Goal: Task Accomplishment & Management: Complete application form

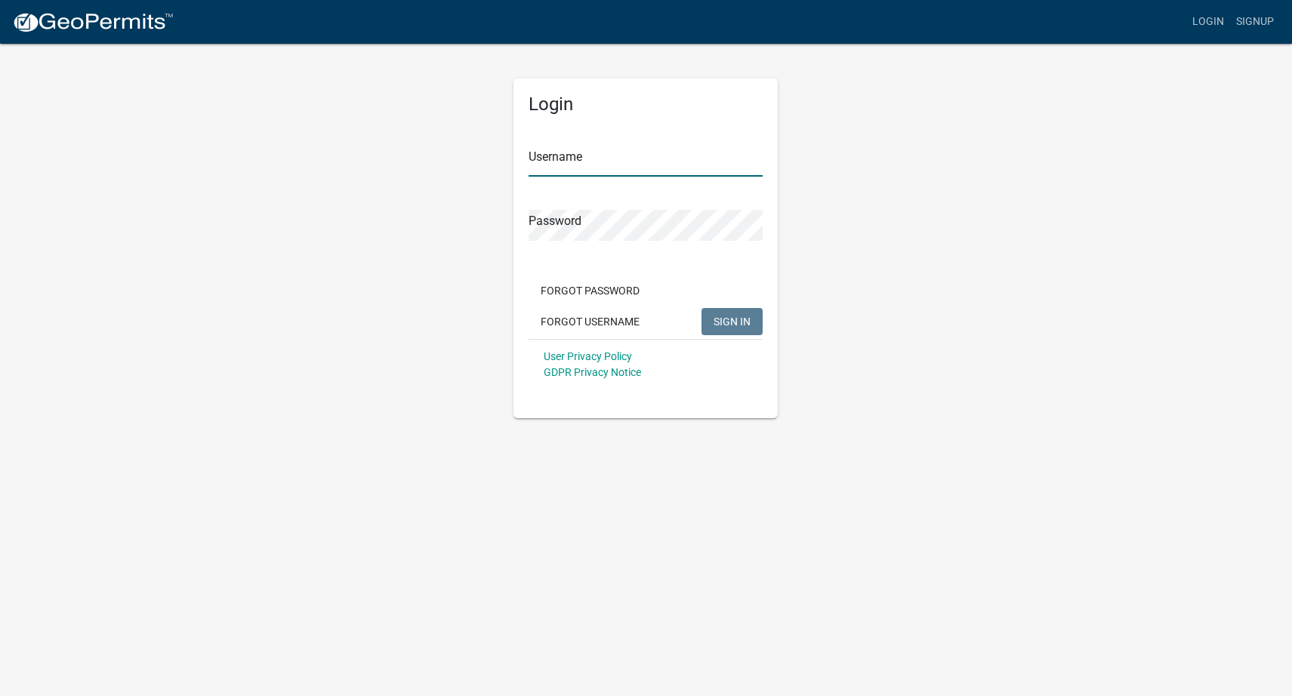
type input "JJRoofing03"
click at [1041, 301] on div "Login Username JJRoofing03 Password Forgot Password Forgot Username SIGN IN Use…" at bounding box center [646, 230] width 861 height 376
click at [737, 326] on span "SIGN IN" at bounding box center [732, 321] width 37 height 12
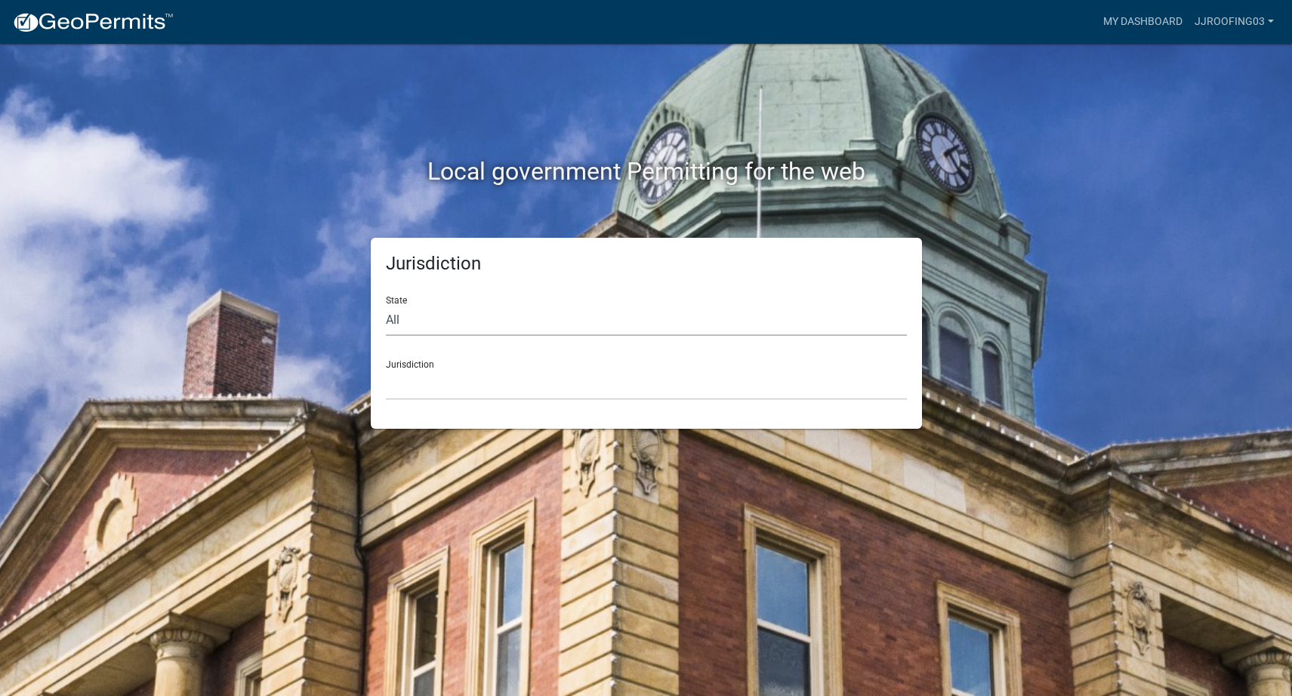
click at [501, 332] on select "All Colorado Georgia Indiana Iowa Kansas Minnesota Ohio South Carolina Wisconsin" at bounding box center [646, 320] width 521 height 31
select select "South Carolina"
click at [440, 398] on select "Abbeville County, South Carolina Jasper County, South Carolina" at bounding box center [646, 384] width 521 height 31
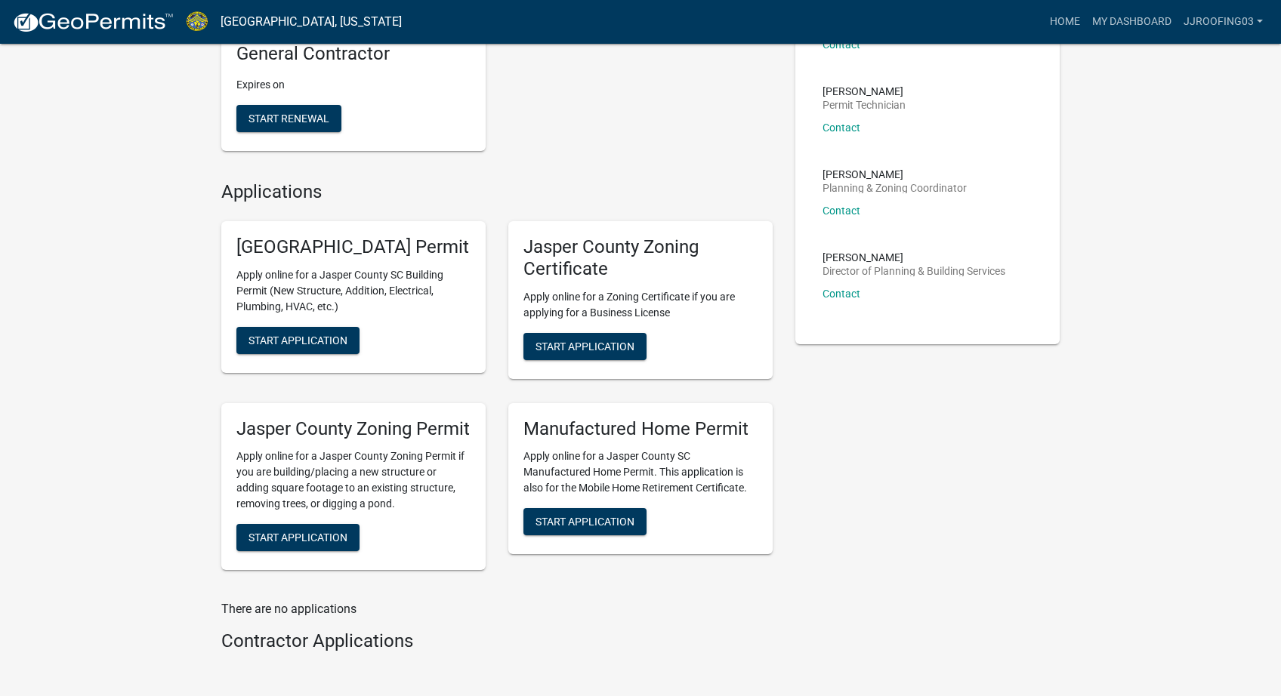
scroll to position [256, 0]
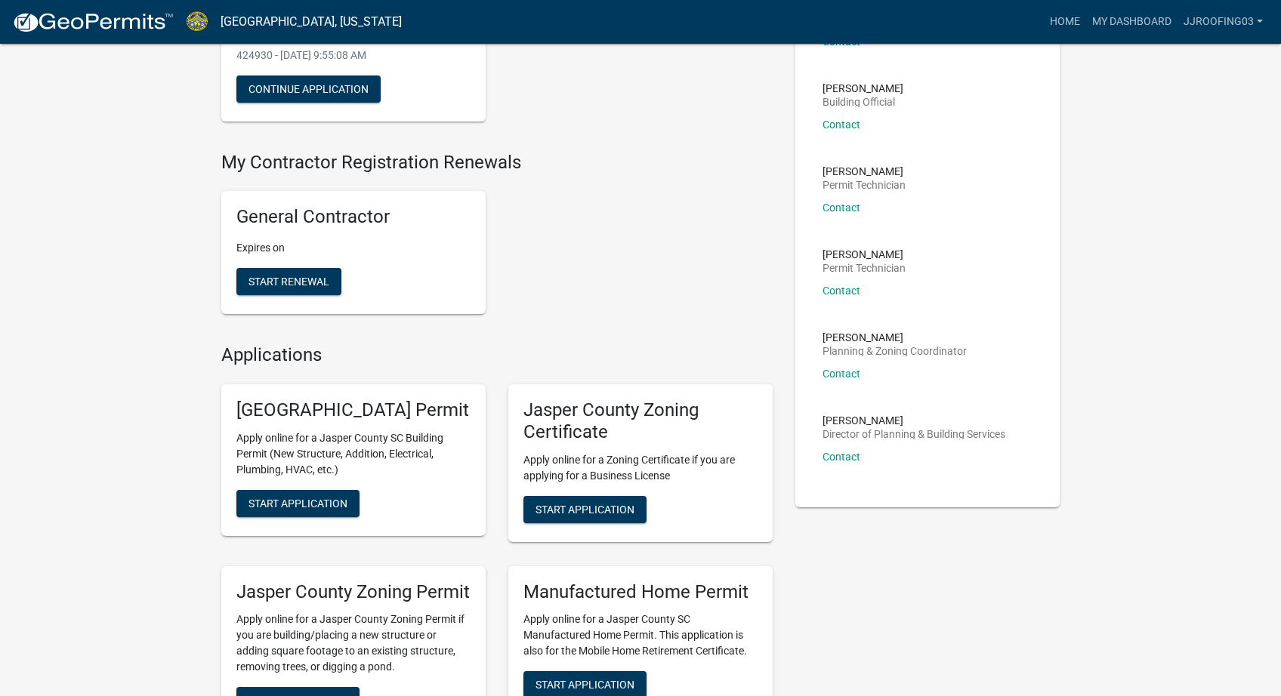
click at [224, 282] on div "General Contractor Expires on Start Renewal" at bounding box center [353, 252] width 264 height 123
click at [259, 256] on p "Expires on" at bounding box center [353, 248] width 234 height 16
click at [311, 295] on button "Start Renewal" at bounding box center [288, 281] width 105 height 27
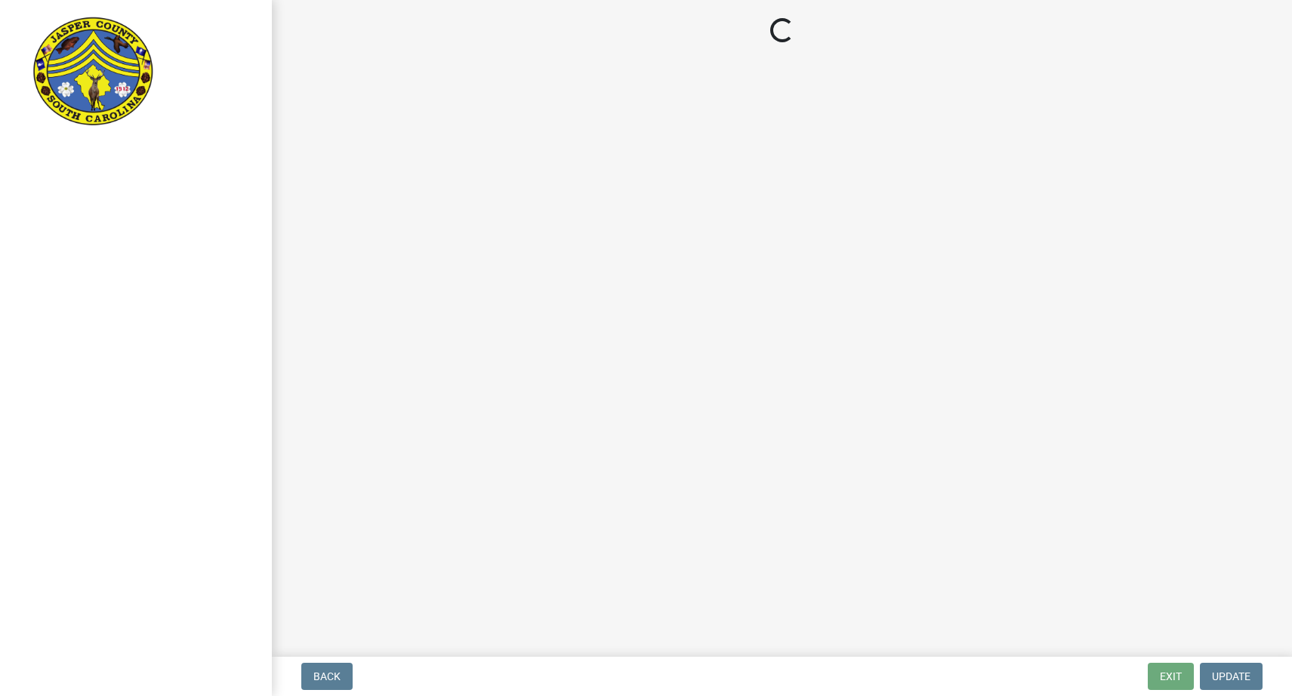
select select "SC"
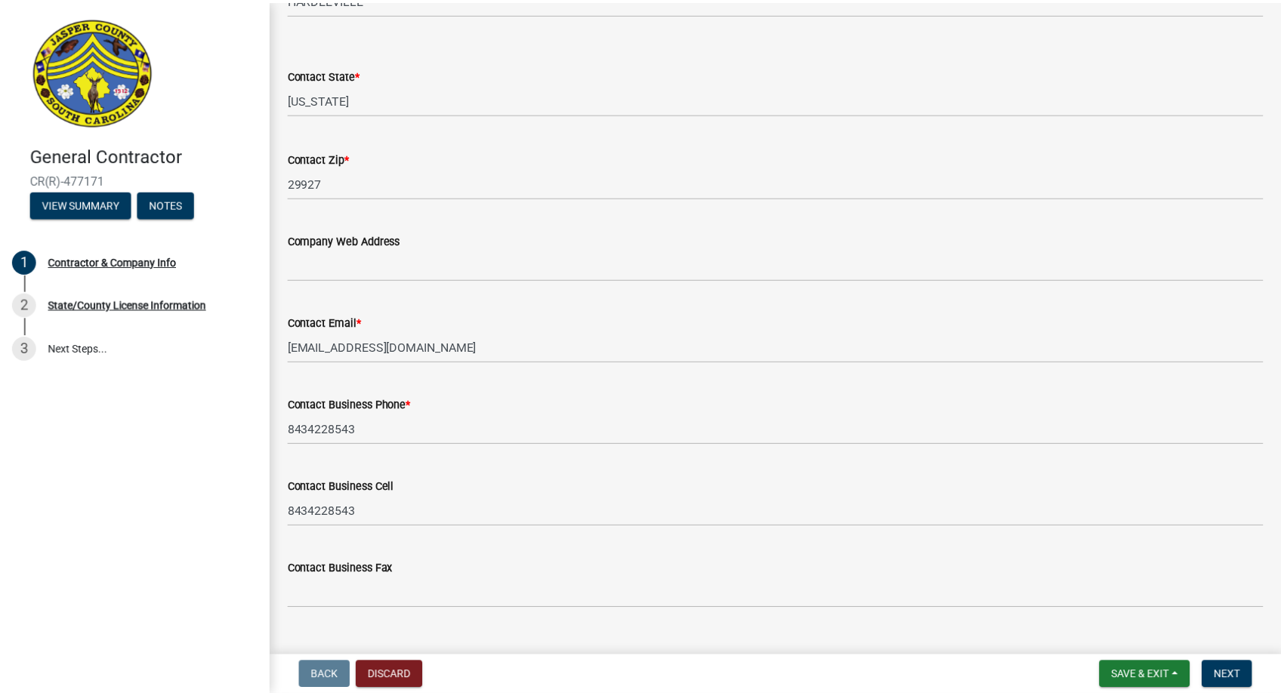
scroll to position [807, 0]
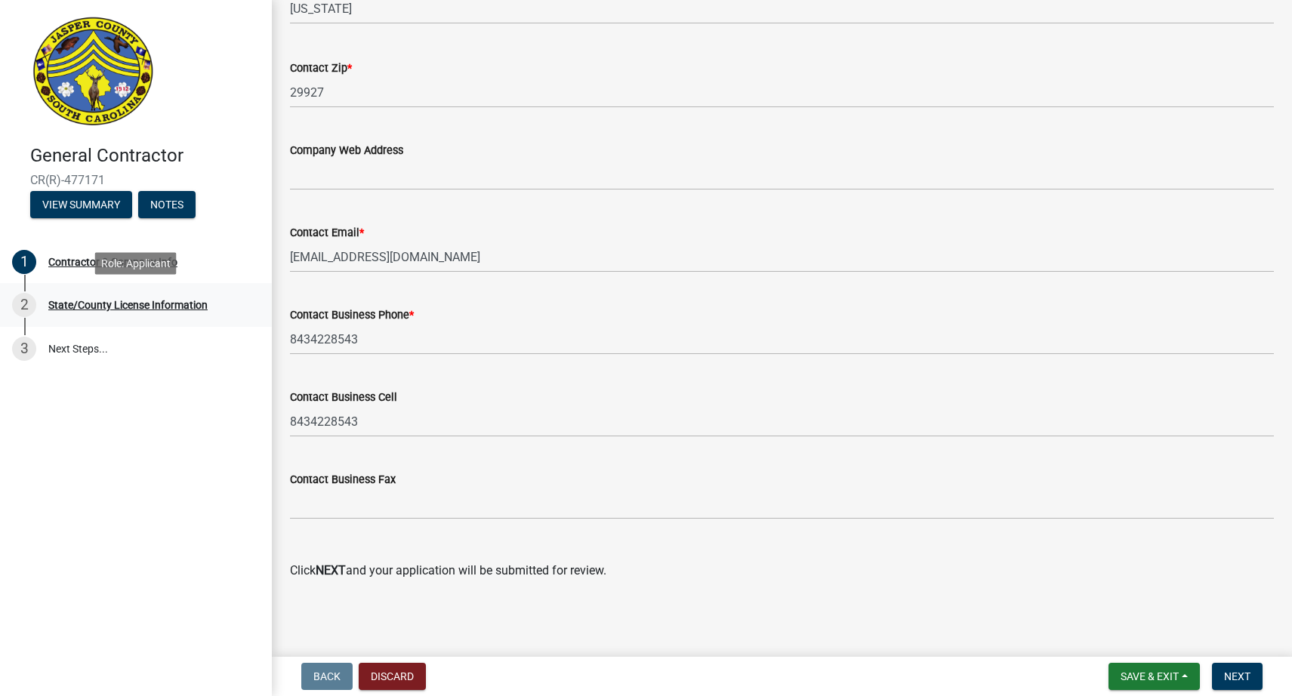
click at [78, 308] on div "State/County License Information" at bounding box center [127, 305] width 159 height 11
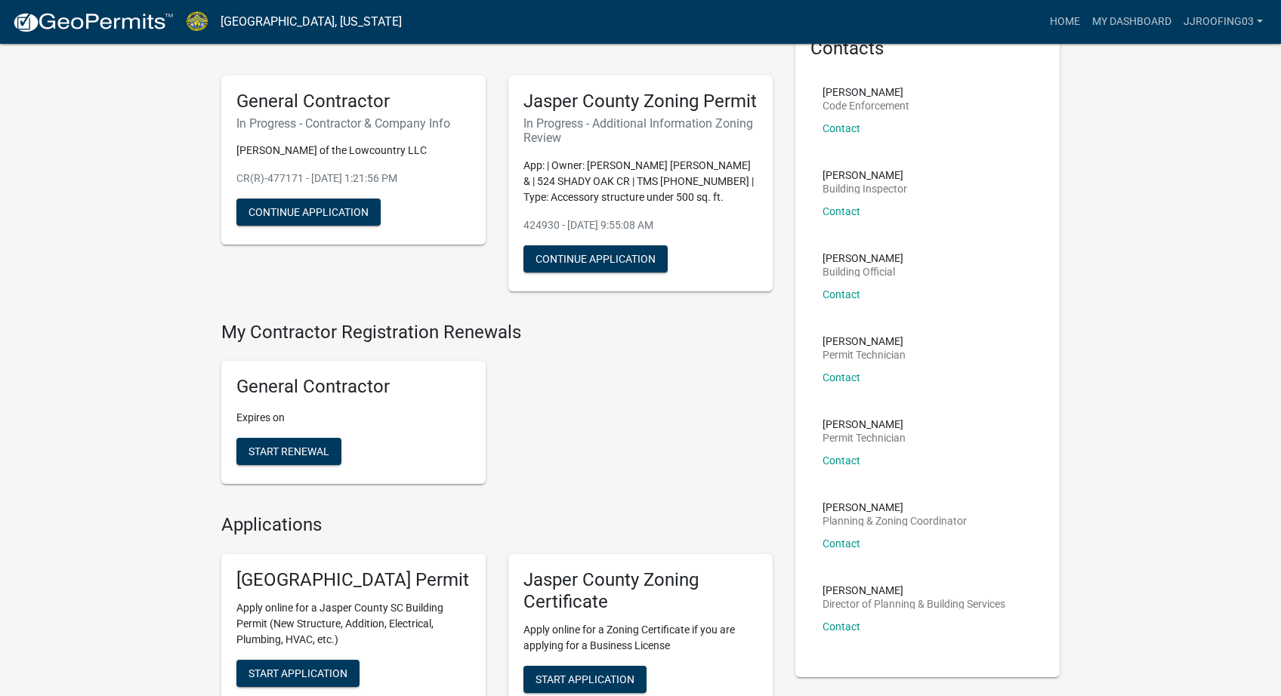
scroll to position [89, 0]
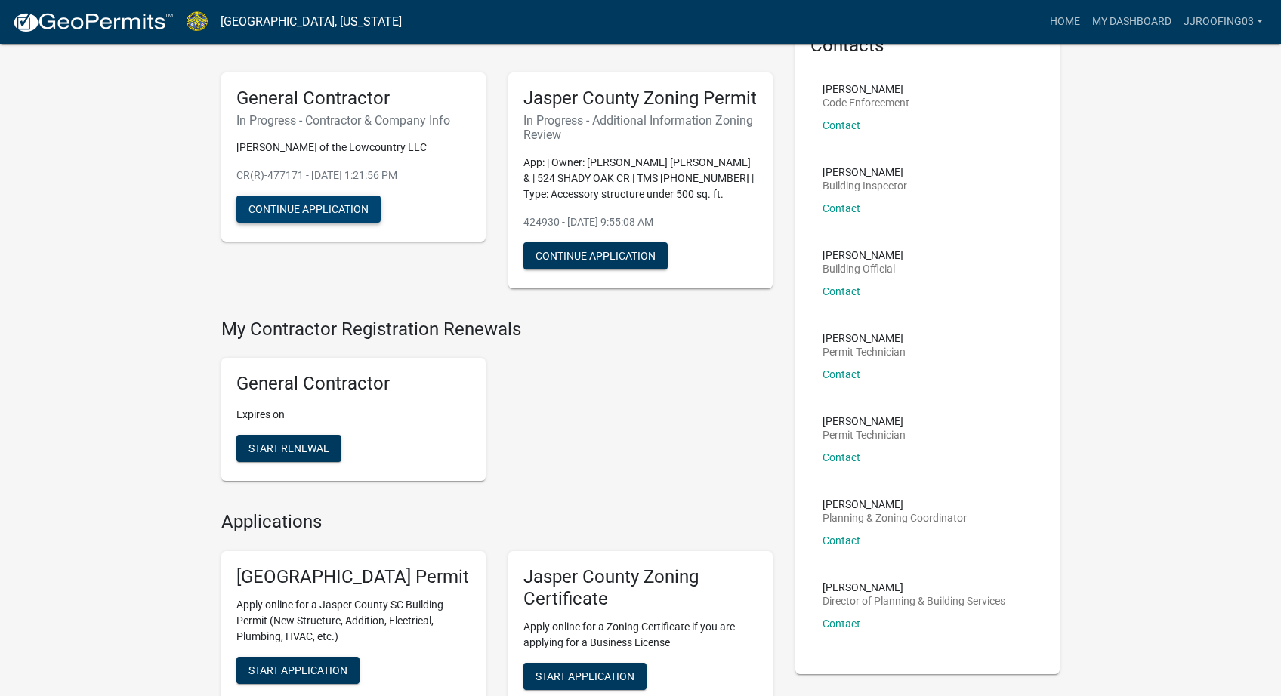
click at [268, 213] on button "Continue Application" at bounding box center [308, 209] width 144 height 27
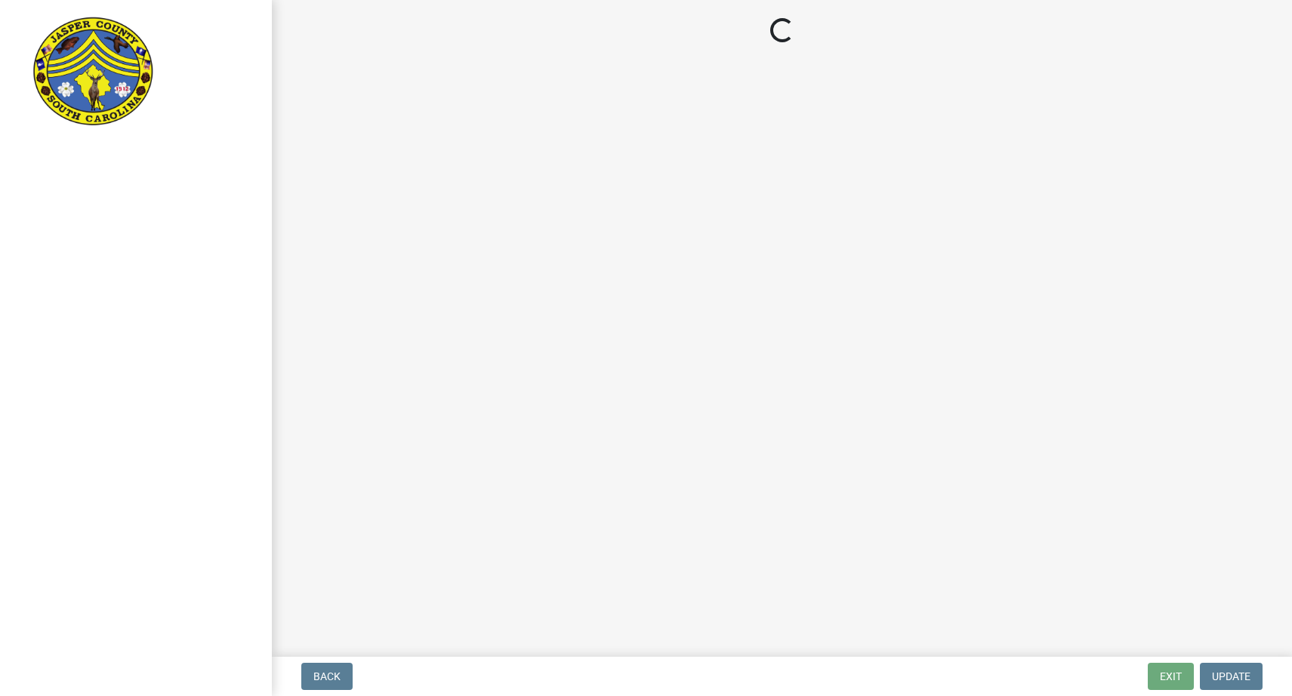
select select "SC"
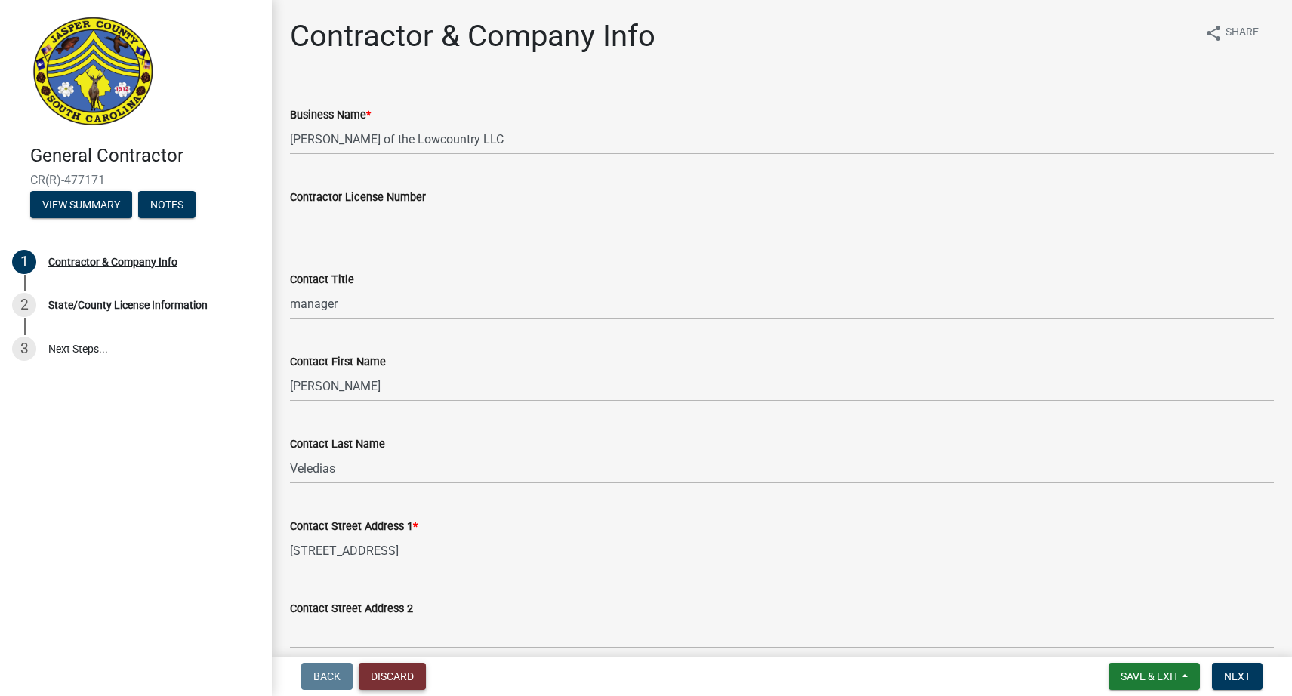
click at [409, 668] on button "Discard" at bounding box center [392, 676] width 67 height 27
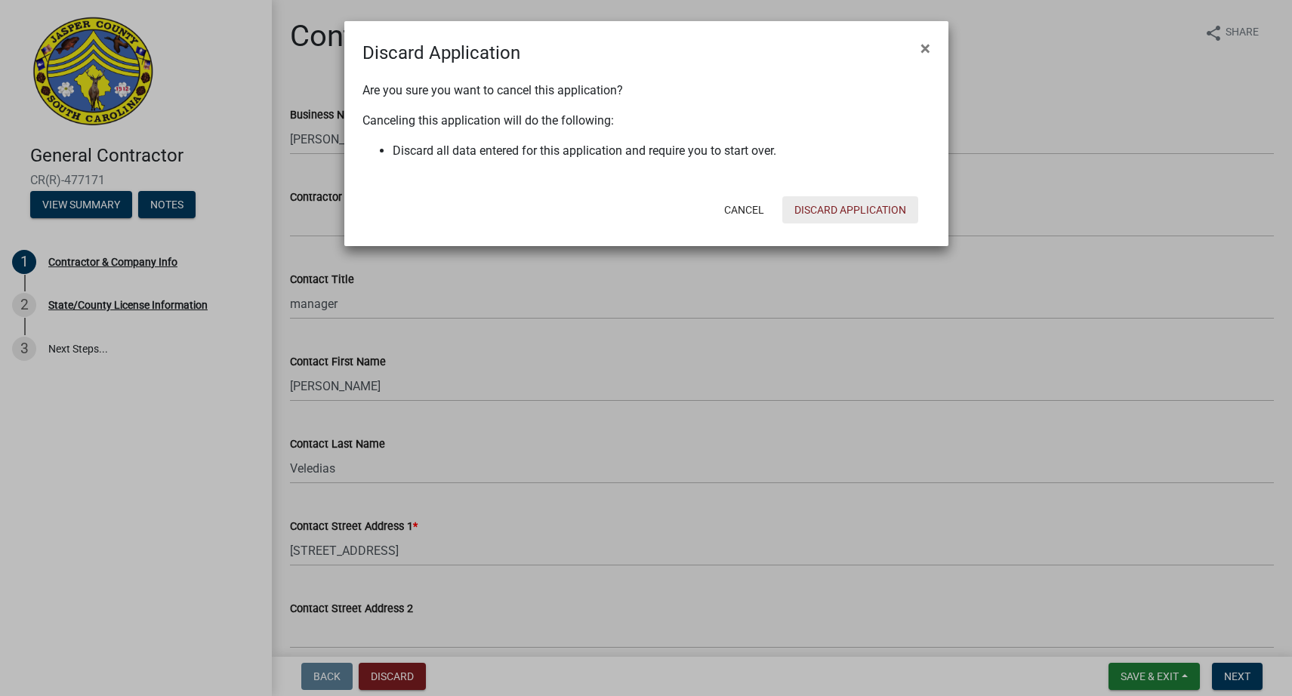
click at [835, 209] on button "Discard Application" at bounding box center [850, 209] width 136 height 27
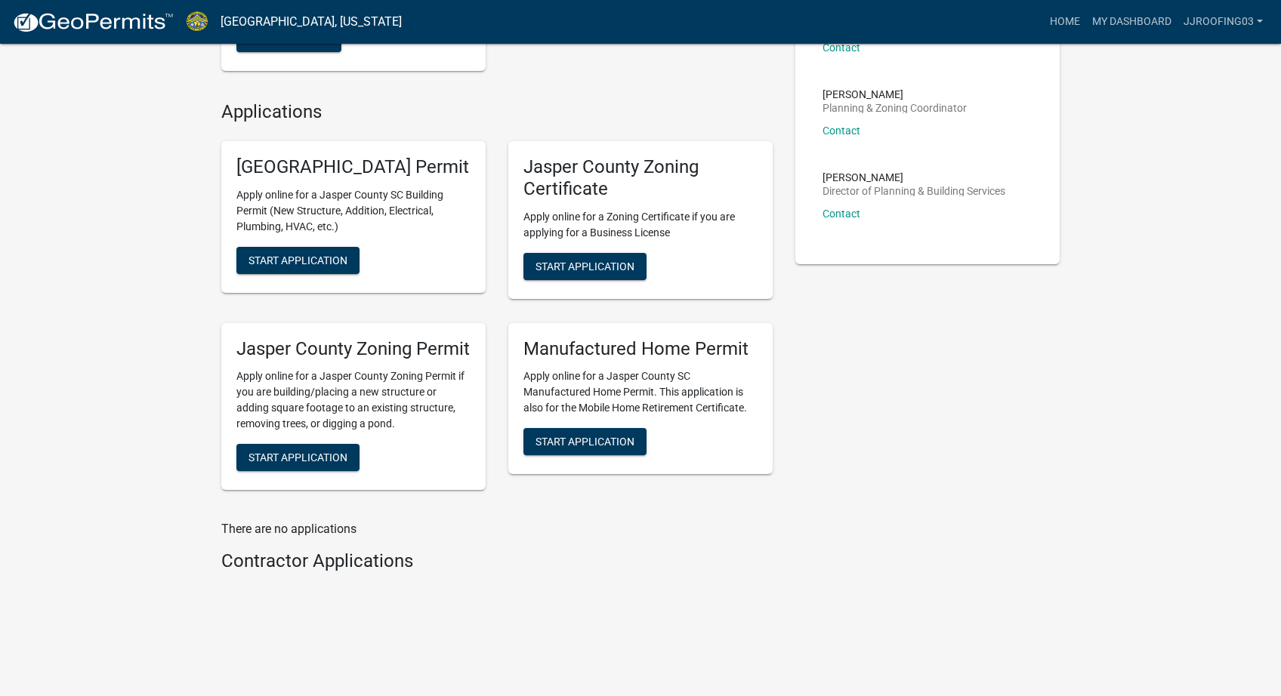
scroll to position [555, 0]
click at [334, 270] on button "Start Application" at bounding box center [297, 260] width 123 height 27
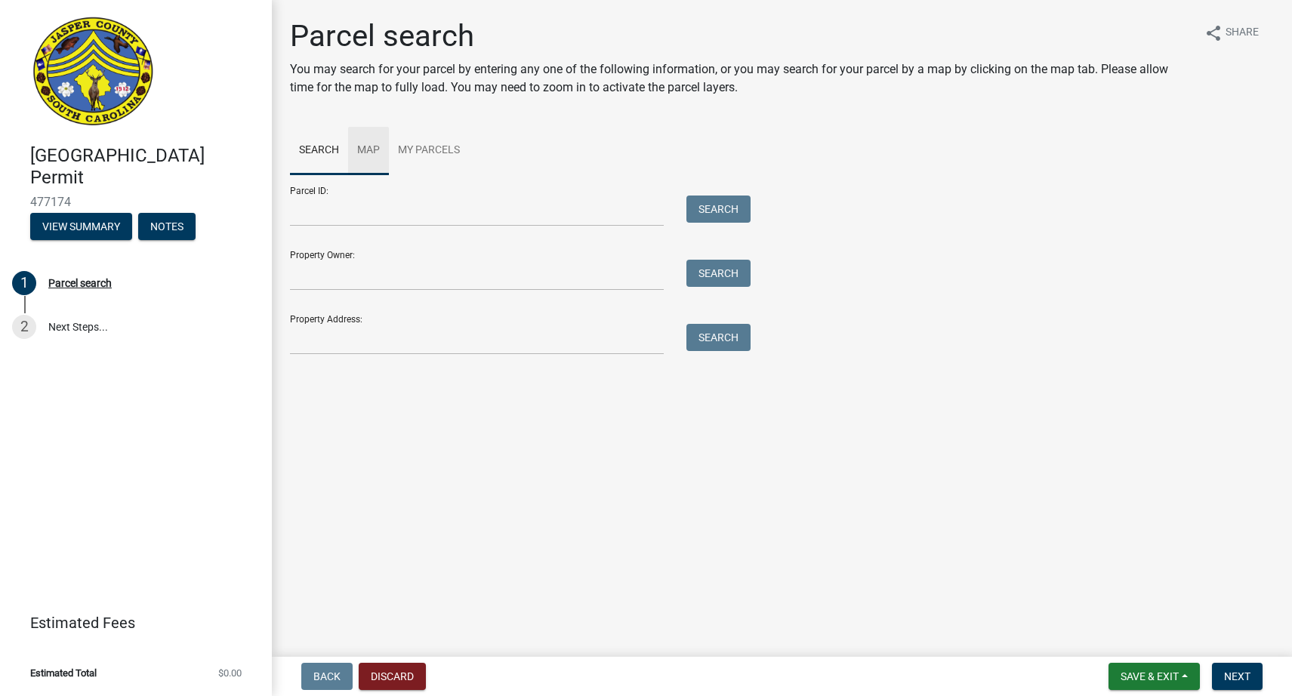
click at [360, 147] on link "Map" at bounding box center [368, 151] width 41 height 48
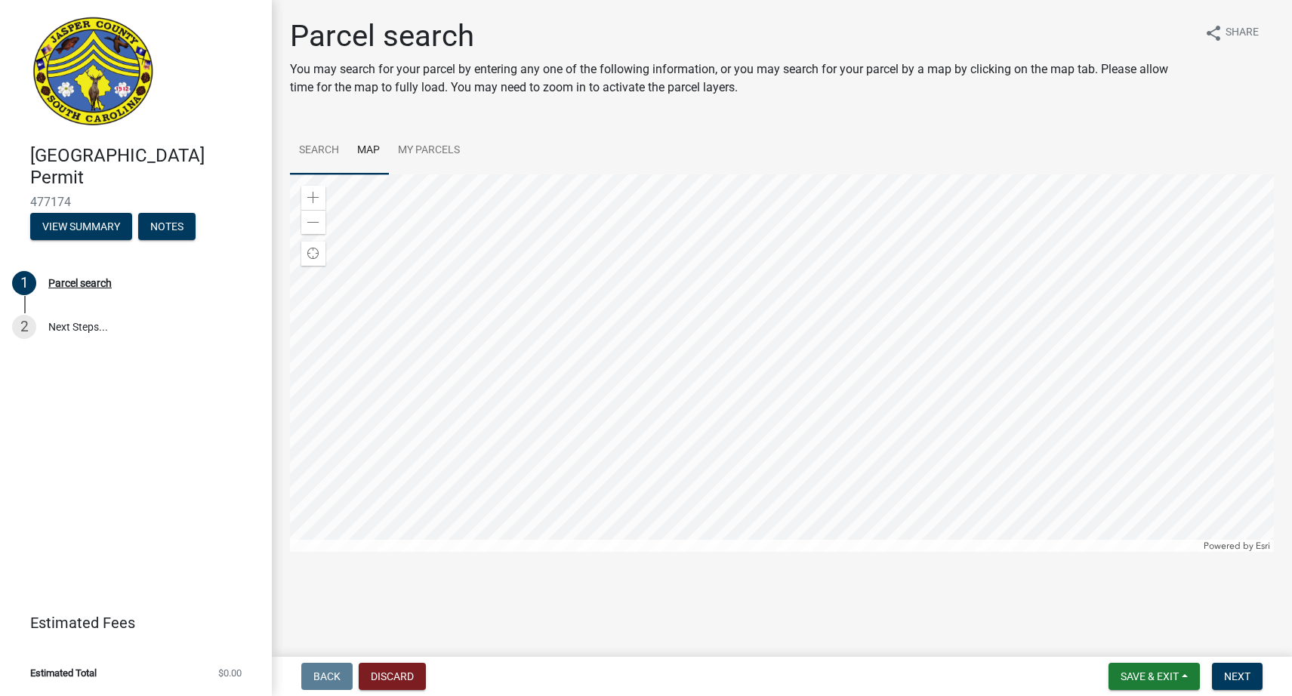
click at [332, 146] on link "Search" at bounding box center [319, 151] width 58 height 48
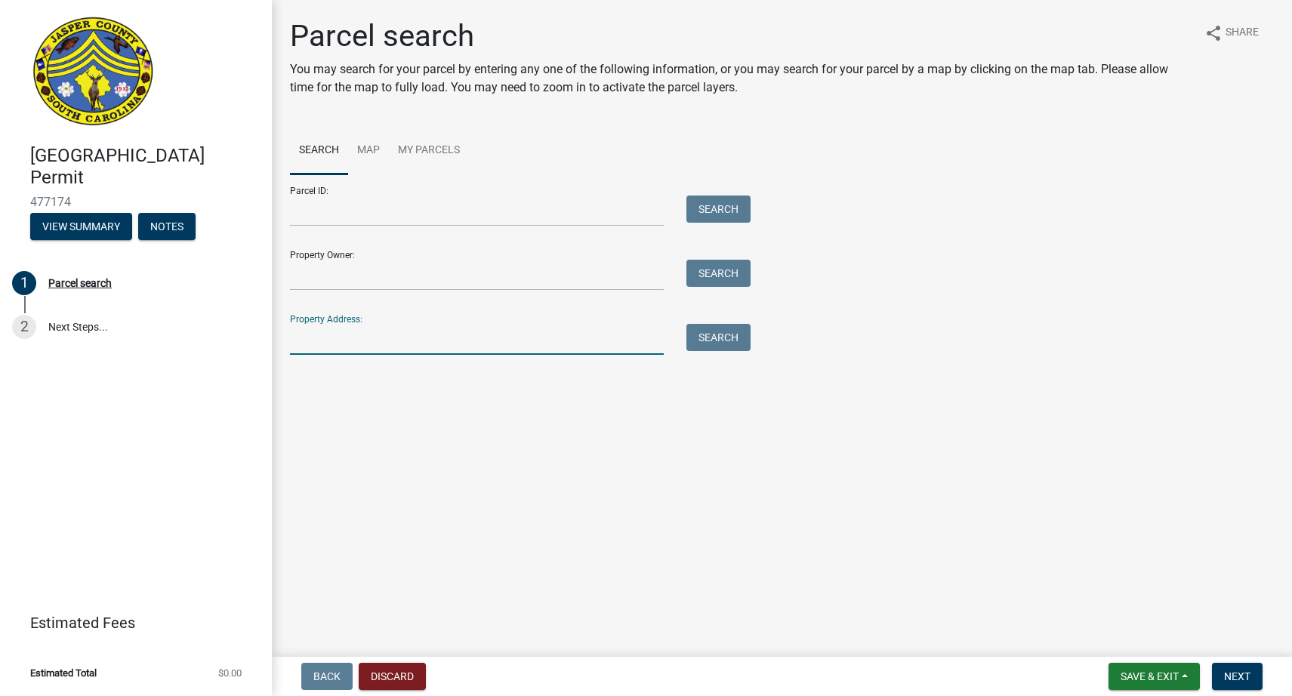
click at [383, 345] on input "Property Address:" at bounding box center [477, 339] width 374 height 31
click at [684, 338] on div "Search" at bounding box center [714, 339] width 79 height 31
click at [693, 340] on button "Search" at bounding box center [719, 337] width 64 height 27
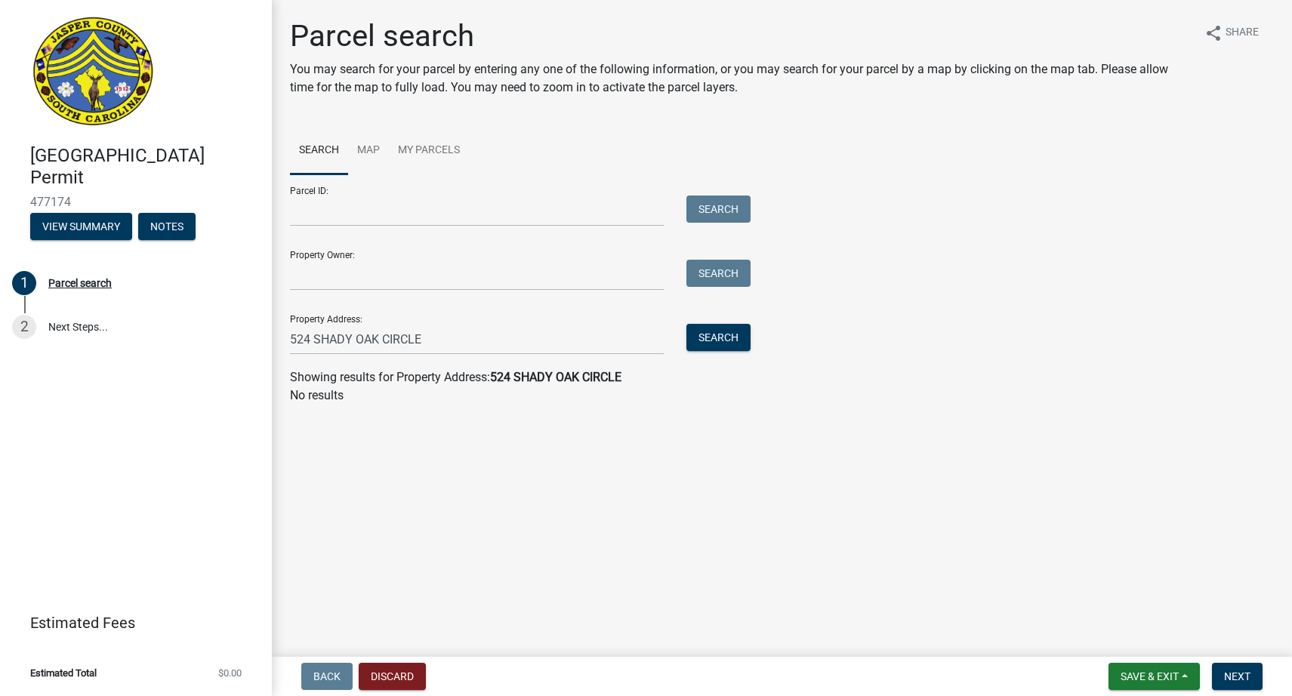
click at [568, 384] on div "Showing results for Property Address: 524 SHADY OAK CIRCLE" at bounding box center [782, 378] width 984 height 18
click at [1247, 672] on span "Next" at bounding box center [1237, 677] width 26 height 12
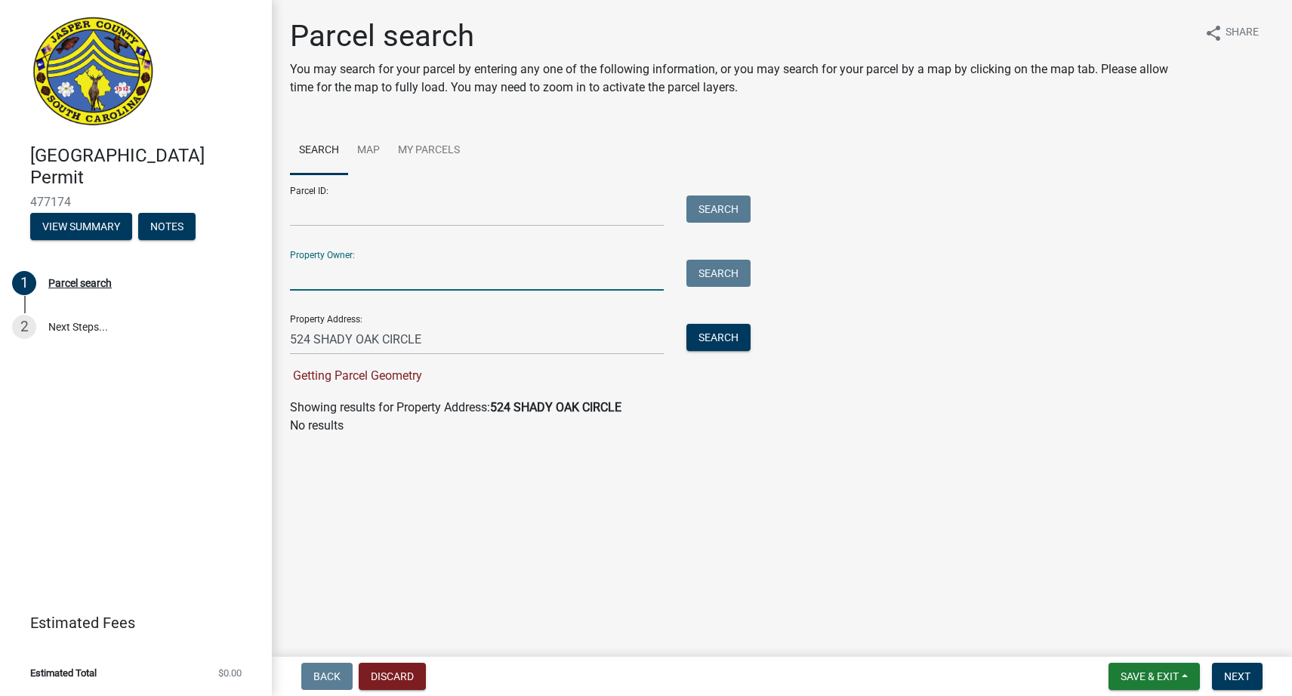
click at [350, 264] on input "Property Owner:" at bounding box center [477, 275] width 374 height 31
click at [461, 349] on input "524 SHADY OAK CIRCLE" at bounding box center [477, 339] width 374 height 31
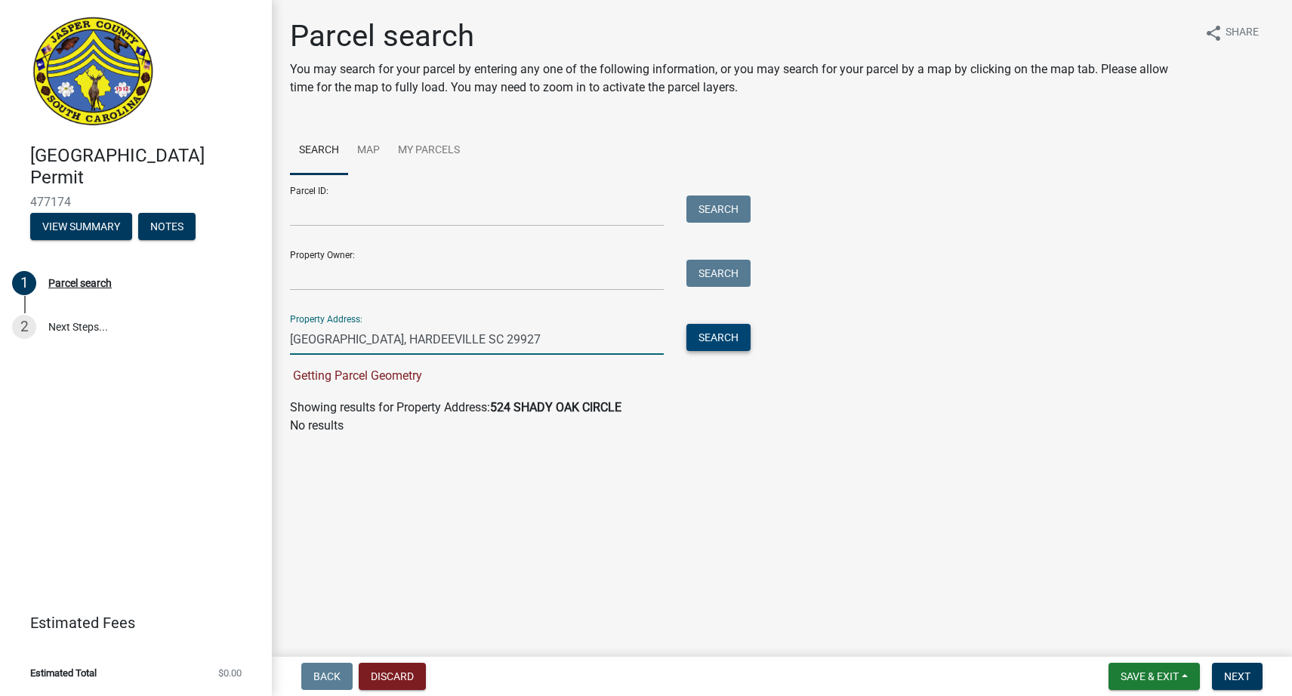
type input "524 SHADY OAK CIRCLE, HARDEEVILLE SC 29927"
click at [725, 330] on button "Search" at bounding box center [719, 337] width 64 height 27
click at [614, 403] on strong "524 SHADY OAK CIRCLE, HARDEEVILLE SC 29927" at bounding box center [615, 407] width 251 height 14
click at [1247, 687] on button "Next" at bounding box center [1237, 676] width 51 height 27
click at [1236, 674] on span "Next" at bounding box center [1237, 677] width 26 height 12
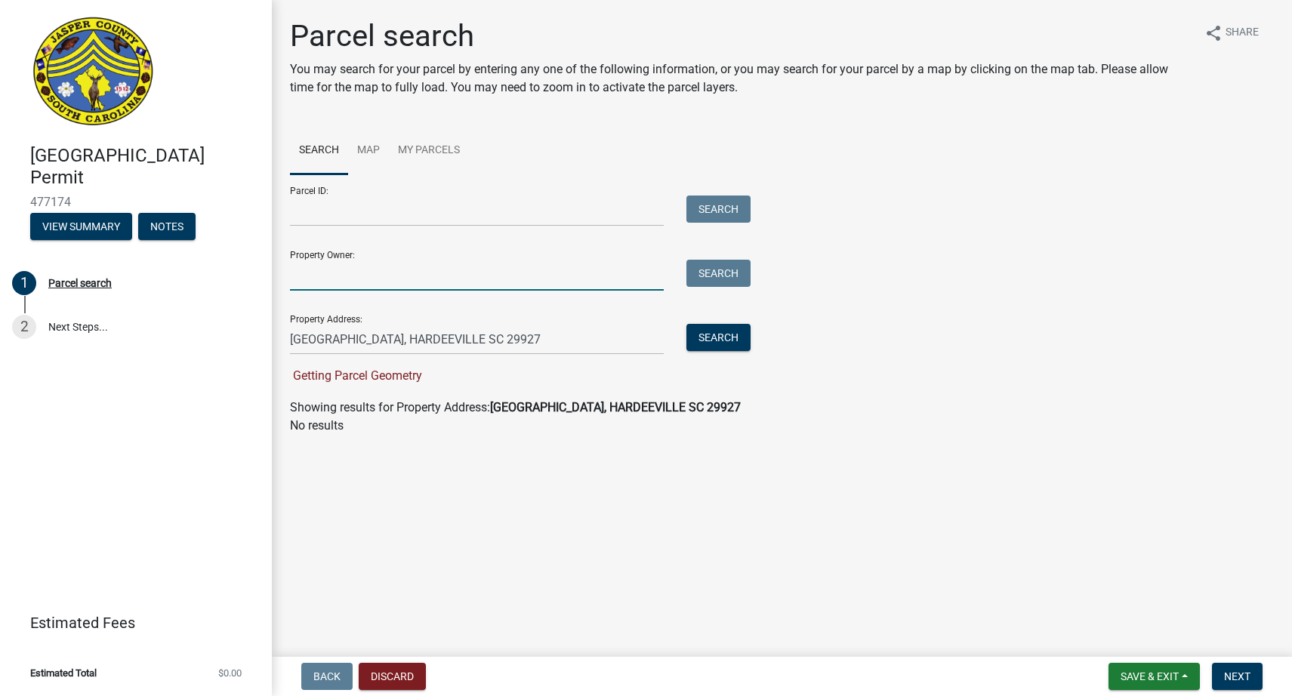
click at [489, 289] on input "Property Owner:" at bounding box center [477, 275] width 374 height 31
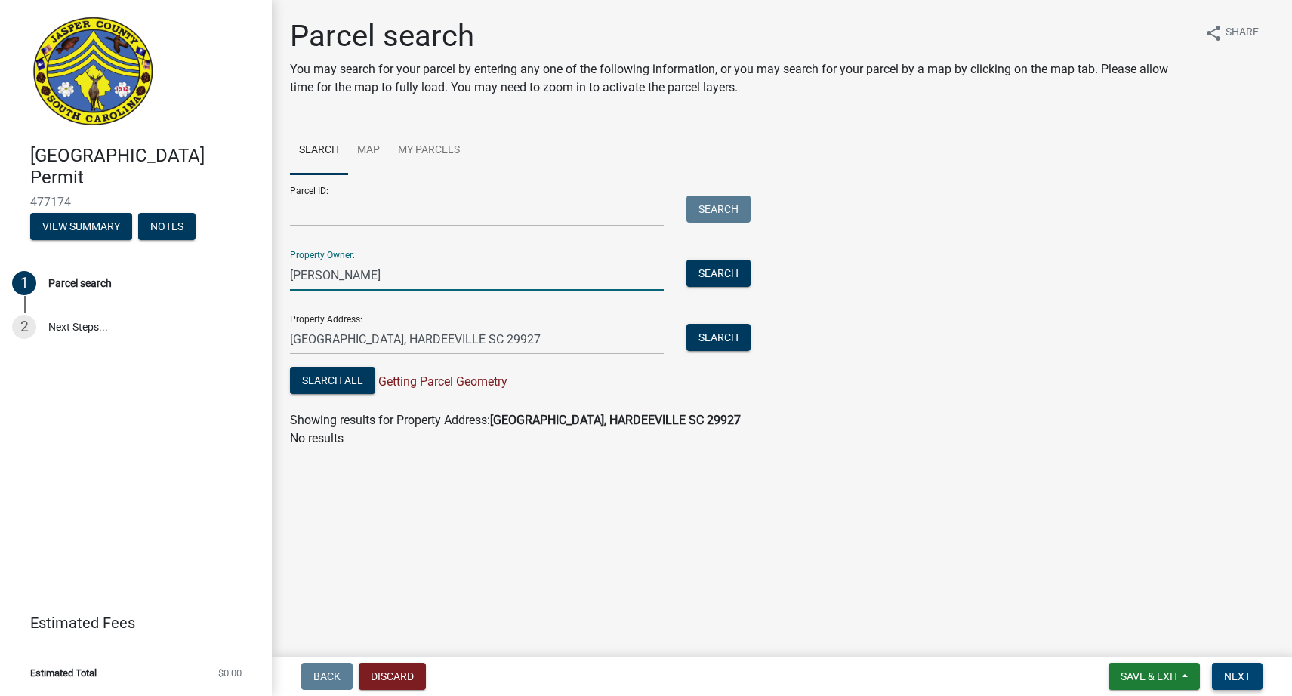
type input "ARMANDO CAMARGO"
click at [1230, 673] on span "Next" at bounding box center [1237, 677] width 26 height 12
click at [378, 150] on link "Map" at bounding box center [368, 151] width 41 height 48
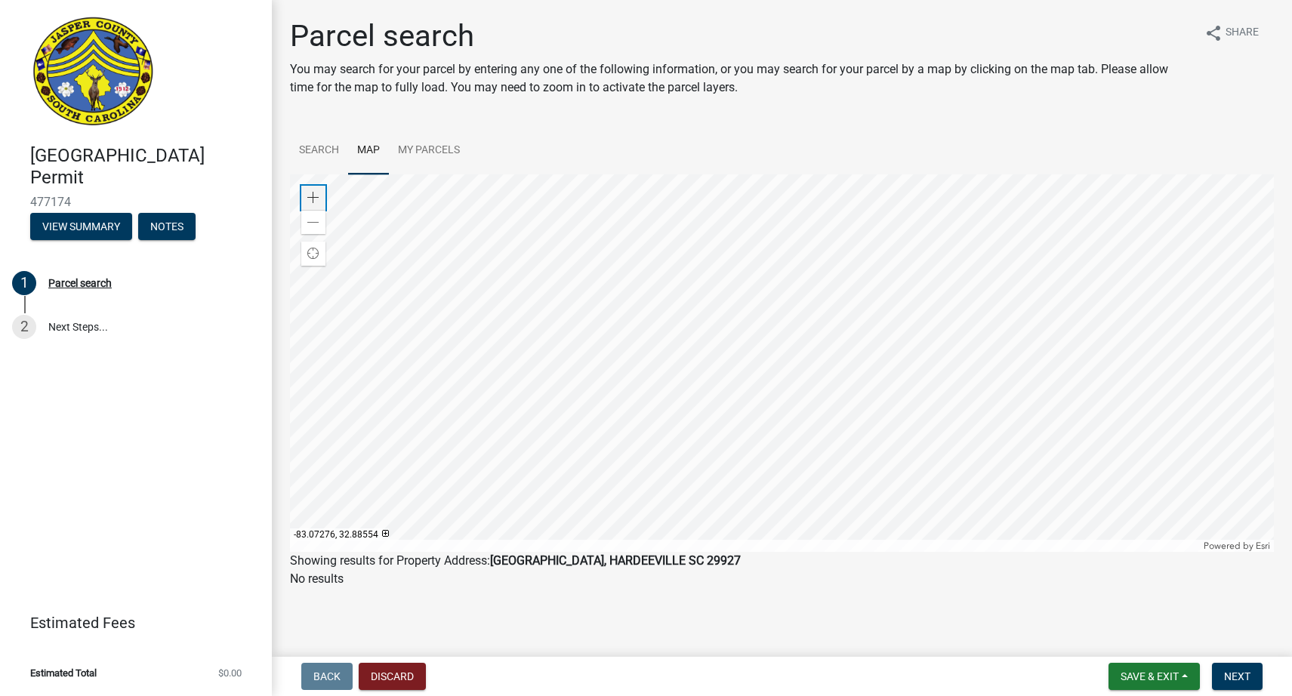
click at [316, 205] on div "Zoom in" at bounding box center [313, 198] width 24 height 24
click at [804, 440] on div at bounding box center [782, 363] width 984 height 378
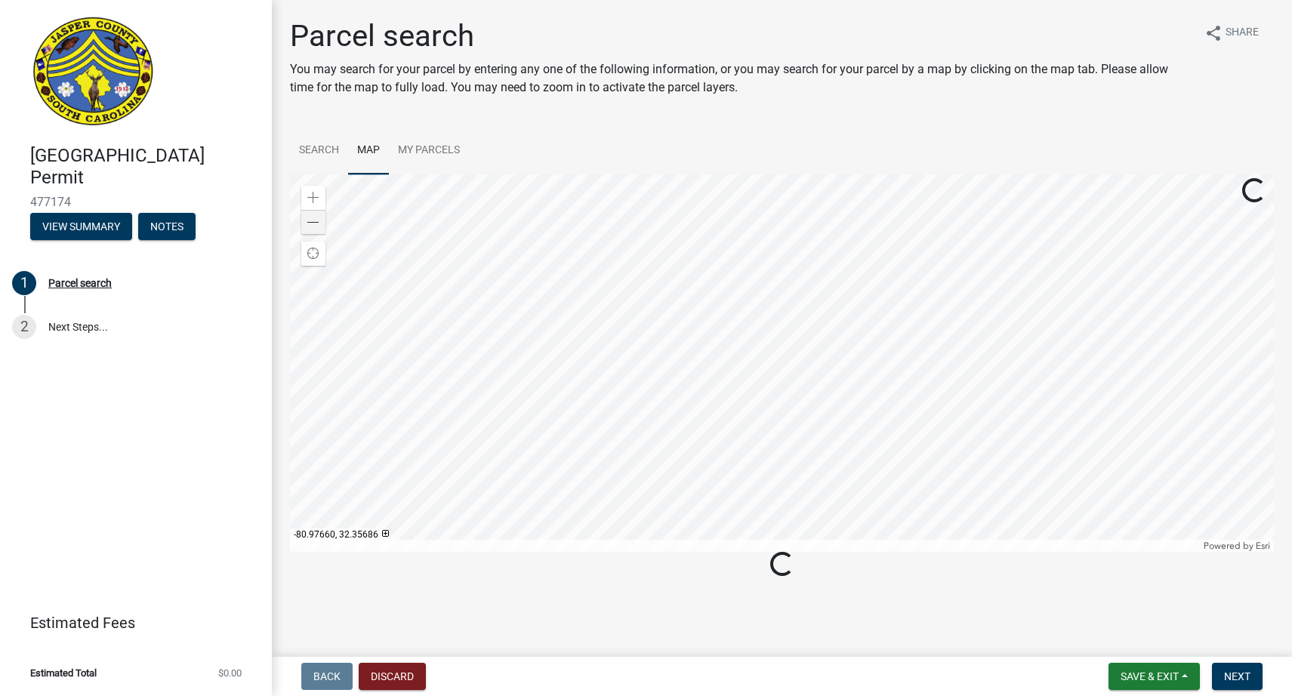
click at [768, 480] on div at bounding box center [782, 363] width 984 height 378
click at [739, 480] on div at bounding box center [782, 363] width 984 height 378
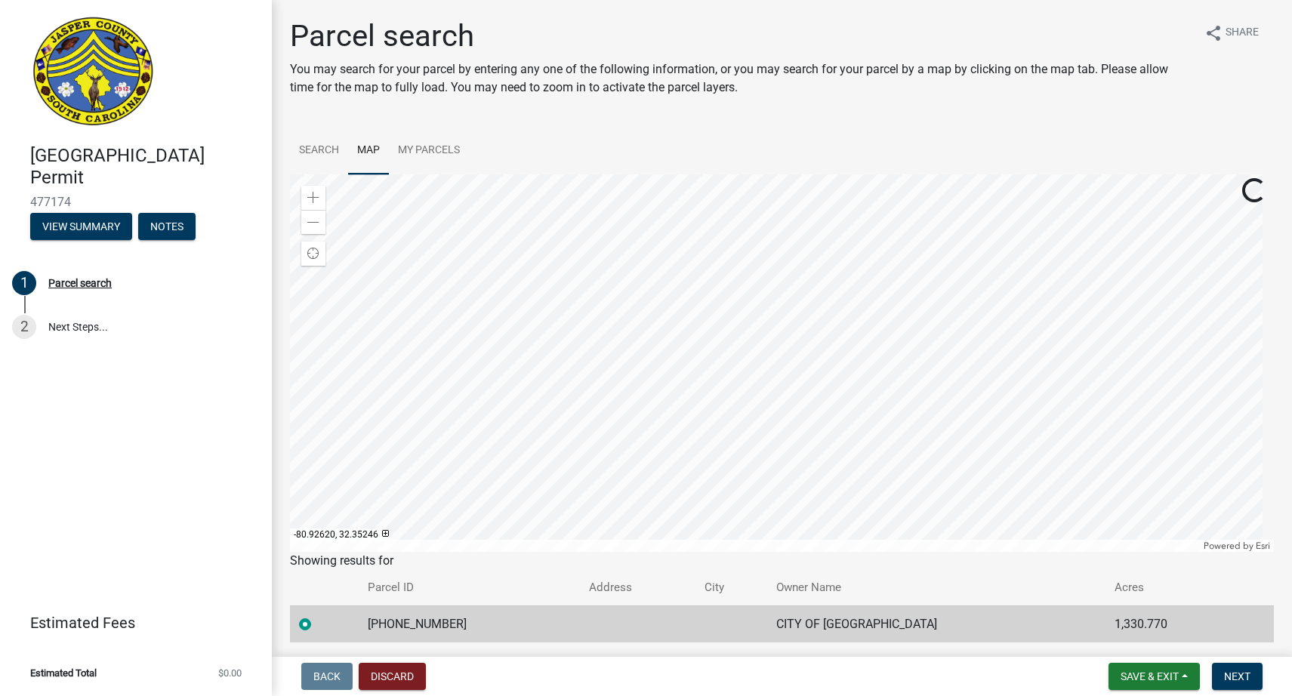
click at [808, 202] on div at bounding box center [782, 363] width 984 height 378
click at [582, 446] on div at bounding box center [782, 363] width 984 height 378
click at [582, 350] on div at bounding box center [782, 363] width 984 height 378
click at [1091, 552] on div at bounding box center [782, 363] width 984 height 378
click at [717, 298] on div at bounding box center [782, 363] width 984 height 378
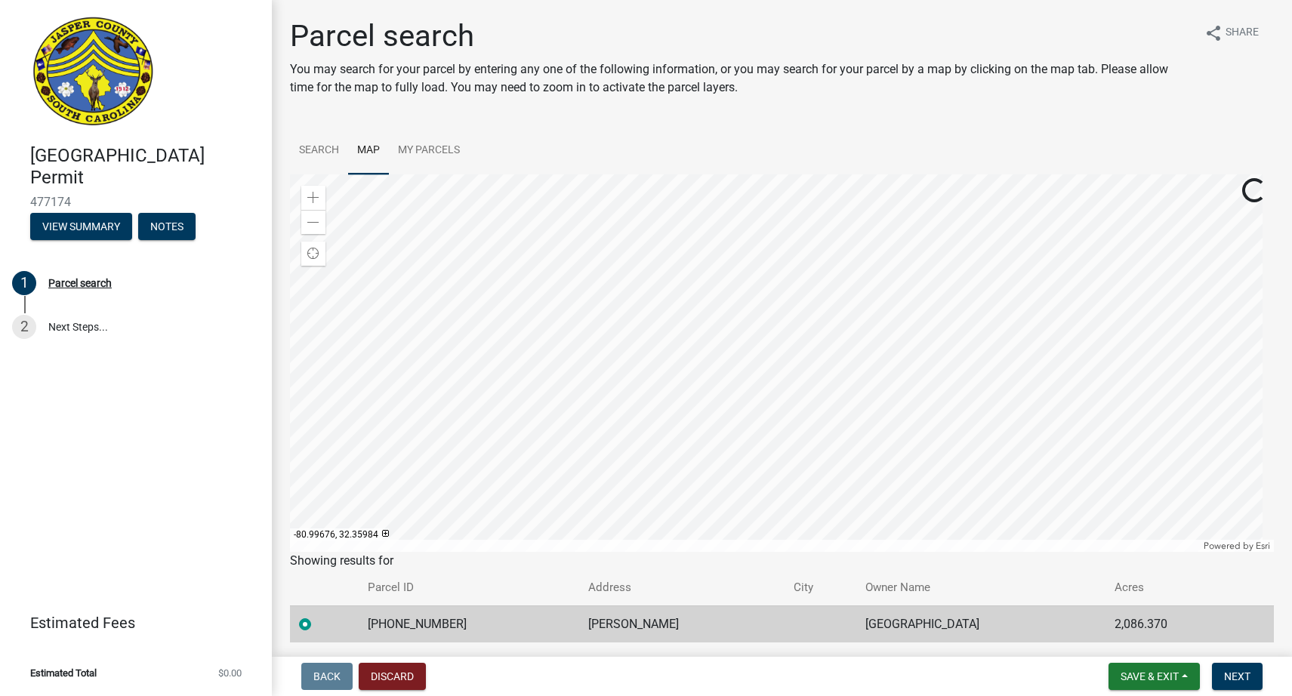
click at [609, 471] on div at bounding box center [782, 363] width 984 height 378
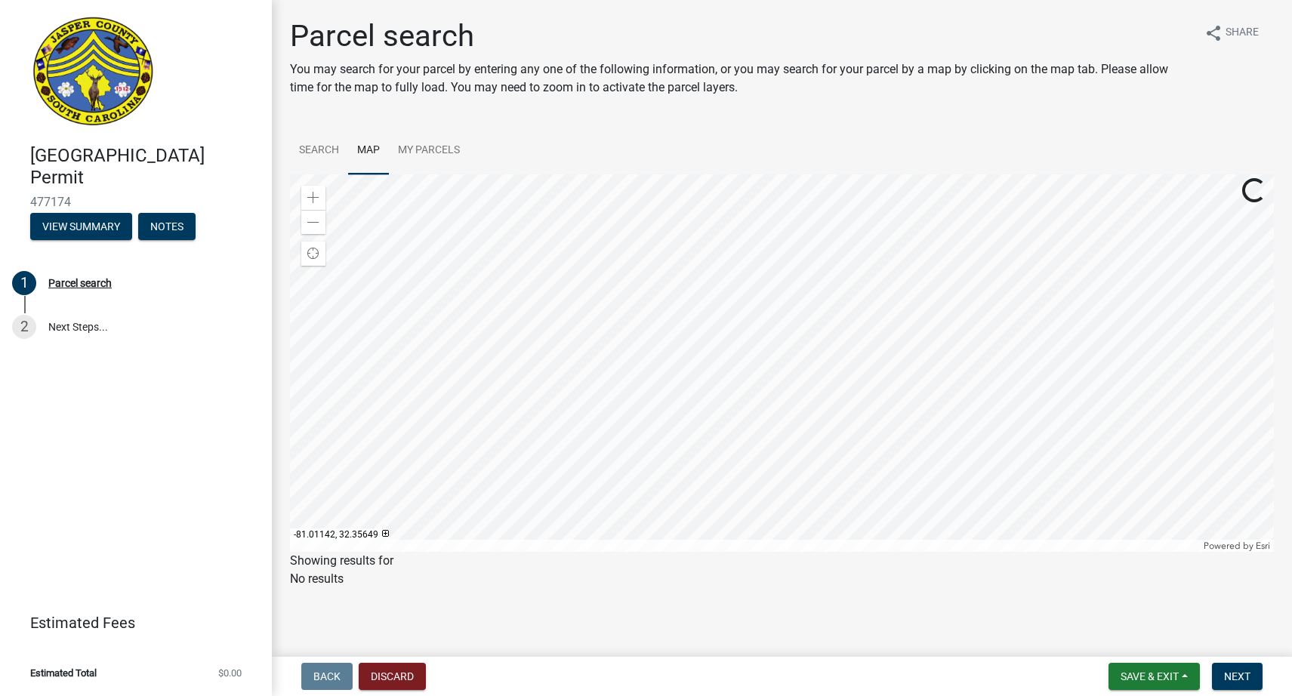
click at [593, 215] on div at bounding box center [782, 363] width 984 height 378
click at [537, 293] on div at bounding box center [782, 363] width 984 height 378
click at [514, 293] on div at bounding box center [782, 363] width 984 height 378
click at [526, 261] on div at bounding box center [782, 363] width 984 height 378
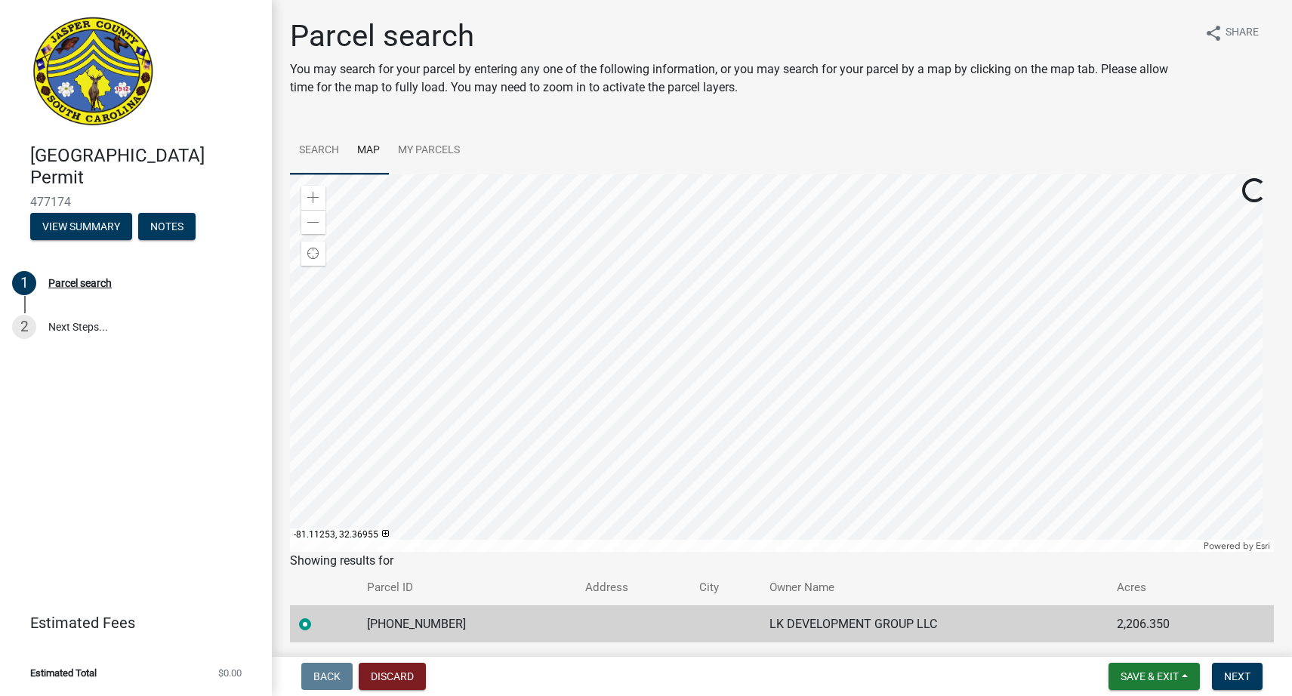
click at [315, 149] on link "Search" at bounding box center [319, 151] width 58 height 48
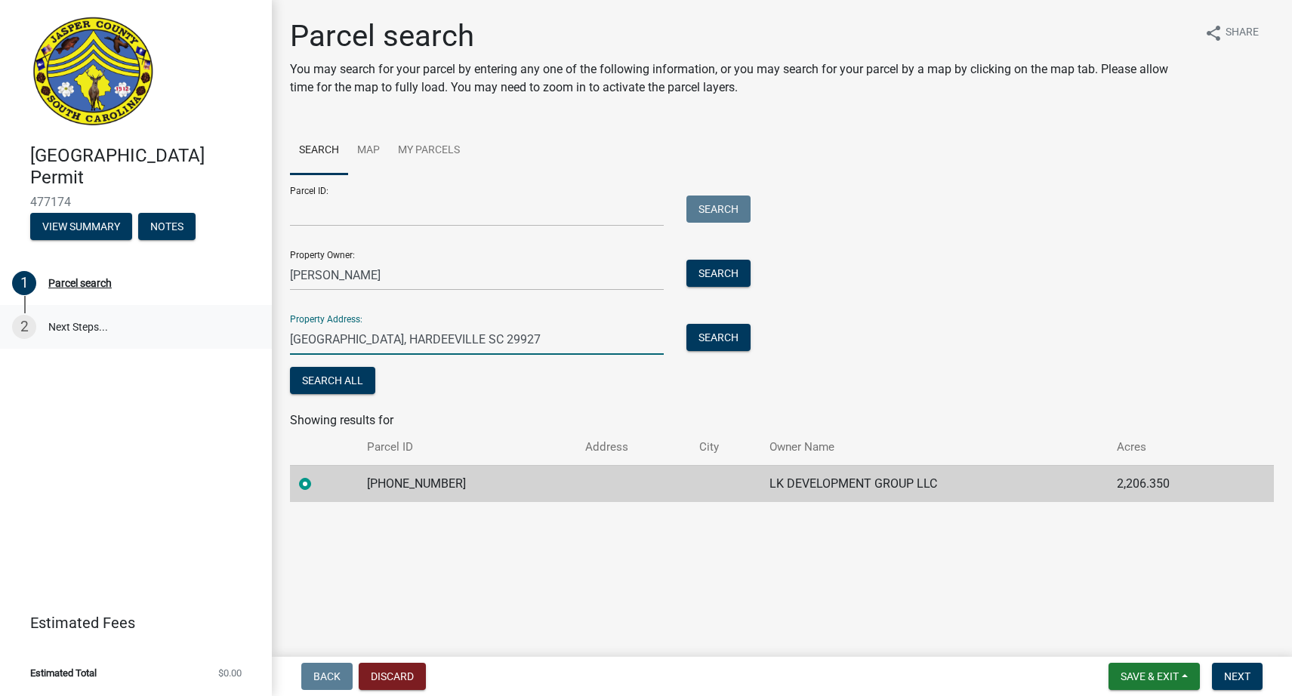
drag, startPoint x: 590, startPoint y: 336, endPoint x: 192, endPoint y: 341, distance: 398.0
click at [193, 341] on div "Jasper County Building Permit 477174 View Summary Notes 1 Parcel search 2 Next …" at bounding box center [646, 348] width 1292 height 696
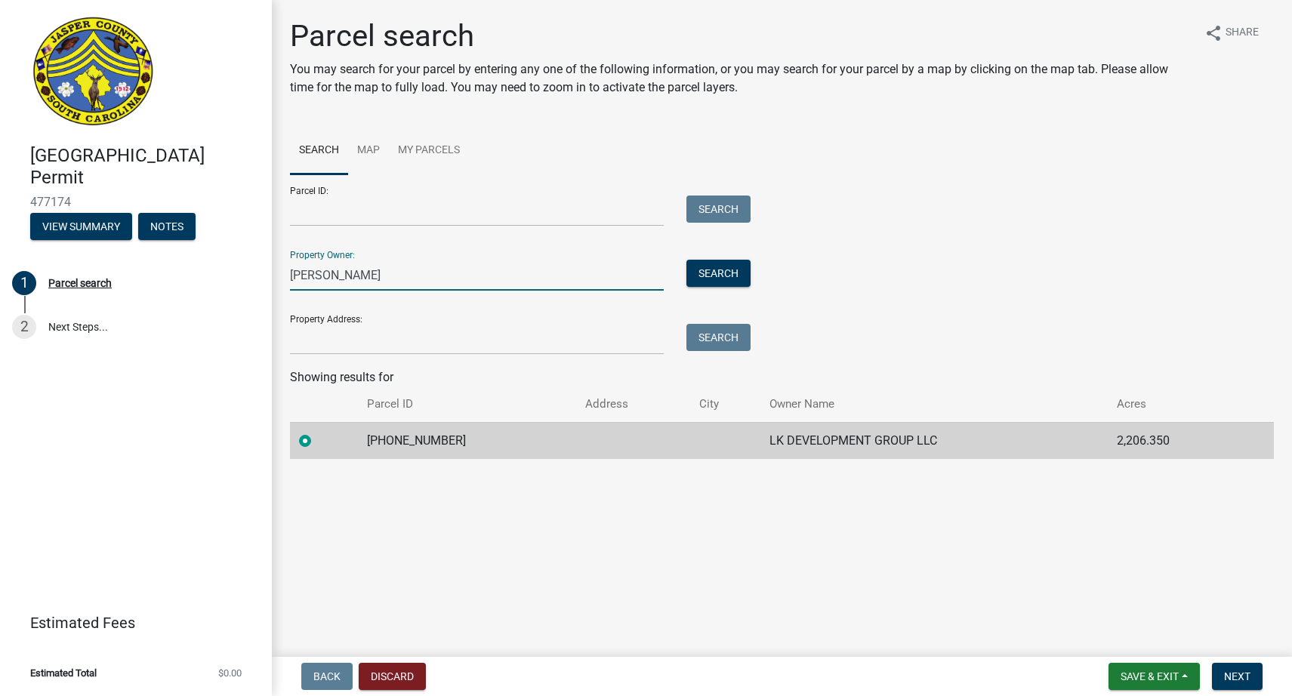
drag, startPoint x: 437, startPoint y: 266, endPoint x: 213, endPoint y: 245, distance: 225.3
click at [214, 246] on div "Jasper County Building Permit 477174 View Summary Notes 1 Parcel search 2 Next …" at bounding box center [646, 348] width 1292 height 696
drag, startPoint x: 426, startPoint y: 270, endPoint x: 202, endPoint y: 252, distance: 224.3
click at [202, 252] on div "Jasper County Building Permit 477174 View Summary Notes 1 Parcel search 2 Next …" at bounding box center [646, 348] width 1292 height 696
click at [404, 684] on button "Discard" at bounding box center [392, 676] width 67 height 27
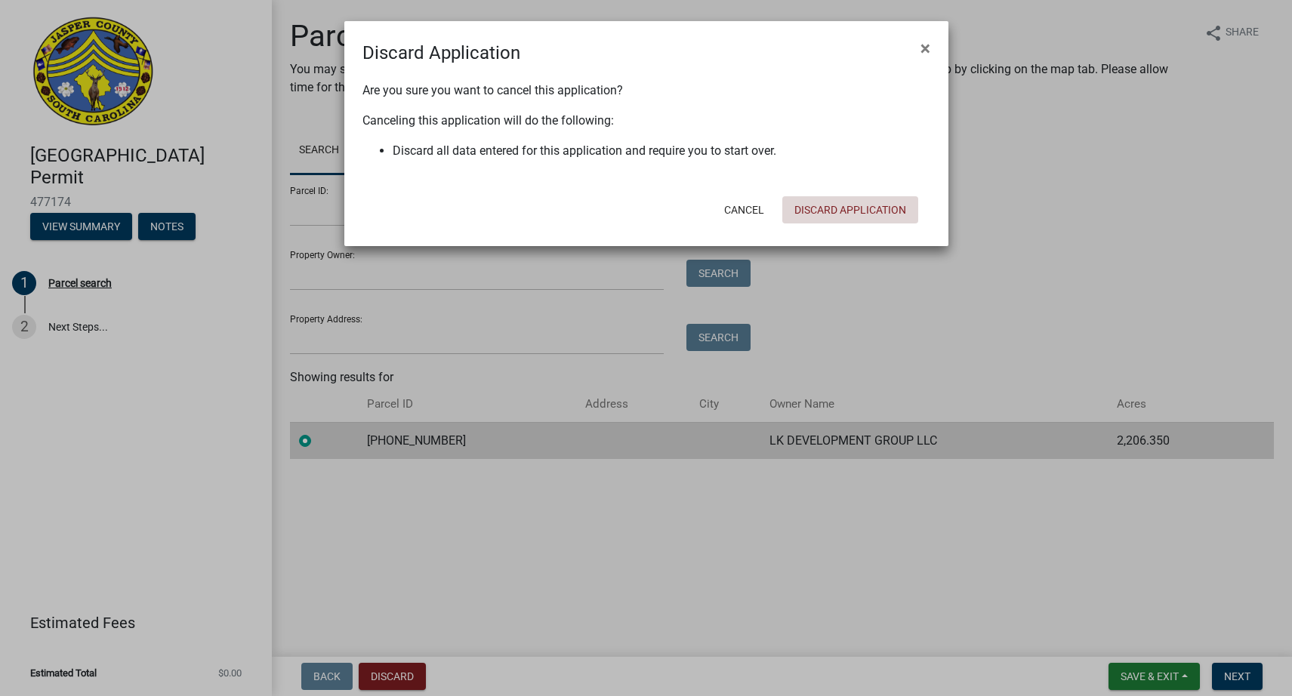
click at [810, 208] on button "Discard Application" at bounding box center [850, 209] width 136 height 27
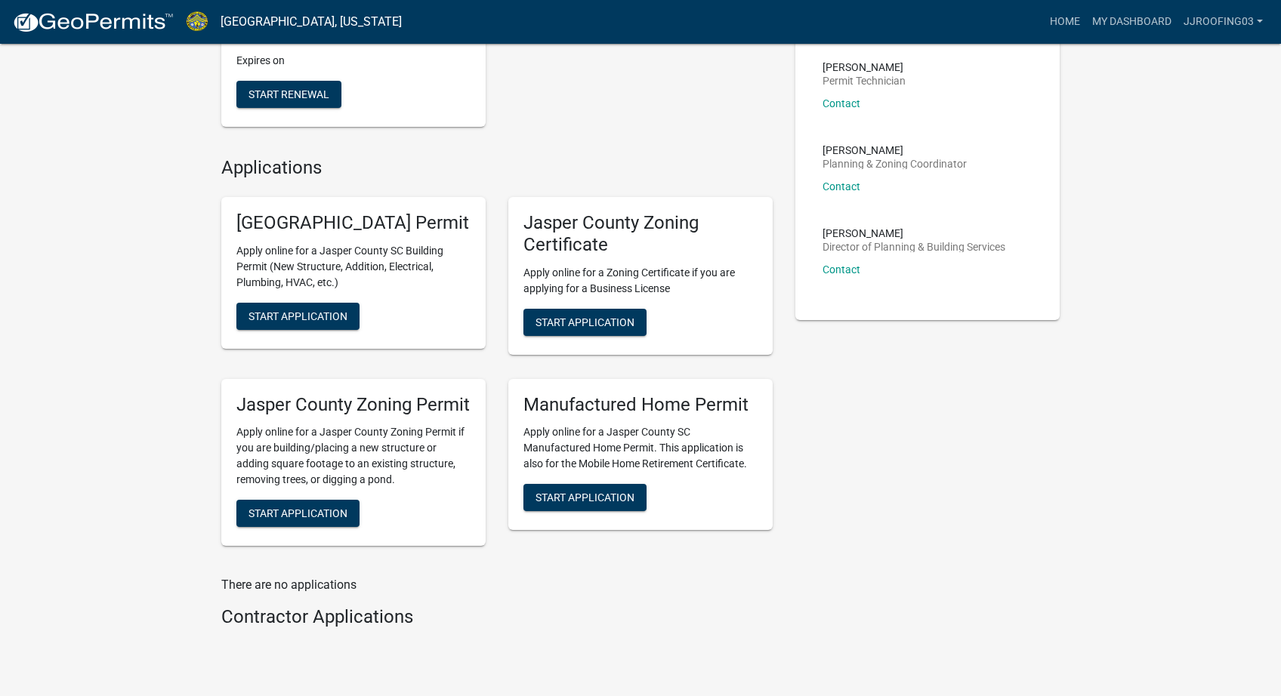
scroll to position [49, 0]
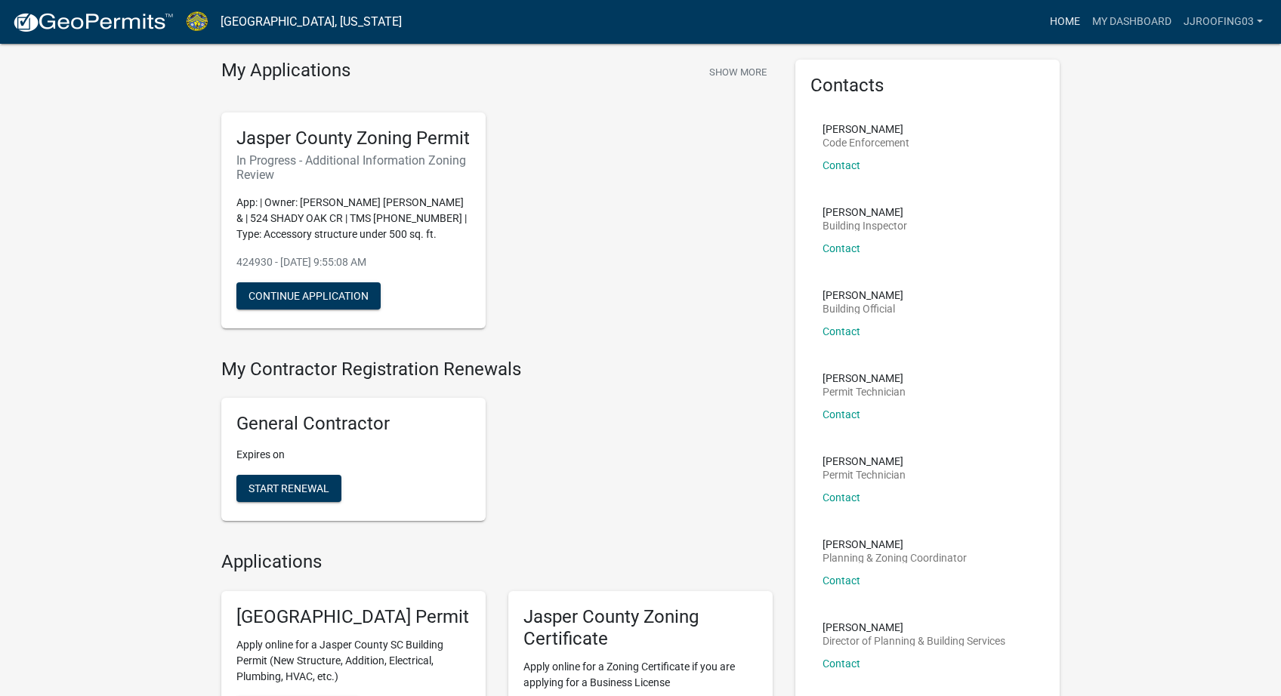
click at [1078, 21] on link "Home" at bounding box center [1065, 22] width 42 height 29
click at [1132, 20] on link "My Dashboard" at bounding box center [1131, 22] width 91 height 29
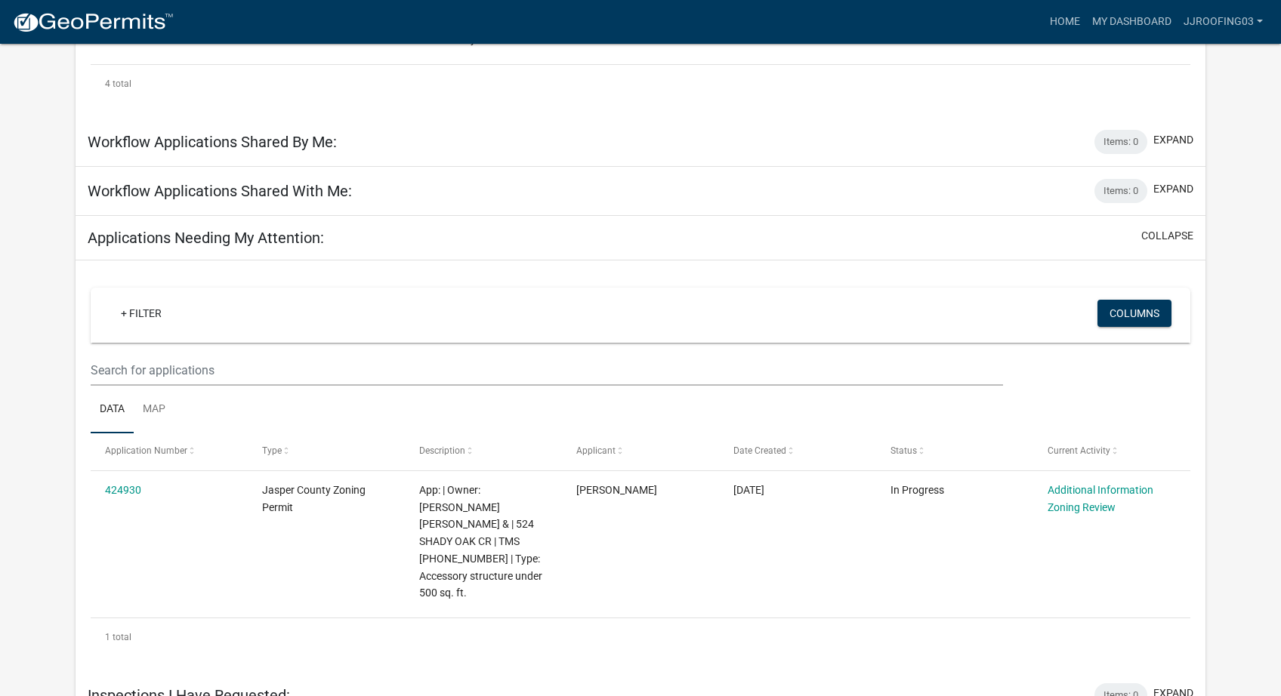
scroll to position [684, 0]
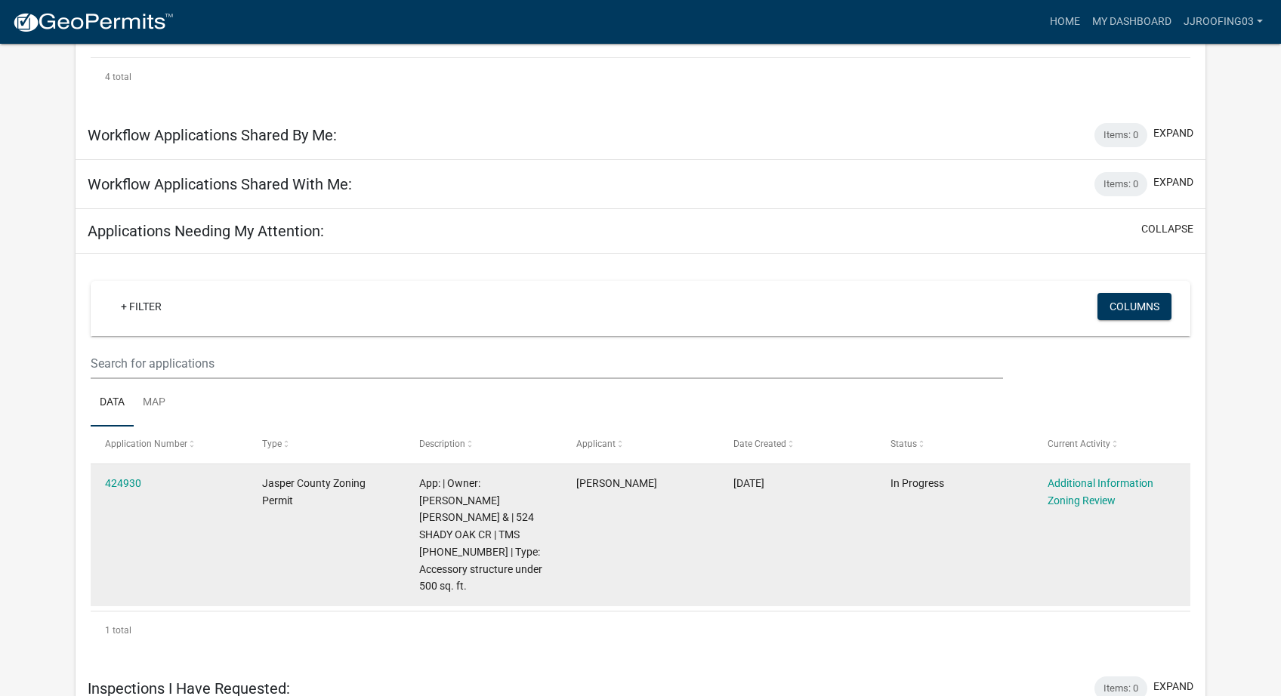
click at [1091, 494] on div "Additional Information Zoning Review" at bounding box center [1112, 492] width 128 height 35
click at [1082, 485] on link "Additional Information Zoning Review" at bounding box center [1101, 491] width 106 height 29
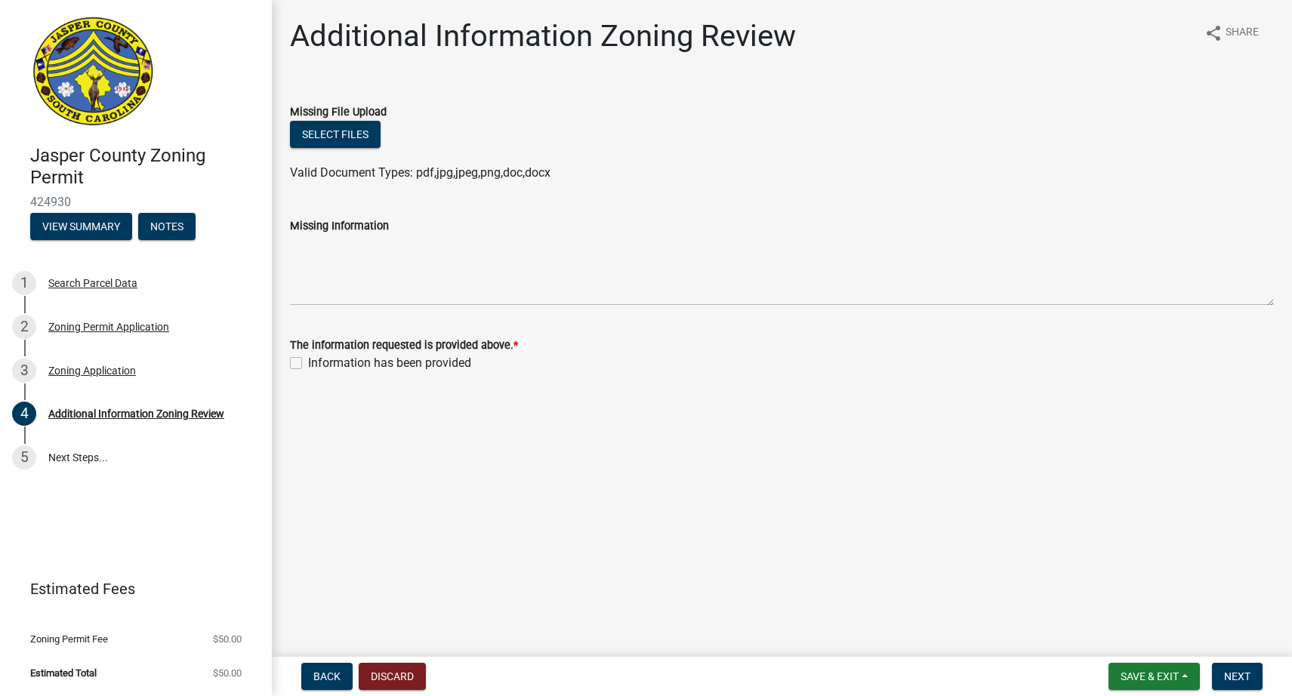
click at [308, 360] on label "Information has been provided" at bounding box center [389, 363] width 163 height 18
click at [308, 360] on input "Information has been provided" at bounding box center [313, 359] width 10 height 10
checkbox input "true"
click at [1233, 674] on span "Next" at bounding box center [1237, 677] width 26 height 12
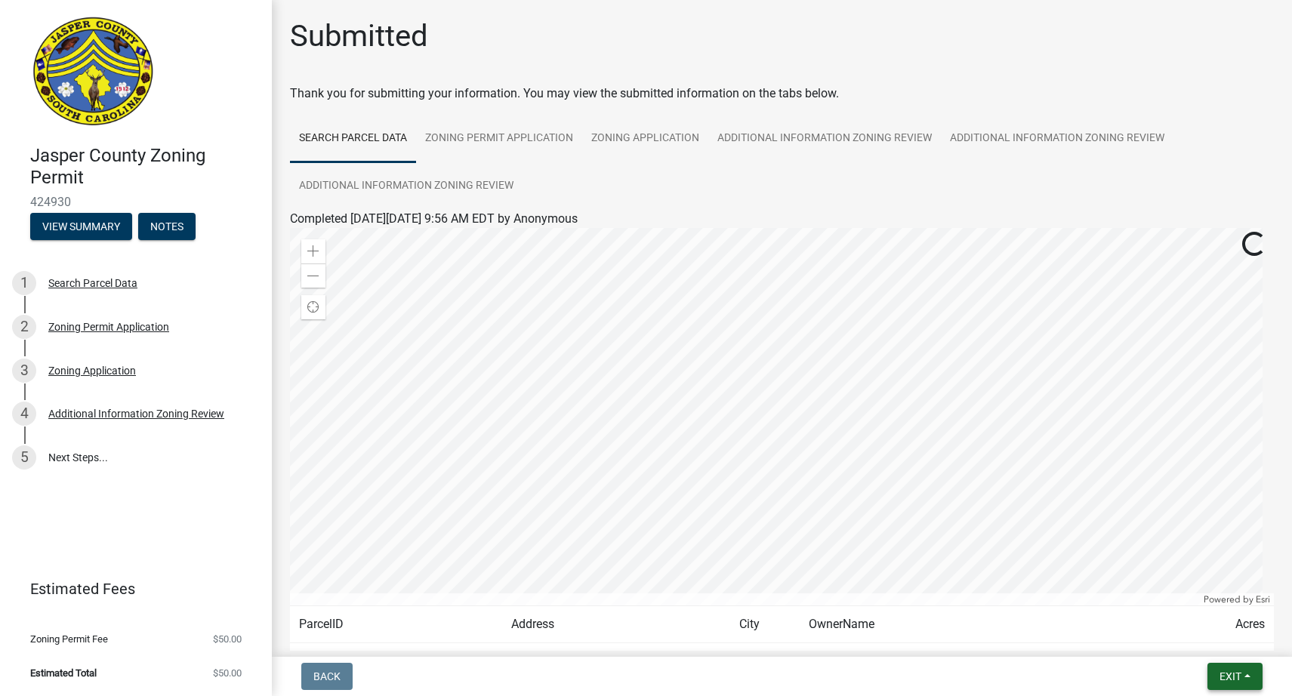
click at [1220, 677] on span "Exit" at bounding box center [1231, 677] width 22 height 12
click at [1179, 609] on button "Save" at bounding box center [1203, 601] width 121 height 36
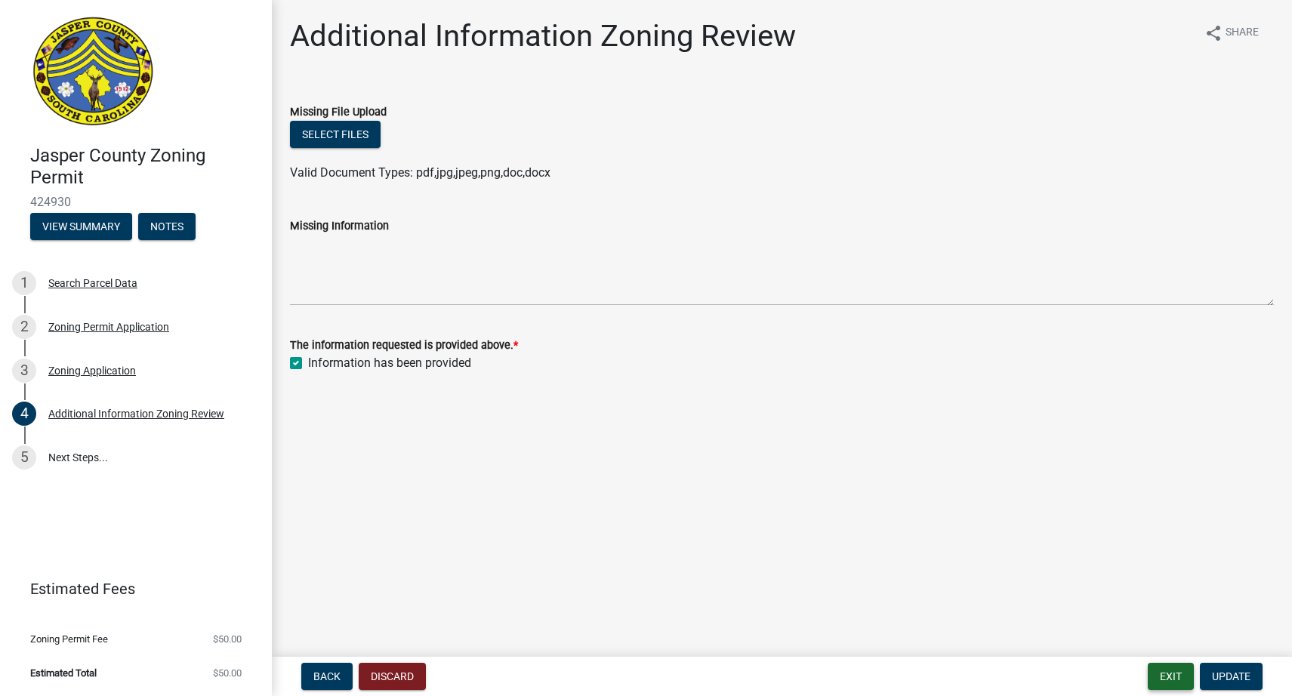
click at [1185, 675] on button "Exit" at bounding box center [1171, 676] width 46 height 27
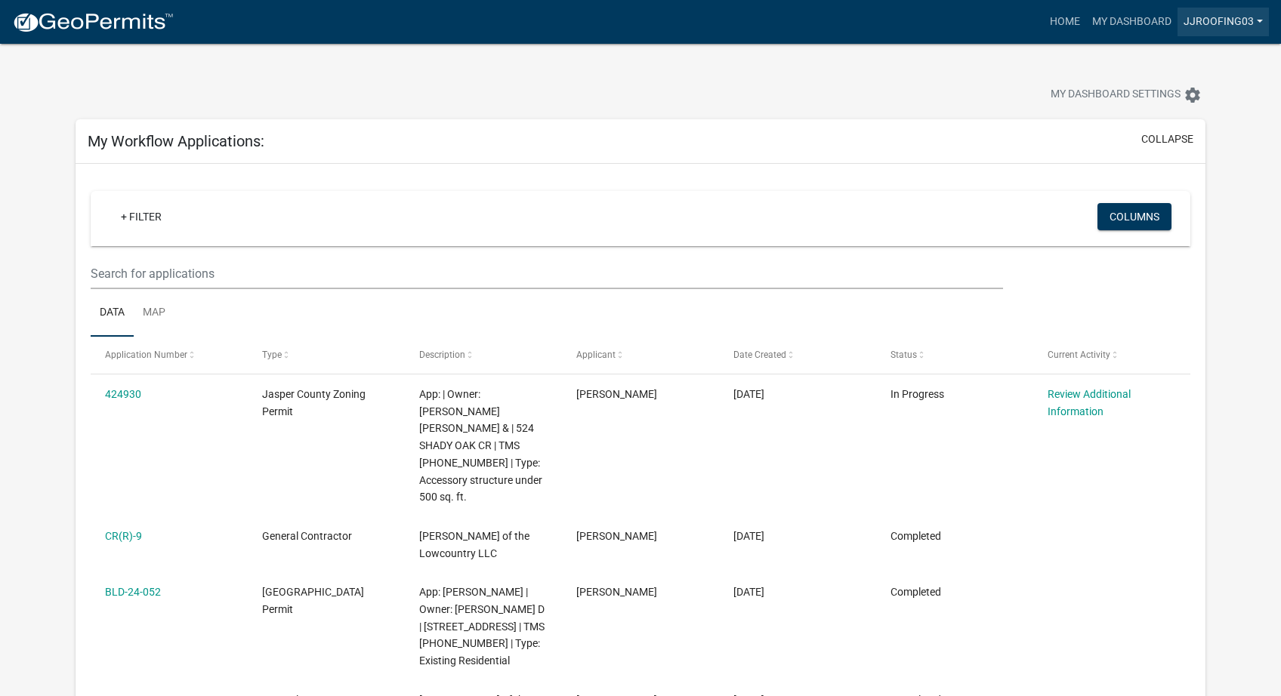
click at [1227, 25] on link "JJRoofing03" at bounding box center [1222, 22] width 91 height 29
click at [1208, 59] on link "Account" at bounding box center [1204, 62] width 129 height 36
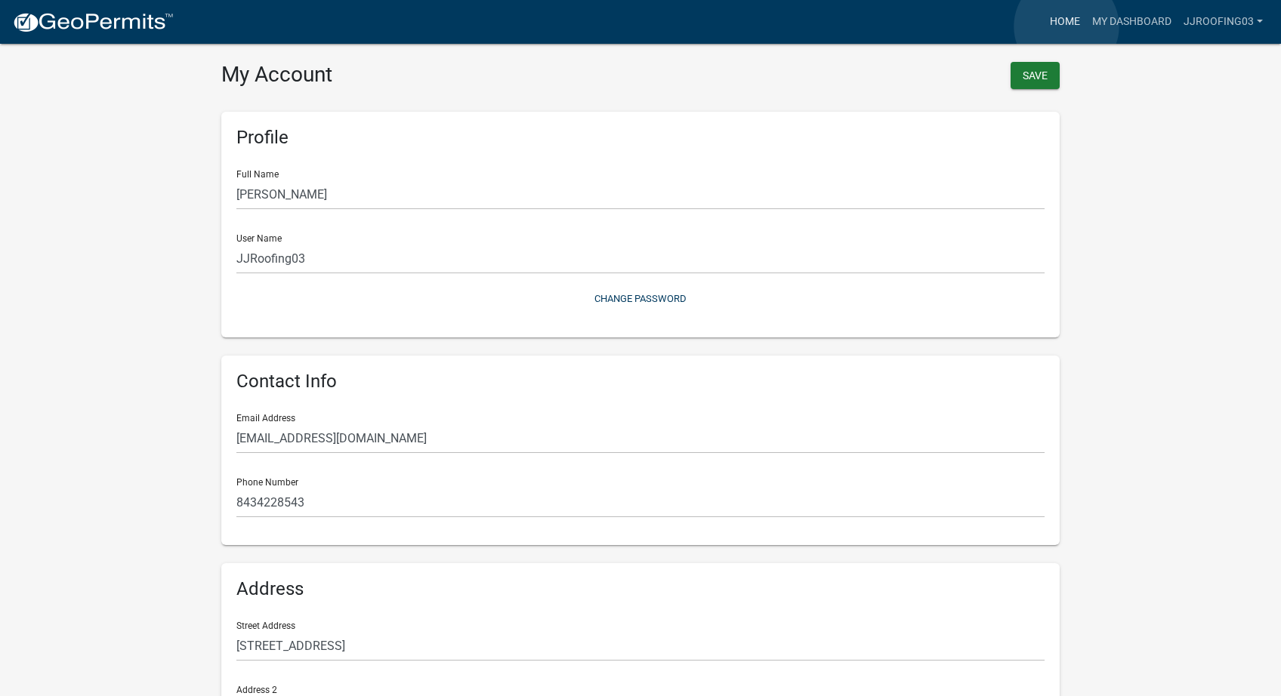
click at [1066, 26] on link "Home" at bounding box center [1065, 22] width 42 height 29
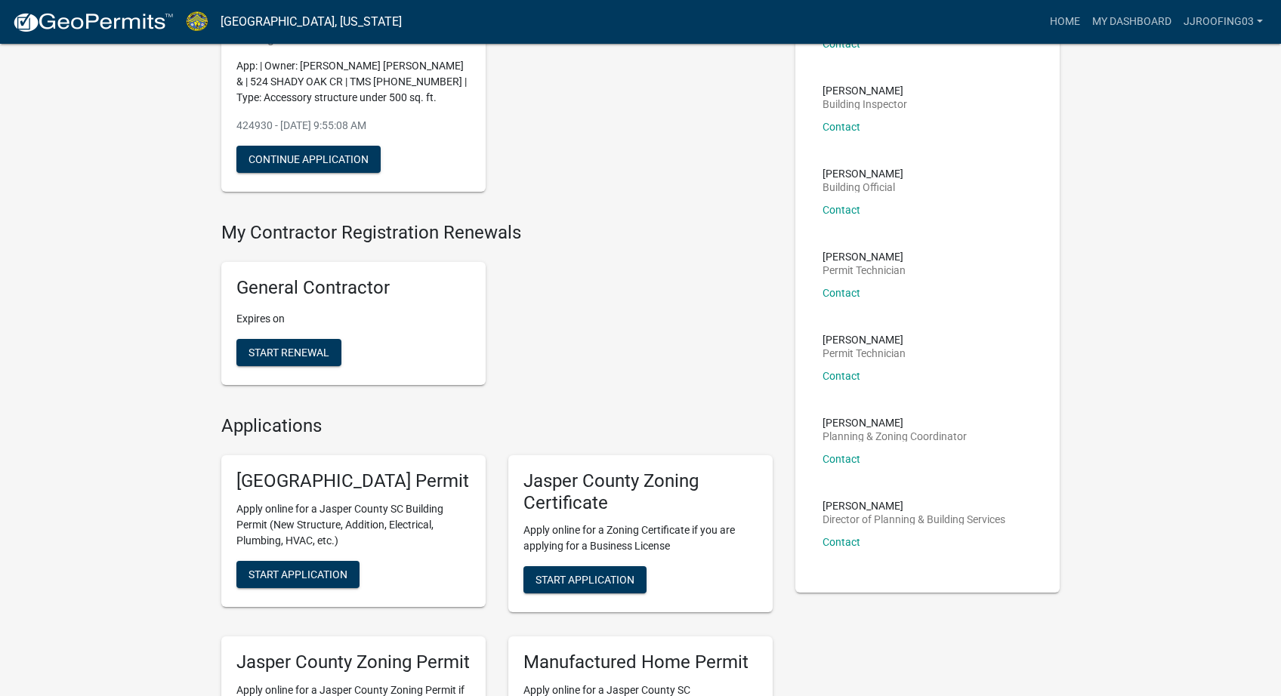
scroll to position [477, 0]
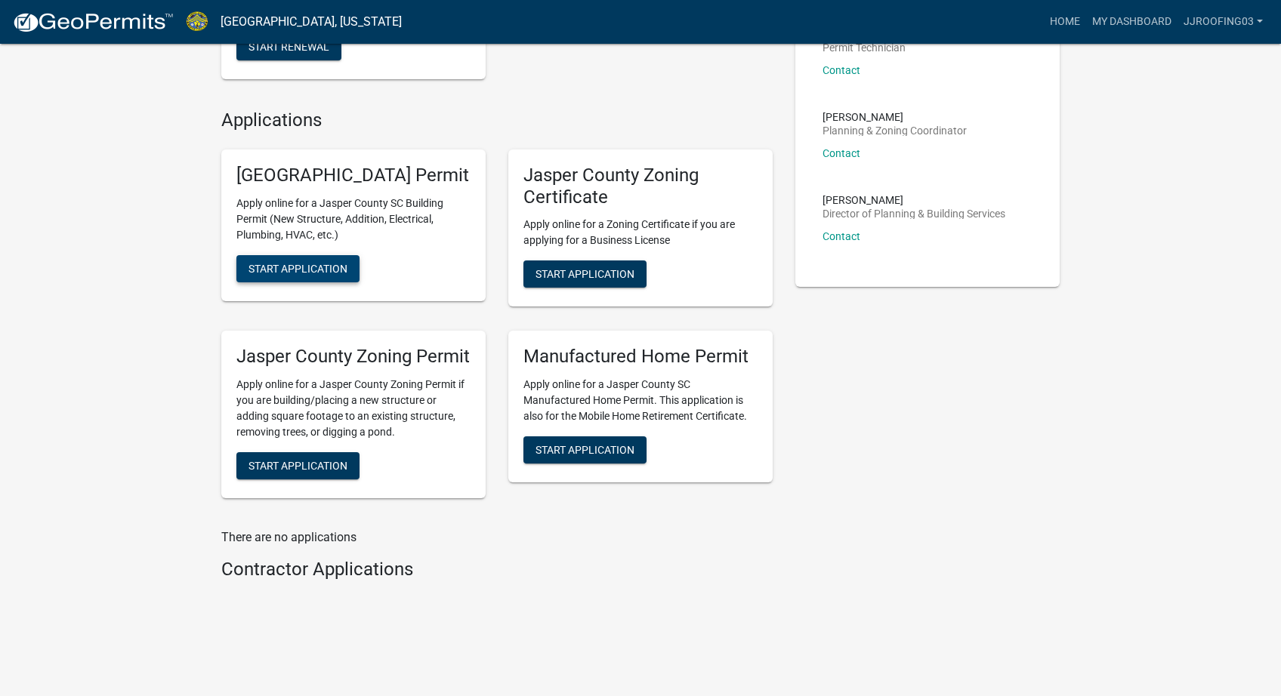
click at [341, 274] on span "Start Application" at bounding box center [297, 268] width 99 height 12
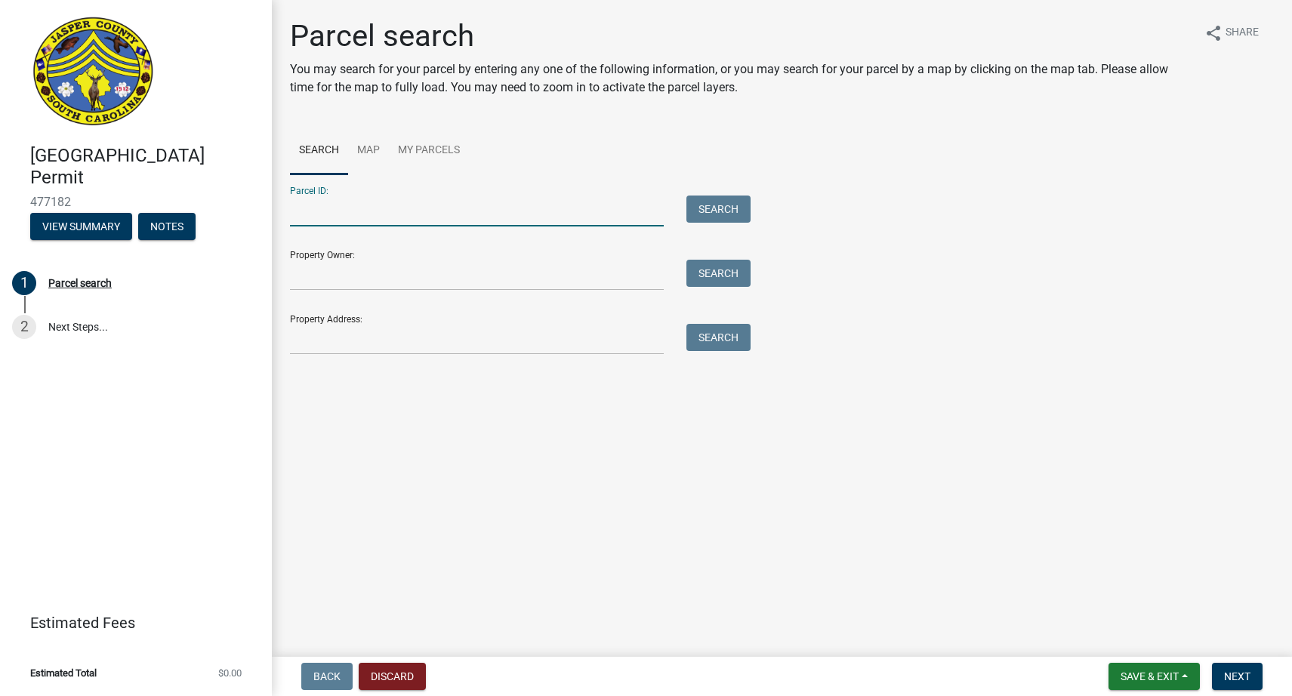
click at [345, 210] on input "Parcel ID:" at bounding box center [477, 211] width 374 height 31
click at [359, 216] on input "Parcel ID:" at bounding box center [477, 211] width 374 height 31
type input "[PHONE_NUMBER]"
click at [721, 211] on button "Search" at bounding box center [719, 209] width 64 height 27
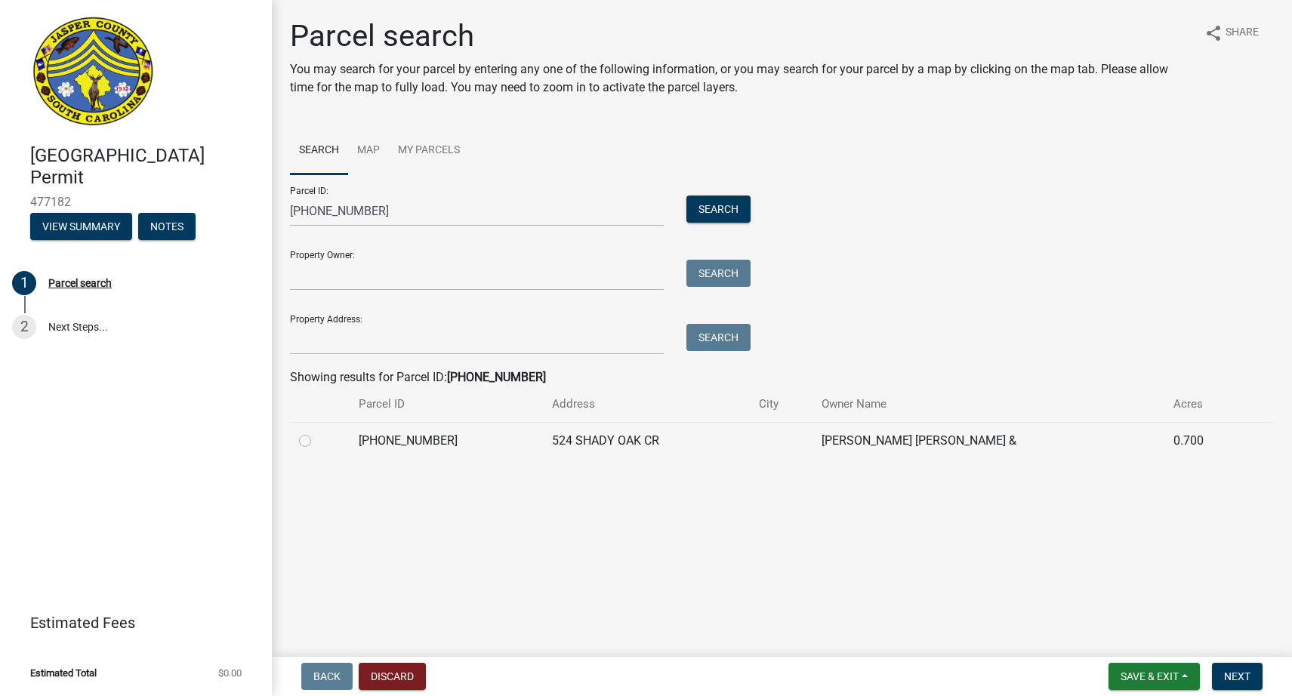
click at [317, 432] on label at bounding box center [317, 432] width 0 height 0
click at [317, 435] on input "radio" at bounding box center [322, 437] width 10 height 10
radio input "true"
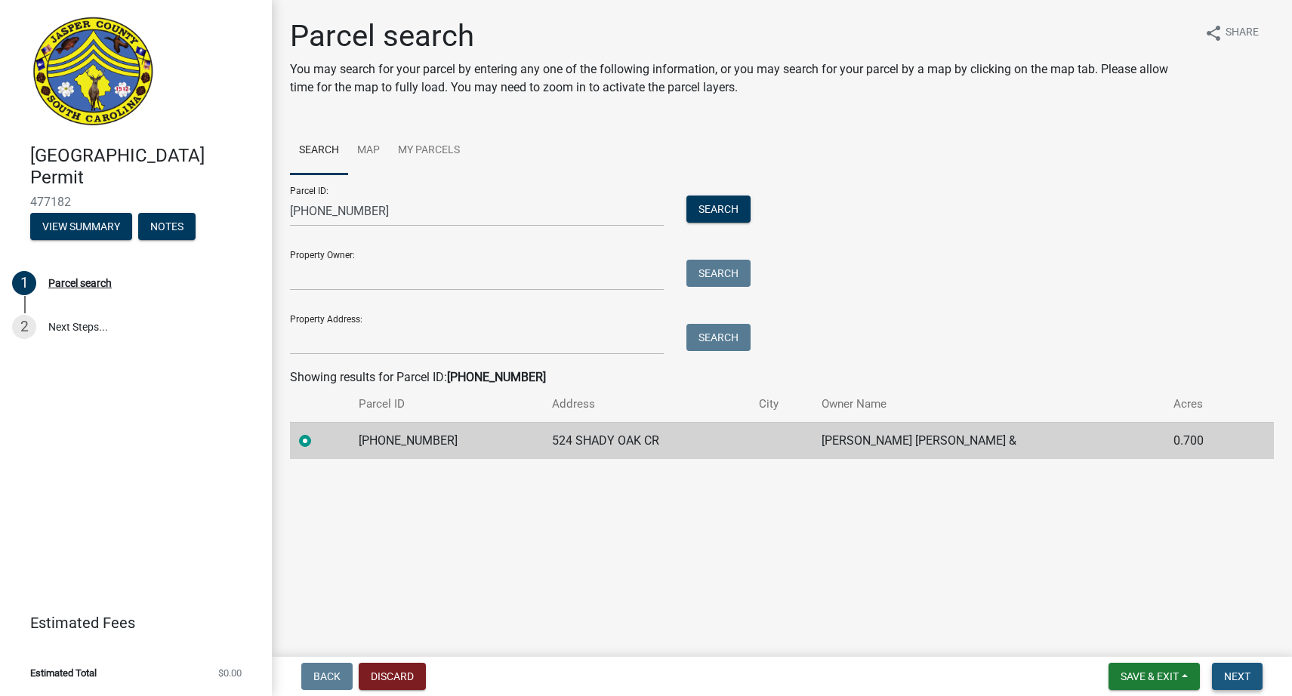
click at [1243, 677] on span "Next" at bounding box center [1237, 677] width 26 height 12
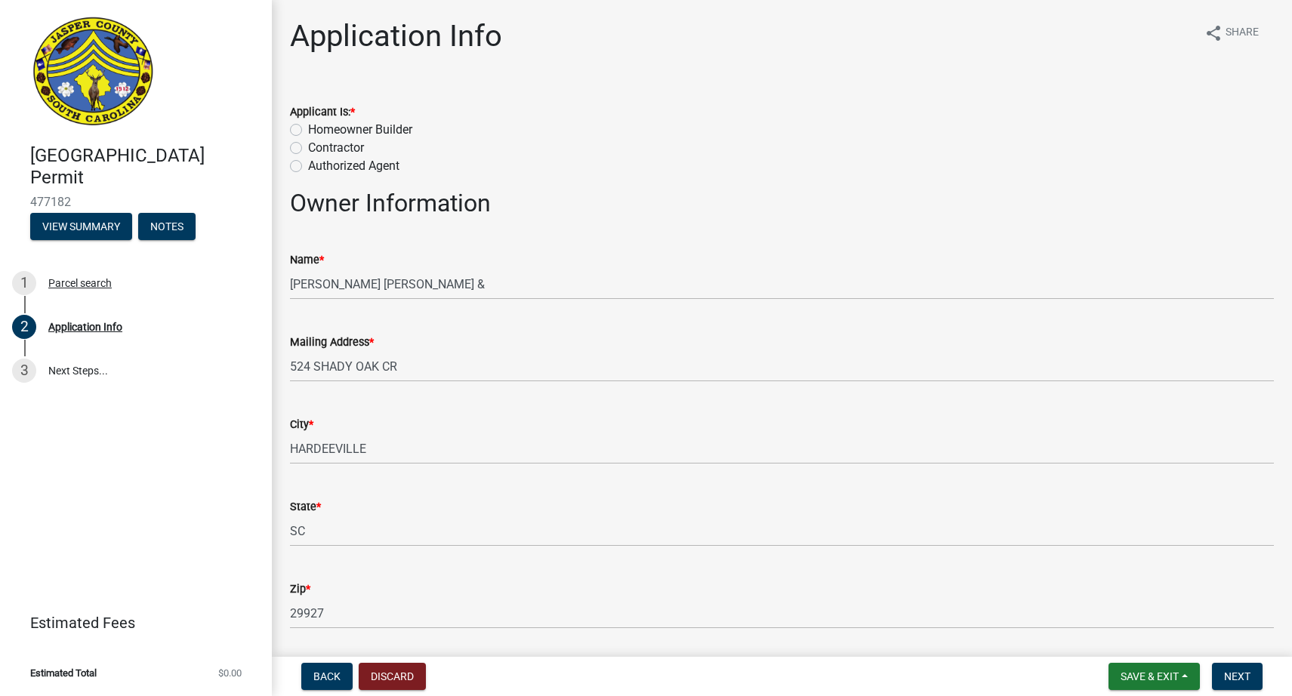
click at [308, 150] on label "Contractor" at bounding box center [336, 148] width 56 height 18
click at [308, 149] on input "Contractor" at bounding box center [313, 144] width 10 height 10
radio input "true"
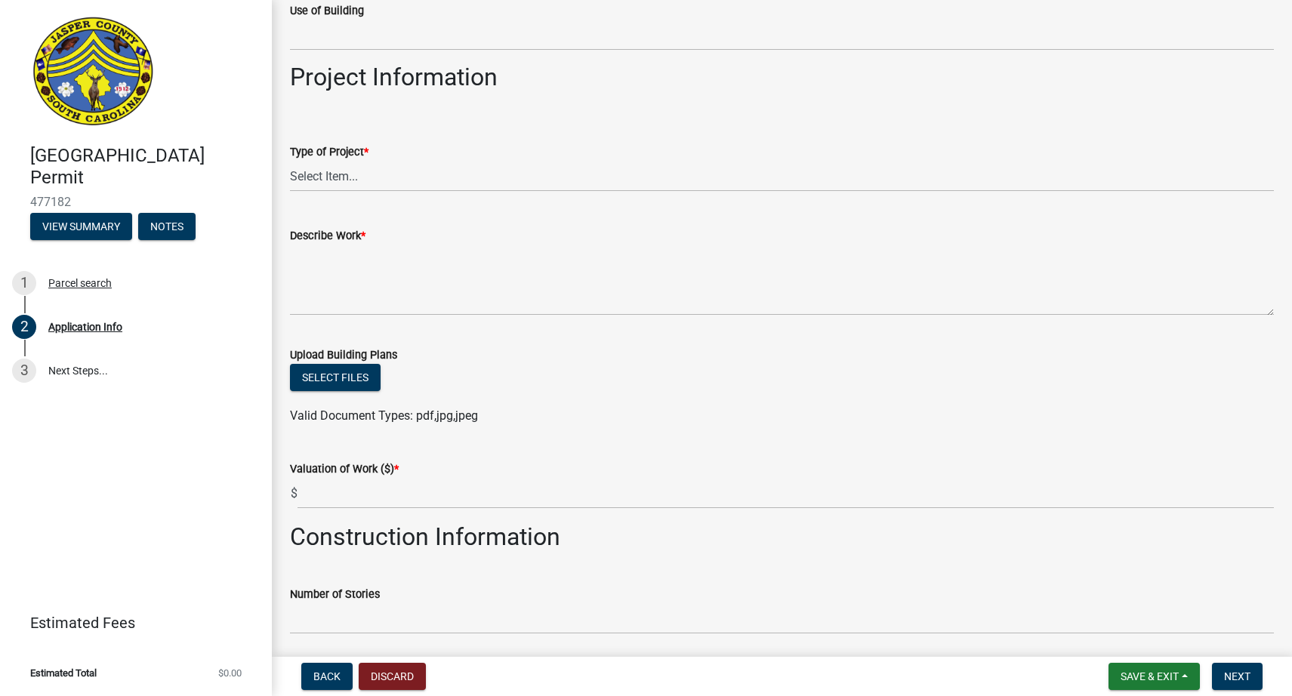
scroll to position [1458, 0]
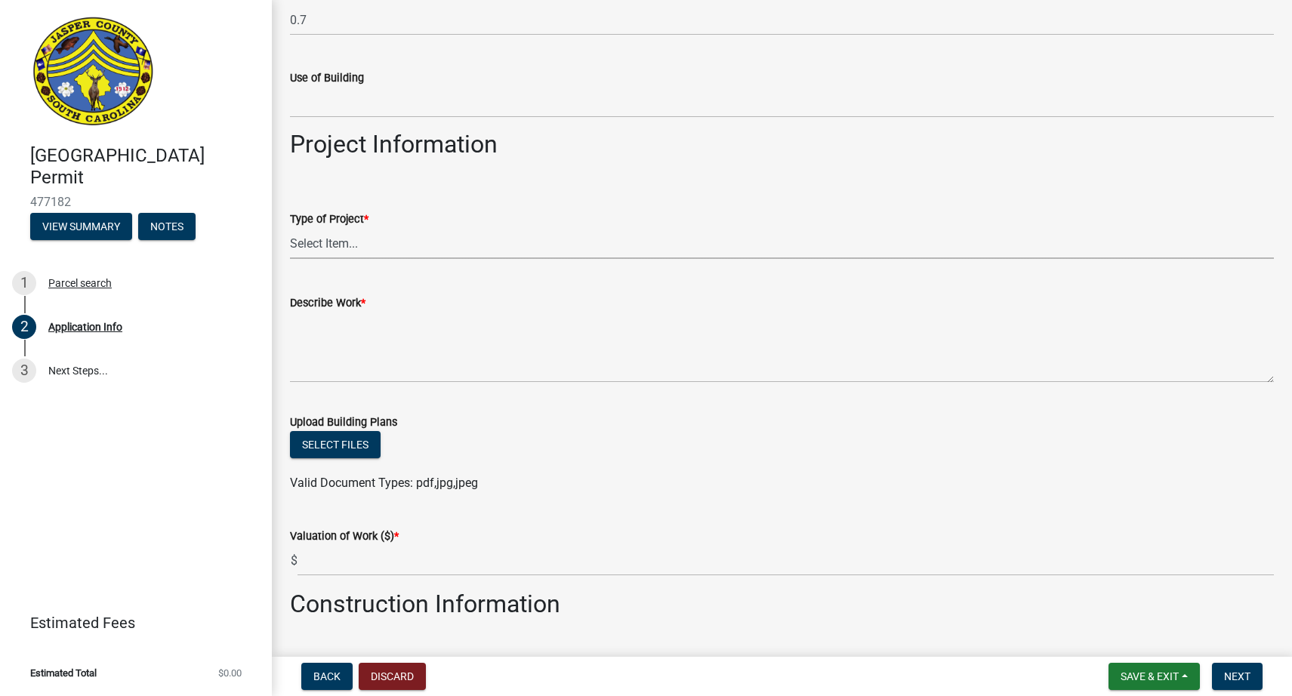
click at [316, 240] on select "Select Item... Construction Trailer/Shipping Container Residential Demolition C…" at bounding box center [782, 243] width 984 height 31
select select "6570ce79-212e-4c42-b64f-f74b85e12671"
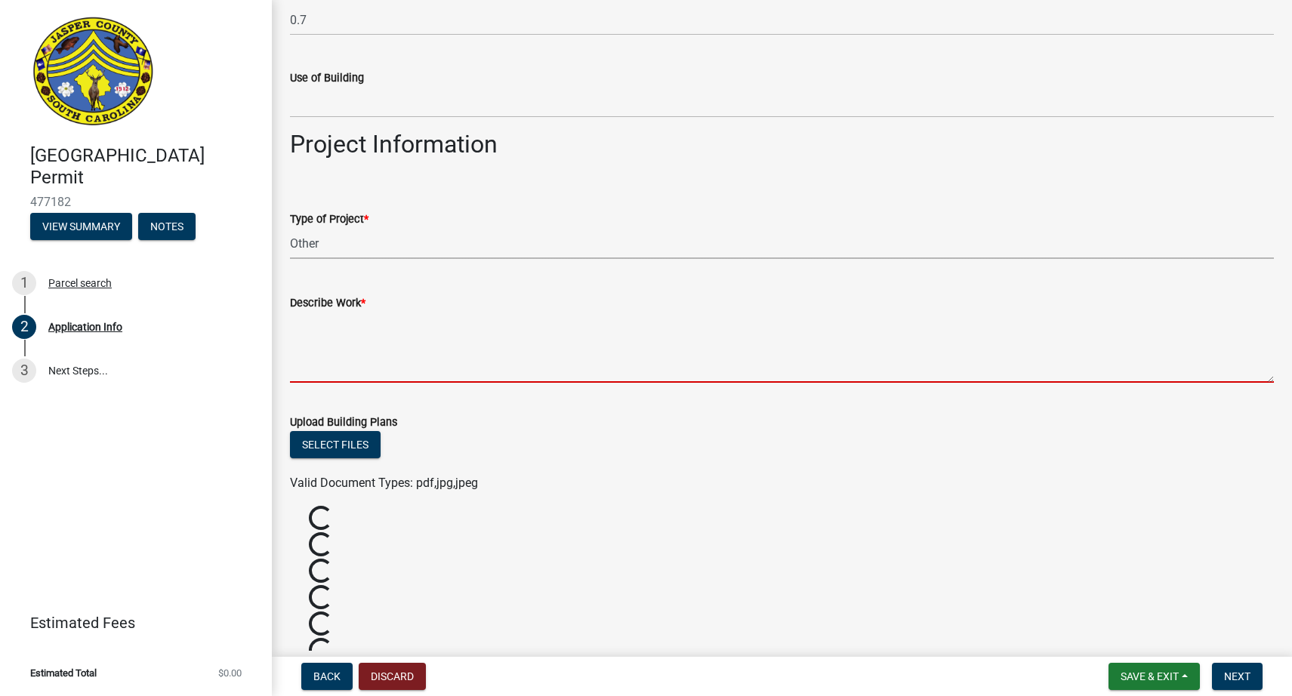
click at [319, 375] on textarea "Describe Work *" at bounding box center [782, 347] width 984 height 71
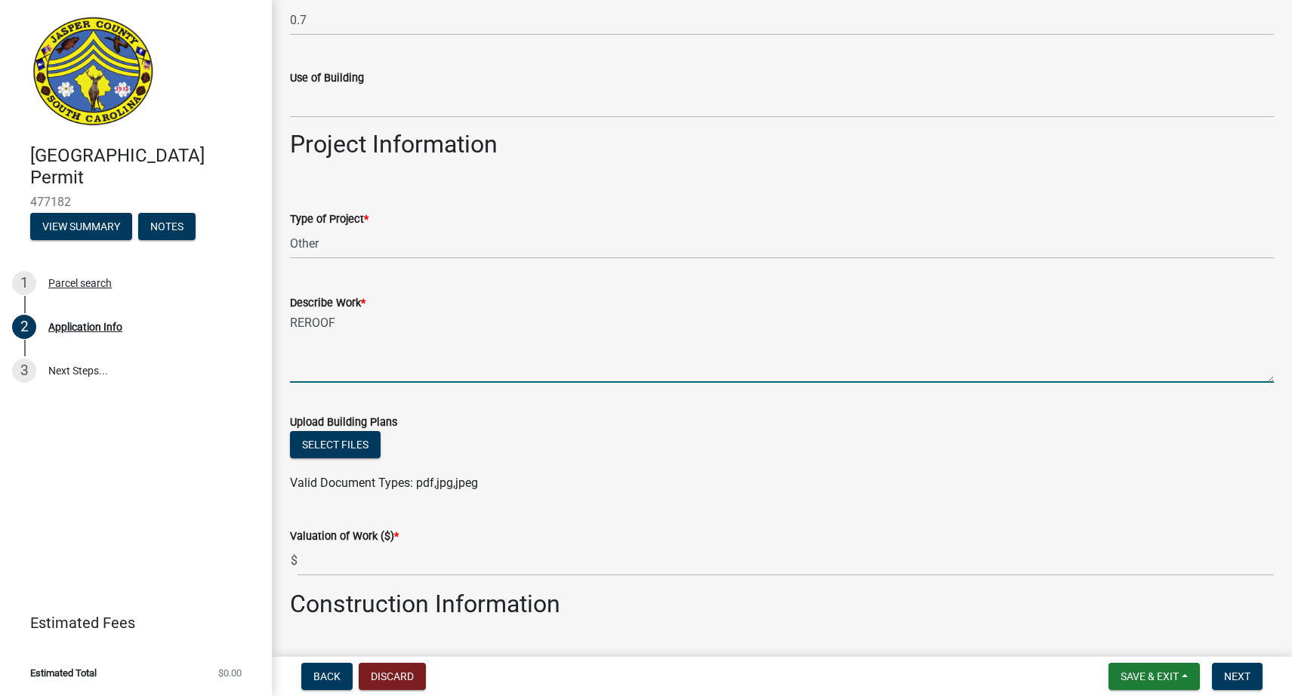
type textarea "REROOF"
click at [313, 250] on select "Select Item... Construction Trailer/Shipping Container Residential Demolition C…" at bounding box center [782, 243] width 984 height 31
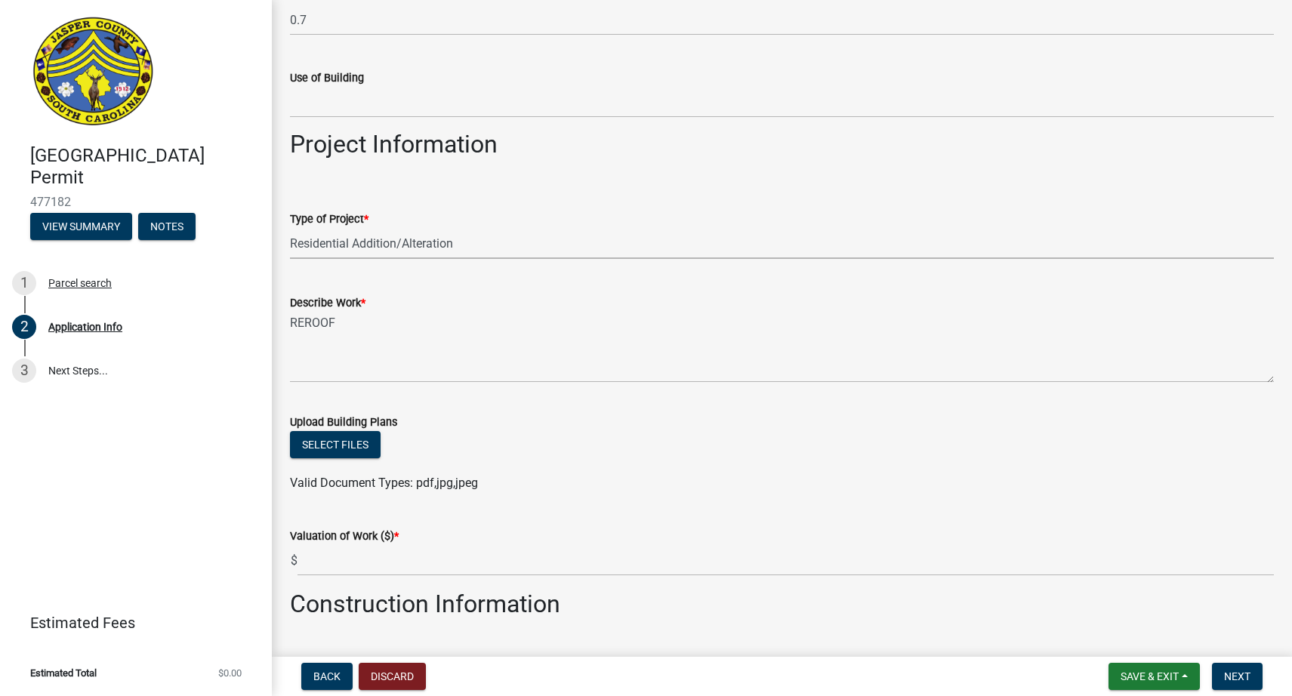
select select "4b7d28f2-ad6d-4146-a007-9cde64d4e27b"
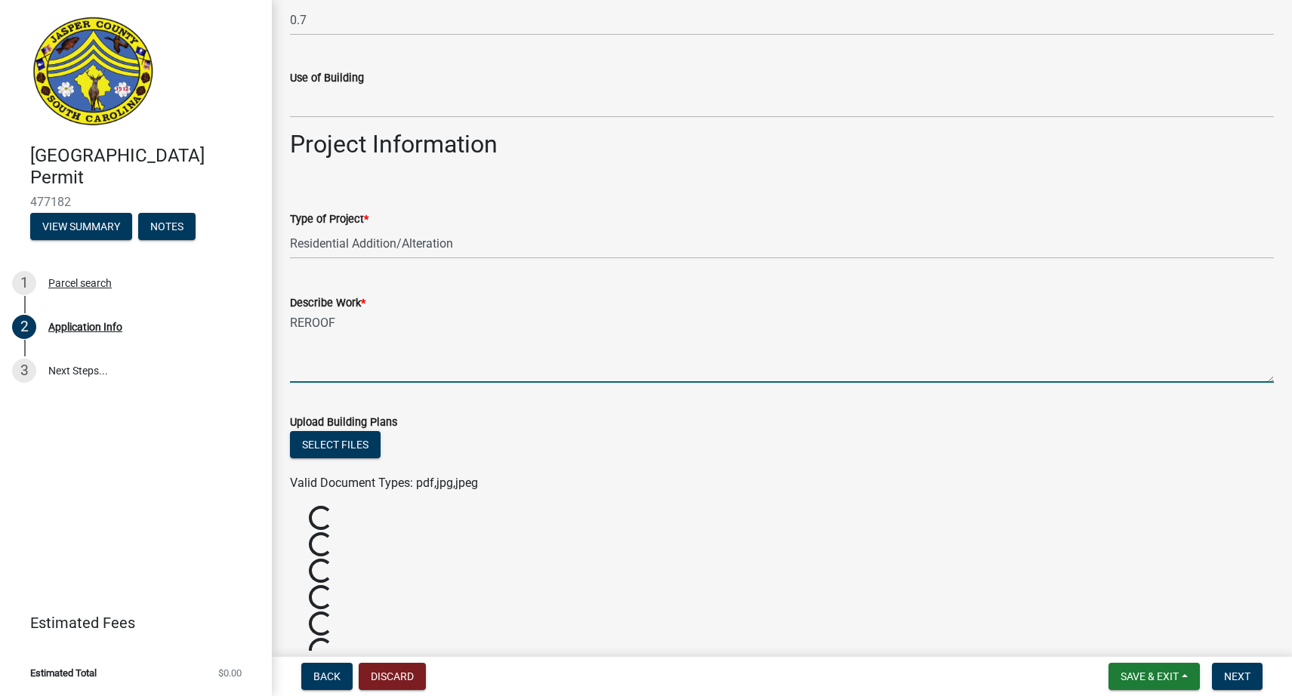
click at [340, 323] on textarea "REROOF" at bounding box center [782, 347] width 984 height 71
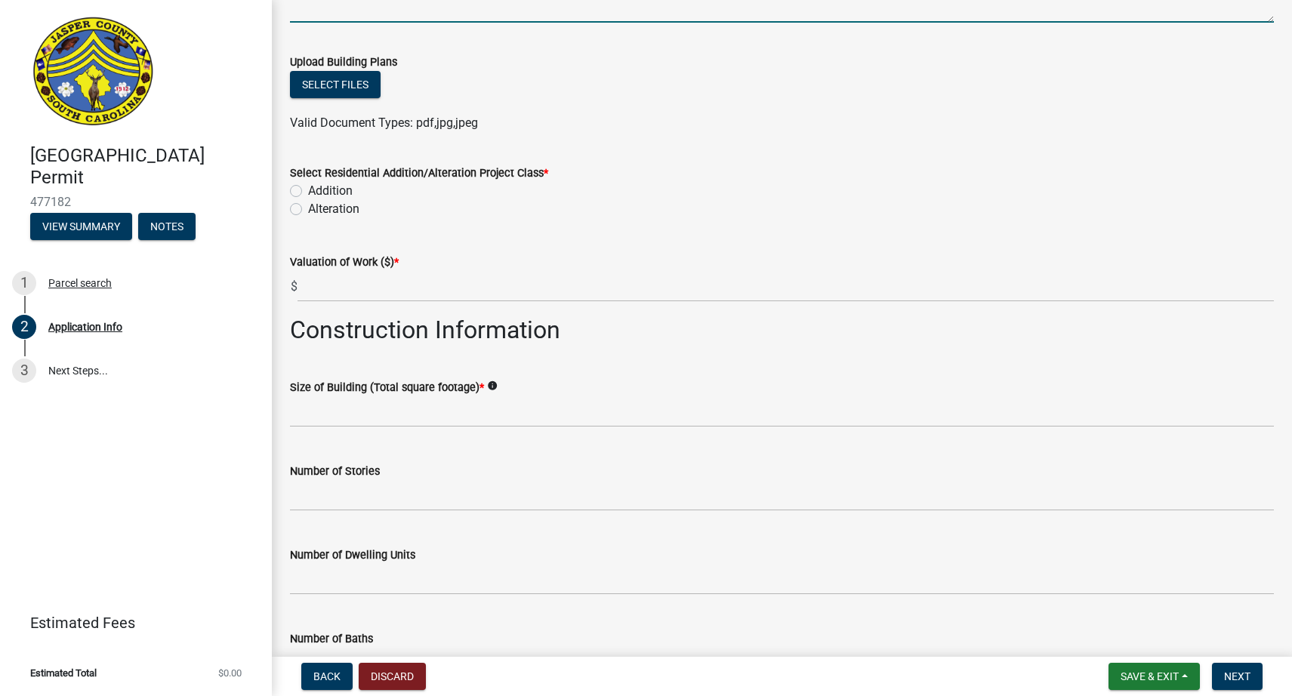
scroll to position [1817, 0]
type textarea "REROOF/SMALL RENOVATION FOR LAUNDRY ROOM"
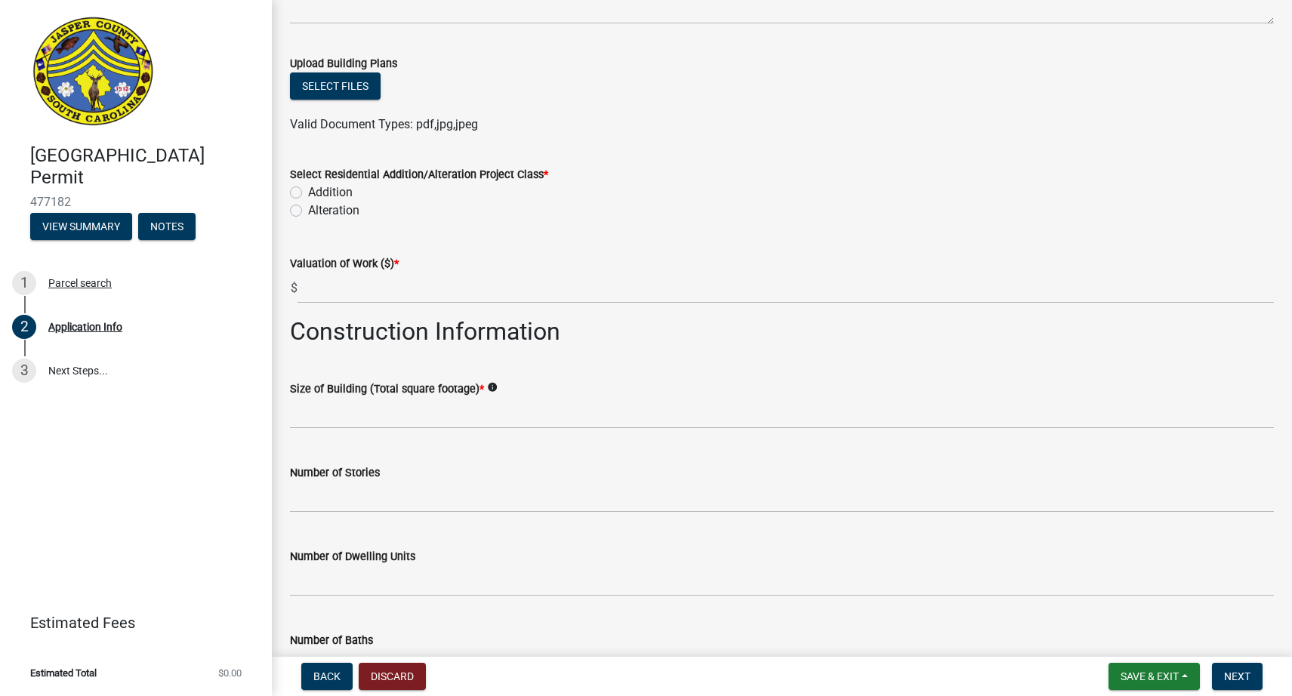
click at [308, 214] on label "Alteration" at bounding box center [333, 211] width 51 height 18
click at [308, 211] on input "Alteration" at bounding box center [313, 207] width 10 height 10
radio input "true"
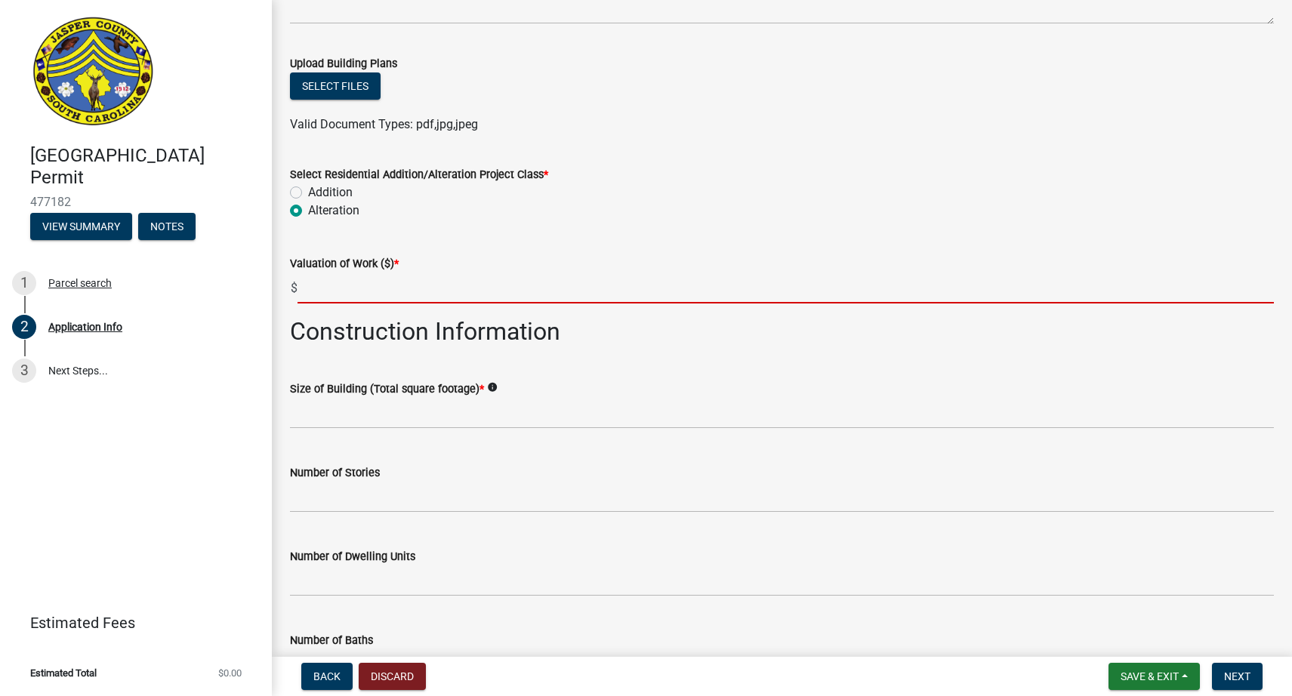
click at [365, 291] on input "text" at bounding box center [786, 288] width 977 height 31
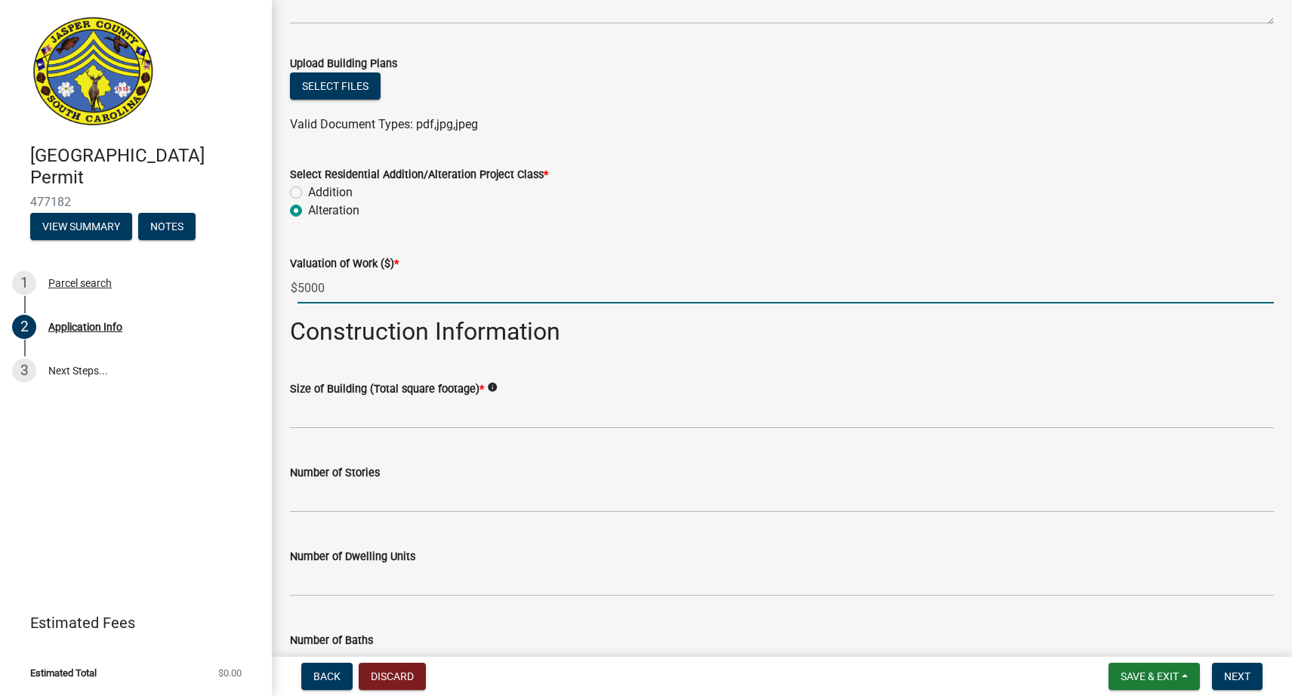
type input "5000"
click at [440, 412] on input "text" at bounding box center [782, 413] width 984 height 31
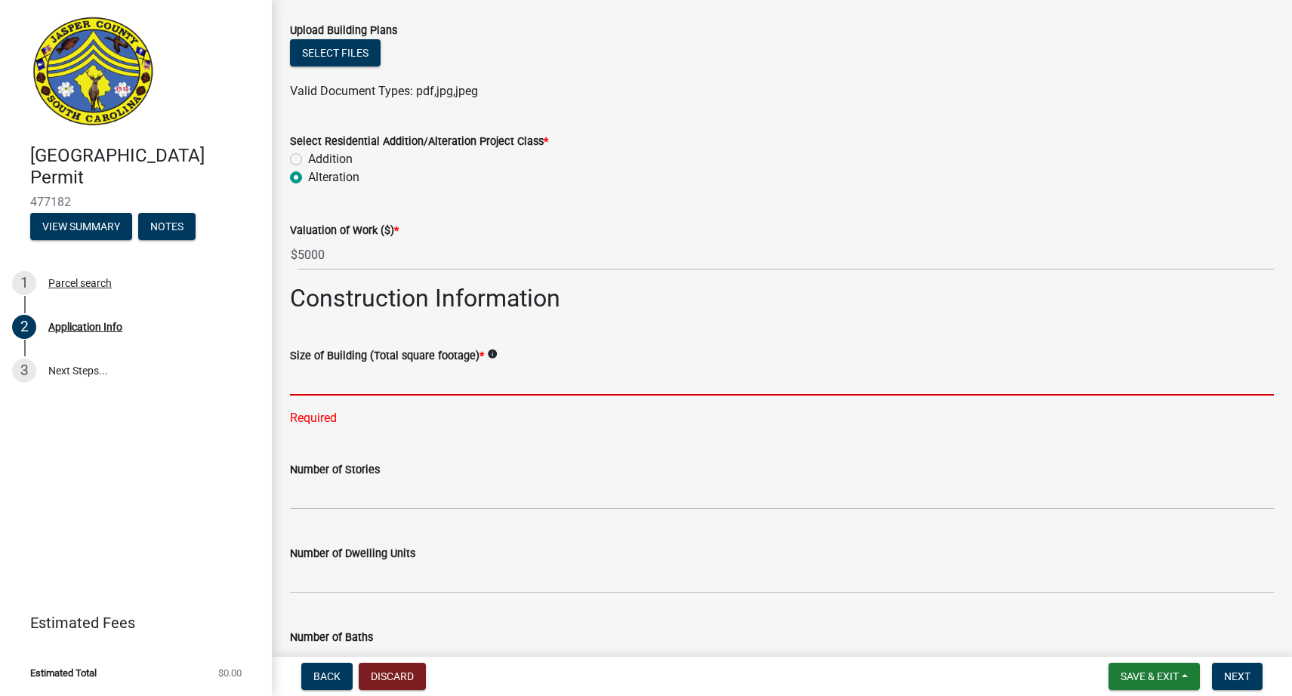
scroll to position [1930, 0]
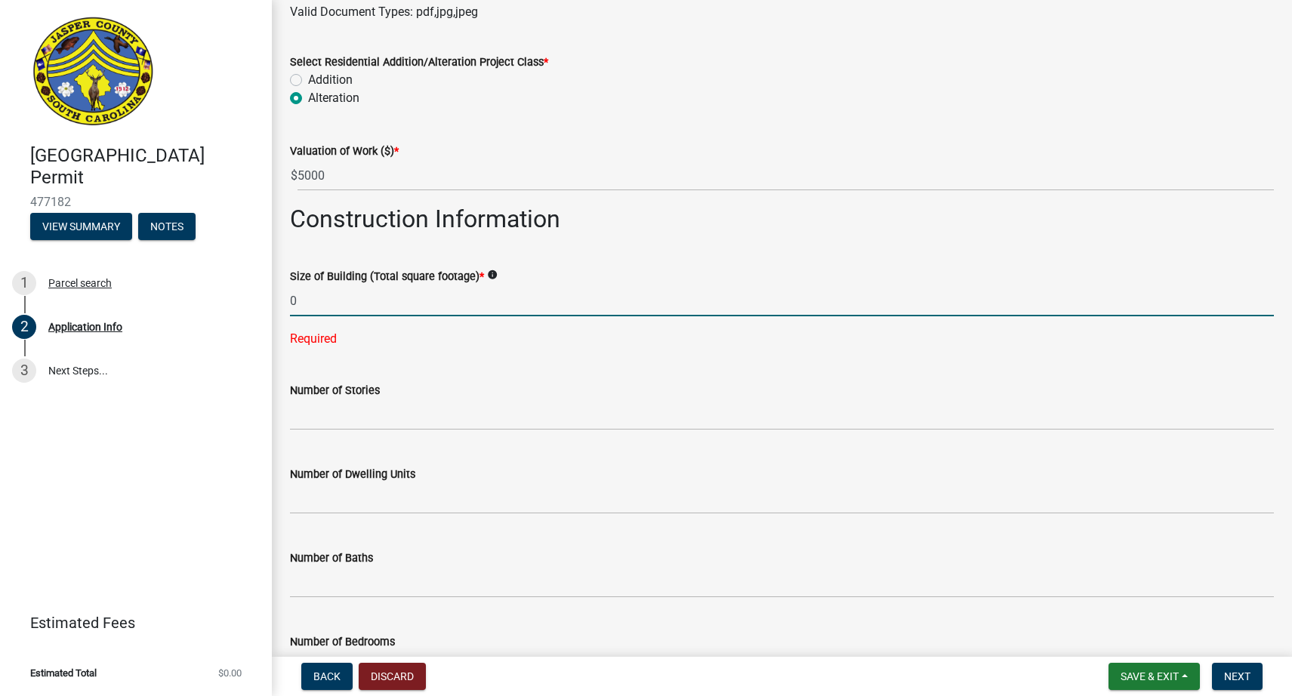
click at [447, 375] on div "Number of Stories" at bounding box center [782, 395] width 984 height 70
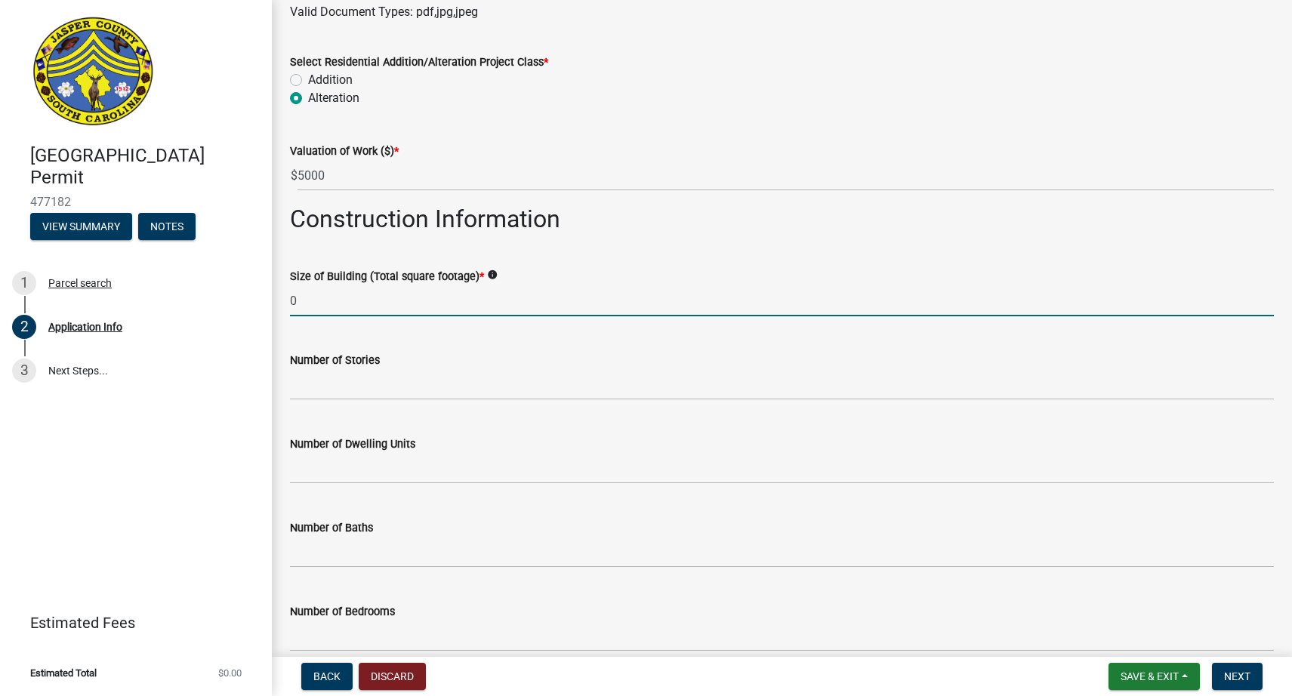
click at [316, 302] on input "0" at bounding box center [782, 300] width 984 height 31
drag, startPoint x: 312, startPoint y: 302, endPoint x: 261, endPoint y: 302, distance: 50.6
click at [261, 302] on div "Jasper County Building Permit 477182 View Summary Notes 1 Parcel search 2 Appli…" at bounding box center [646, 348] width 1292 height 696
click at [373, 305] on input "2500" at bounding box center [782, 300] width 984 height 31
type input "2"
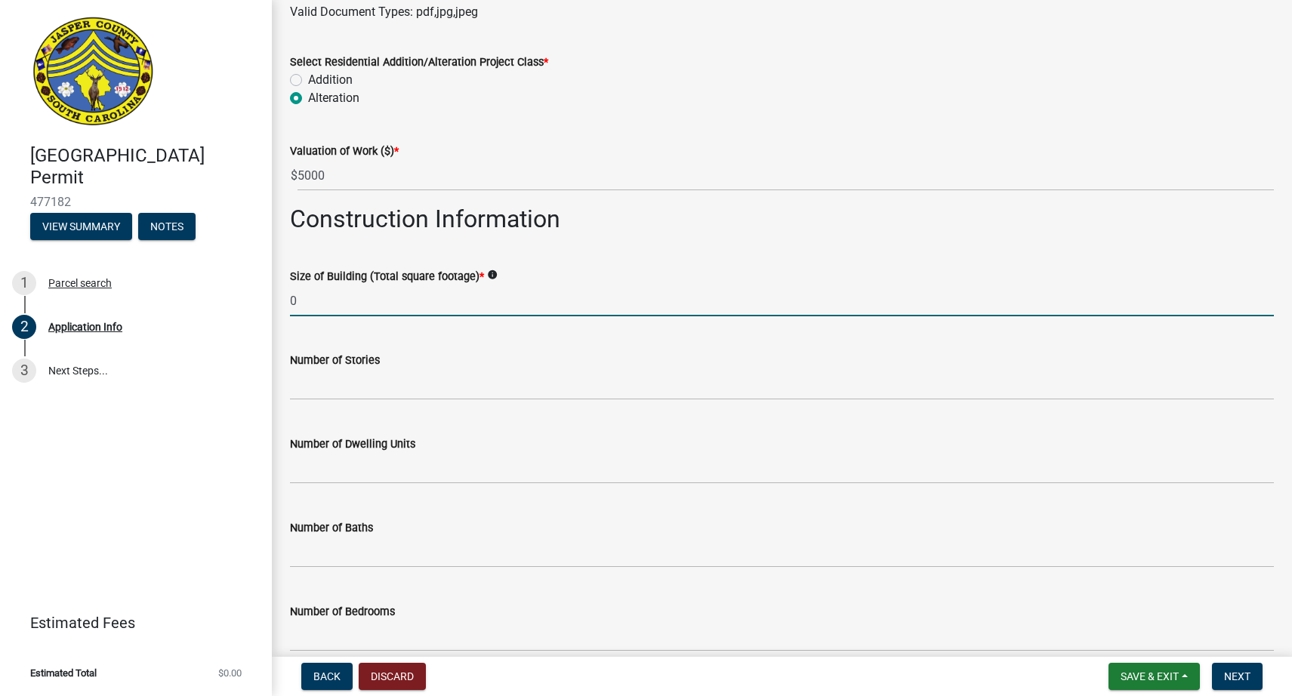
drag, startPoint x: 307, startPoint y: 301, endPoint x: 280, endPoint y: 299, distance: 27.3
click at [281, 300] on div "Size of Building (Total square footage) * info 0" at bounding box center [782, 281] width 1007 height 70
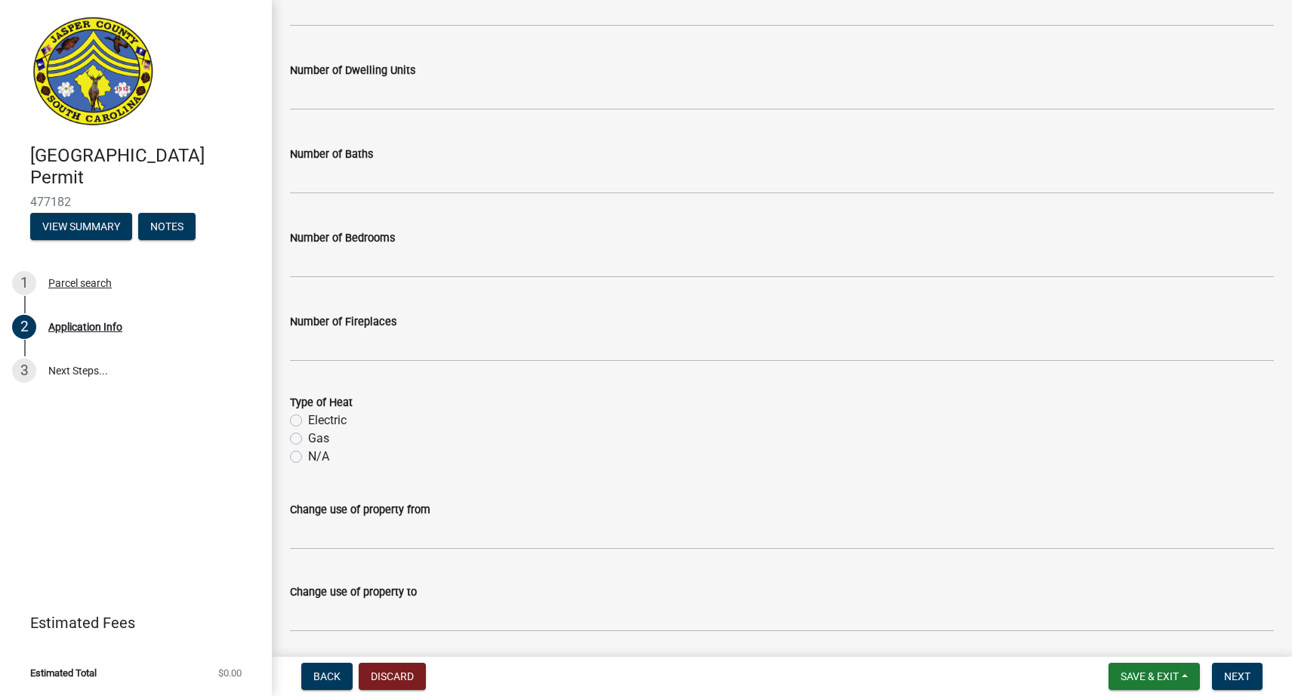
scroll to position [2355, 0]
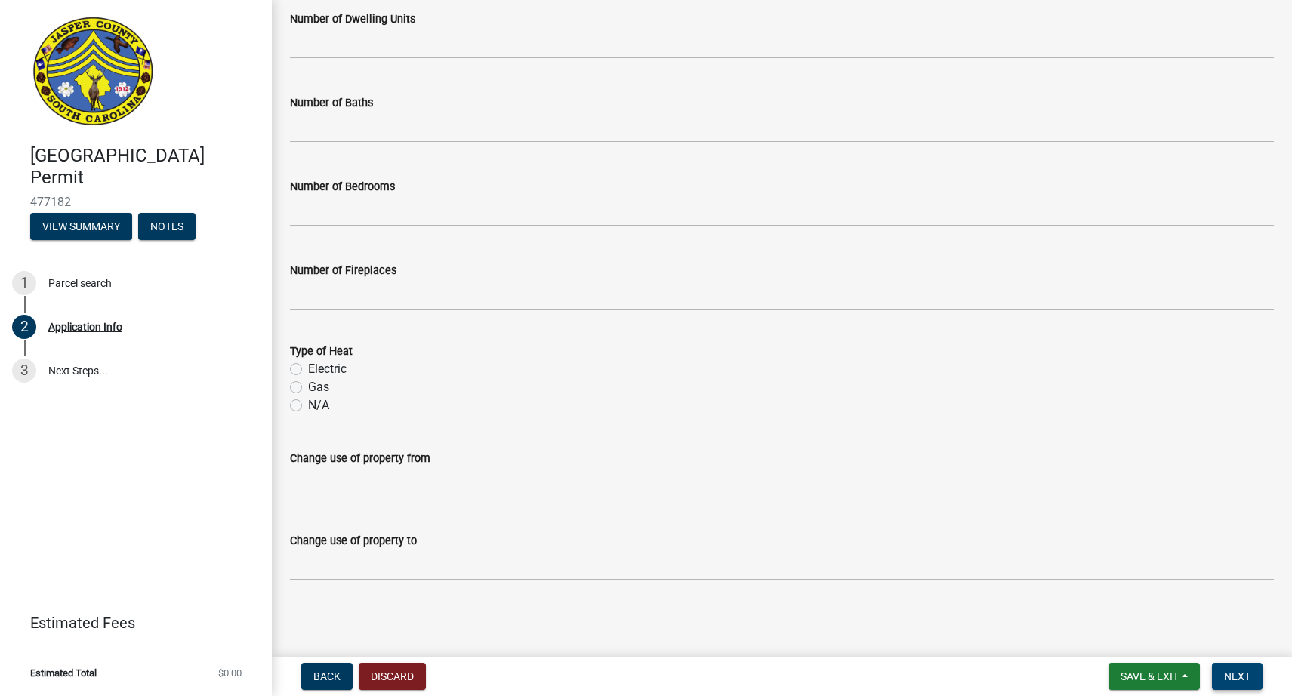
type input "2500"
click at [1236, 680] on span "Next" at bounding box center [1237, 677] width 26 height 12
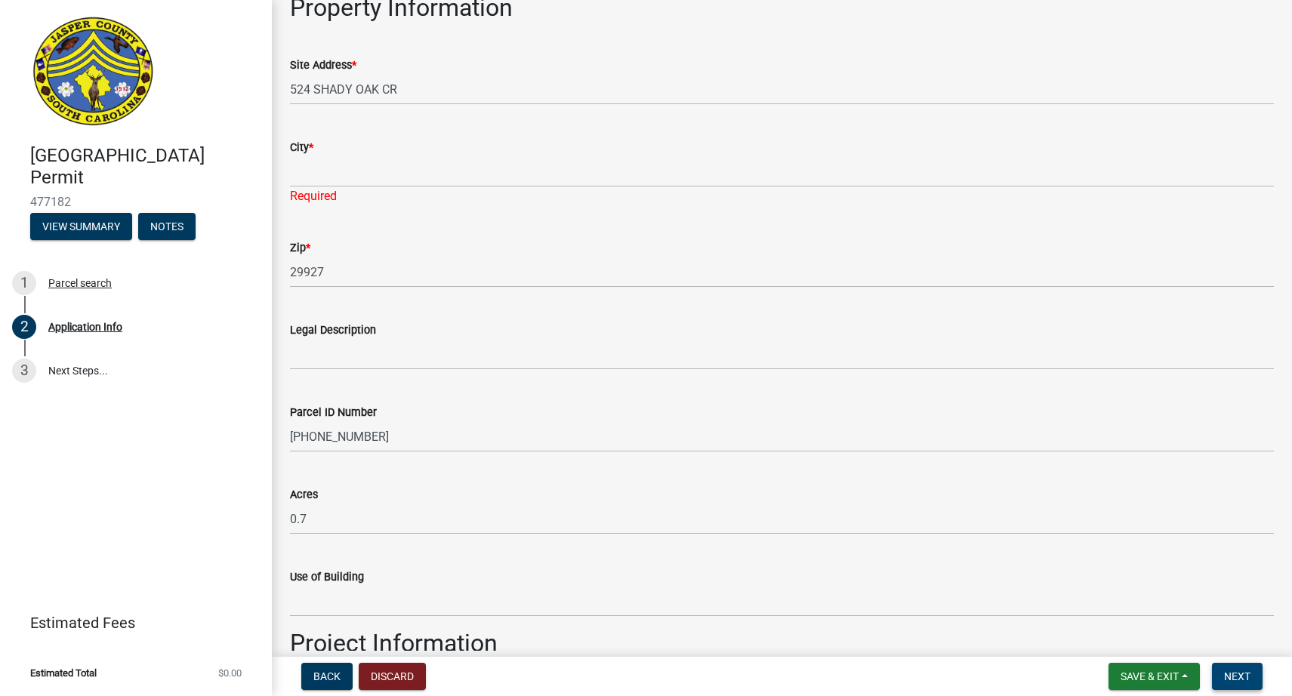
scroll to position [729, 0]
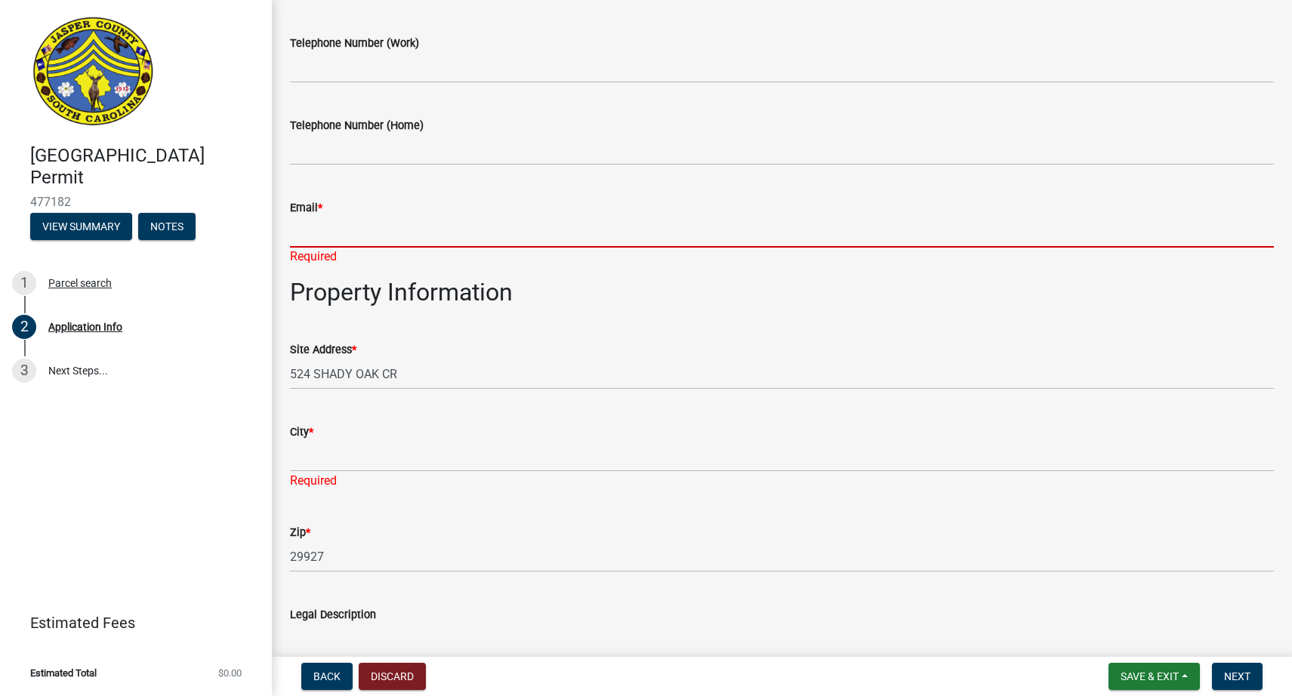
click at [456, 239] on input "Email *" at bounding box center [782, 232] width 984 height 31
type input "[EMAIL_ADDRESS][DOMAIN_NAME]"
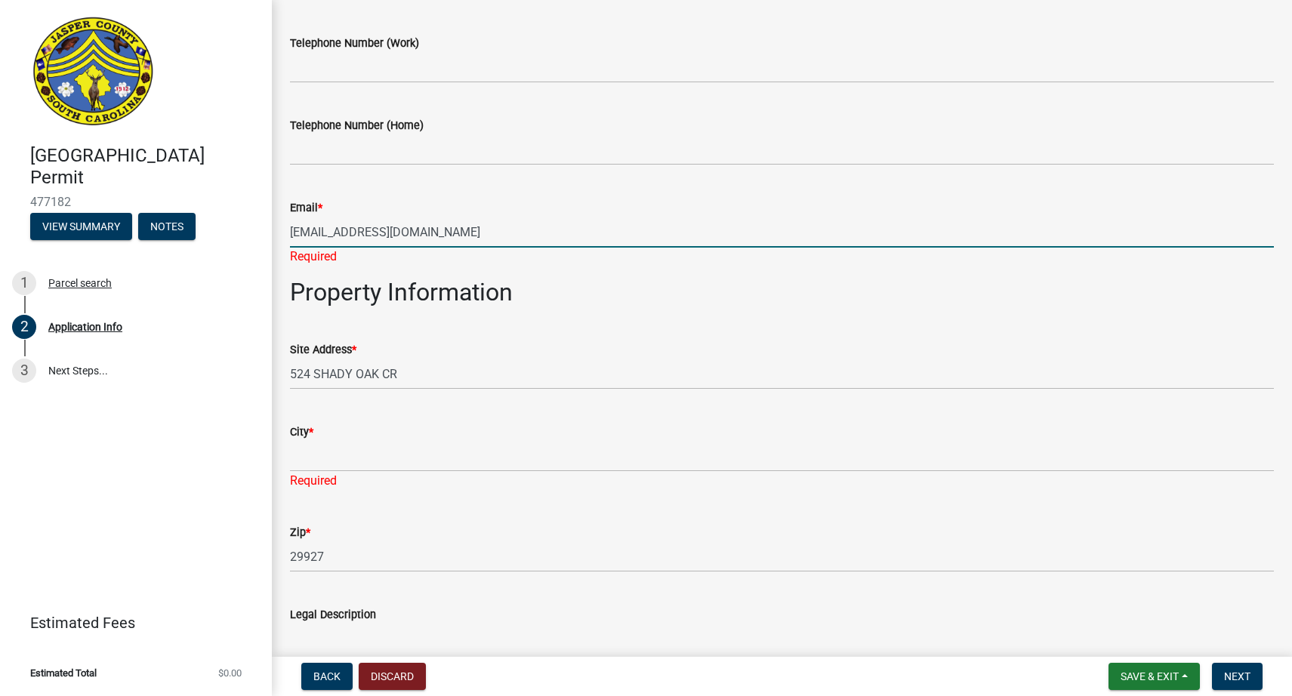
type input "8434228543"
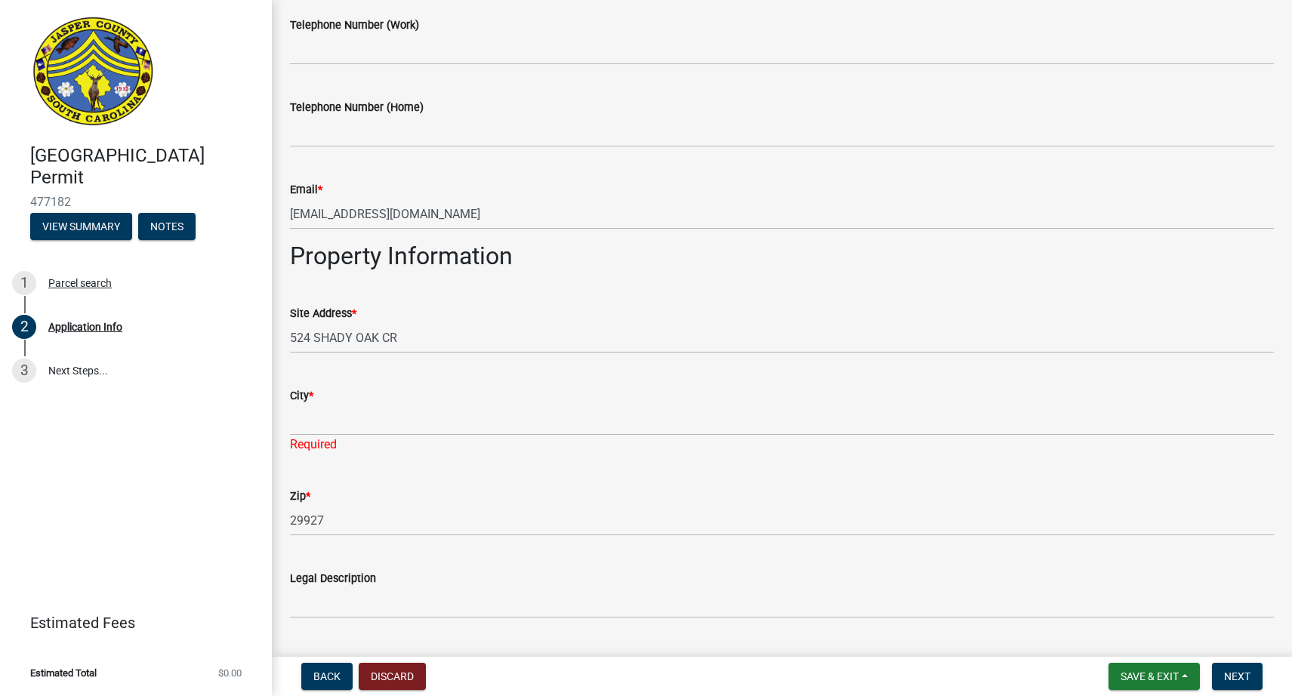
click at [529, 437] on div "Required" at bounding box center [782, 445] width 984 height 18
click at [520, 422] on input "City *" at bounding box center [782, 420] width 984 height 31
type input "HARDEEVILLE"
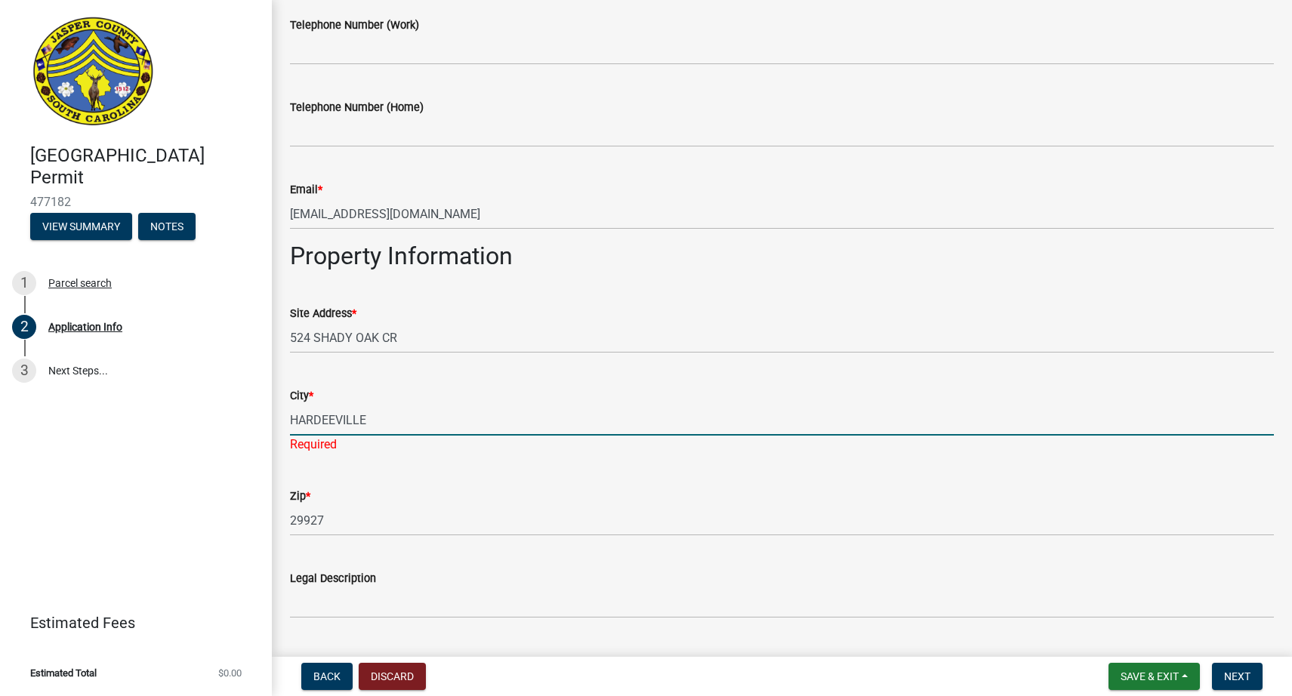
type input "1"
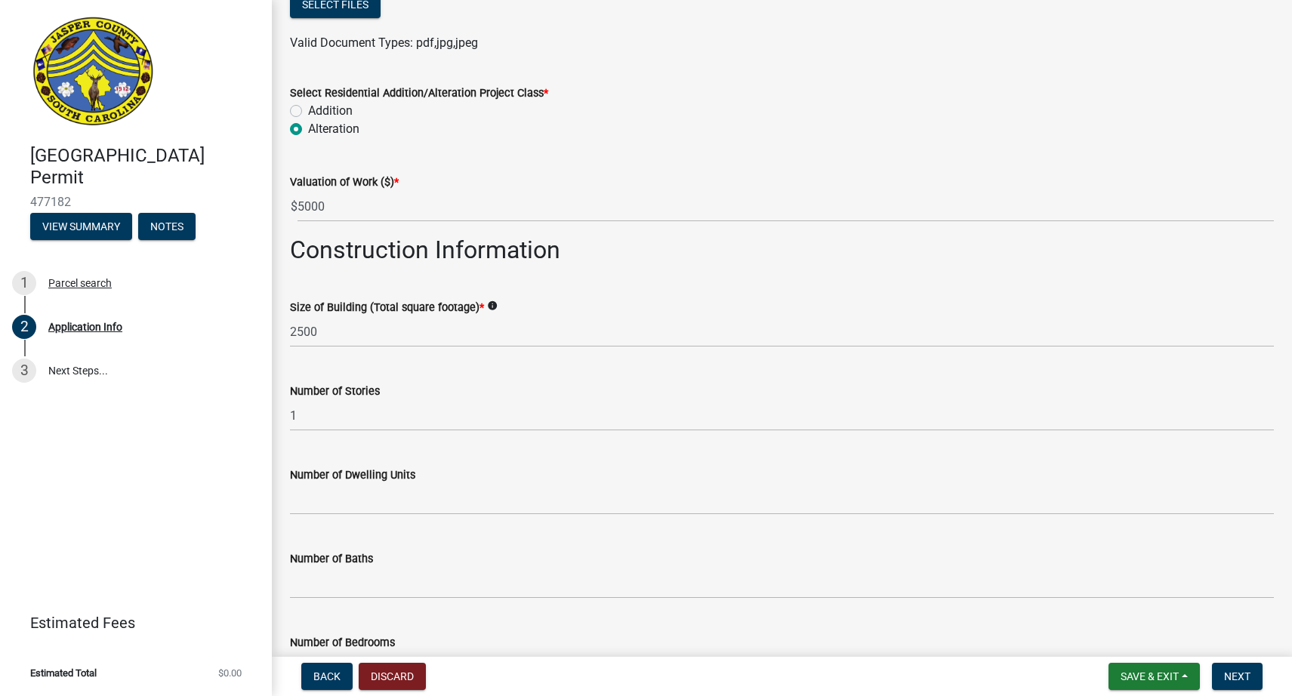
scroll to position [1699, 0]
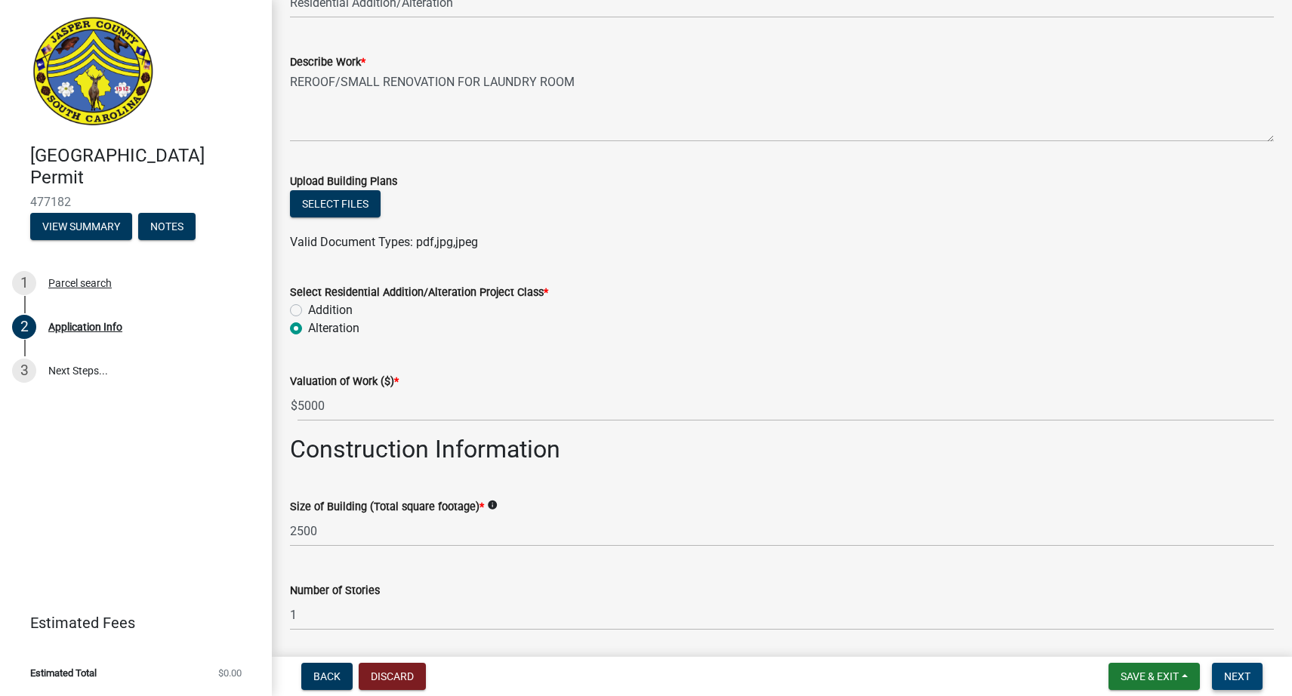
click at [1245, 675] on span "Next" at bounding box center [1237, 677] width 26 height 12
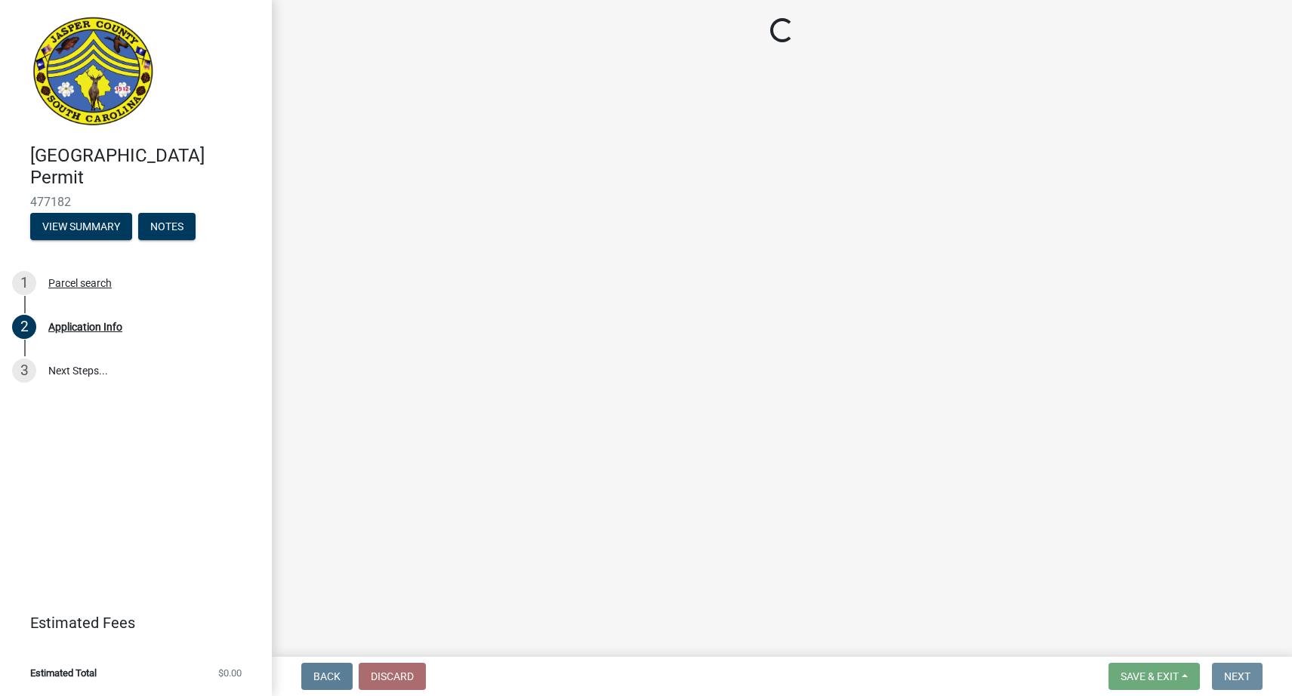
scroll to position [0, 0]
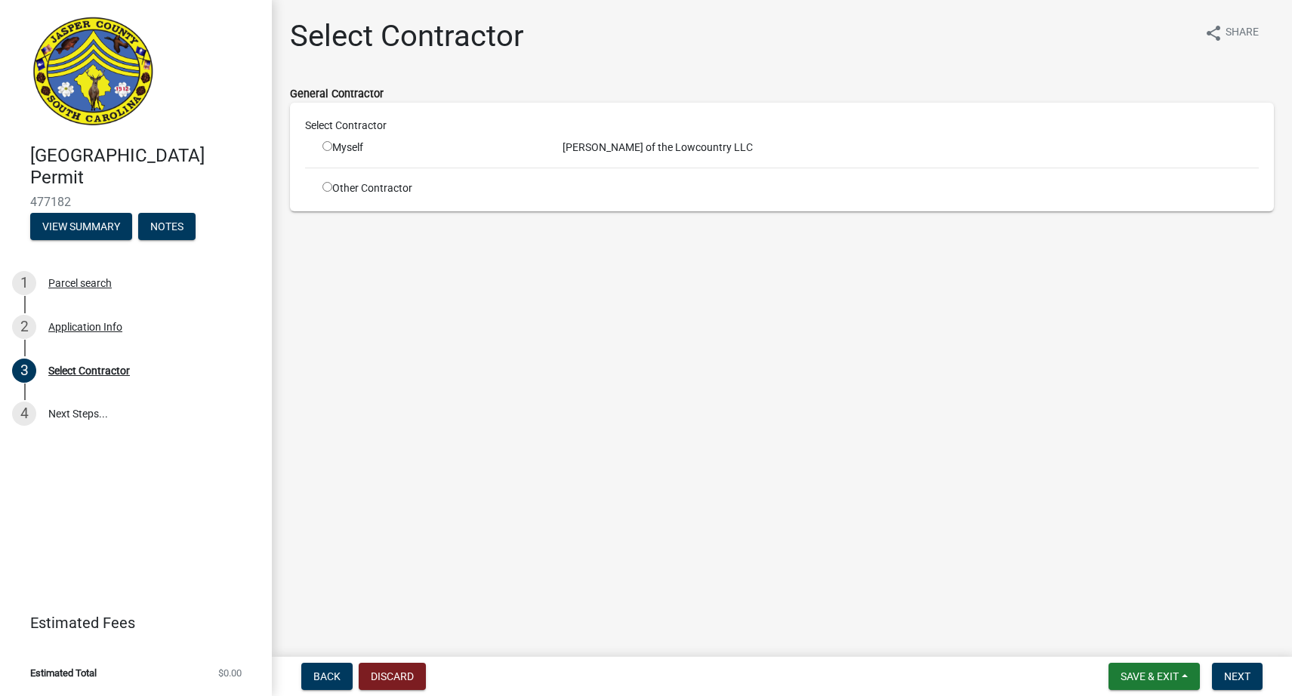
click at [328, 150] on input "radio" at bounding box center [327, 146] width 10 height 10
radio input "true"
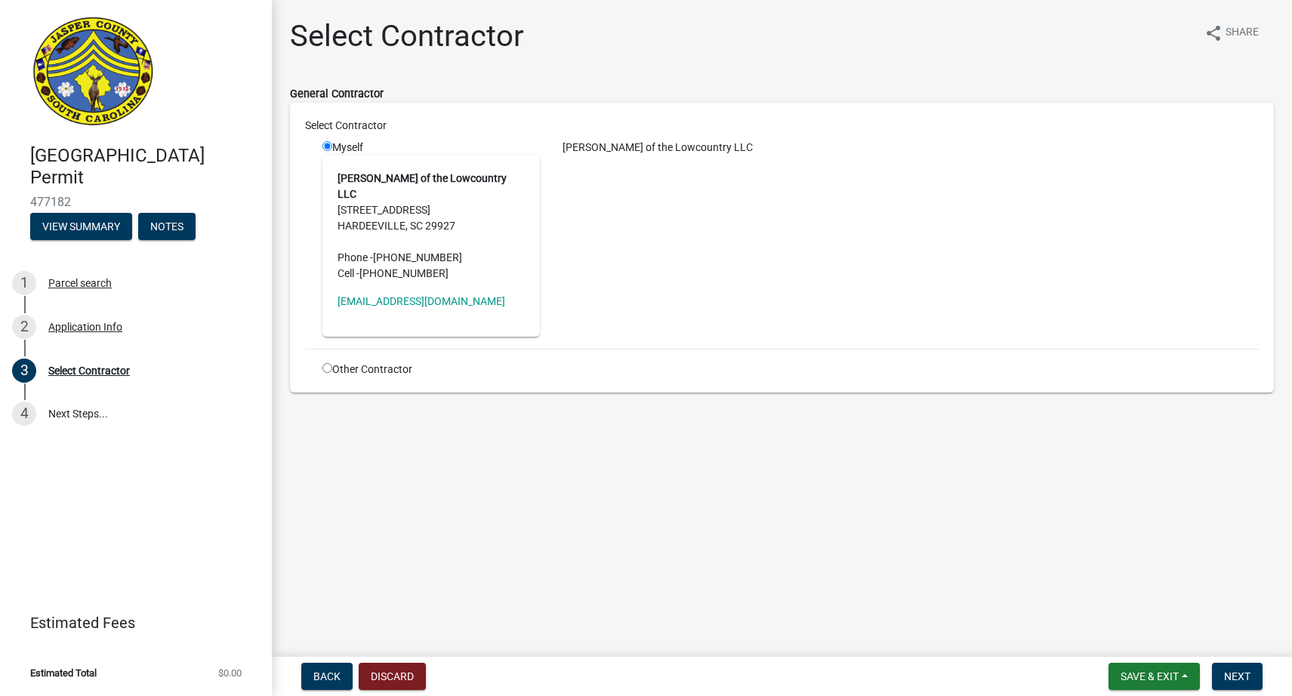
click at [668, 218] on div "[PERSON_NAME] of the Lowcountry LLC" at bounding box center [911, 238] width 720 height 197
click at [1246, 681] on span "Next" at bounding box center [1237, 677] width 26 height 12
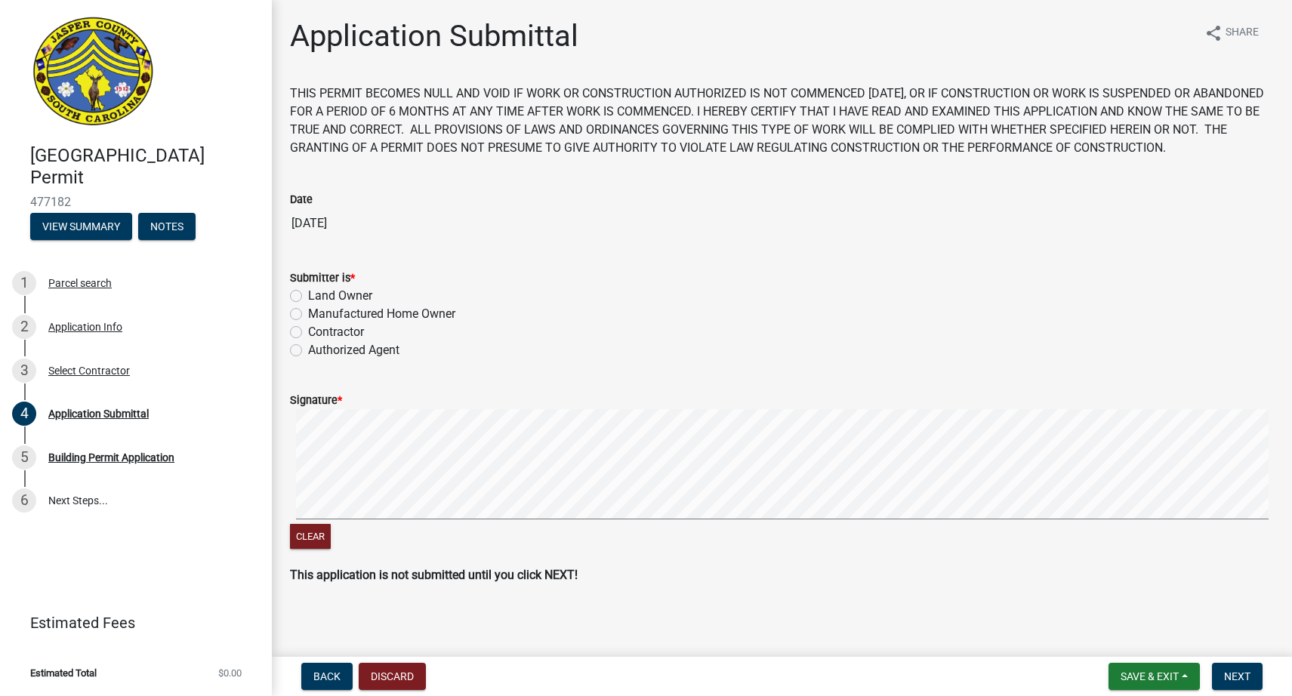
click at [308, 333] on label "Contractor" at bounding box center [336, 332] width 56 height 18
click at [308, 333] on input "Contractor" at bounding box center [313, 328] width 10 height 10
radio input "true"
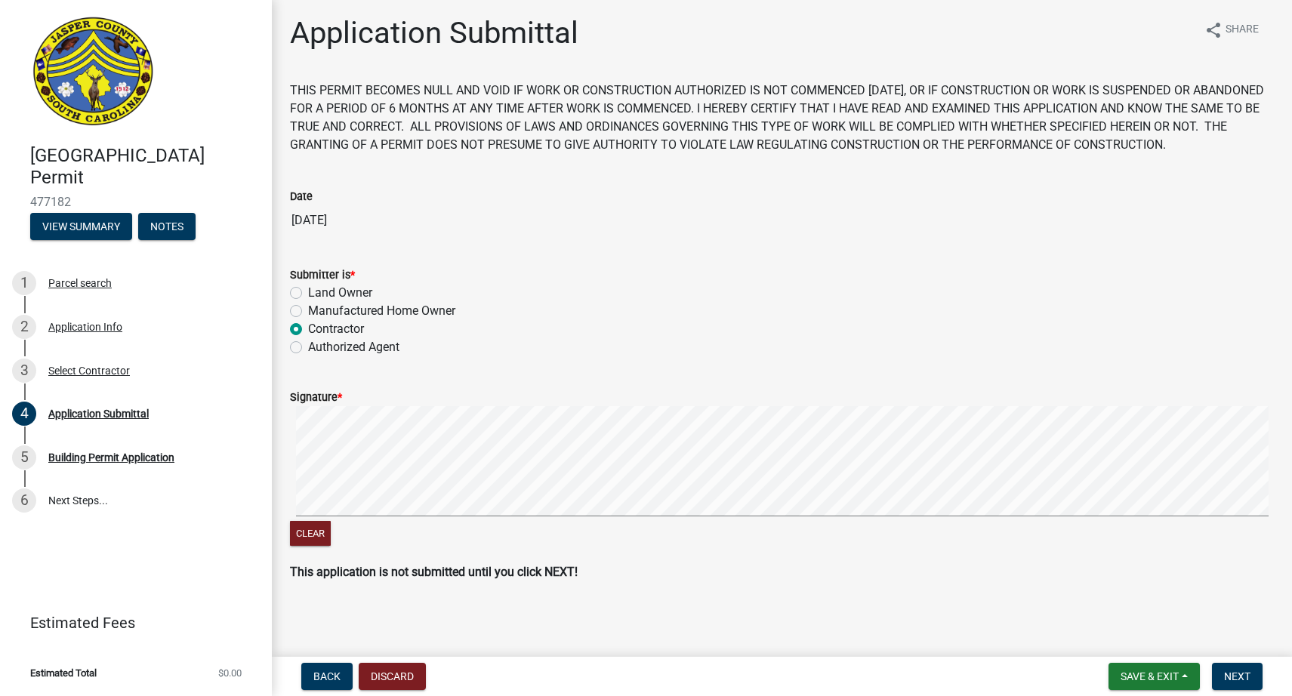
scroll to position [4, 0]
click at [349, 406] on form "Signature * Clear" at bounding box center [782, 459] width 984 height 180
click at [1234, 675] on span "Next" at bounding box center [1237, 677] width 26 height 12
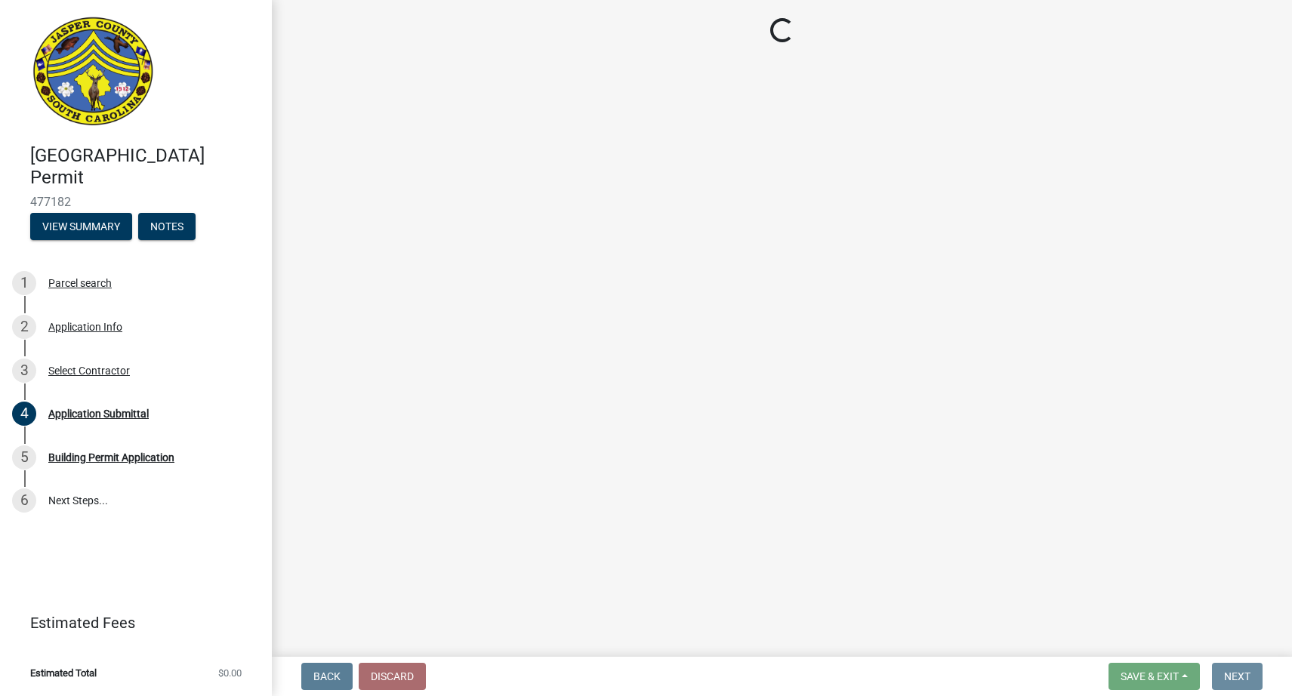
scroll to position [0, 0]
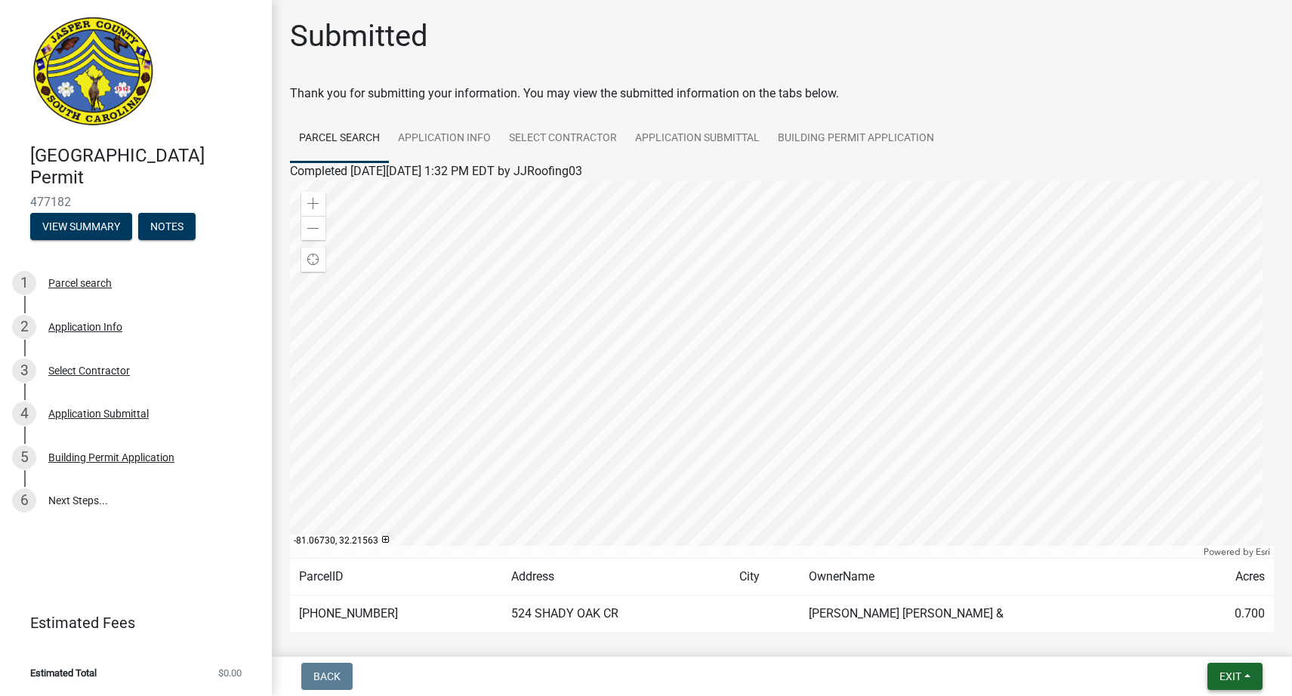
click at [1240, 682] on span "Exit" at bounding box center [1231, 677] width 22 height 12
click at [1180, 605] on button "Save" at bounding box center [1203, 601] width 121 height 36
click at [1215, 673] on button "Exit" at bounding box center [1235, 676] width 55 height 27
click at [1192, 638] on button "Save & Exit" at bounding box center [1203, 637] width 121 height 36
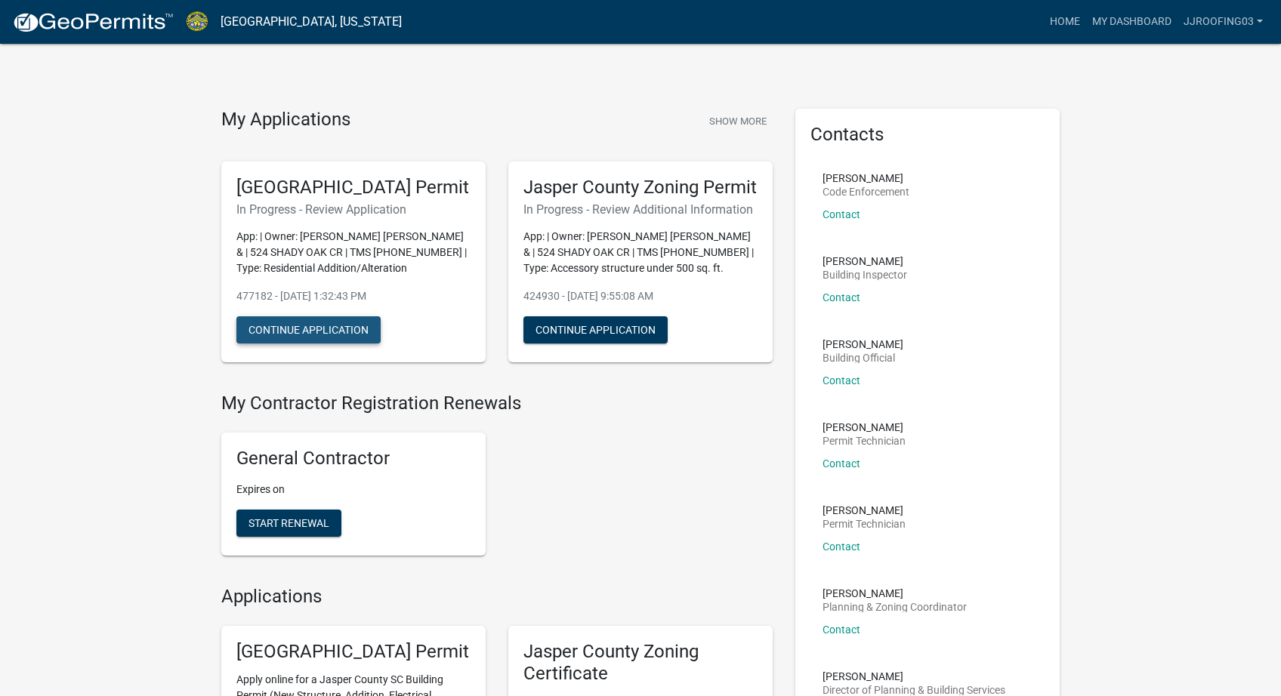
click at [314, 344] on button "Continue Application" at bounding box center [308, 329] width 144 height 27
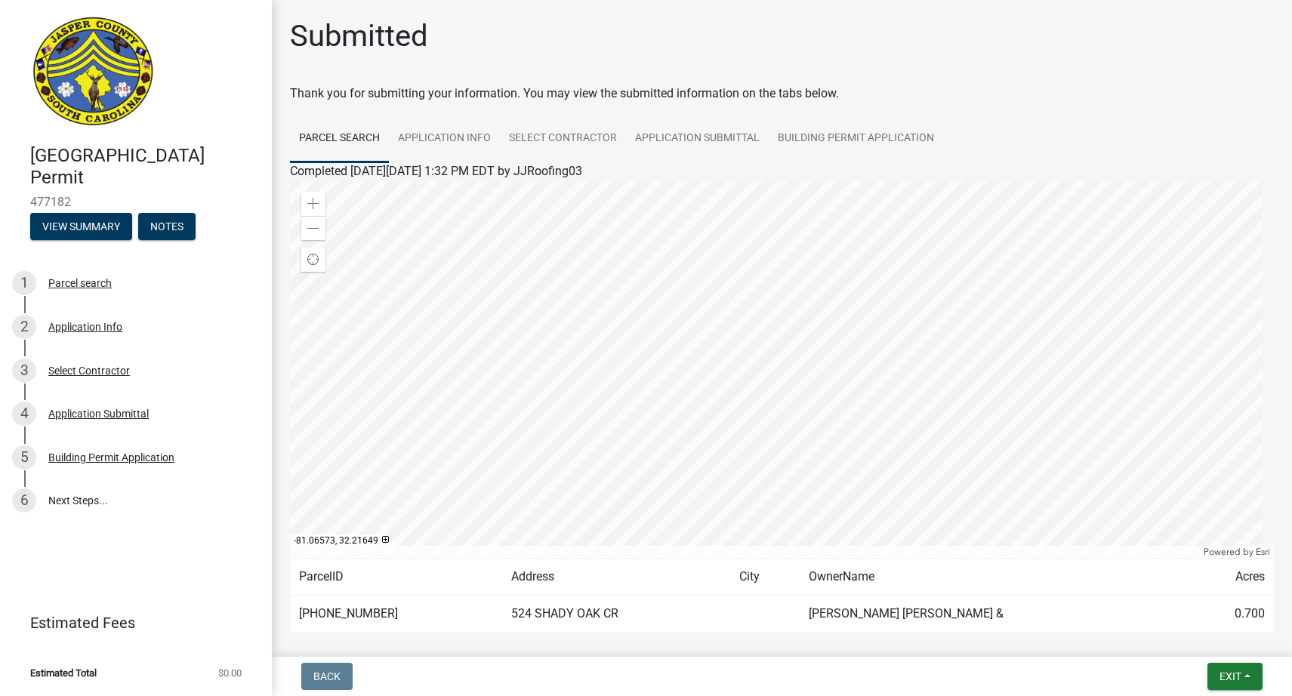
click at [799, 332] on div at bounding box center [782, 370] width 984 height 378
click at [810, 322] on div at bounding box center [782, 370] width 984 height 378
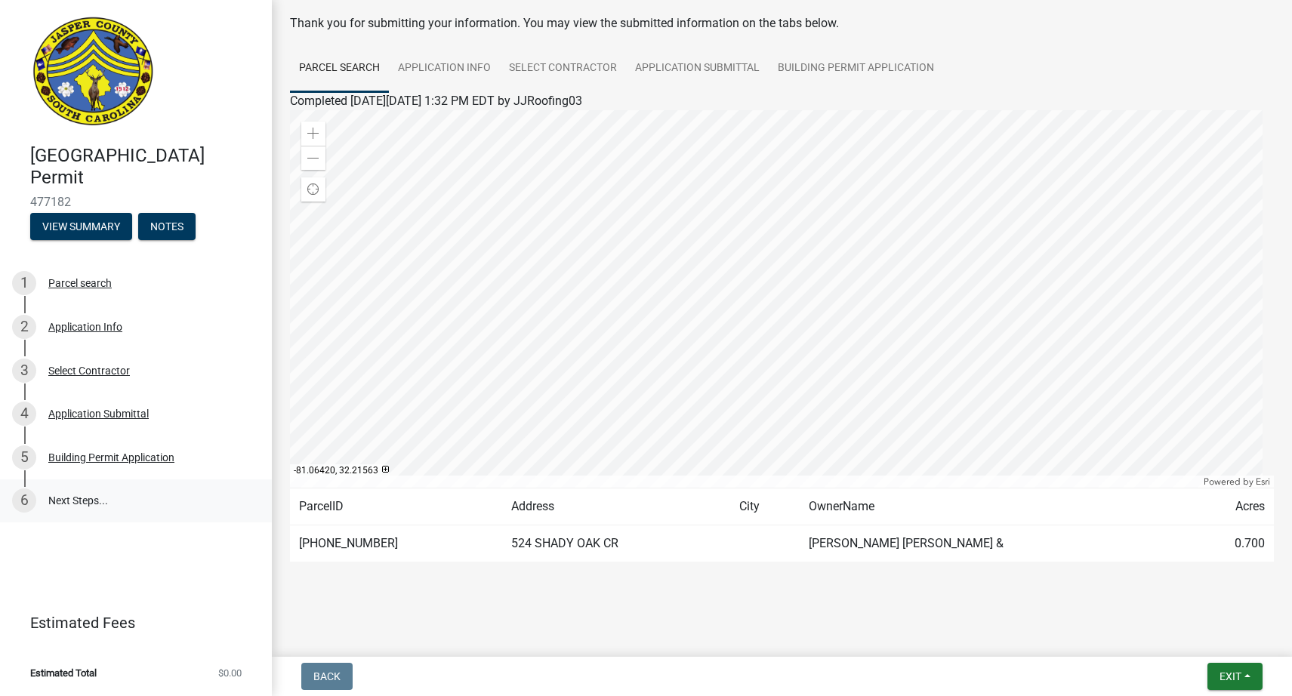
click at [65, 508] on link "6 Next Steps..." at bounding box center [136, 502] width 272 height 44
click at [107, 463] on div "Building Permit Application" at bounding box center [111, 457] width 126 height 11
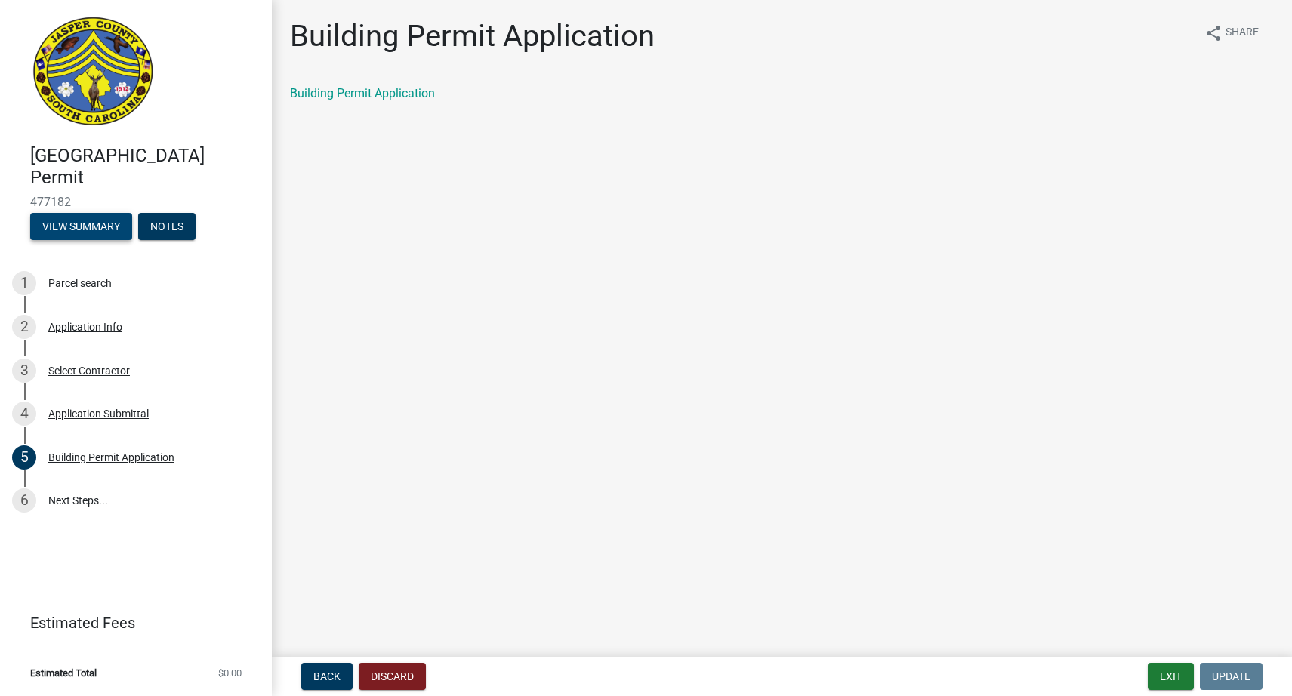
click at [87, 224] on button "View Summary" at bounding box center [81, 226] width 102 height 27
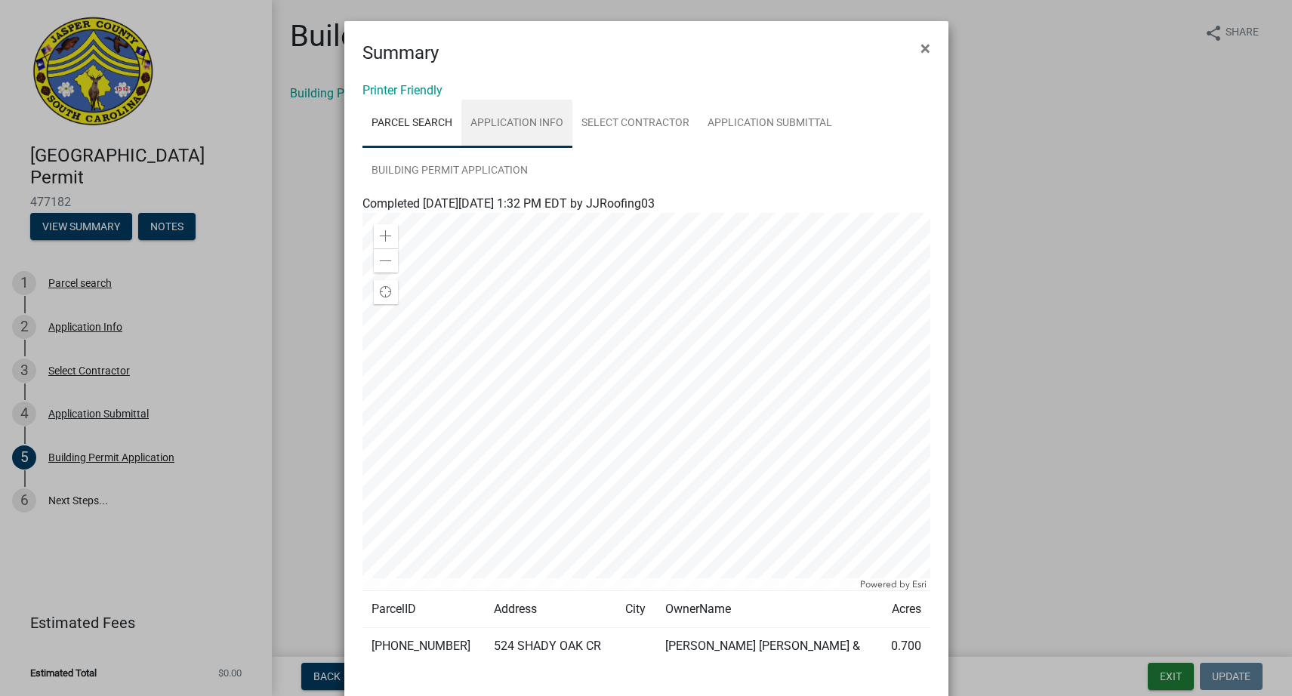
click at [520, 121] on link "Application Info" at bounding box center [516, 124] width 111 height 48
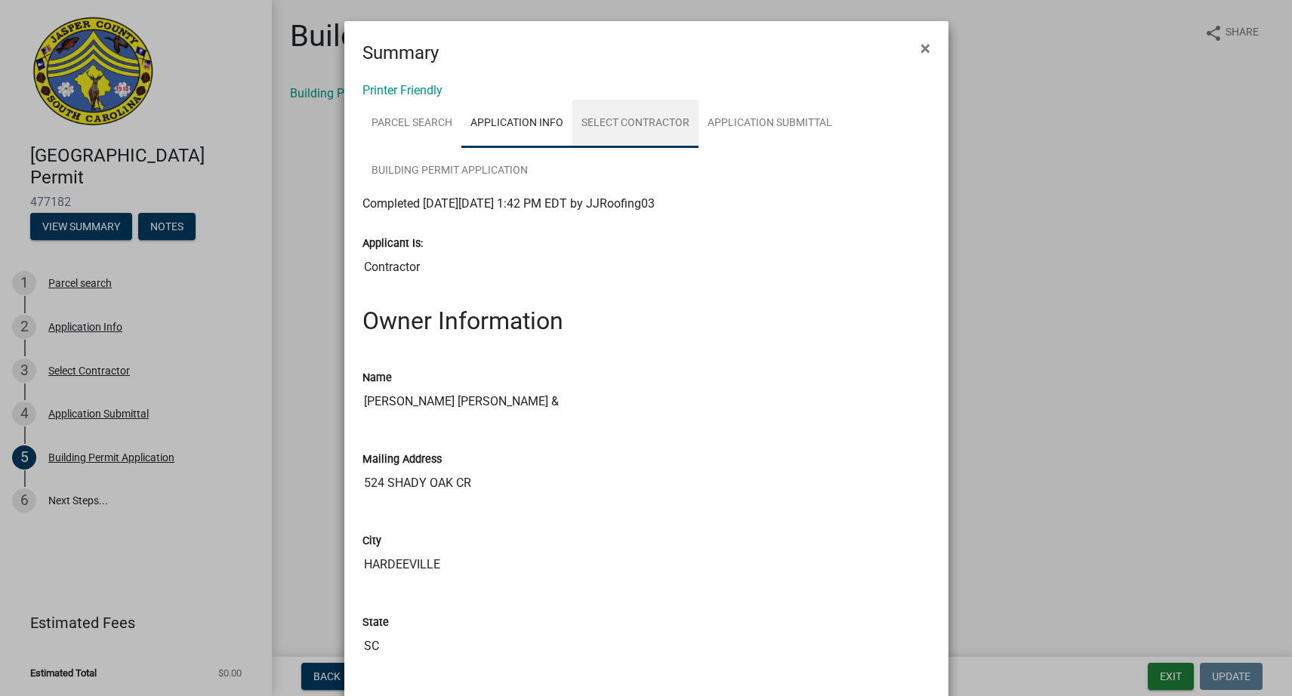
click at [604, 112] on link "Select Contractor" at bounding box center [635, 124] width 126 height 48
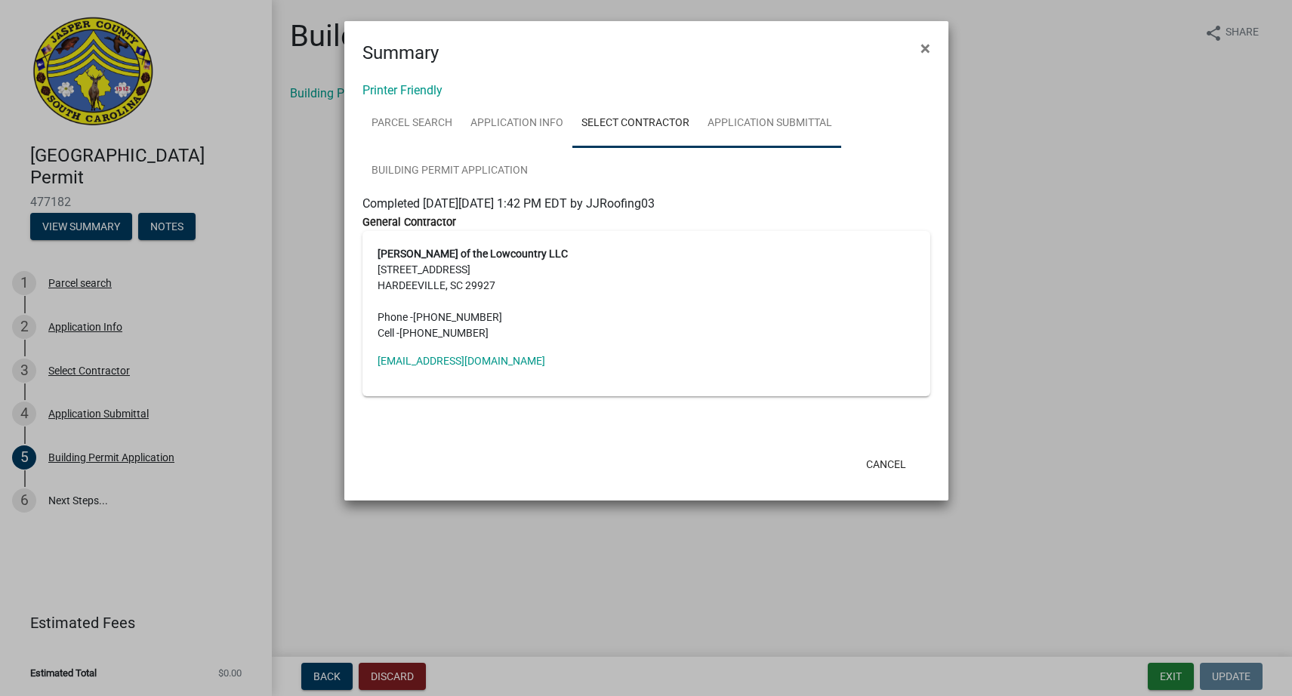
click at [801, 119] on link "Application Submittal" at bounding box center [770, 124] width 143 height 48
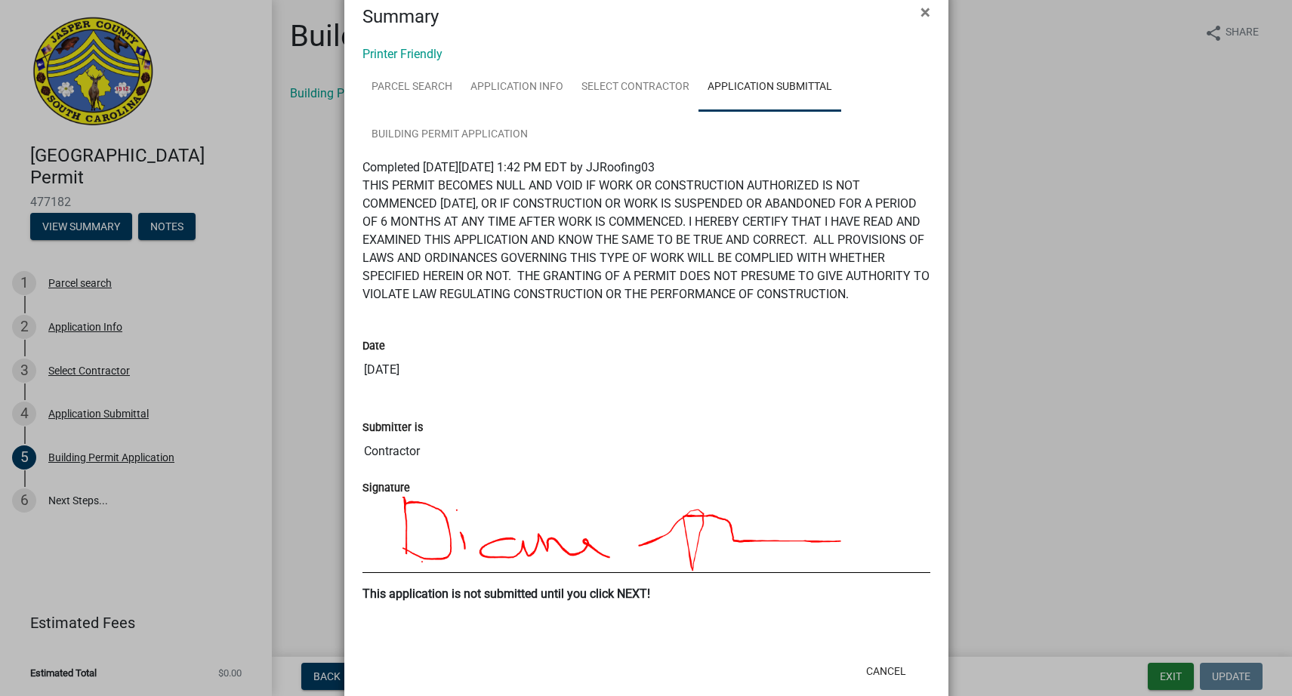
scroll to position [87, 0]
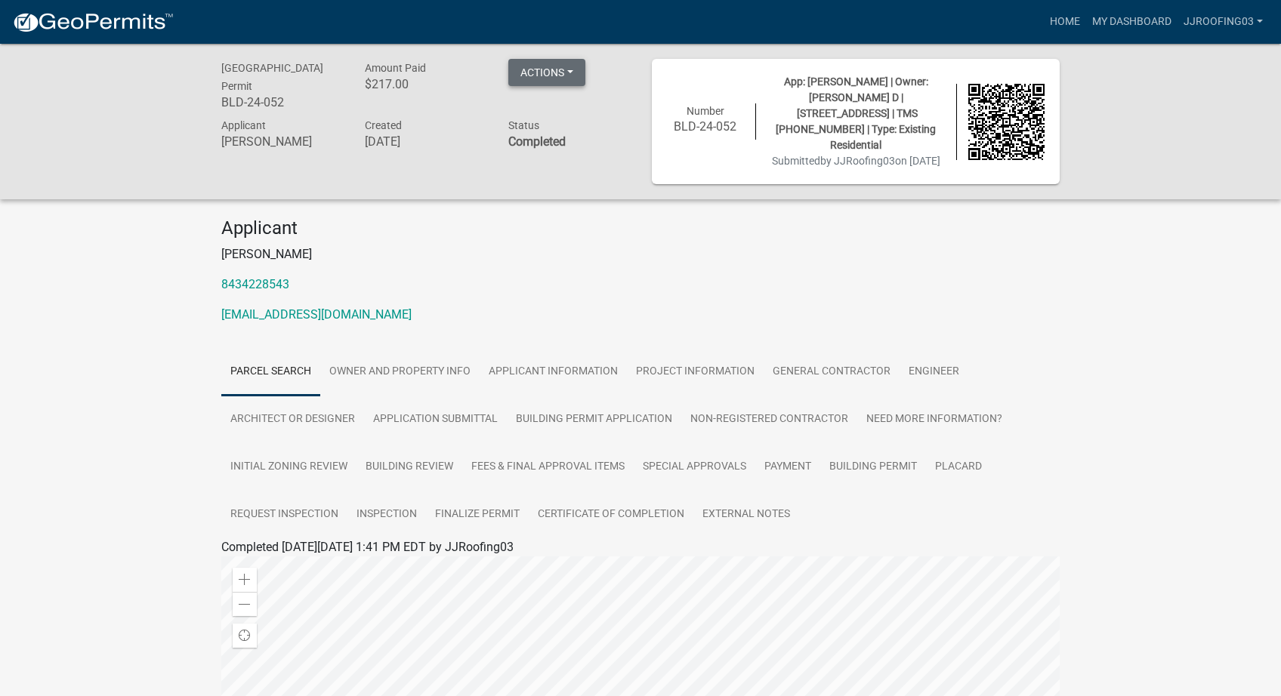
click at [523, 75] on button "Actions" at bounding box center [546, 72] width 77 height 27
click at [573, 264] on div "Applicant Diana Jimenez Veledias 8434228543 jj.roofingofthelowcountryllc@gmail.…" at bounding box center [640, 277] width 861 height 119
click at [271, 381] on link "Parcel search" at bounding box center [270, 372] width 99 height 48
click at [391, 372] on link "Owner and Property Info" at bounding box center [399, 372] width 159 height 48
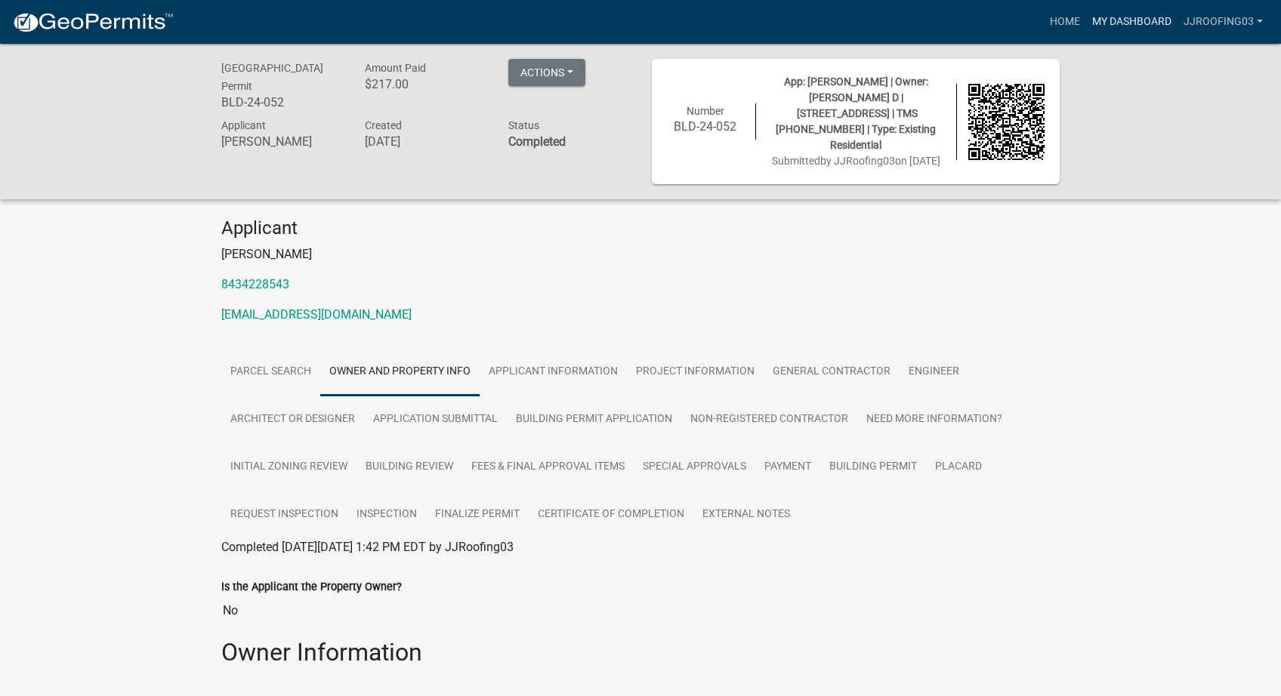
click at [1106, 13] on link "My Dashboard" at bounding box center [1131, 22] width 91 height 29
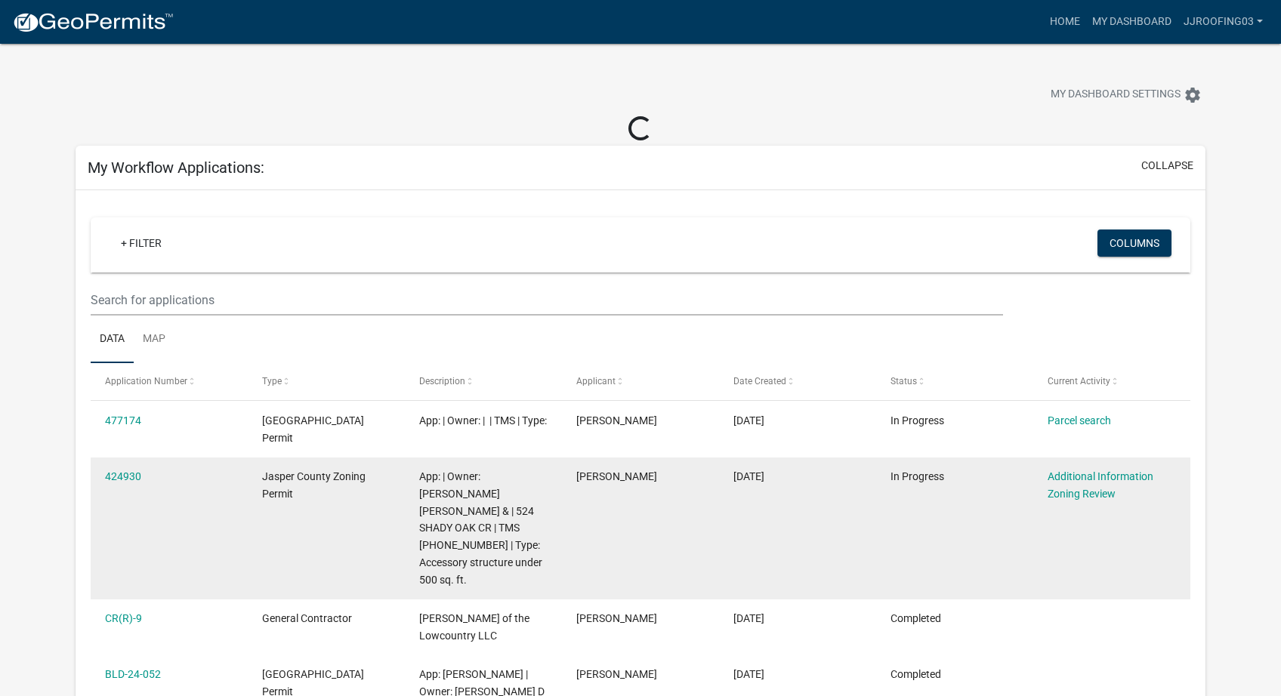
click at [473, 520] on div "App: | Owner: [PERSON_NAME] [PERSON_NAME] & | 524 SHADY OAK CR | TMS [PHONE_NUM…" at bounding box center [483, 528] width 128 height 120
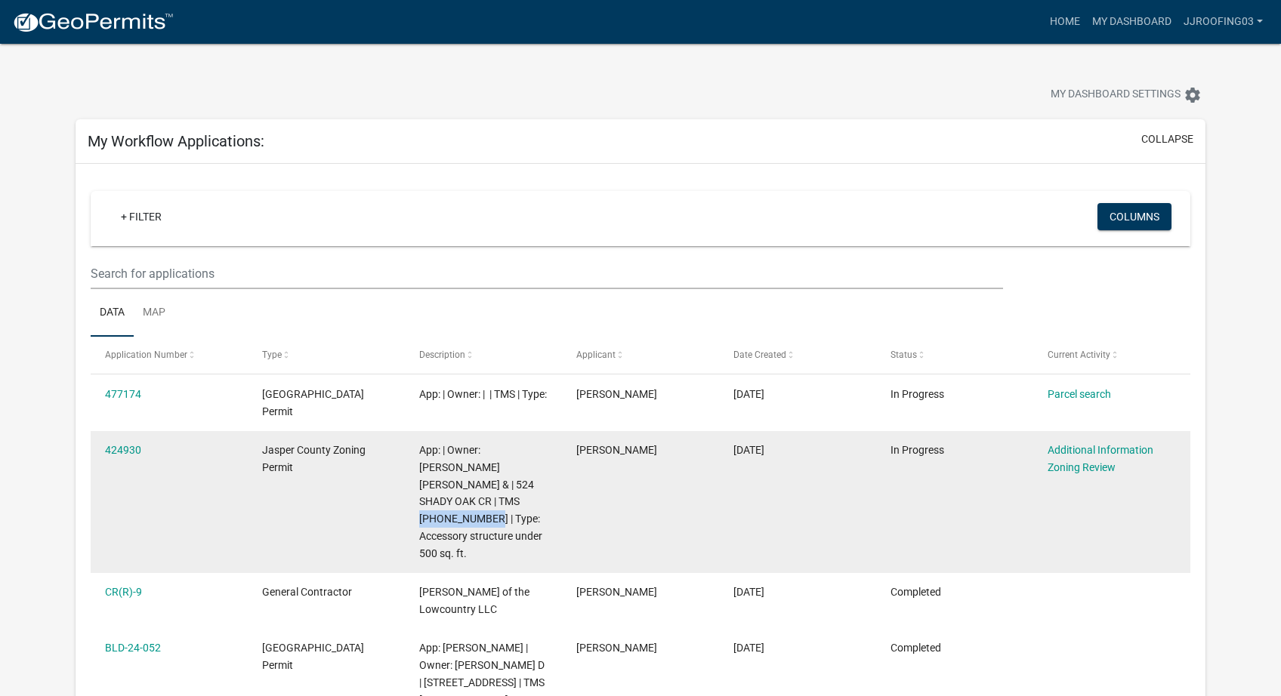
drag, startPoint x: 419, startPoint y: 528, endPoint x: 489, endPoint y: 504, distance: 74.3
click at [489, 504] on span "App: | Owner: [PERSON_NAME] [PERSON_NAME] & | 524 SHADY OAK CR | TMS [PHONE_NUM…" at bounding box center [480, 502] width 123 height 116
copy span "[PHONE_NUMBER]"
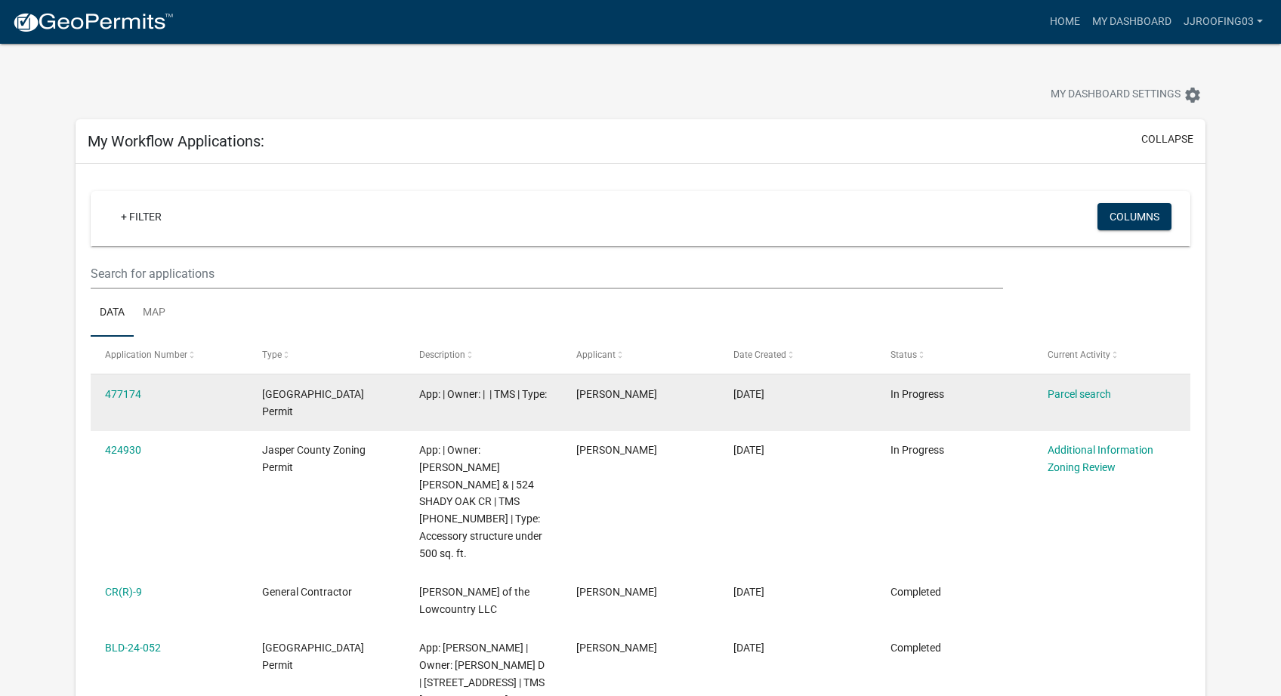
click at [1038, 388] on datatable-body-cell "Parcel search" at bounding box center [1111, 403] width 157 height 56
click at [1080, 393] on link "Parcel search" at bounding box center [1079, 394] width 63 height 12
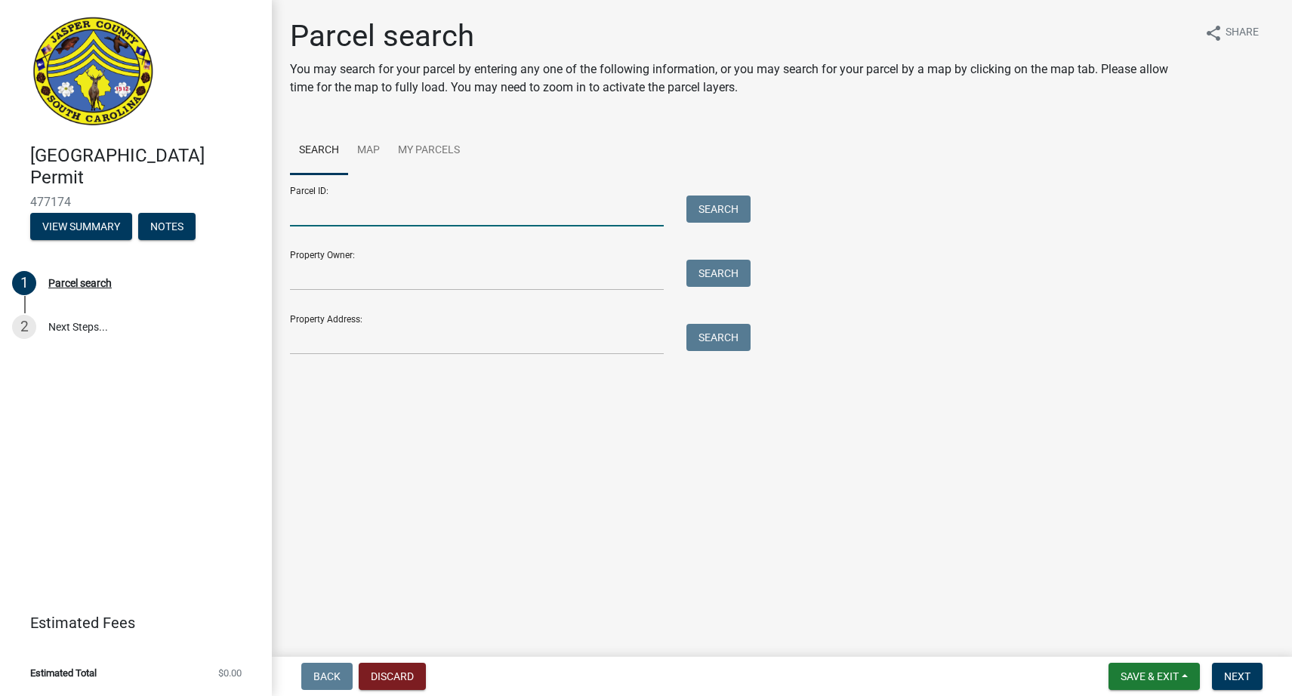
click at [341, 206] on input "Parcel ID:" at bounding box center [477, 211] width 374 height 31
paste input "[PHONE_NUMBER]"
type input "[PHONE_NUMBER]"
click at [713, 220] on button "Search" at bounding box center [719, 209] width 64 height 27
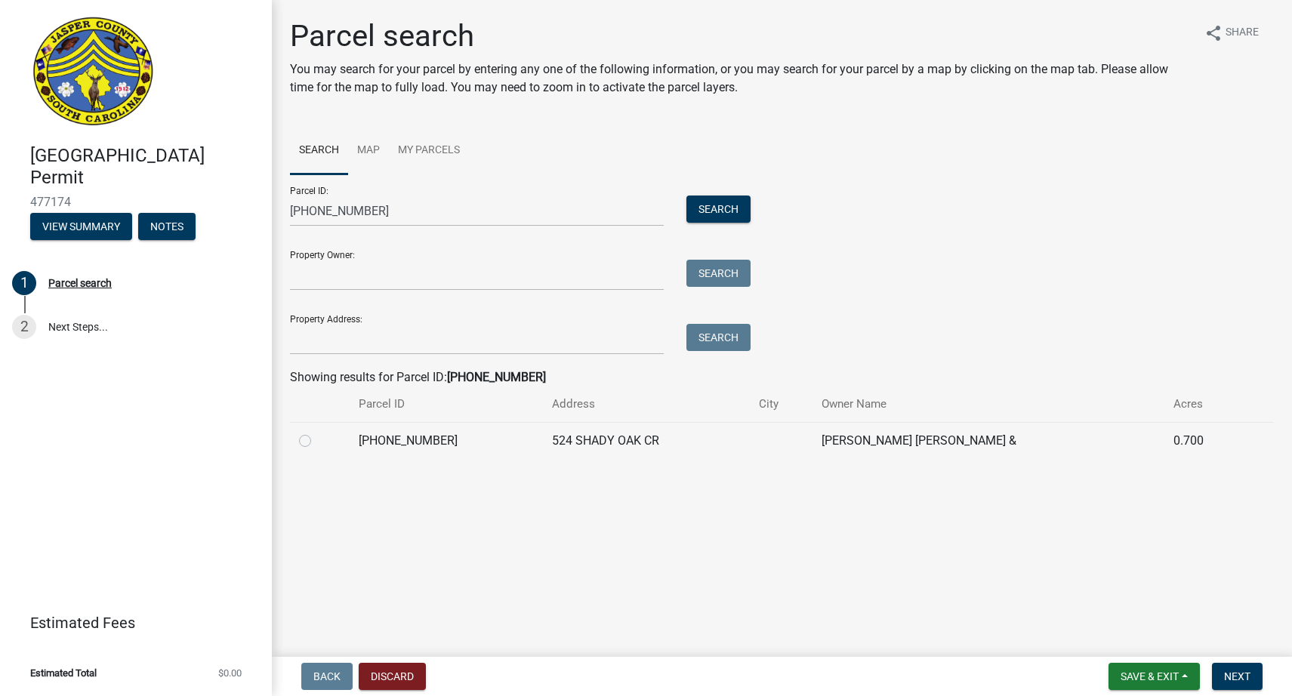
click at [316, 441] on div at bounding box center [320, 441] width 42 height 18
click at [317, 432] on label at bounding box center [317, 432] width 0 height 0
click at [317, 442] on input "radio" at bounding box center [322, 437] width 10 height 10
radio input "true"
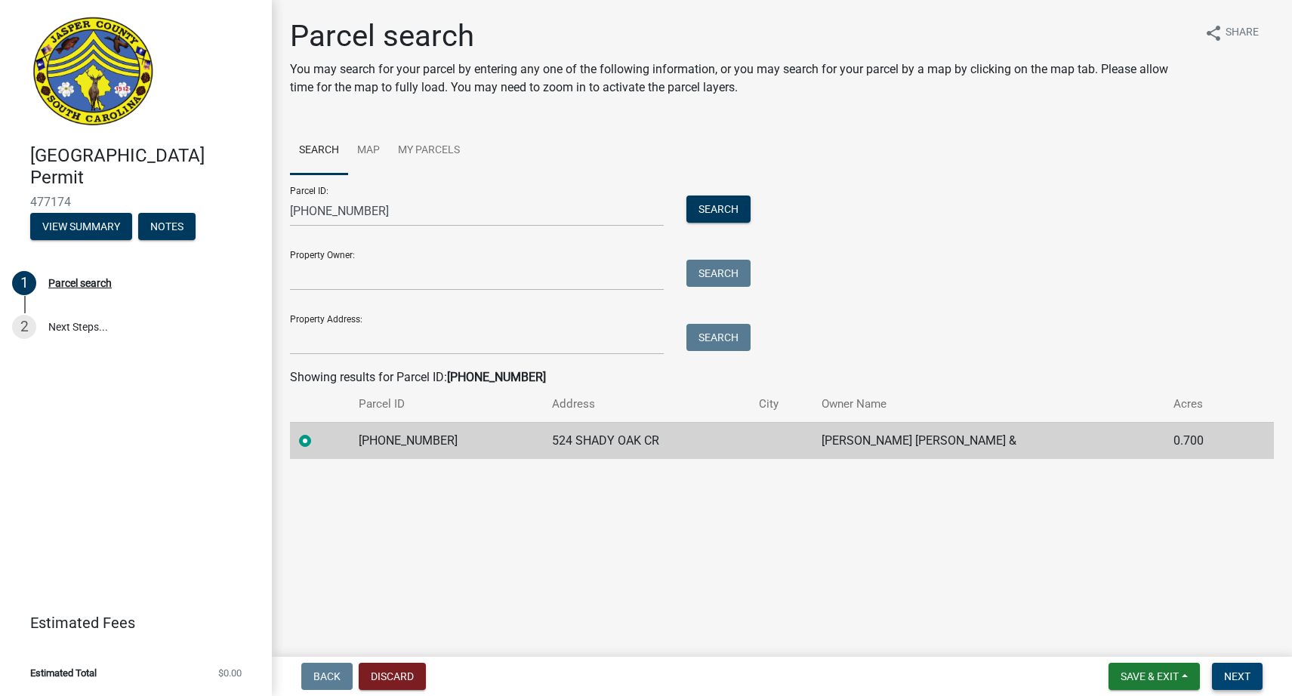
click at [1239, 674] on span "Next" at bounding box center [1237, 677] width 26 height 12
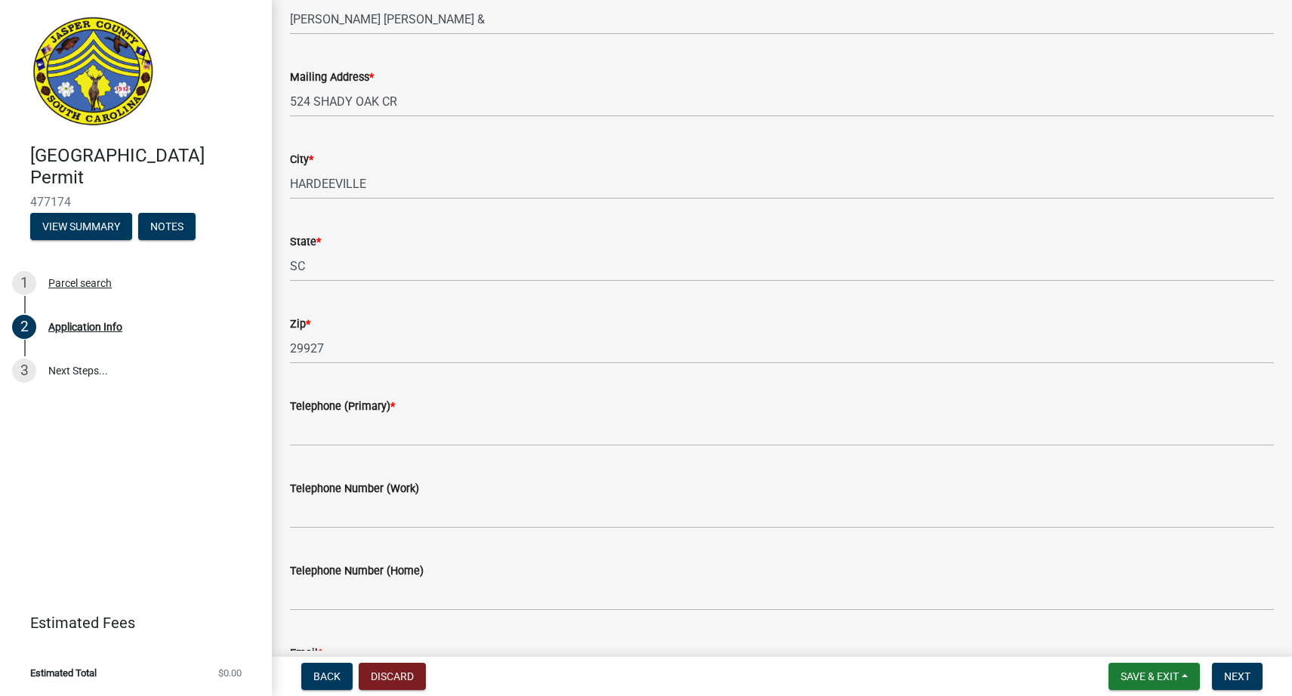
scroll to position [752, 0]
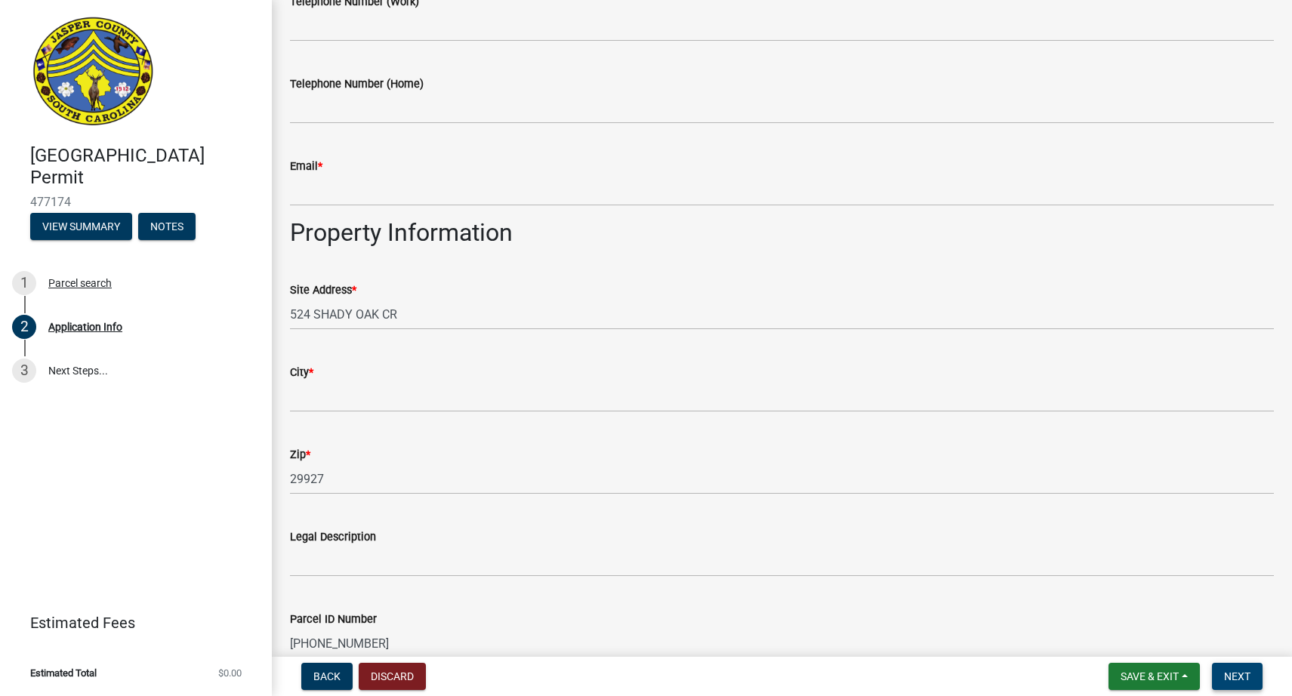
click at [1223, 684] on button "Next" at bounding box center [1237, 676] width 51 height 27
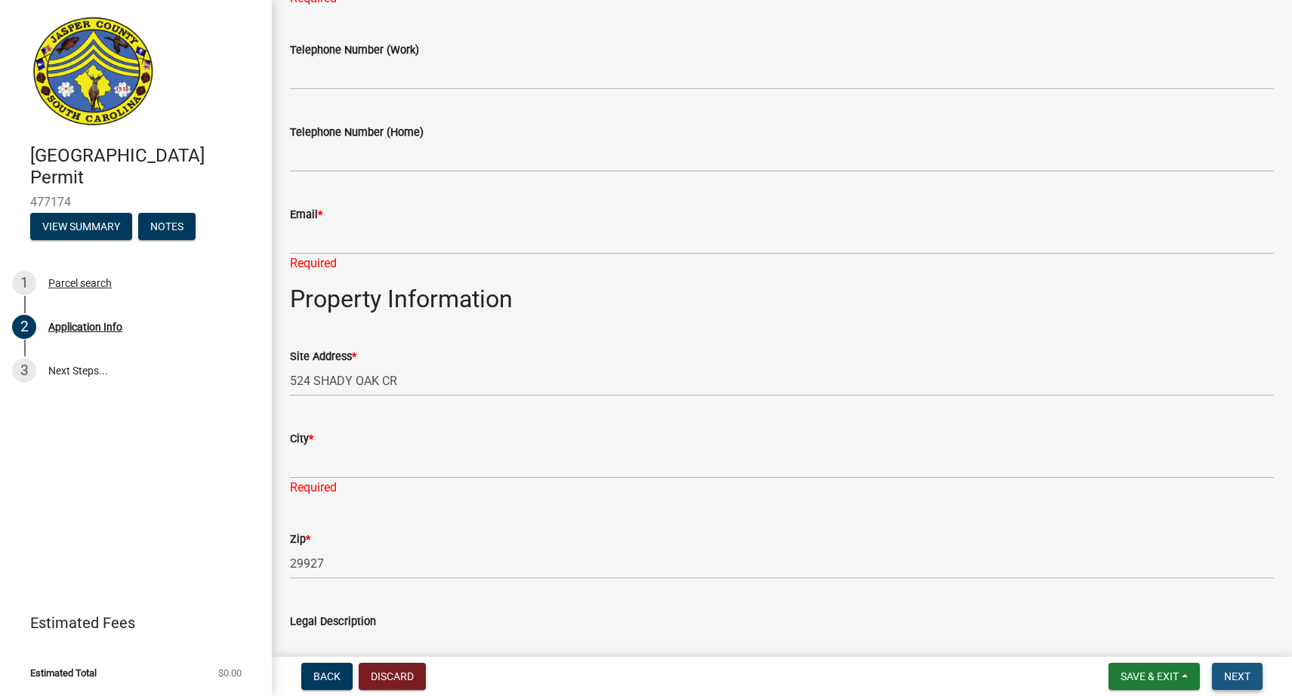
scroll to position [801, 0]
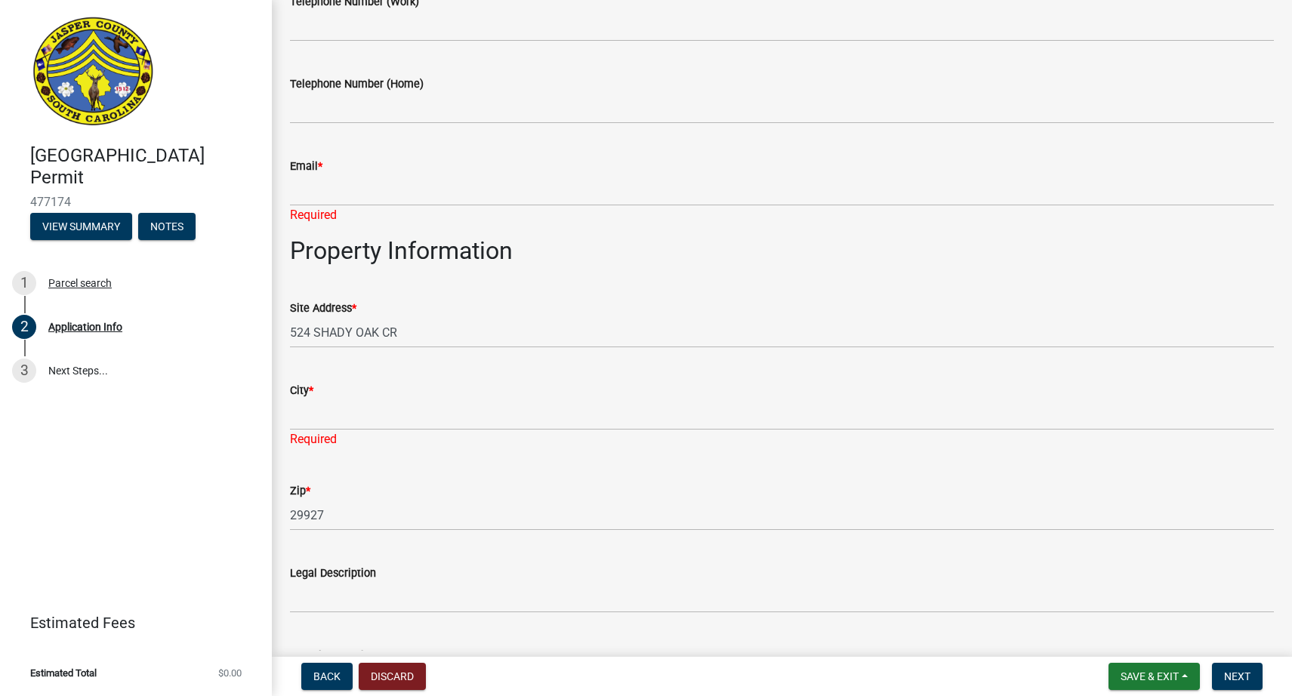
drag, startPoint x: 332, startPoint y: 168, endPoint x: 363, endPoint y: 205, distance: 47.7
click at [335, 170] on div "Email *" at bounding box center [782, 166] width 984 height 18
click at [365, 205] on input "Email *" at bounding box center [782, 190] width 984 height 31
type input "[EMAIL_ADDRESS][DOMAIN_NAME]"
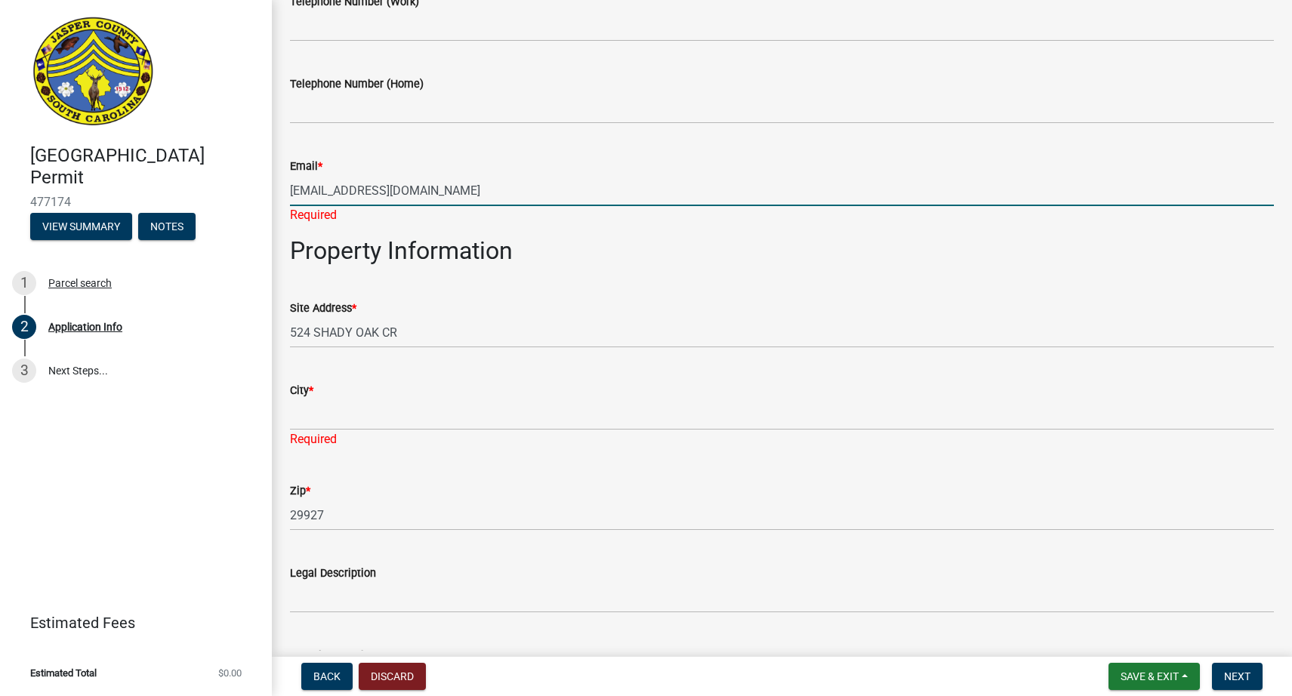
type input "8434228543"
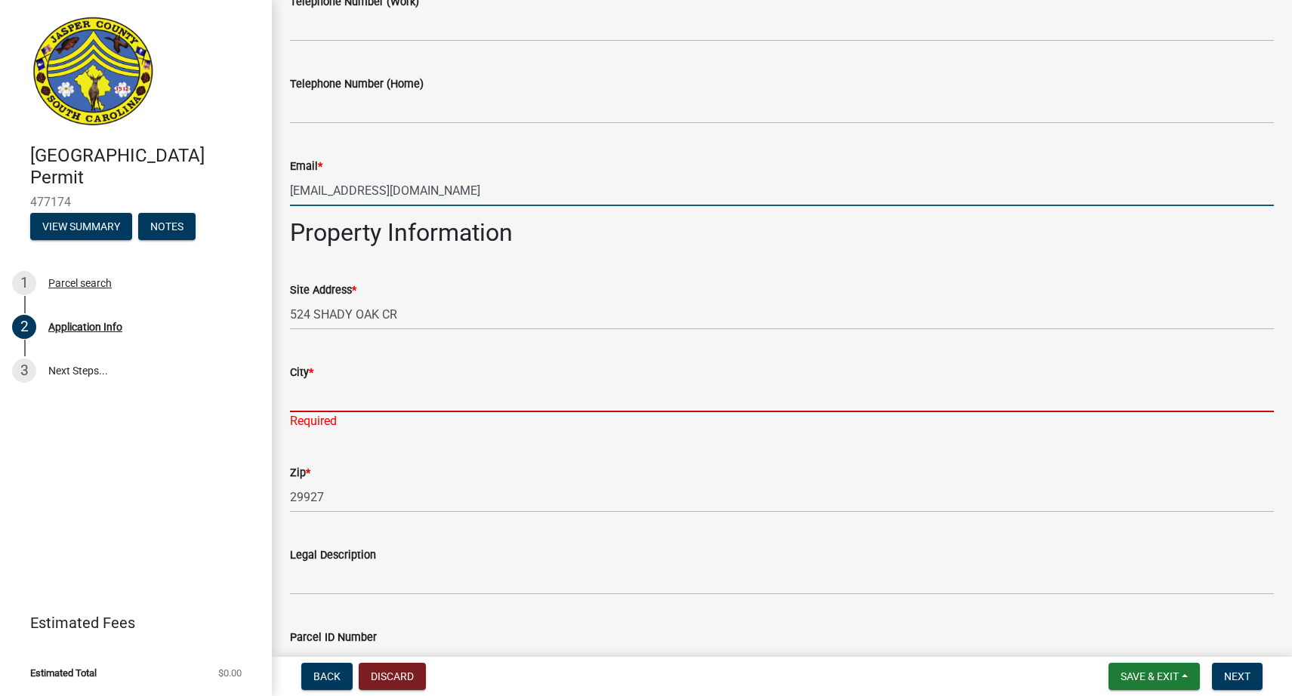
click at [490, 404] on input "City *" at bounding box center [782, 396] width 984 height 31
type input "HARDEEVILLE"
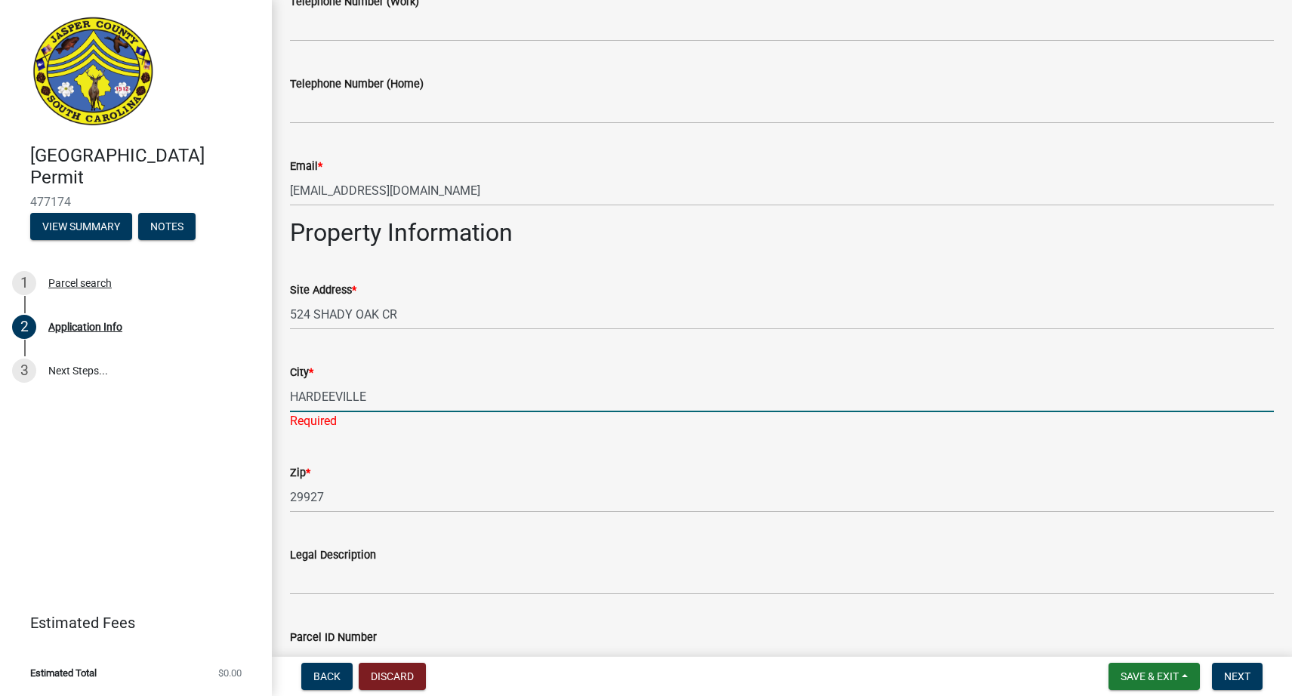
type input "1"
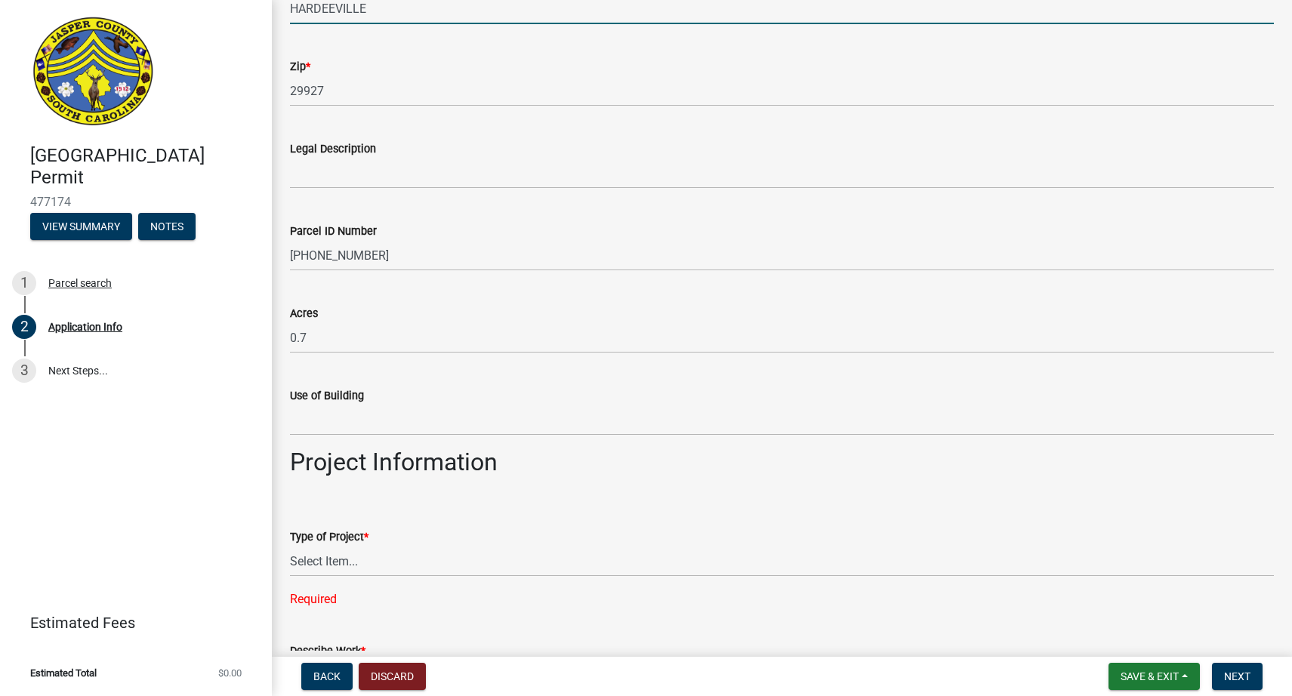
scroll to position [1374, 0]
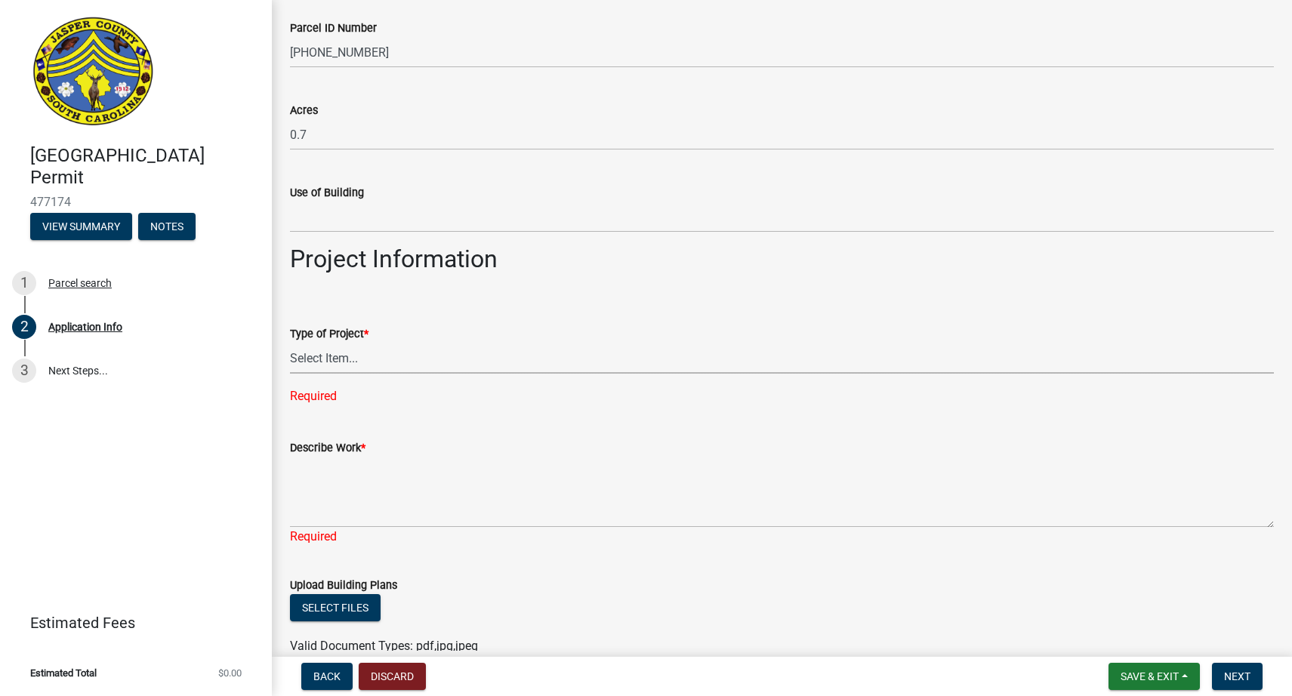
click at [326, 353] on select "Select Item... Construction Trailer/Shipping Container Residential Demolition C…" at bounding box center [782, 358] width 984 height 31
select select "6570ce79-212e-4c42-b64f-f74b85e12671"
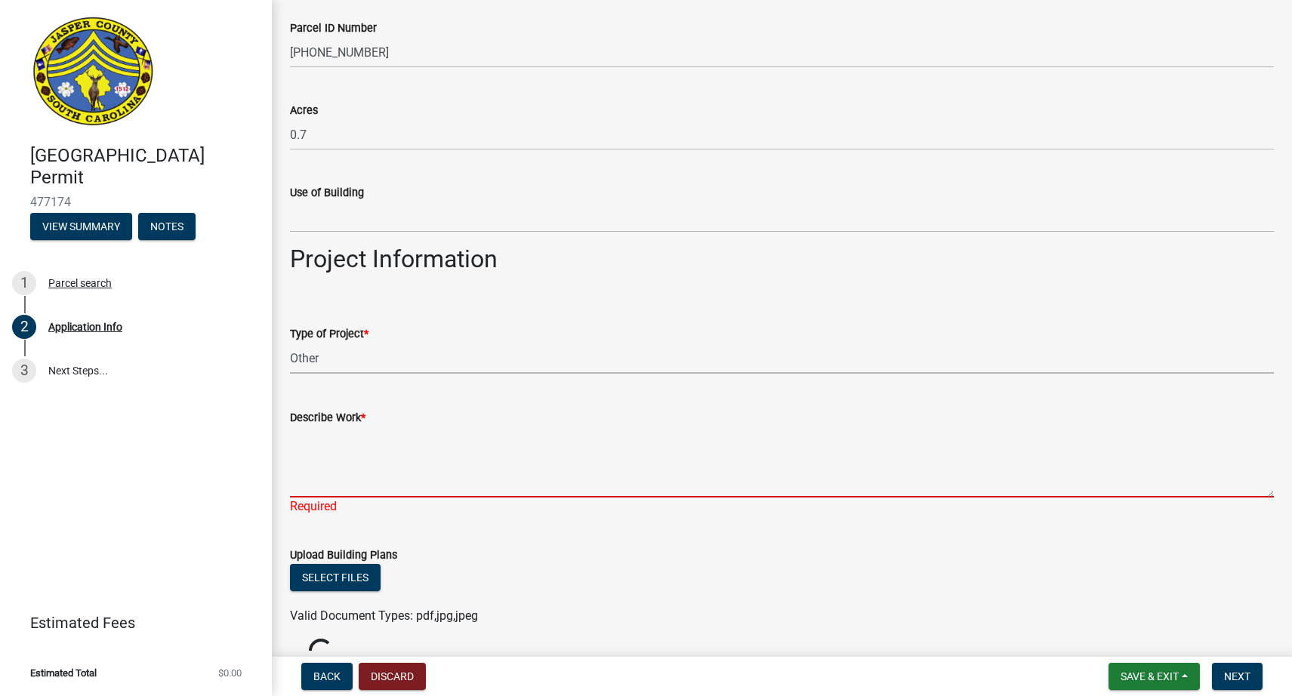
click at [332, 461] on textarea "Describe Work *" at bounding box center [782, 462] width 984 height 71
click at [335, 488] on textarea "Describe Work *" at bounding box center [782, 462] width 984 height 71
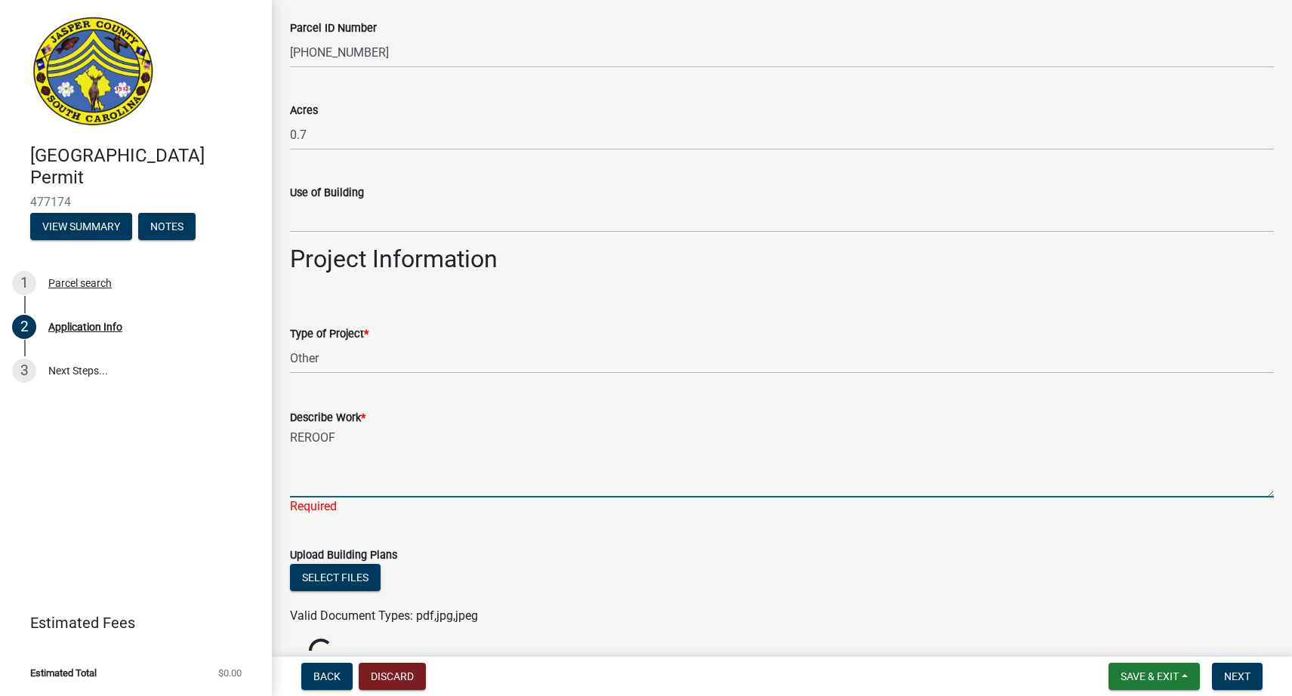
type textarea "REROOF"
click at [606, 577] on wm-upload "Select files Valid Document Types: pdf,jpg,jpeg" at bounding box center [782, 594] width 984 height 61
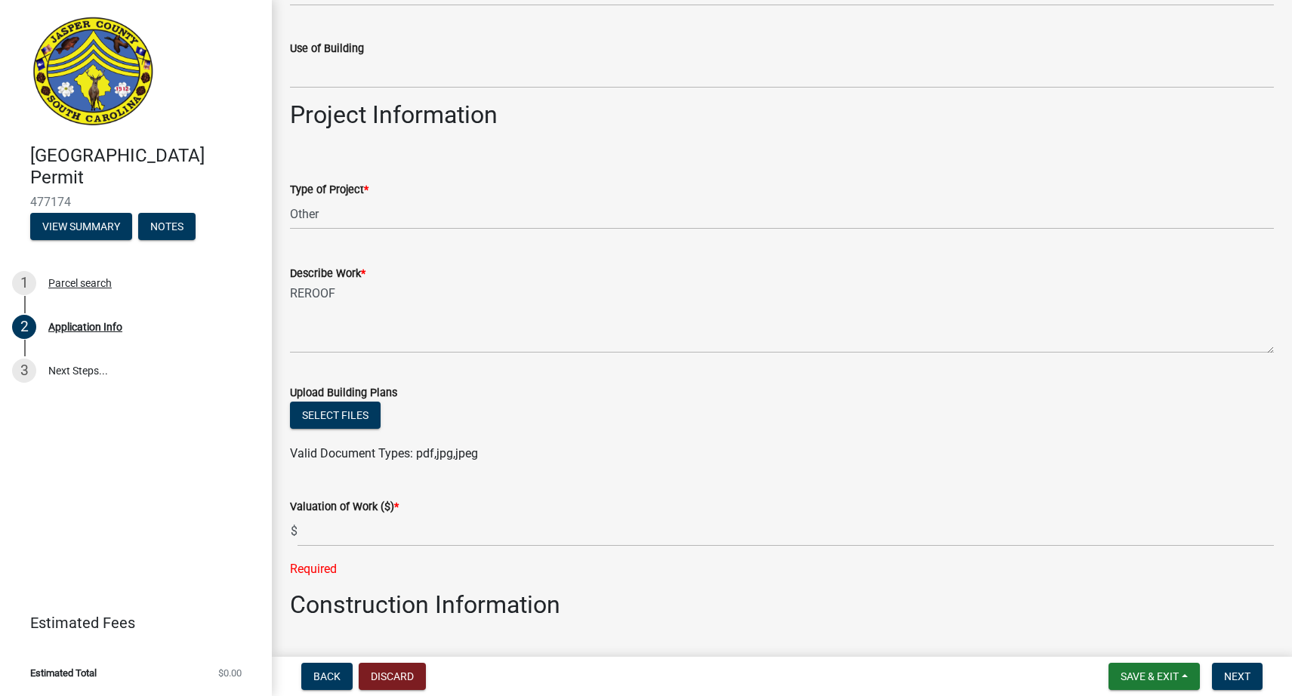
scroll to position [1621, 0]
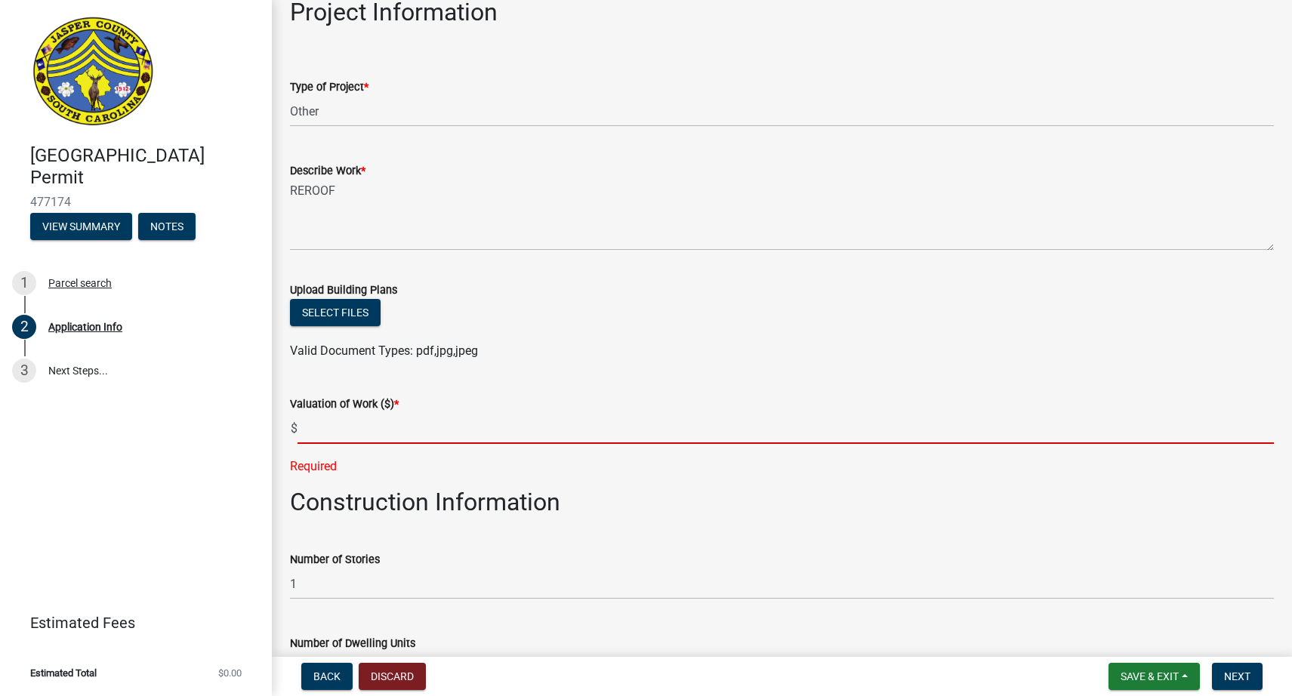
click at [327, 434] on input "text" at bounding box center [786, 428] width 977 height 31
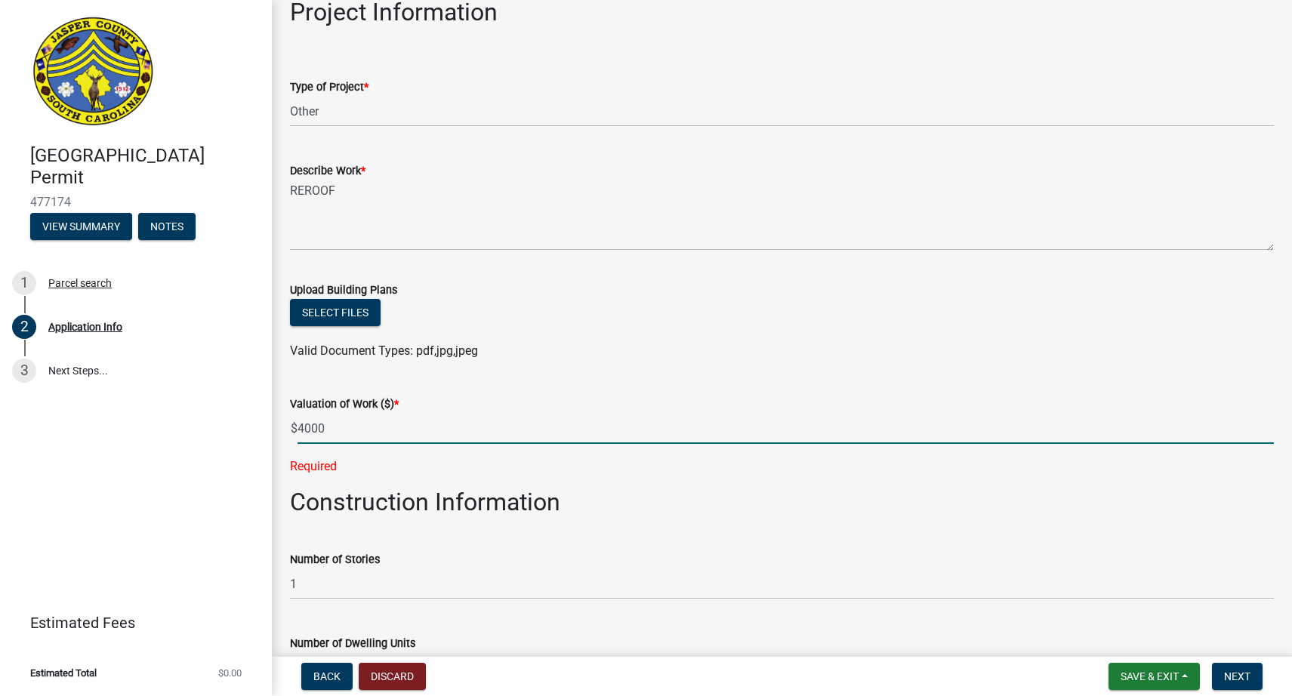
click at [516, 421] on input "4000" at bounding box center [786, 428] width 977 height 31
type input "4000"
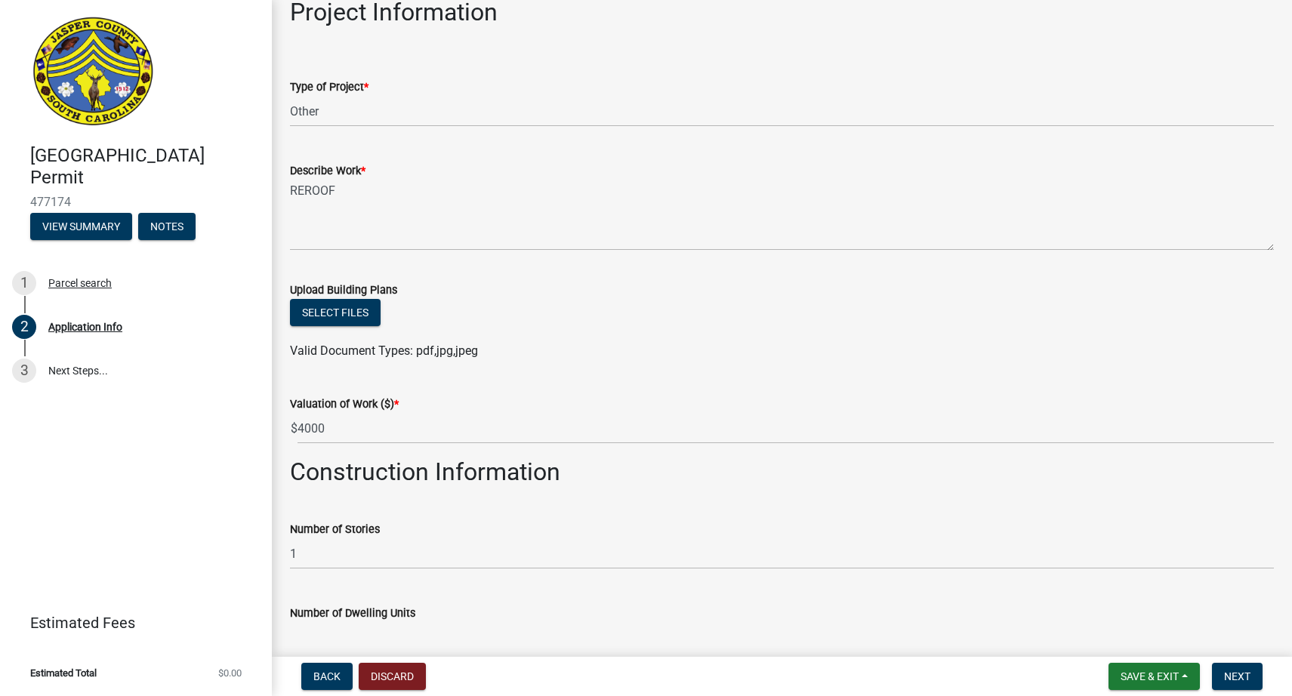
click at [594, 531] on div "Number of Stories 1" at bounding box center [782, 534] width 984 height 70
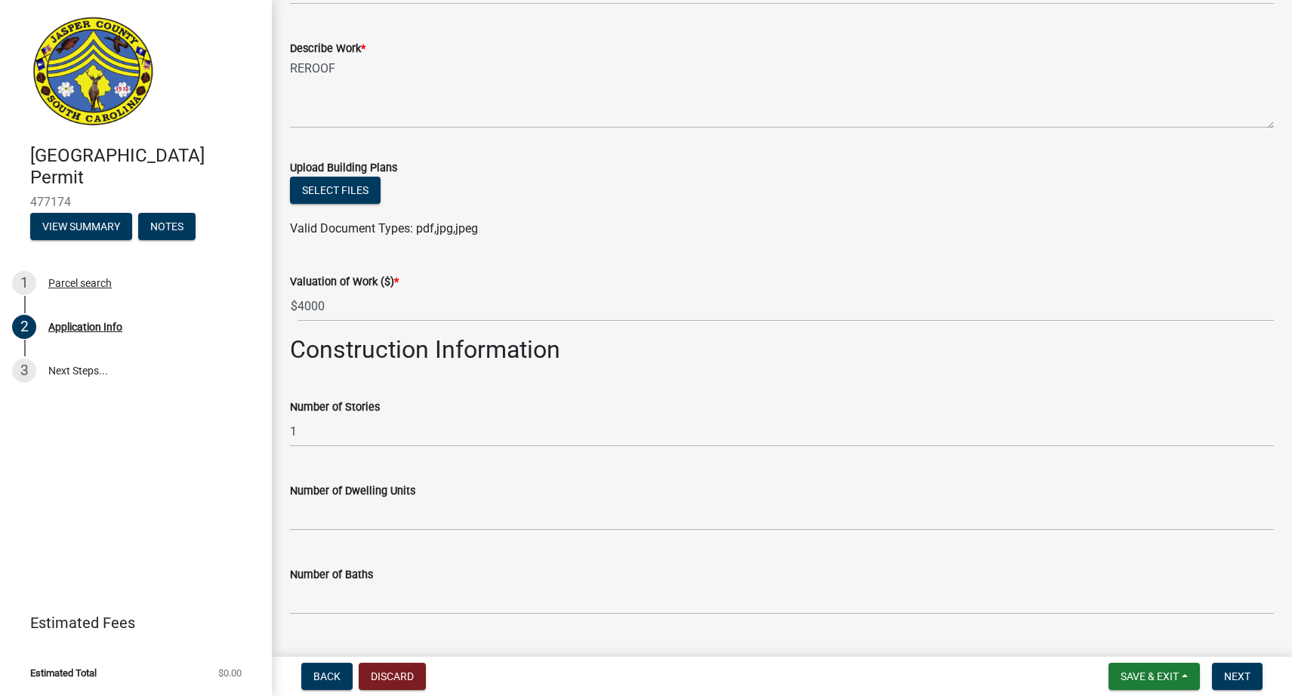
scroll to position [1461, 0]
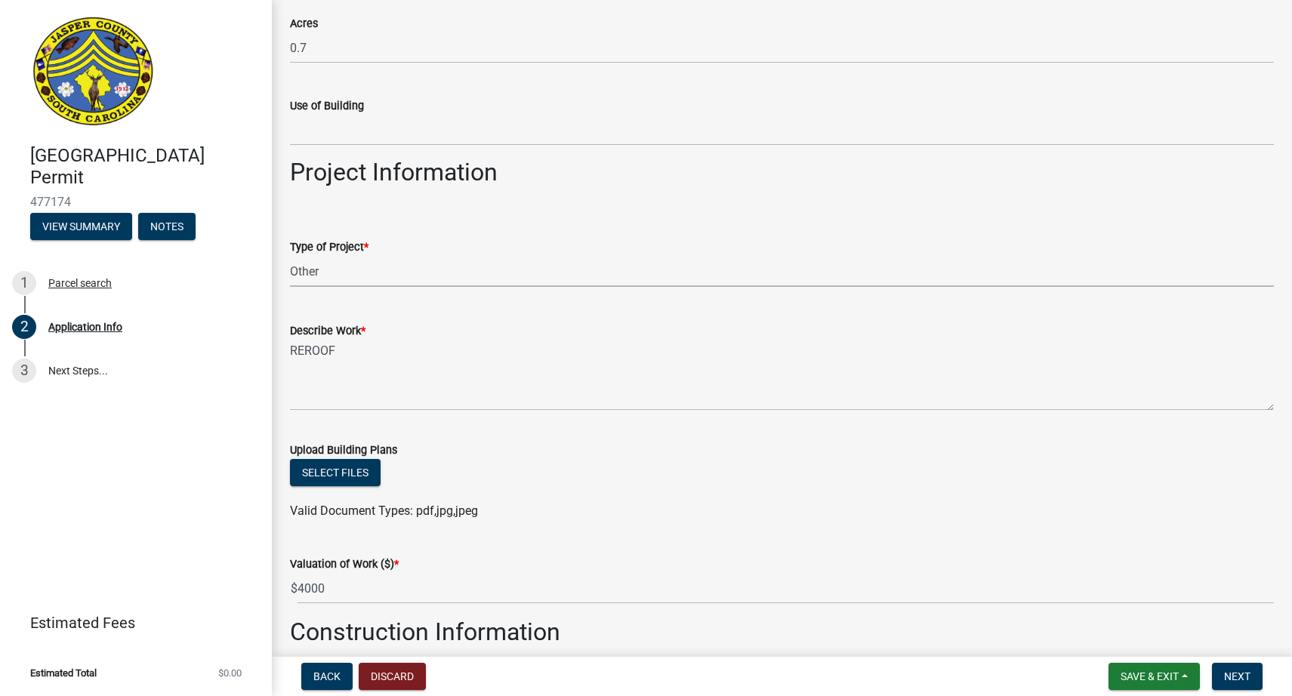
click at [329, 267] on select "Select Item... Construction Trailer/Shipping Container Residential Demolition C…" at bounding box center [782, 271] width 984 height 31
select select "4b7d28f2-ad6d-4146-a007-9cde64d4e27b"
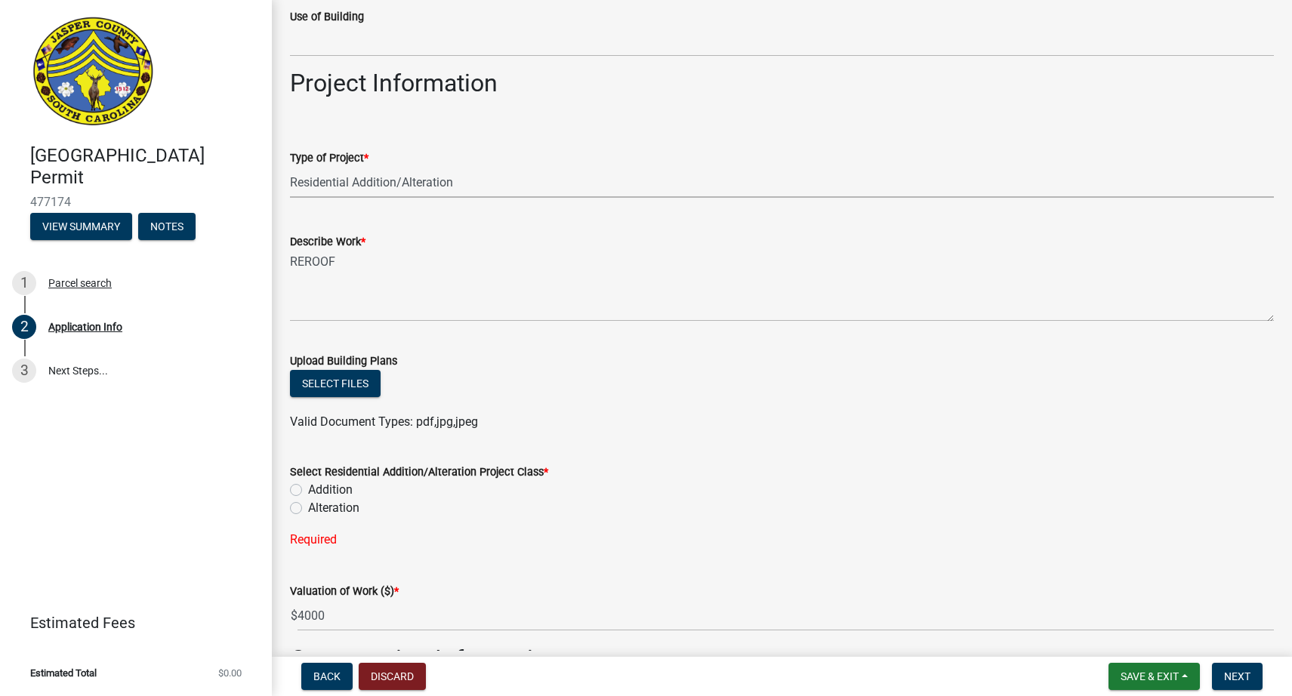
scroll to position [1550, 0]
click at [308, 489] on label "Addition" at bounding box center [330, 490] width 45 height 18
click at [308, 489] on input "Addition" at bounding box center [313, 486] width 10 height 10
radio input "true"
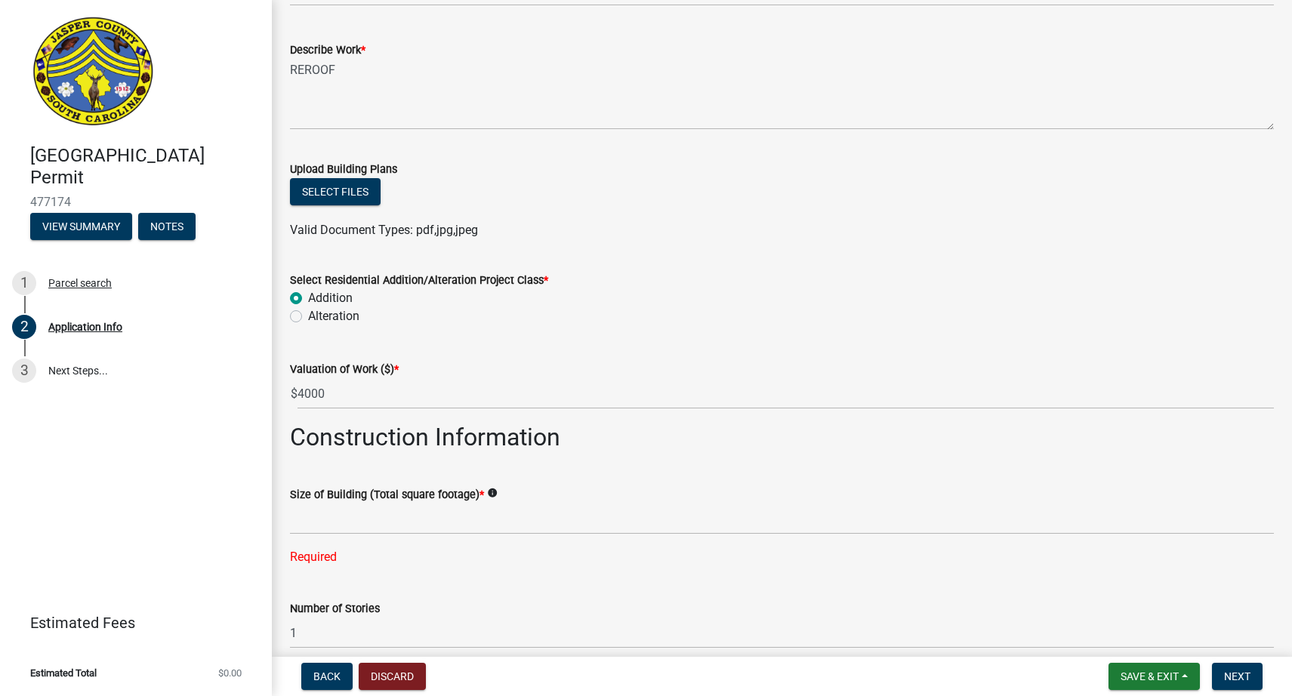
scroll to position [1872, 0]
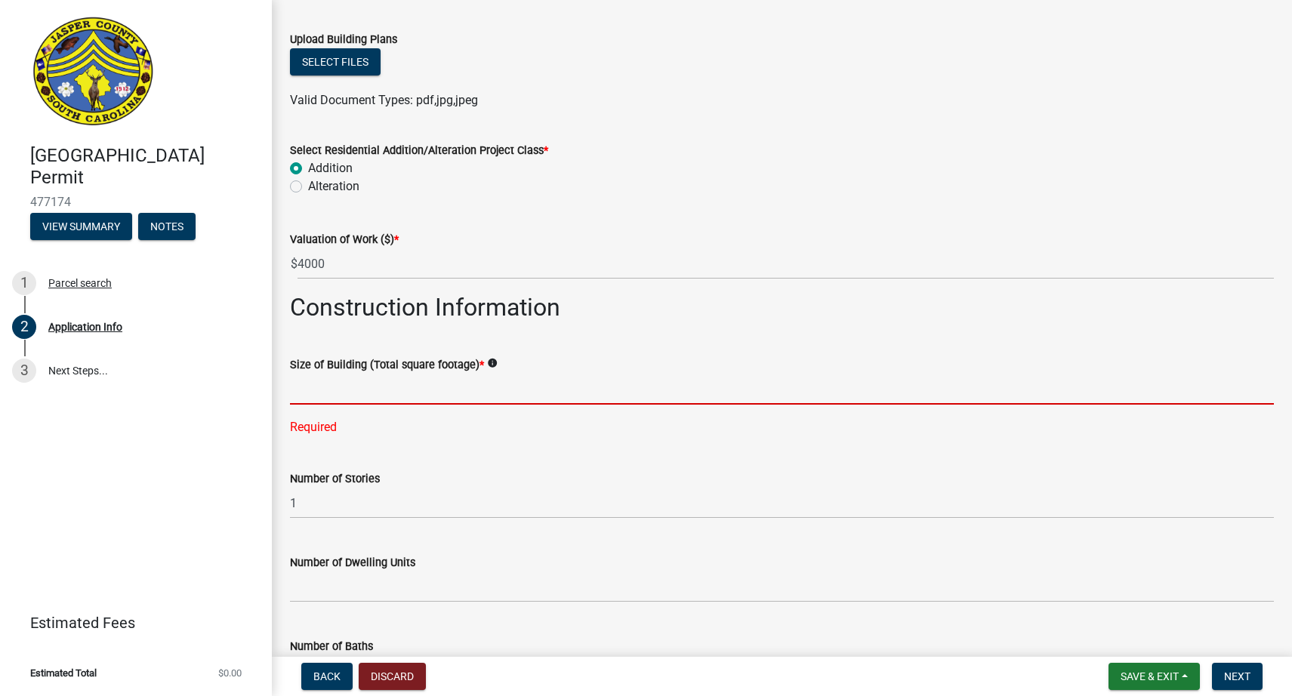
click at [384, 399] on input "text" at bounding box center [782, 389] width 984 height 31
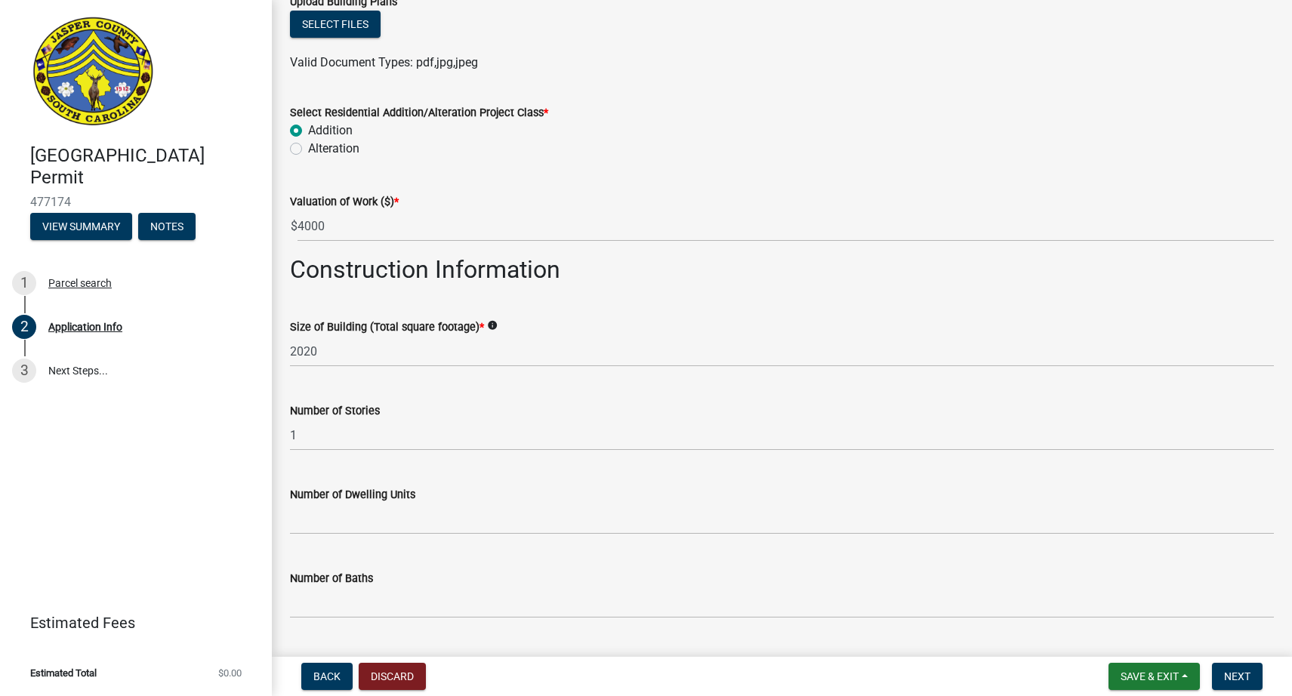
scroll to position [1940, 0]
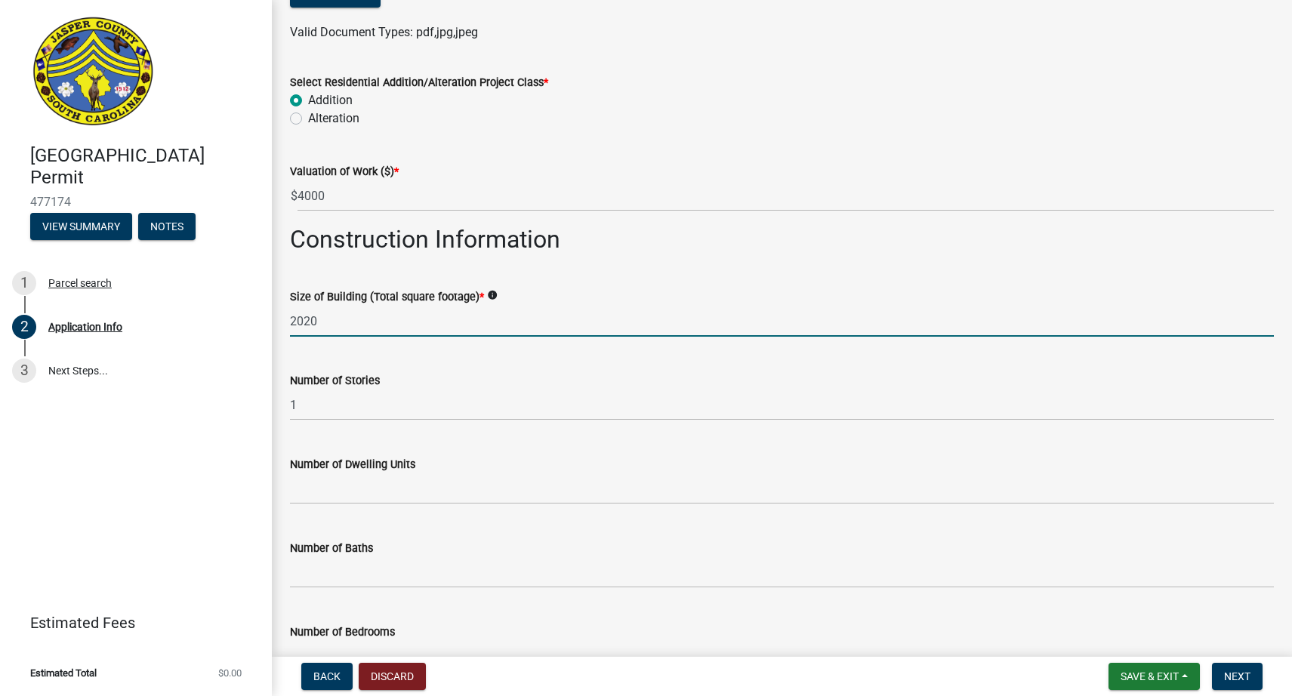
click at [302, 324] on input "2020" at bounding box center [782, 321] width 984 height 31
drag, startPoint x: 360, startPoint y: 330, endPoint x: 376, endPoint y: 336, distance: 17.7
click at [362, 332] on input "20X20" at bounding box center [782, 321] width 984 height 31
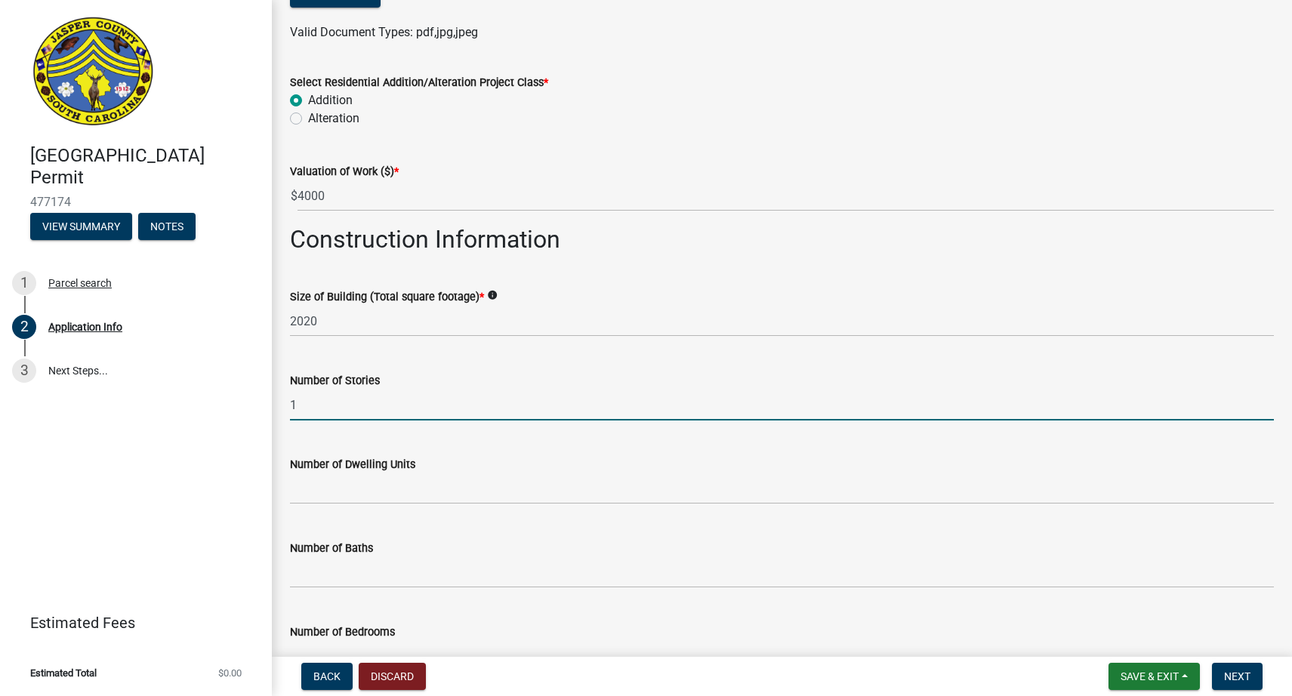
drag, startPoint x: 439, startPoint y: 411, endPoint x: 448, endPoint y: 418, distance: 11.8
click at [440, 412] on input "1" at bounding box center [782, 405] width 984 height 31
click at [414, 355] on div "Number of Stories 1" at bounding box center [782, 385] width 984 height 70
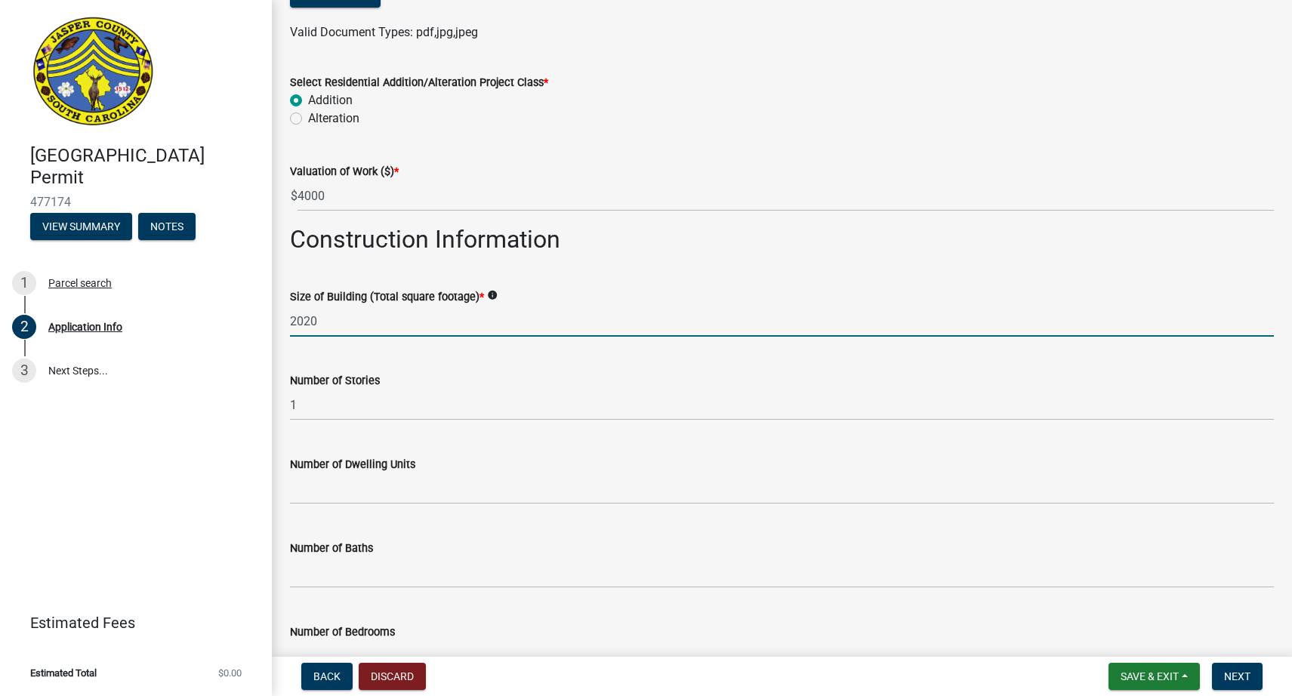
click at [383, 326] on input "2020" at bounding box center [782, 321] width 984 height 31
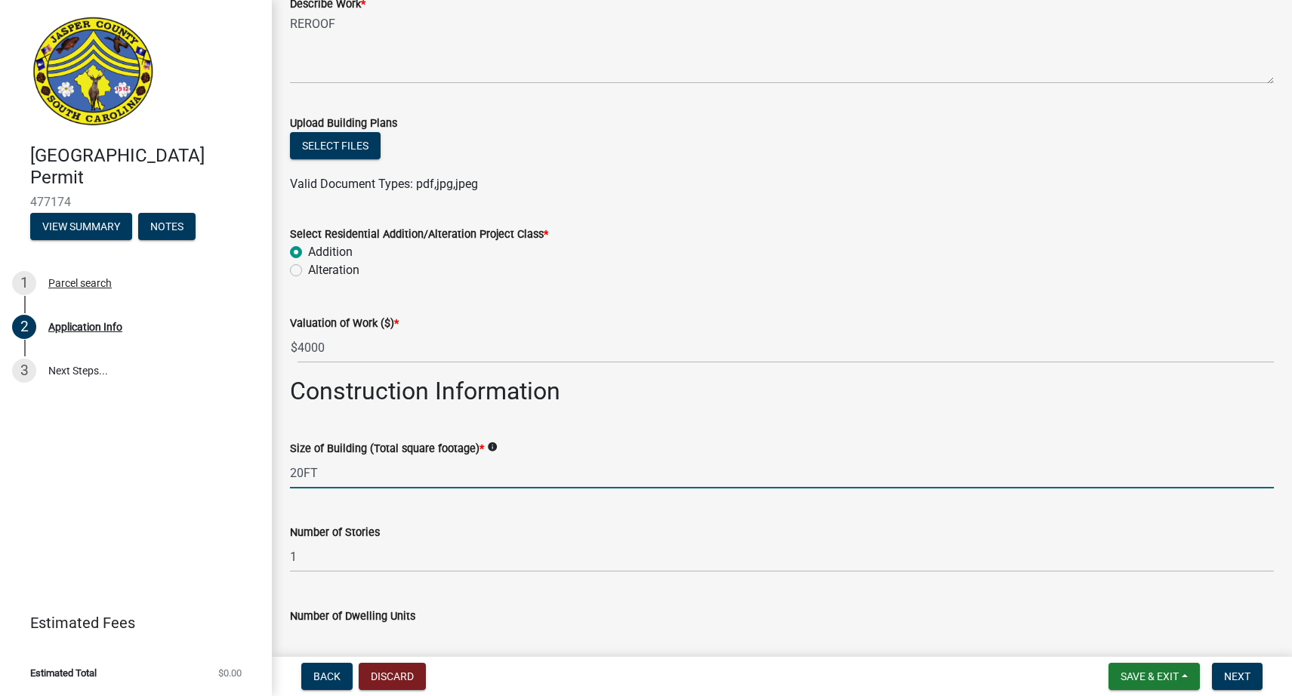
scroll to position [1588, 0]
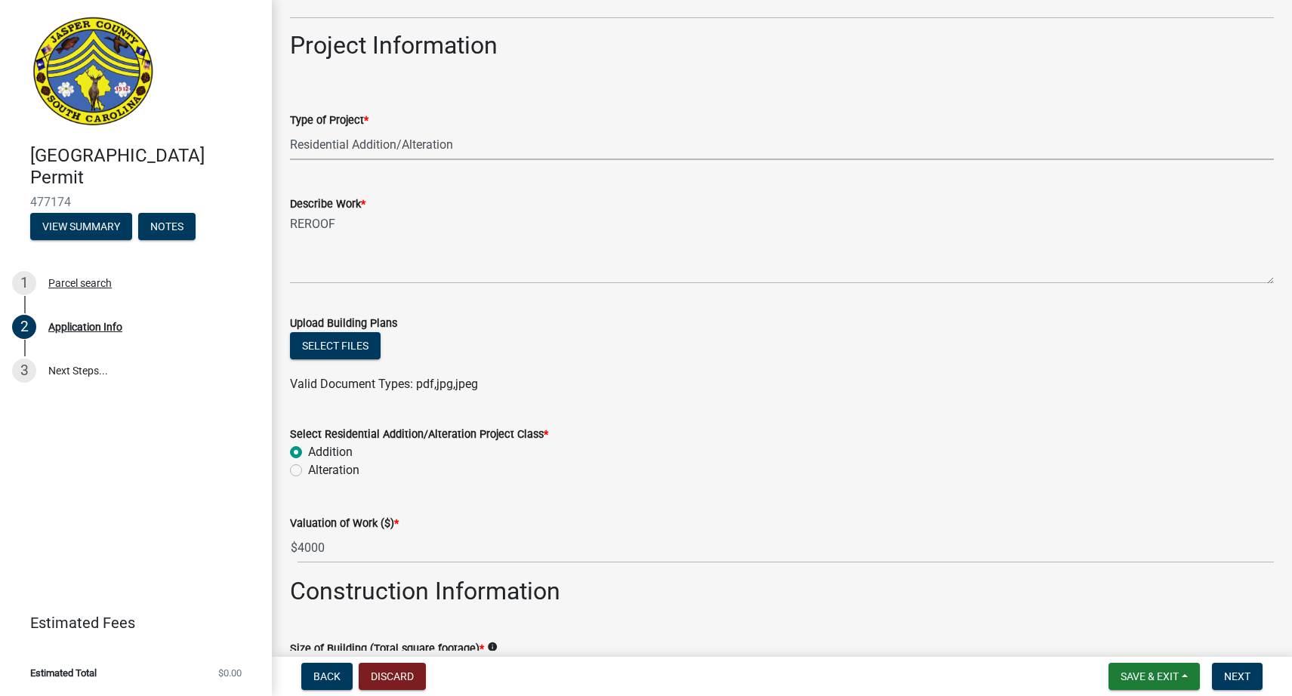
type input "20"
click at [360, 150] on select "Select Item... Construction Trailer/Shipping Container Residential Demolition C…" at bounding box center [782, 144] width 984 height 31
select select "6570ce79-212e-4c42-b64f-f74b85e12671"
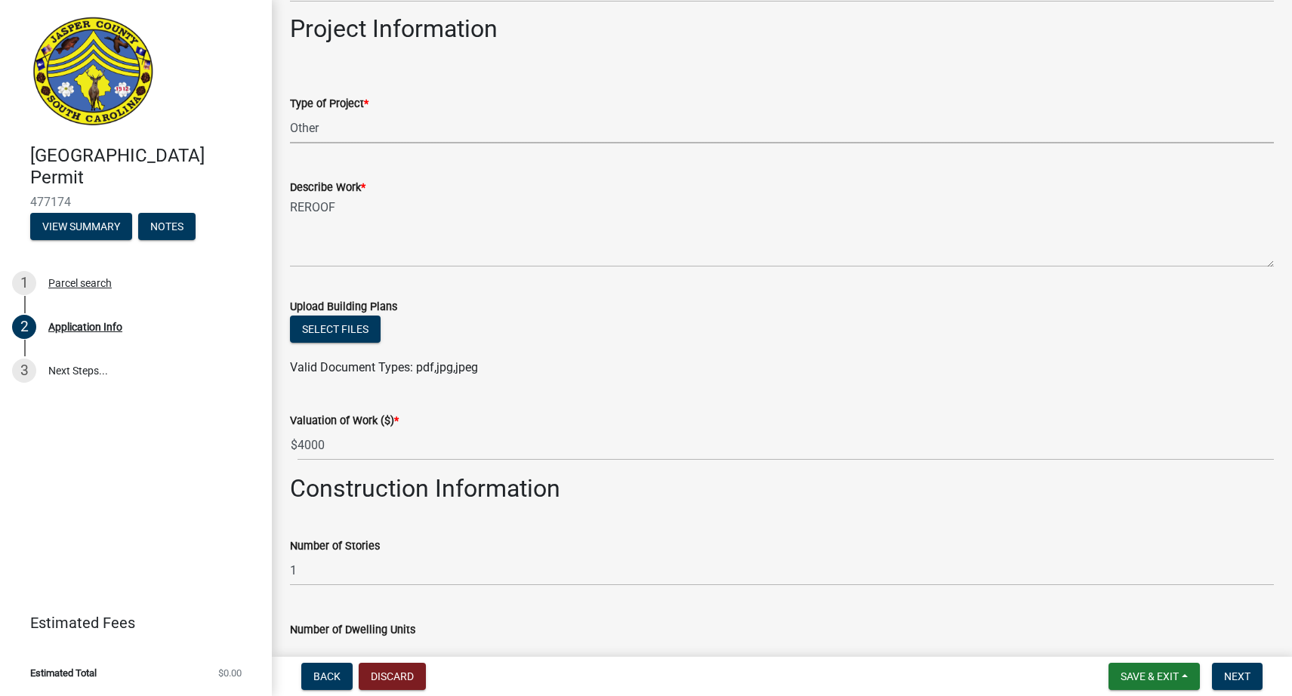
scroll to position [1530, 0]
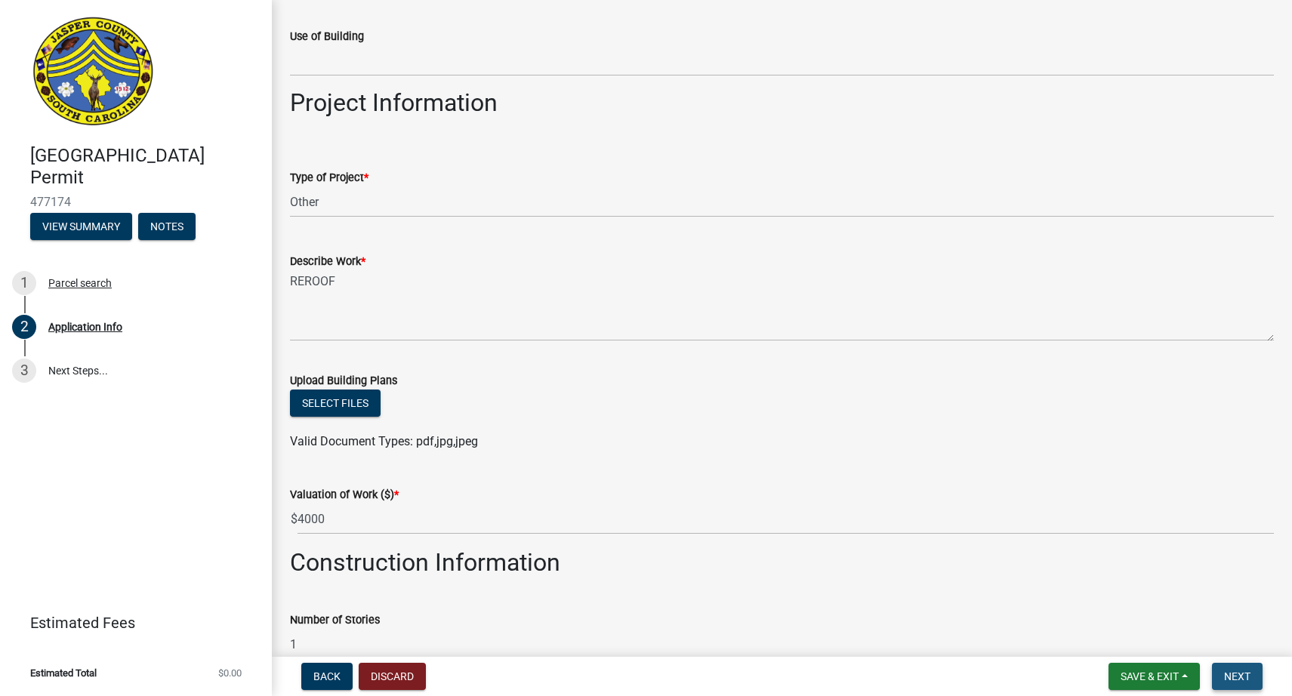
click at [1239, 674] on span "Next" at bounding box center [1237, 677] width 26 height 12
click at [1251, 685] on button "Next" at bounding box center [1237, 676] width 51 height 27
click at [1246, 682] on span "Next" at bounding box center [1237, 677] width 26 height 12
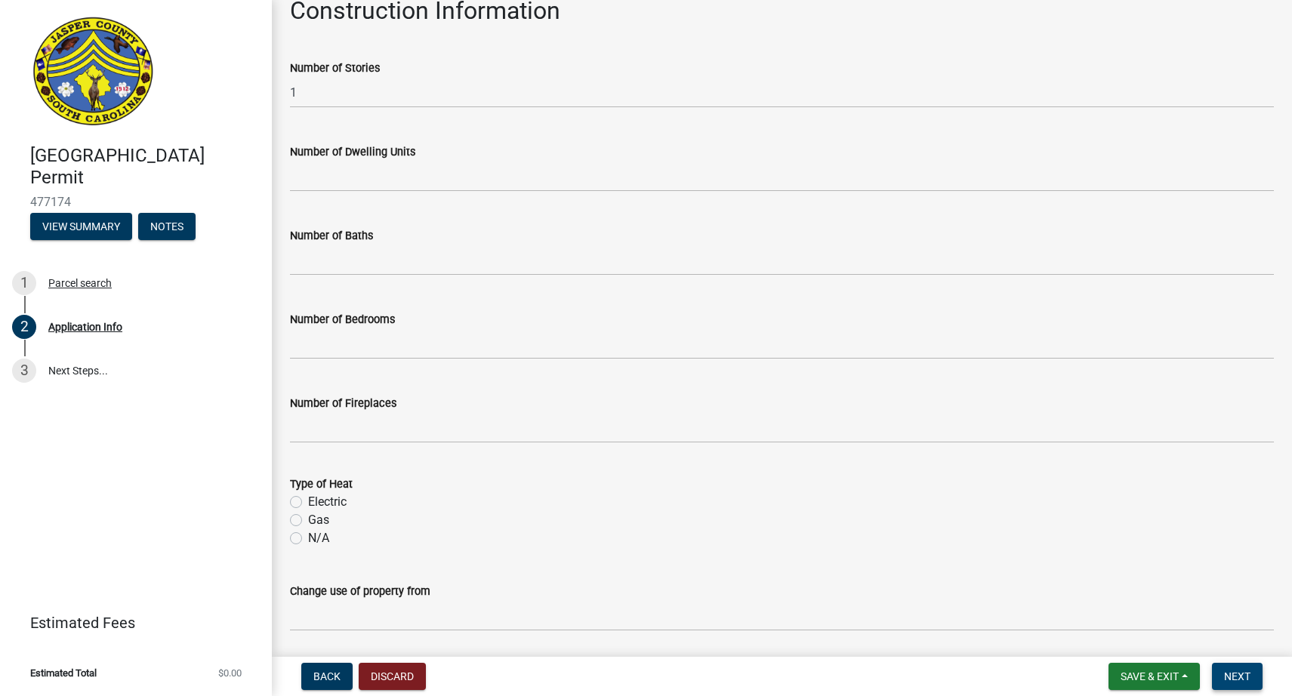
scroll to position [2215, 0]
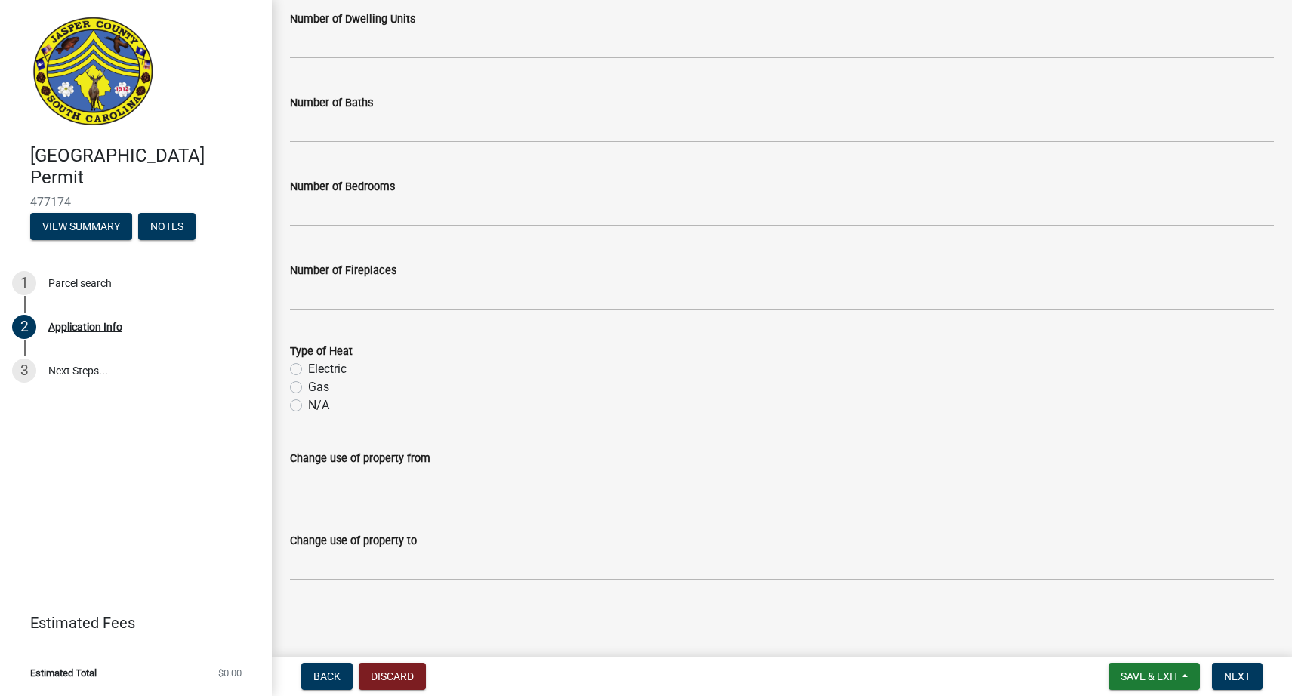
click at [308, 409] on label "N/A" at bounding box center [318, 406] width 21 height 18
click at [308, 406] on input "N/A" at bounding box center [313, 402] width 10 height 10
radio input "true"
click at [1240, 672] on span "Next" at bounding box center [1237, 677] width 26 height 12
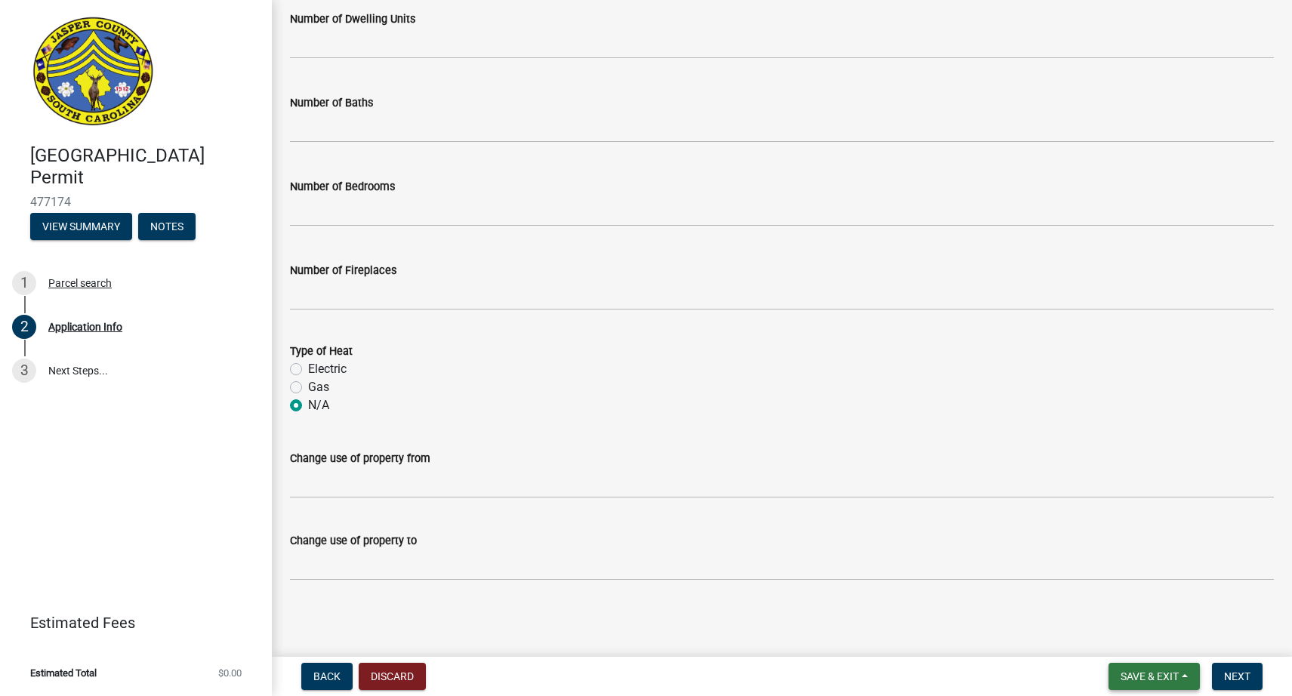
click at [1174, 678] on span "Save & Exit" at bounding box center [1150, 677] width 58 height 12
click at [1104, 612] on button "Save" at bounding box center [1139, 601] width 121 height 36
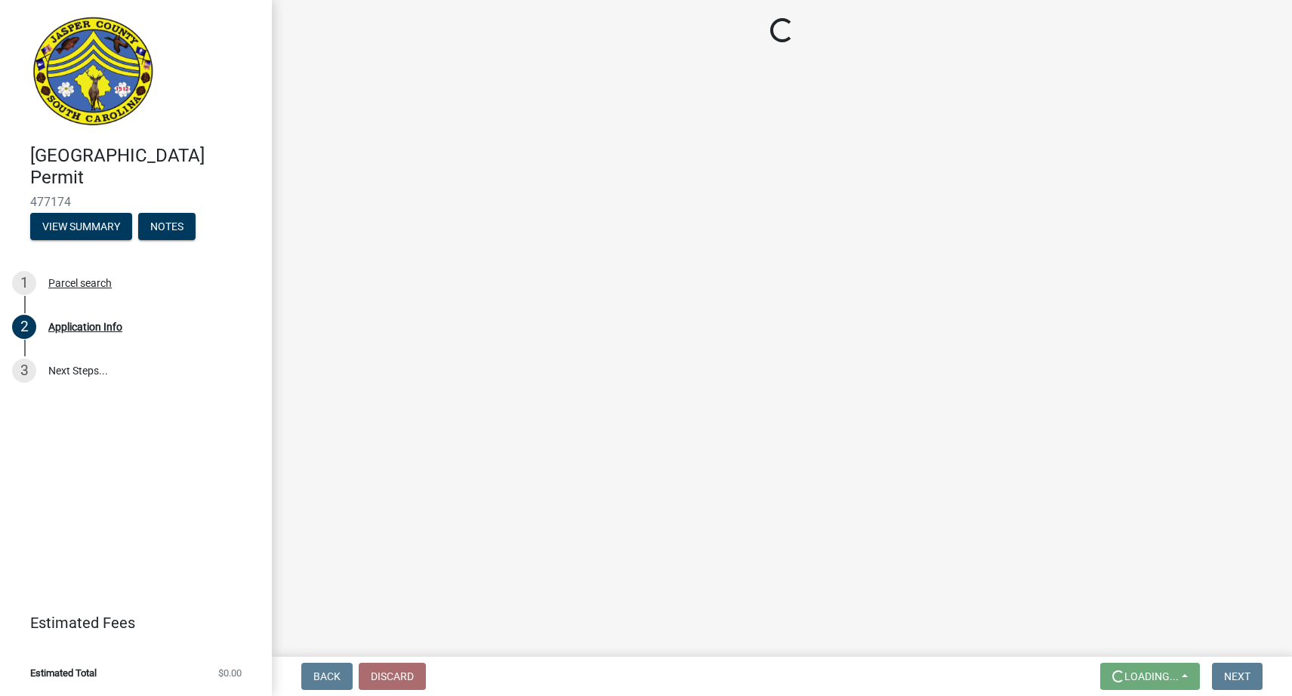
scroll to position [0, 0]
click at [76, 381] on link "3 Next Steps..." at bounding box center [136, 371] width 272 height 44
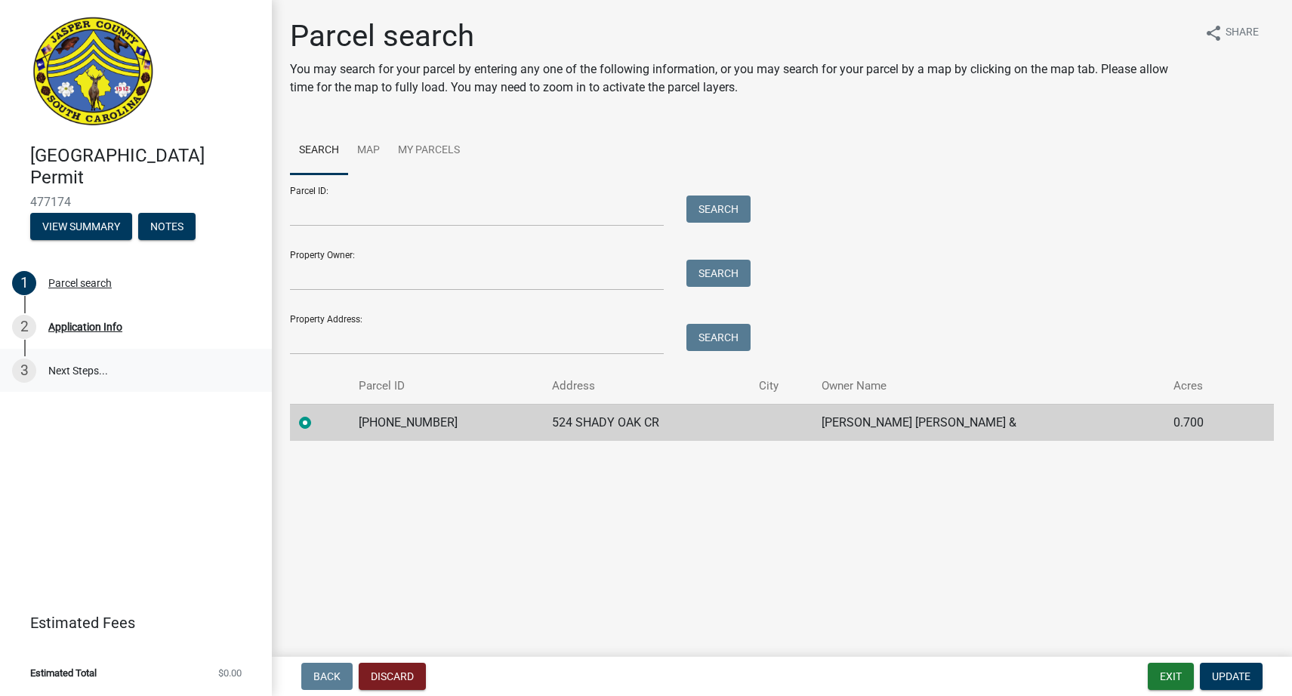
click at [63, 370] on link "3 Next Steps..." at bounding box center [136, 371] width 272 height 44
click at [93, 233] on button "View Summary" at bounding box center [81, 226] width 102 height 27
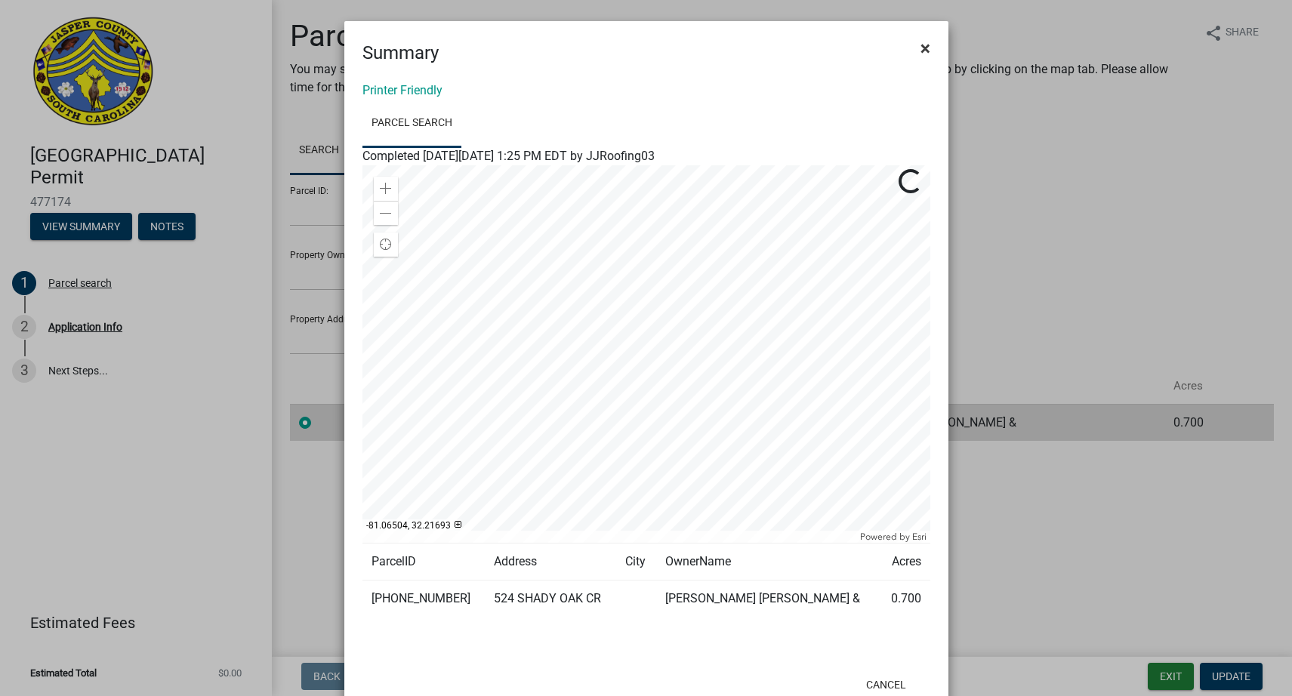
click at [921, 49] on span "×" at bounding box center [926, 48] width 10 height 21
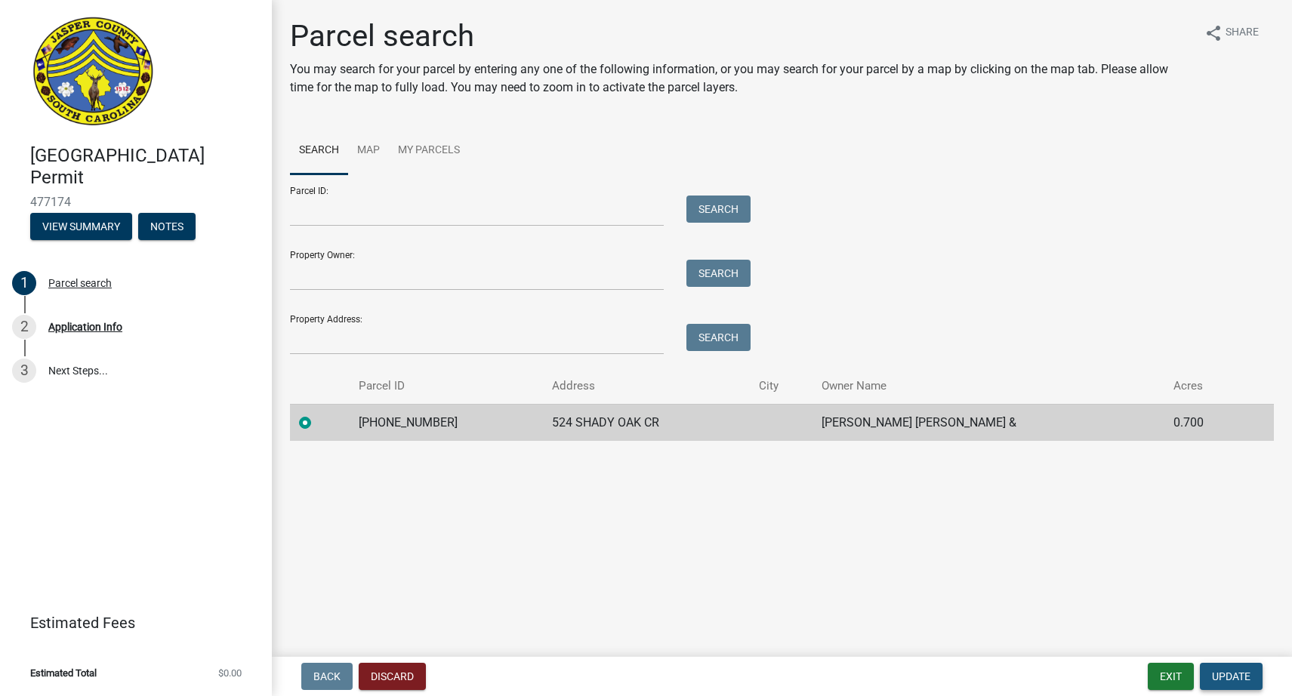
click at [1240, 680] on span "Update" at bounding box center [1231, 677] width 39 height 12
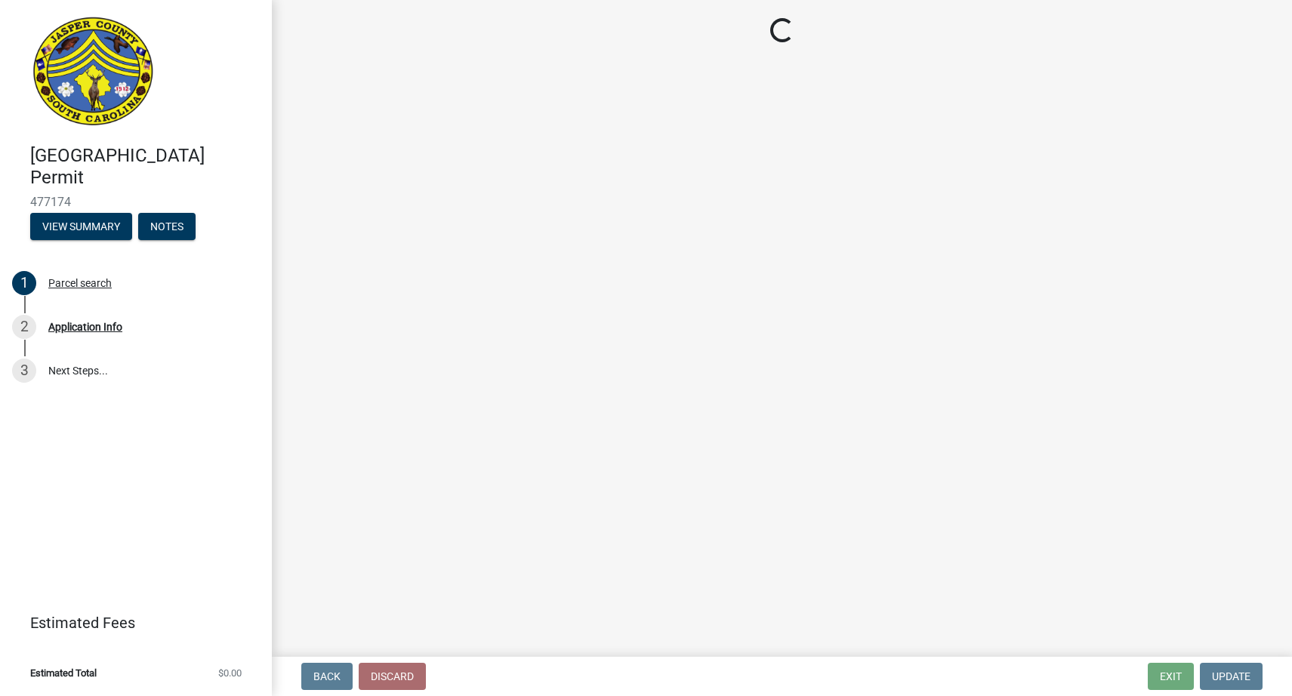
select select "6570ce79-212e-4c42-b64f-f74b85e12671"
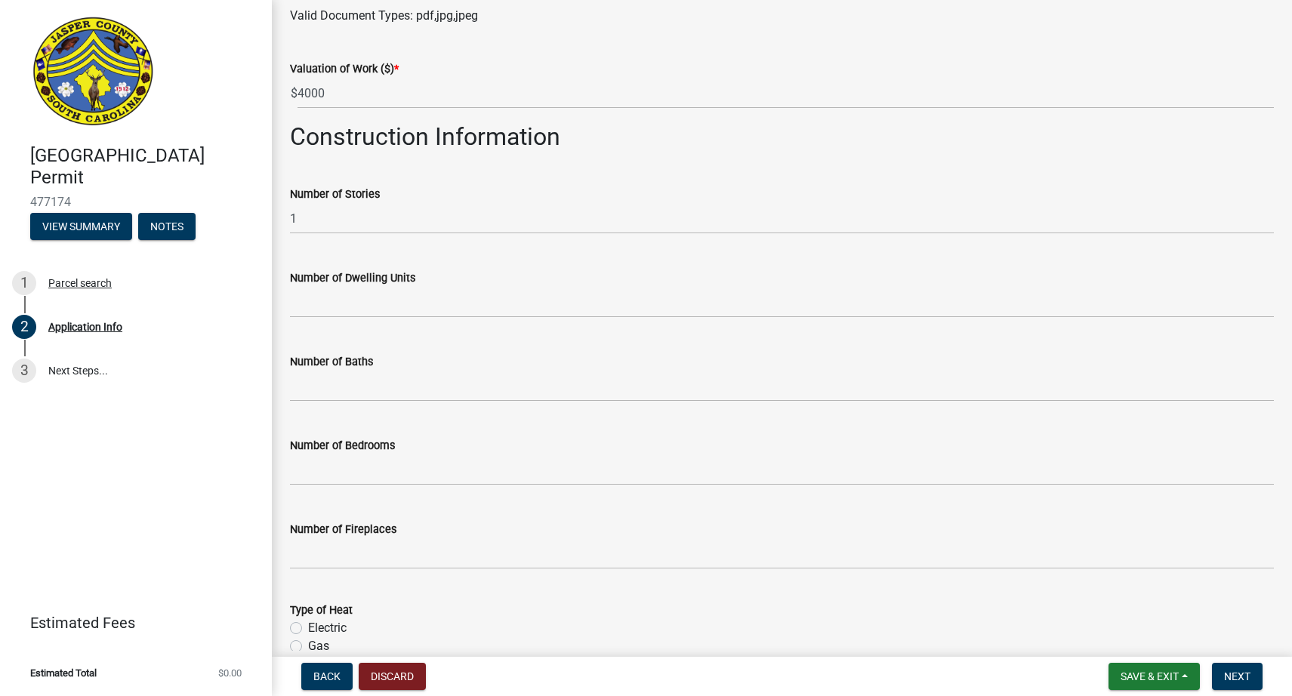
scroll to position [2185, 0]
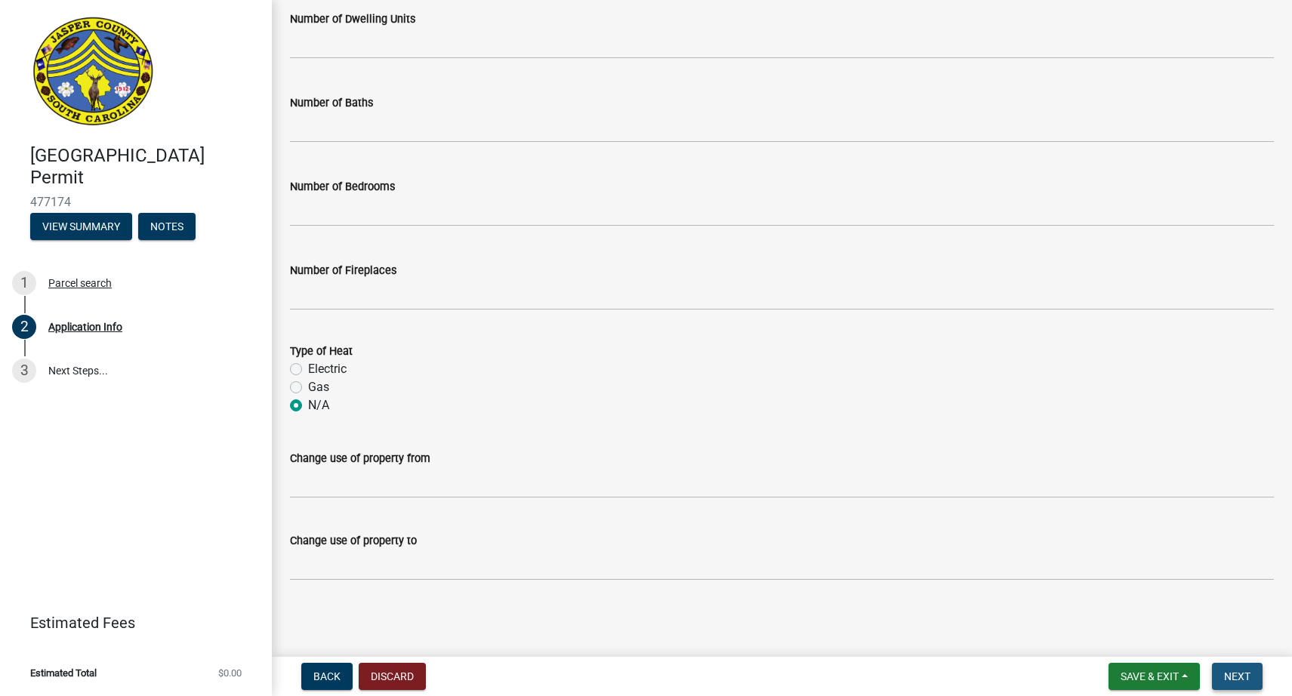
click at [1235, 683] on button "Next" at bounding box center [1237, 676] width 51 height 27
click at [59, 378] on link "3 Next Steps..." at bounding box center [136, 371] width 272 height 44
click at [82, 332] on div "Application Info" at bounding box center [85, 327] width 74 height 11
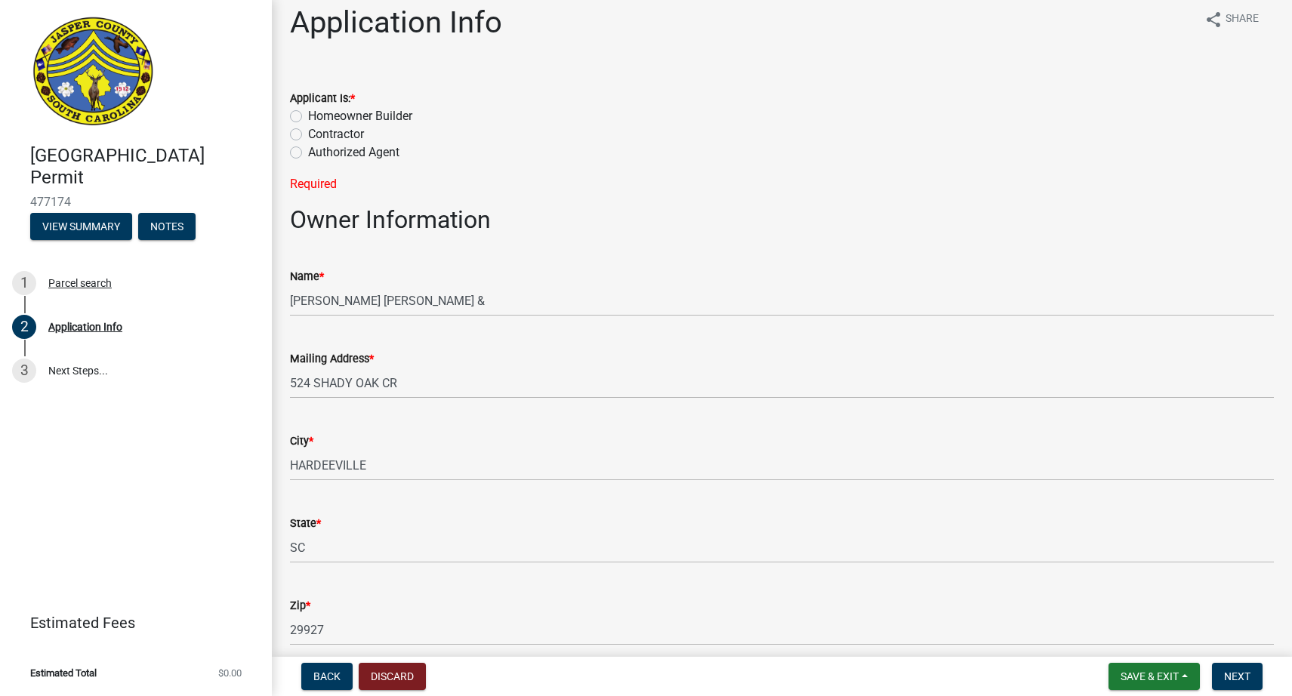
scroll to position [0, 0]
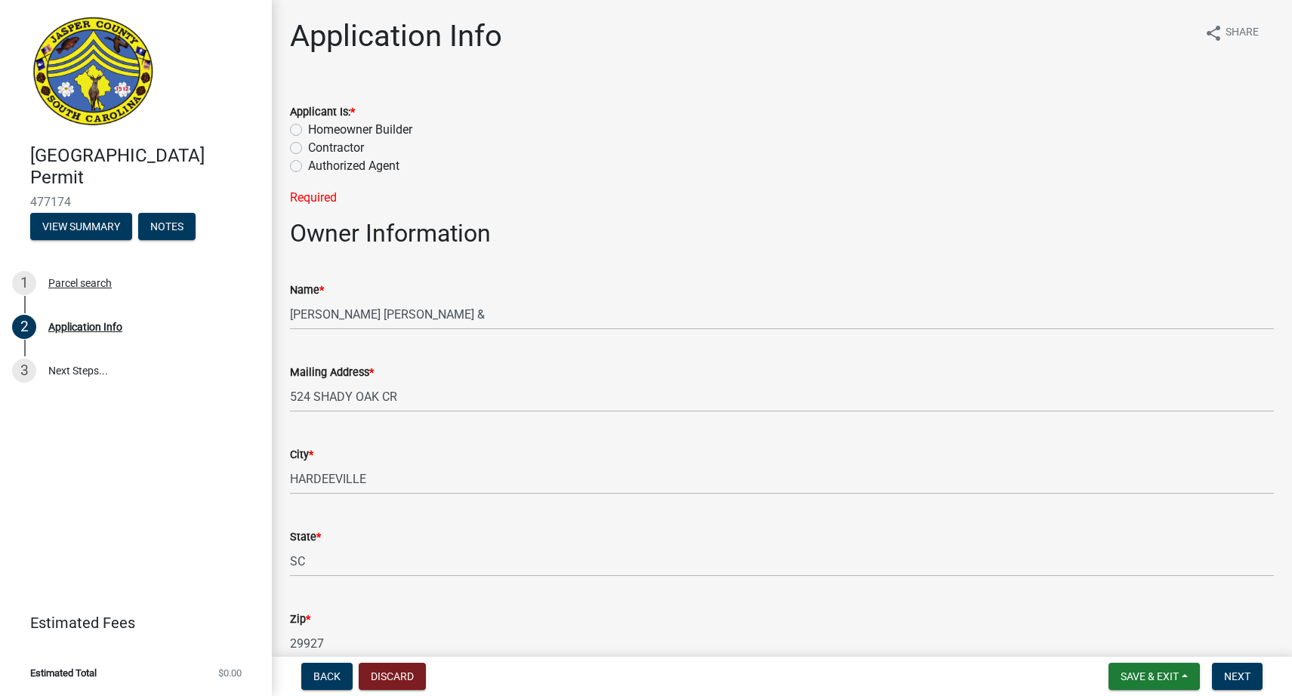
click at [308, 150] on label "Contractor" at bounding box center [336, 148] width 56 height 18
click at [308, 149] on input "Contractor" at bounding box center [313, 144] width 10 height 10
radio input "true"
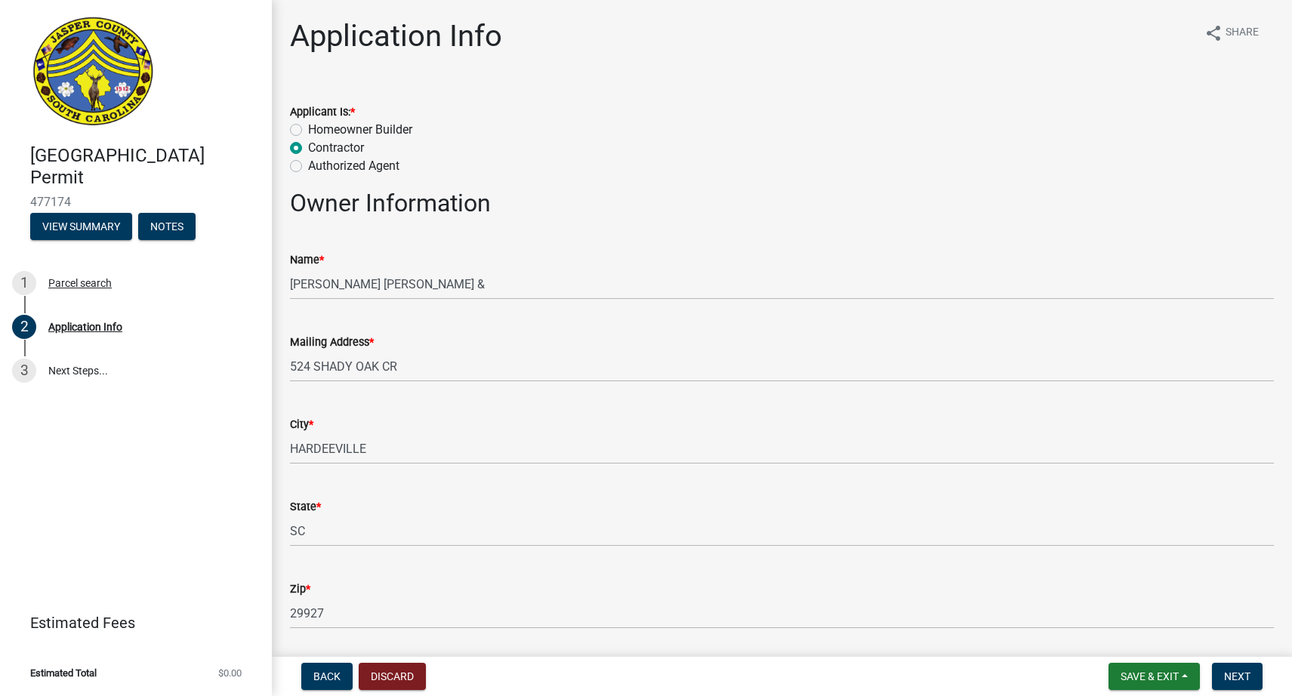
click at [308, 130] on label "Homeowner Builder" at bounding box center [360, 130] width 104 height 18
click at [308, 130] on input "Homeowner Builder" at bounding box center [313, 126] width 10 height 10
radio input "true"
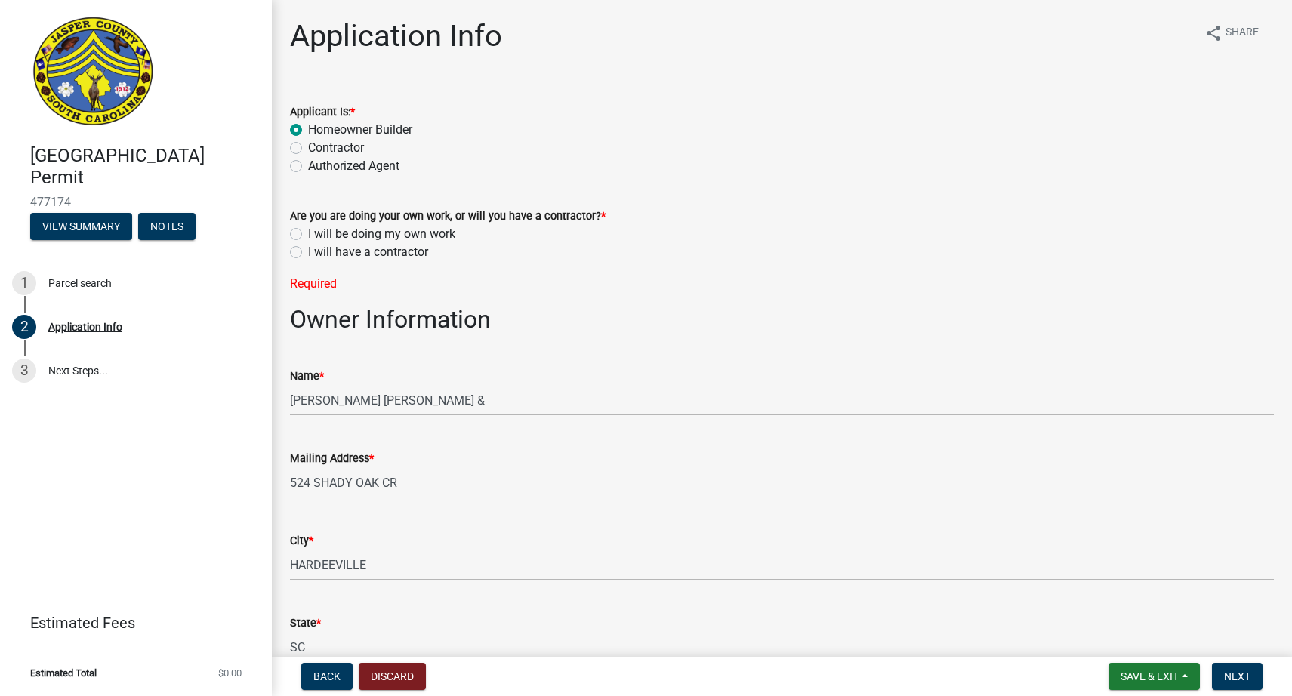
click at [308, 252] on label "I will have a contractor" at bounding box center [368, 252] width 120 height 18
click at [308, 252] on input "I will have a contractor" at bounding box center [313, 248] width 10 height 10
radio input "true"
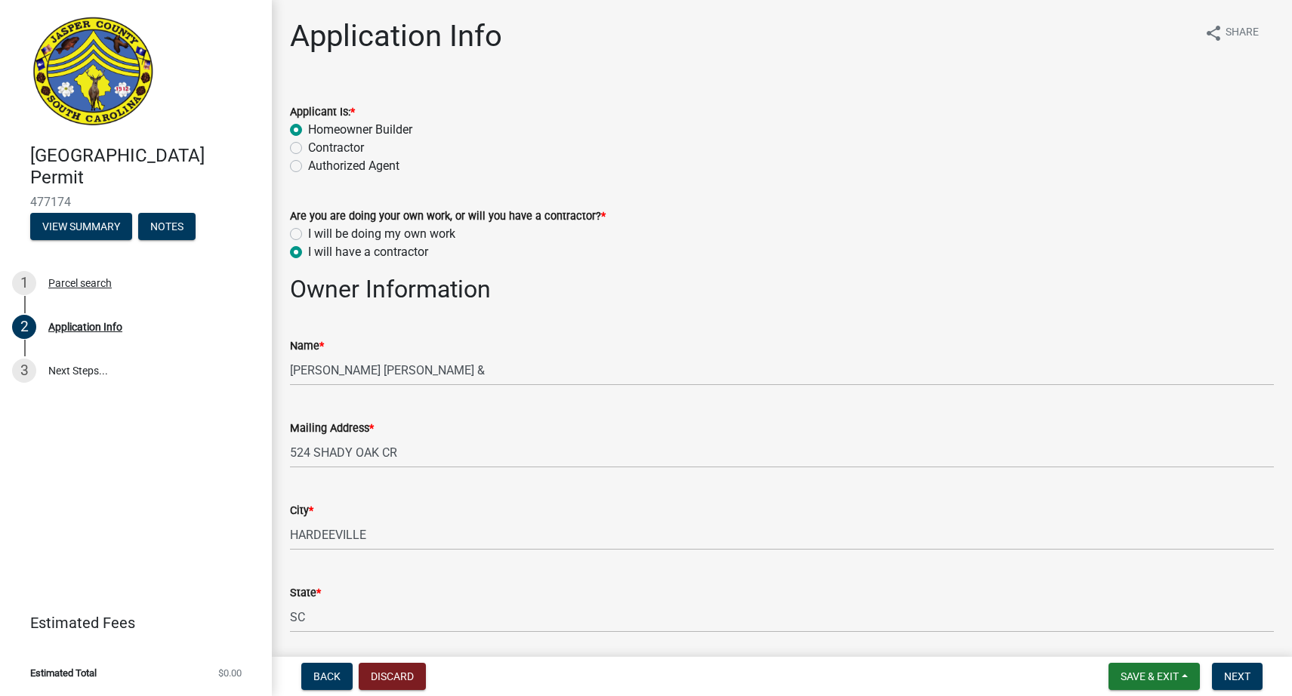
click at [308, 234] on label "I will be doing my own work" at bounding box center [381, 234] width 147 height 18
click at [308, 234] on input "I will be doing my own work" at bounding box center [313, 230] width 10 height 10
radio input "true"
click at [308, 147] on label "Contractor" at bounding box center [336, 148] width 56 height 18
click at [308, 147] on input "Contractor" at bounding box center [313, 144] width 10 height 10
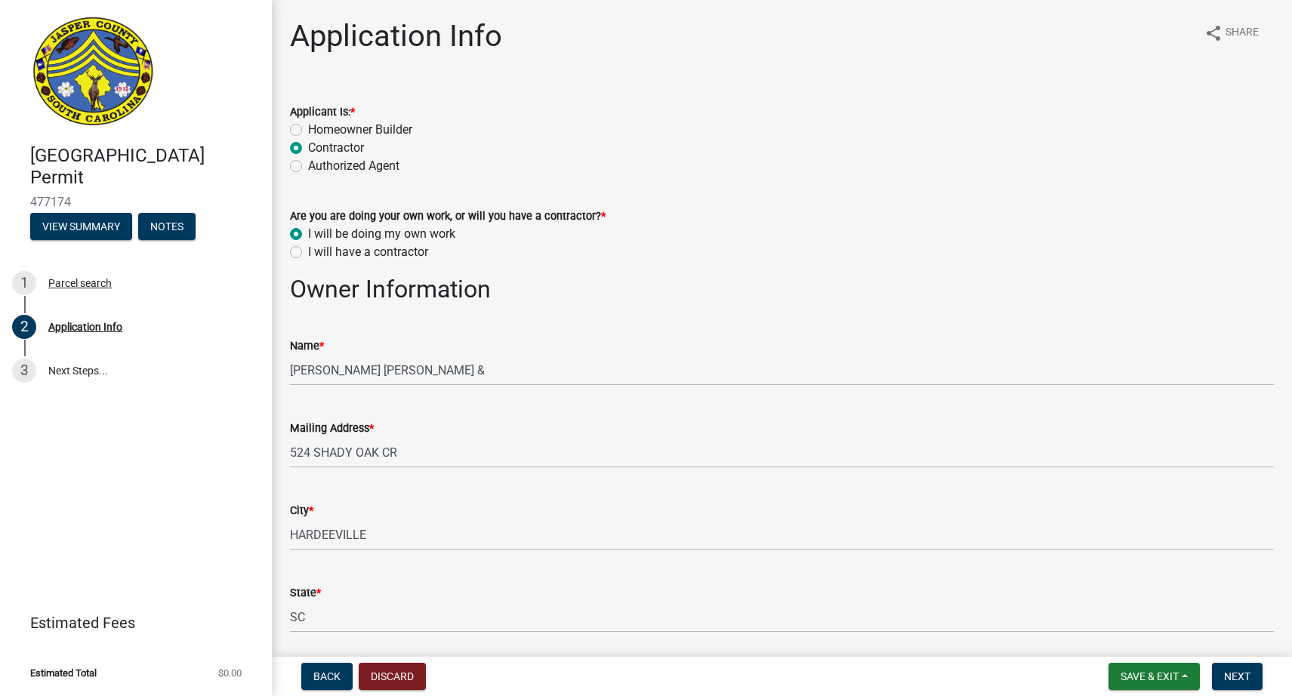
radio input "true"
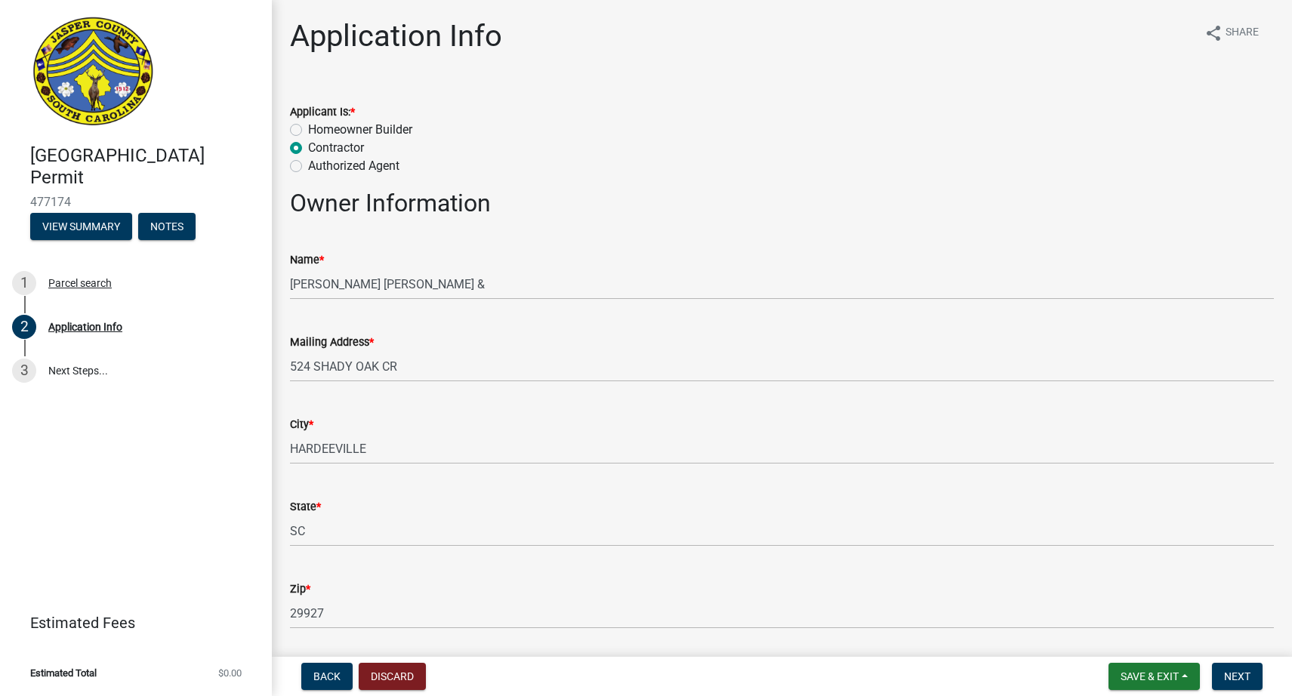
click at [308, 129] on label "Homeowner Builder" at bounding box center [360, 130] width 104 height 18
click at [308, 129] on input "Homeowner Builder" at bounding box center [313, 126] width 10 height 10
radio input "true"
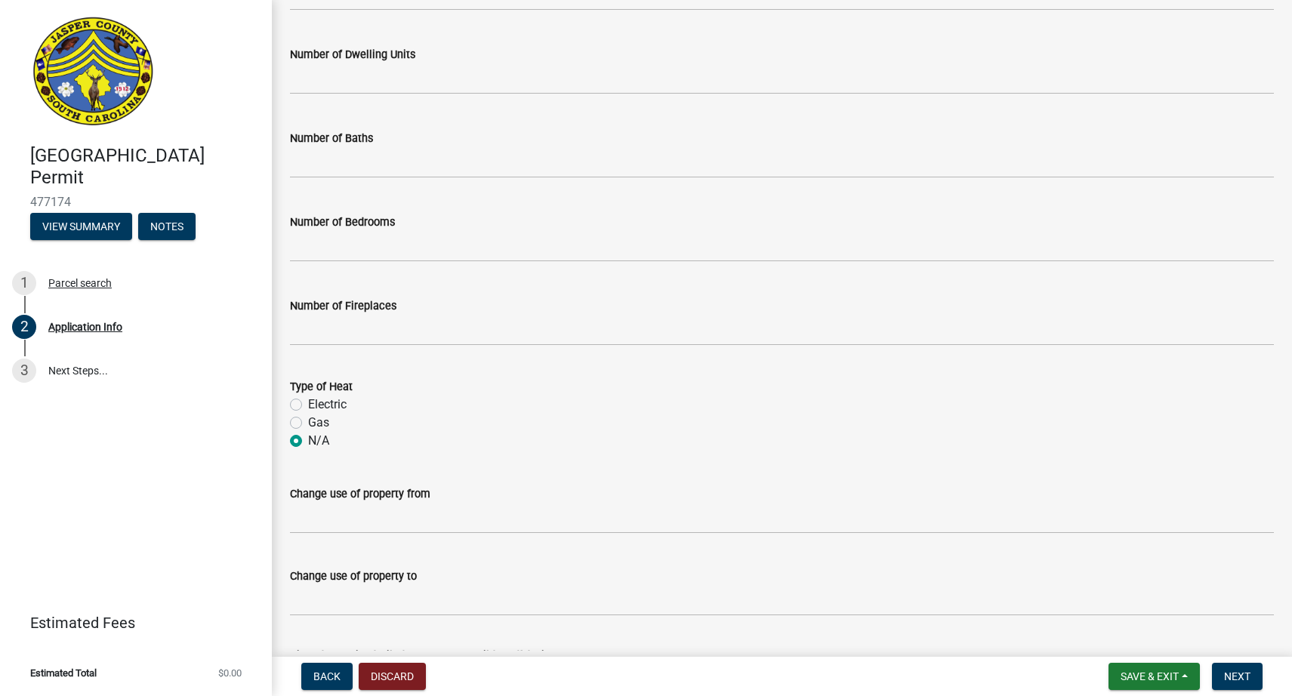
scroll to position [2412, 0]
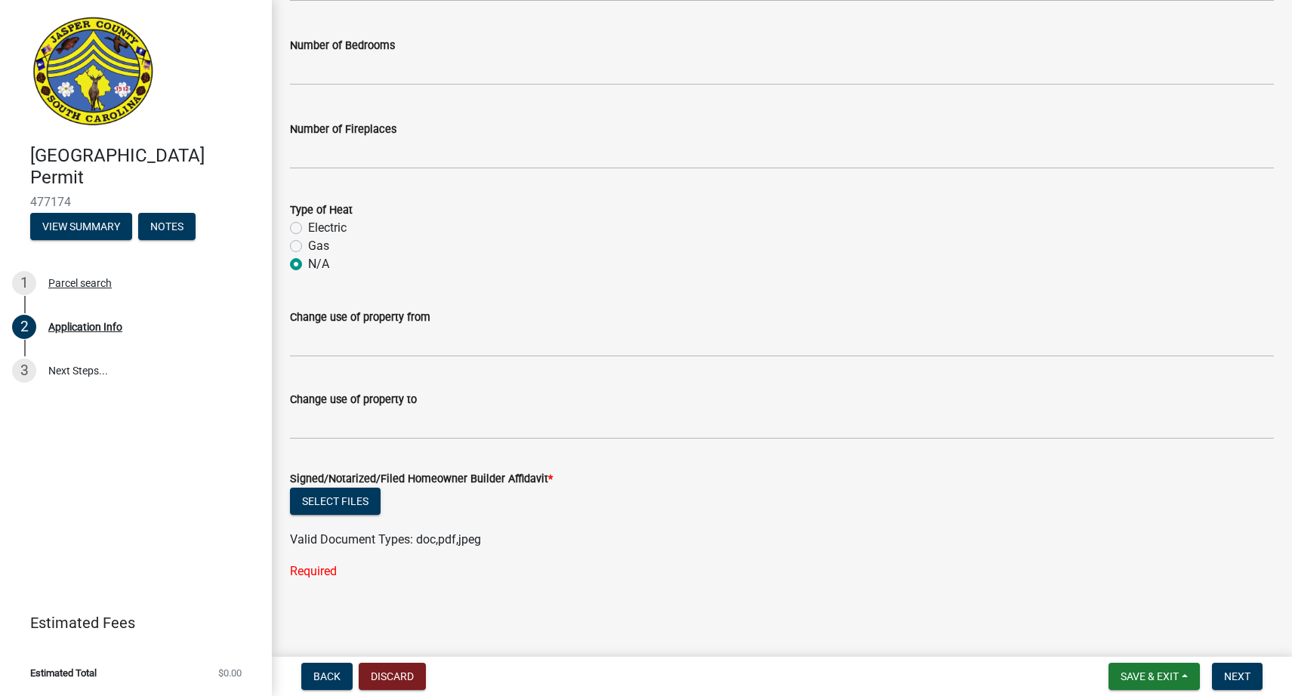
click at [399, 480] on label "Signed/Notarized/Filed Homeowner Builder Affidavit *" at bounding box center [421, 479] width 263 height 11
drag, startPoint x: 406, startPoint y: 479, endPoint x: 513, endPoint y: 486, distance: 107.5
click at [513, 486] on div "Signed/Notarized/Filed Homeowner Builder Affidavit *" at bounding box center [782, 479] width 984 height 18
drag, startPoint x: 415, startPoint y: 474, endPoint x: 542, endPoint y: 479, distance: 127.0
click at [542, 479] on label "Signed/Notarized/Filed Homeowner Builder Affidavit *" at bounding box center [421, 479] width 263 height 11
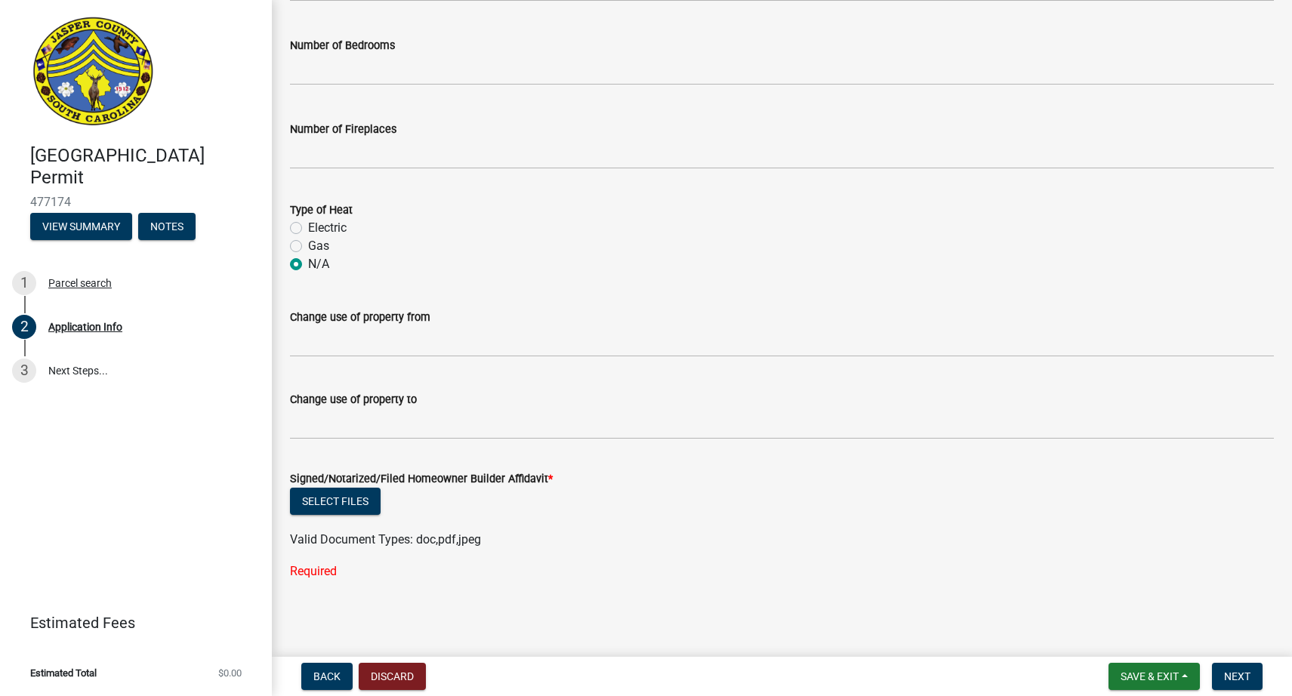
copy label "omeowner Builder Affidavit"
click at [1147, 665] on button "Save & Exit" at bounding box center [1154, 676] width 91 height 27
click at [1101, 604] on button "Save" at bounding box center [1139, 601] width 121 height 36
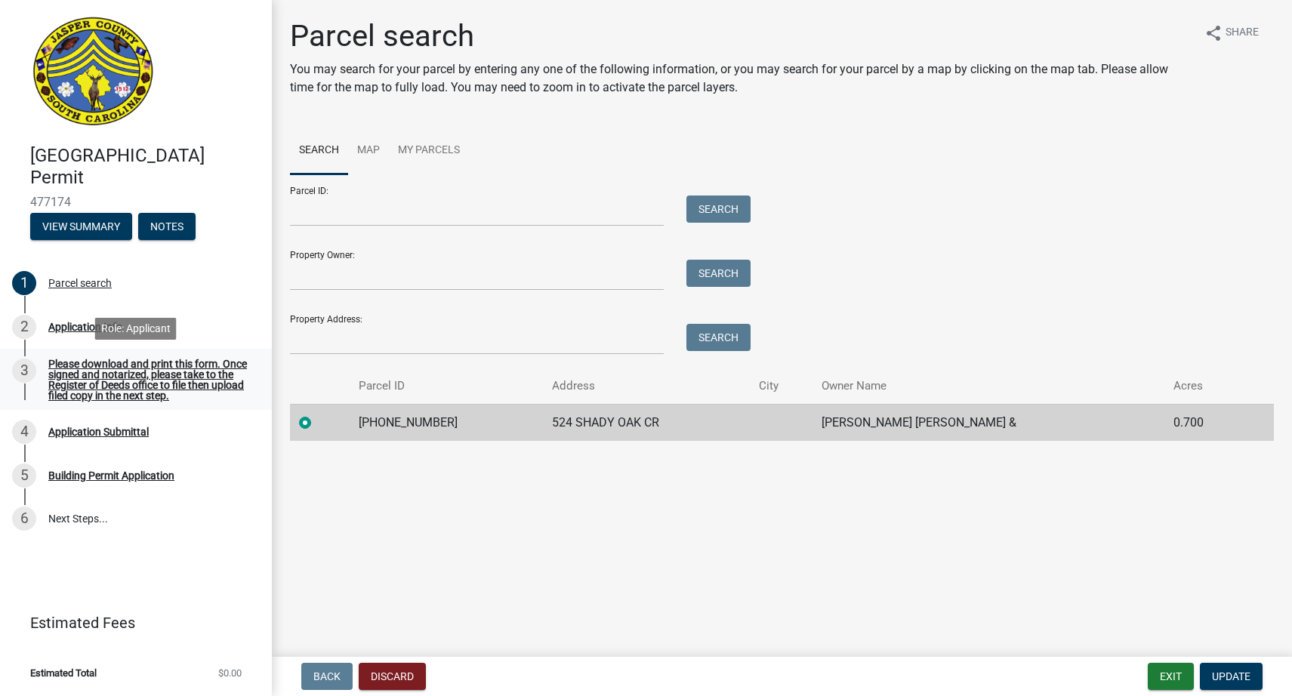
click at [147, 384] on div "Please download and print this form. Once signed and notarized, please take to …" at bounding box center [147, 380] width 199 height 42
click at [104, 390] on div "Please download and print this form. Once signed and notarized, please take to …" at bounding box center [147, 380] width 199 height 42
click at [80, 329] on div "Application Info" at bounding box center [85, 327] width 74 height 11
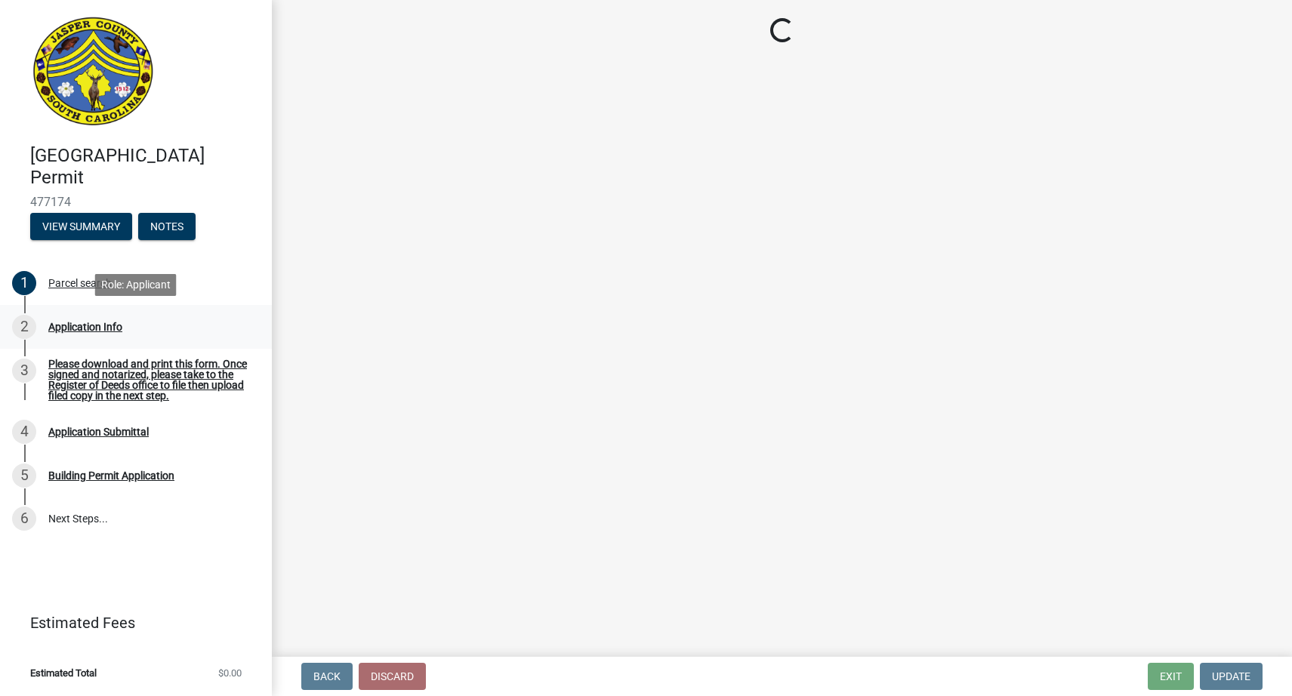
select select "6570ce79-212e-4c42-b64f-f74b85e12671"
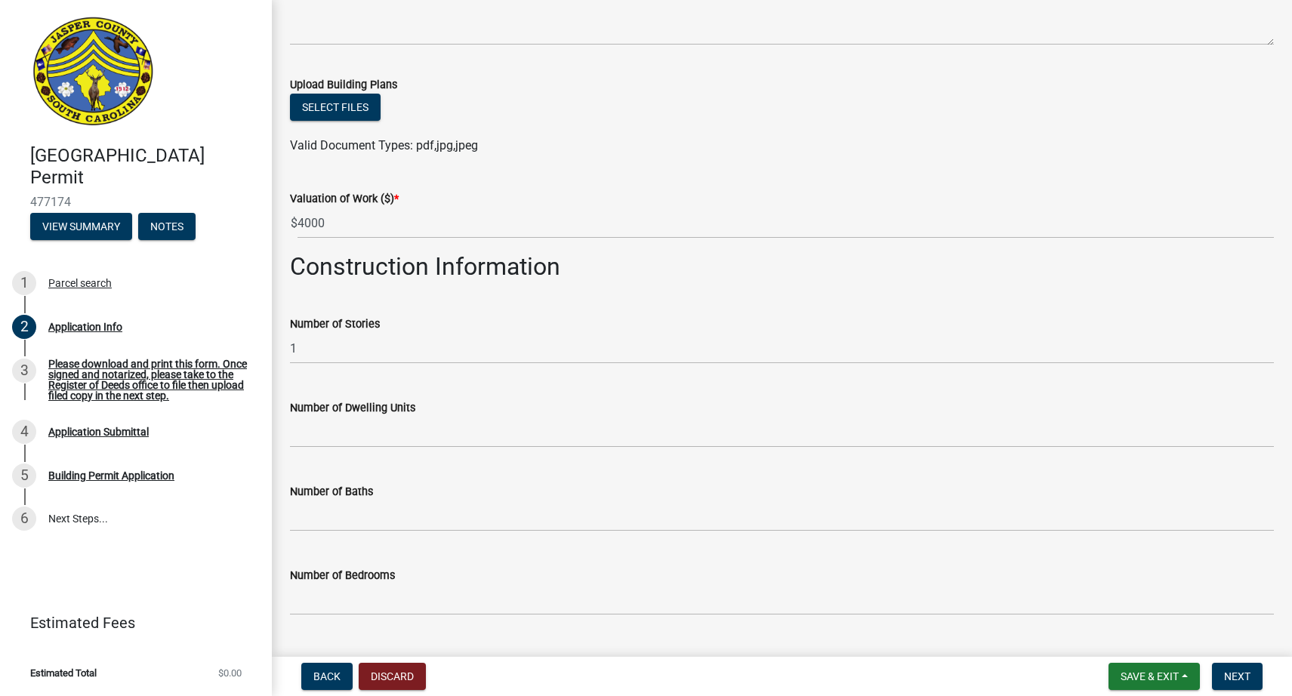
scroll to position [2382, 0]
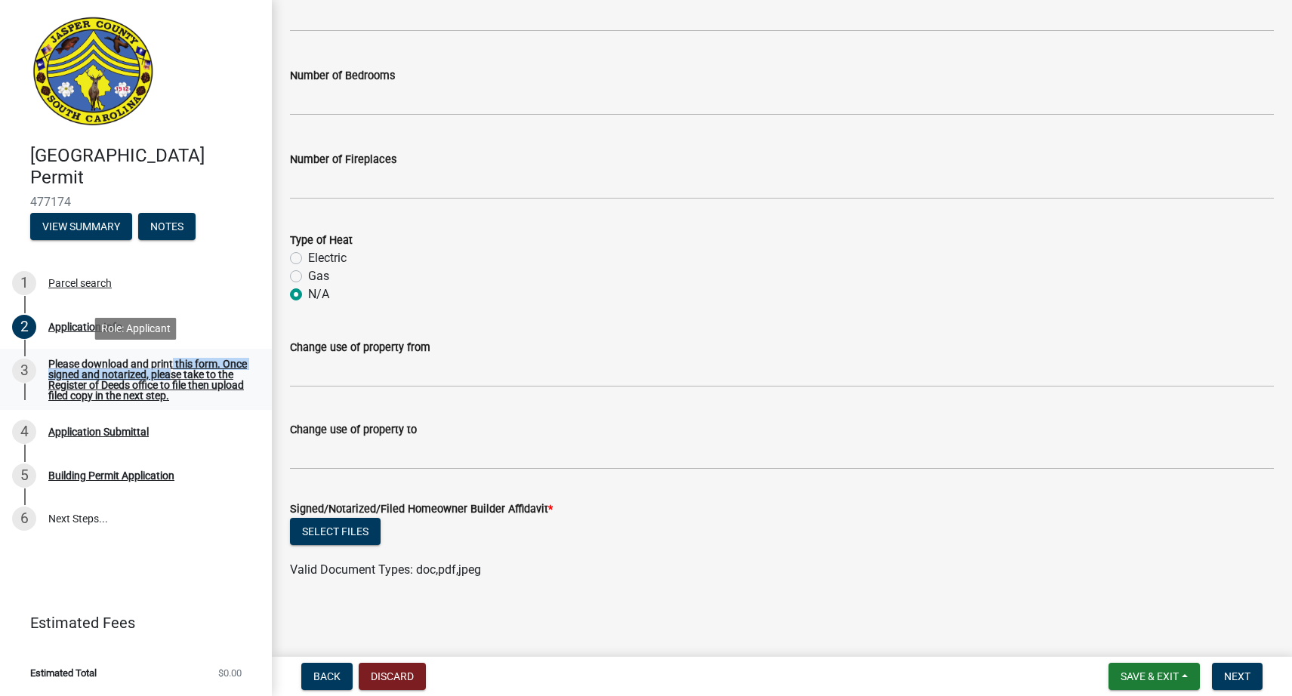
click at [168, 370] on div "Please download and print this form. Once signed and notarized, please take to …" at bounding box center [147, 380] width 199 height 42
click at [85, 378] on div "Please download and print this form. Once signed and notarized, please take to …" at bounding box center [147, 380] width 199 height 42
click at [122, 384] on div "Please download and print this form. Once signed and notarized, please take to …" at bounding box center [147, 380] width 199 height 42
click at [85, 374] on div "Please download and print this form. Once signed and notarized, please take to …" at bounding box center [147, 380] width 199 height 42
click at [21, 374] on div "3" at bounding box center [24, 371] width 24 height 24
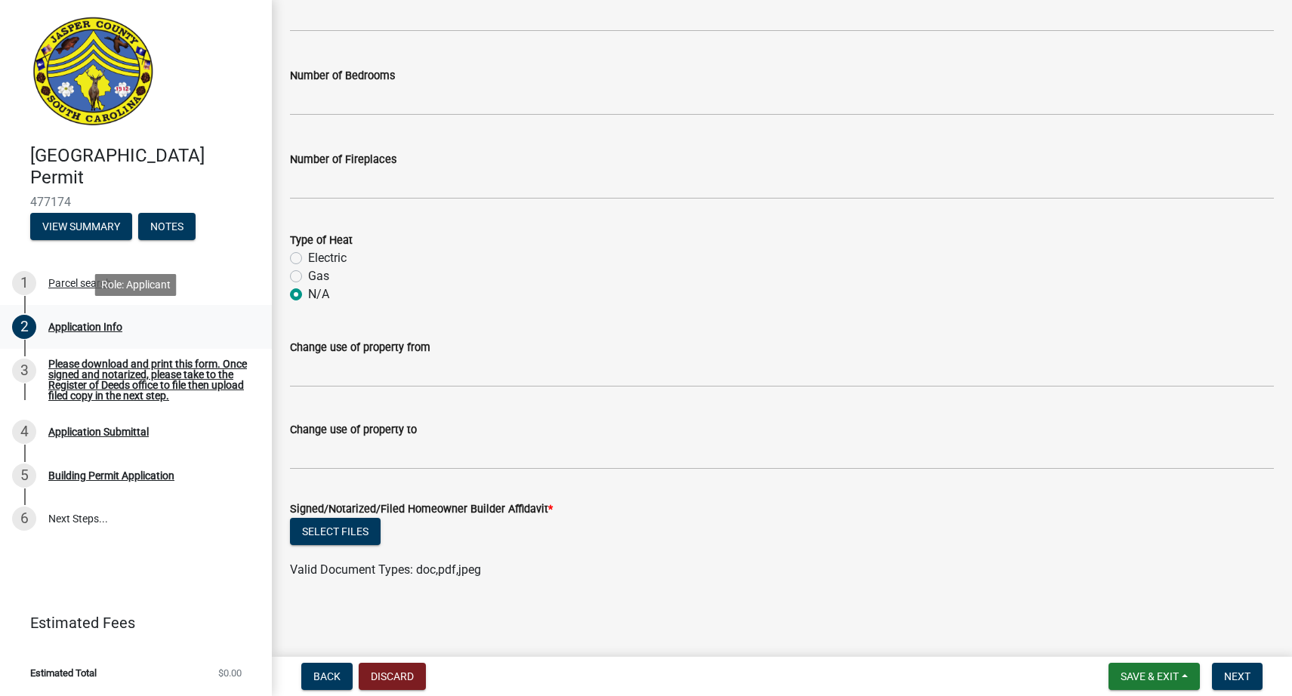
click at [91, 331] on div "Application Info" at bounding box center [85, 327] width 74 height 11
click at [360, 526] on button "Select files" at bounding box center [335, 531] width 91 height 27
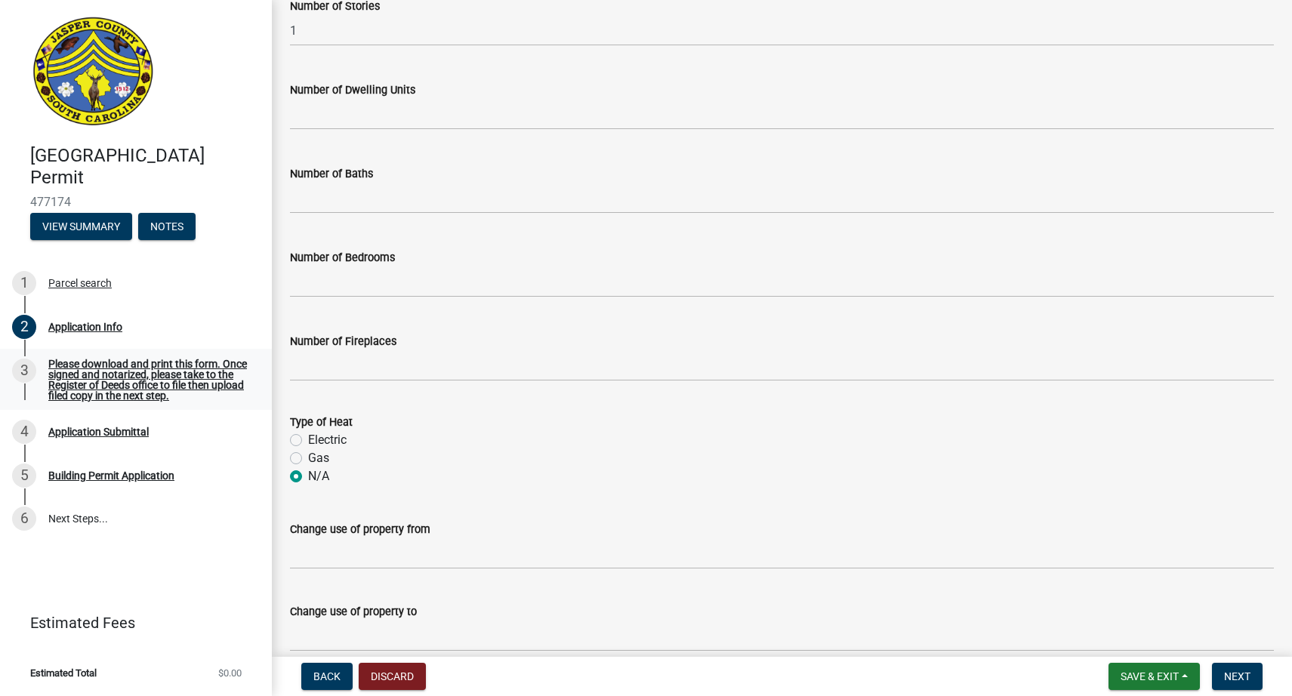
scroll to position [1899, 0]
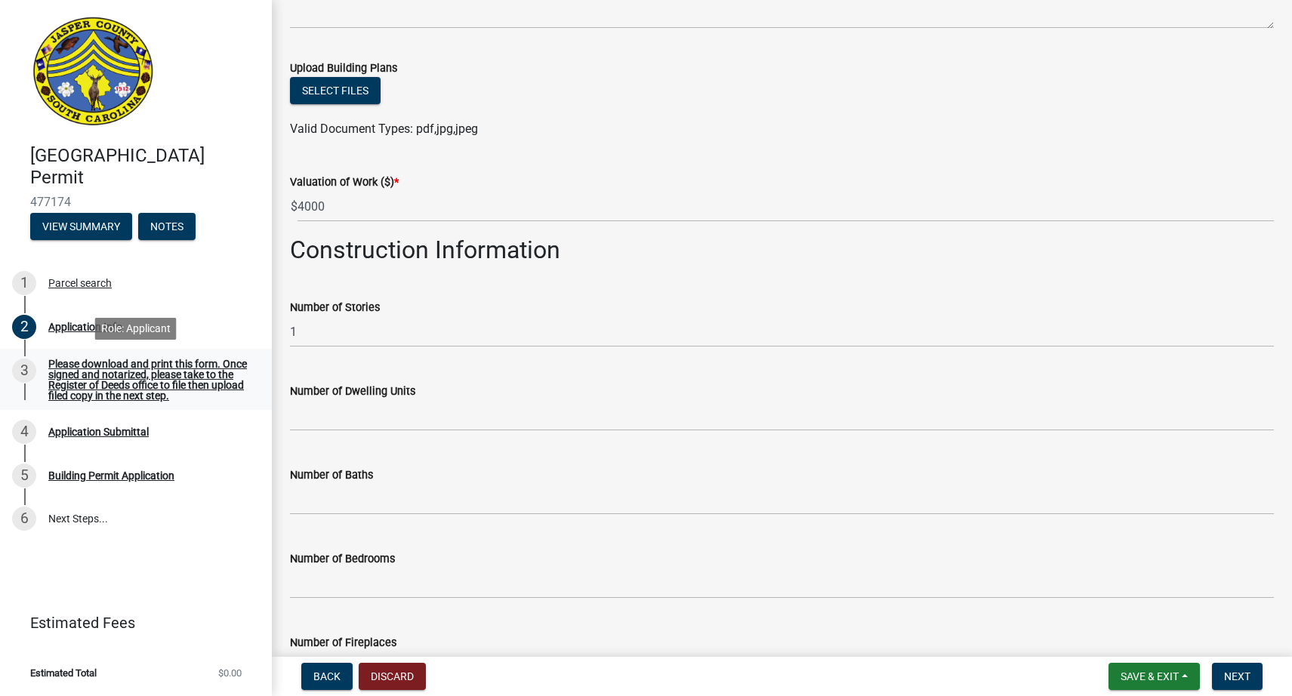
click at [134, 387] on div "Please download and print this form. Once signed and notarized, please take to …" at bounding box center [147, 380] width 199 height 42
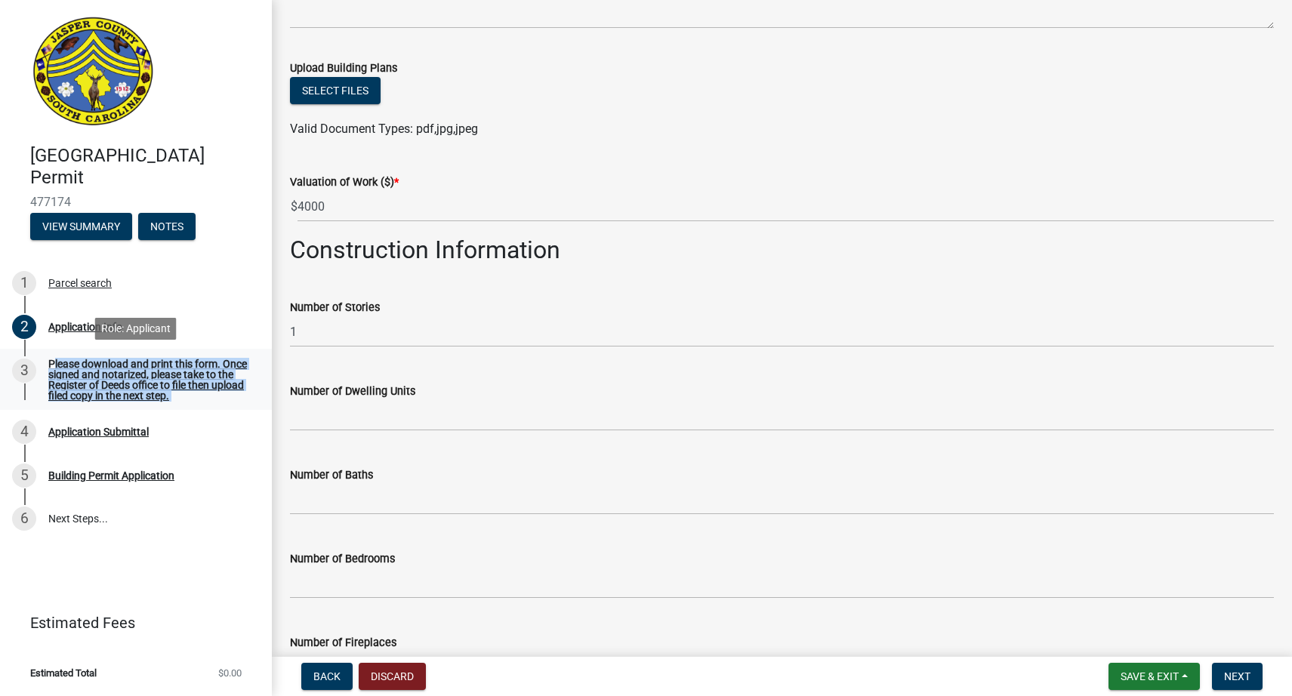
click at [134, 387] on div "Please download and print this form. Once signed and notarized, please take to …" at bounding box center [147, 380] width 199 height 42
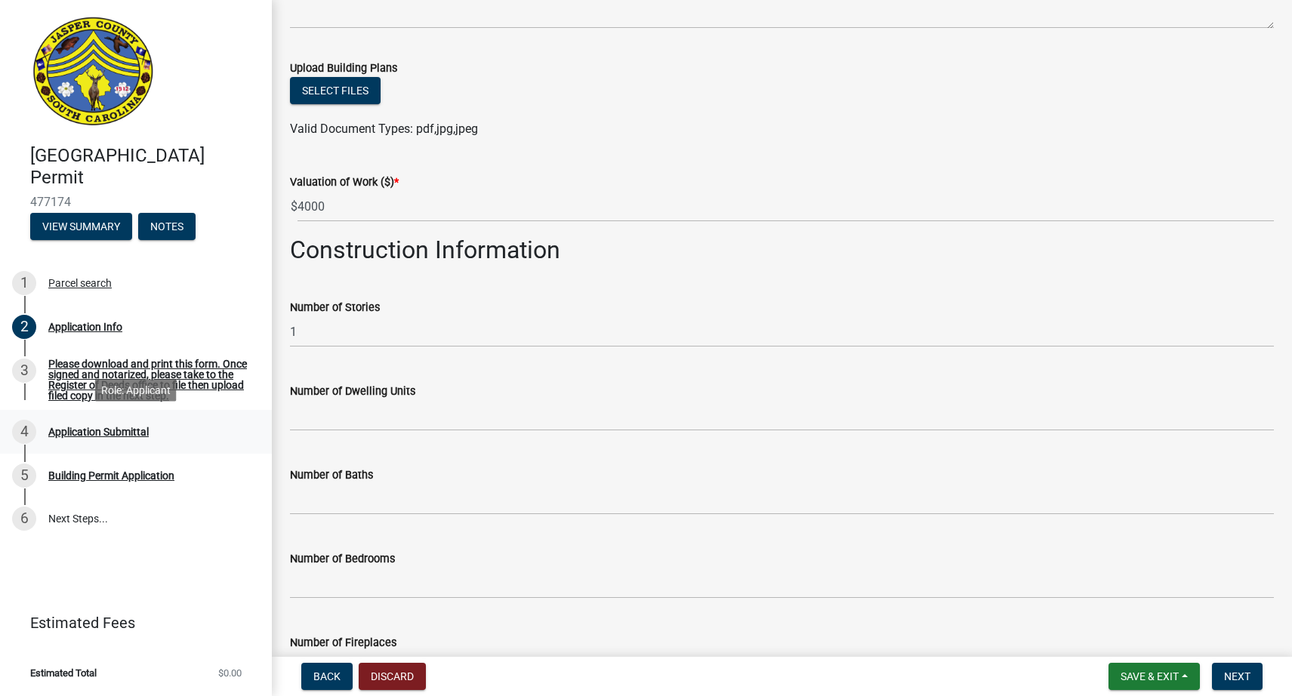
click at [122, 431] on div "Application Submittal" at bounding box center [98, 432] width 100 height 11
click at [122, 430] on div "Application Submittal" at bounding box center [98, 432] width 100 height 11
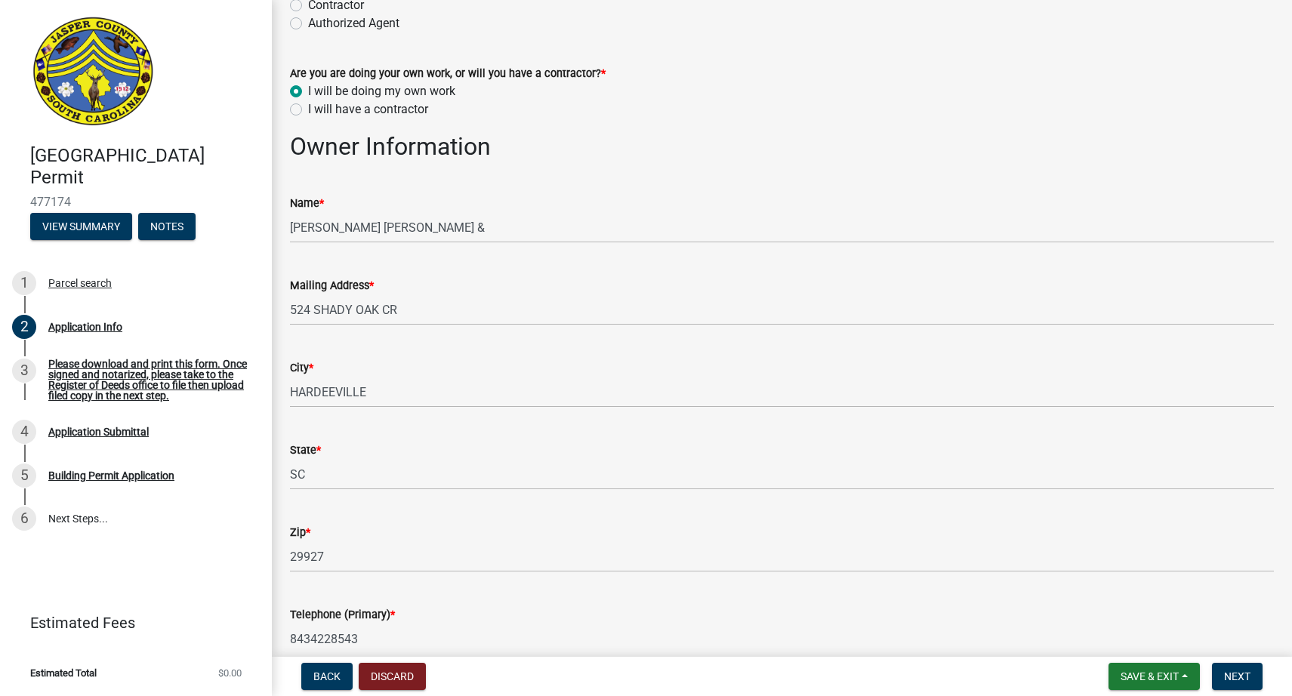
scroll to position [0, 0]
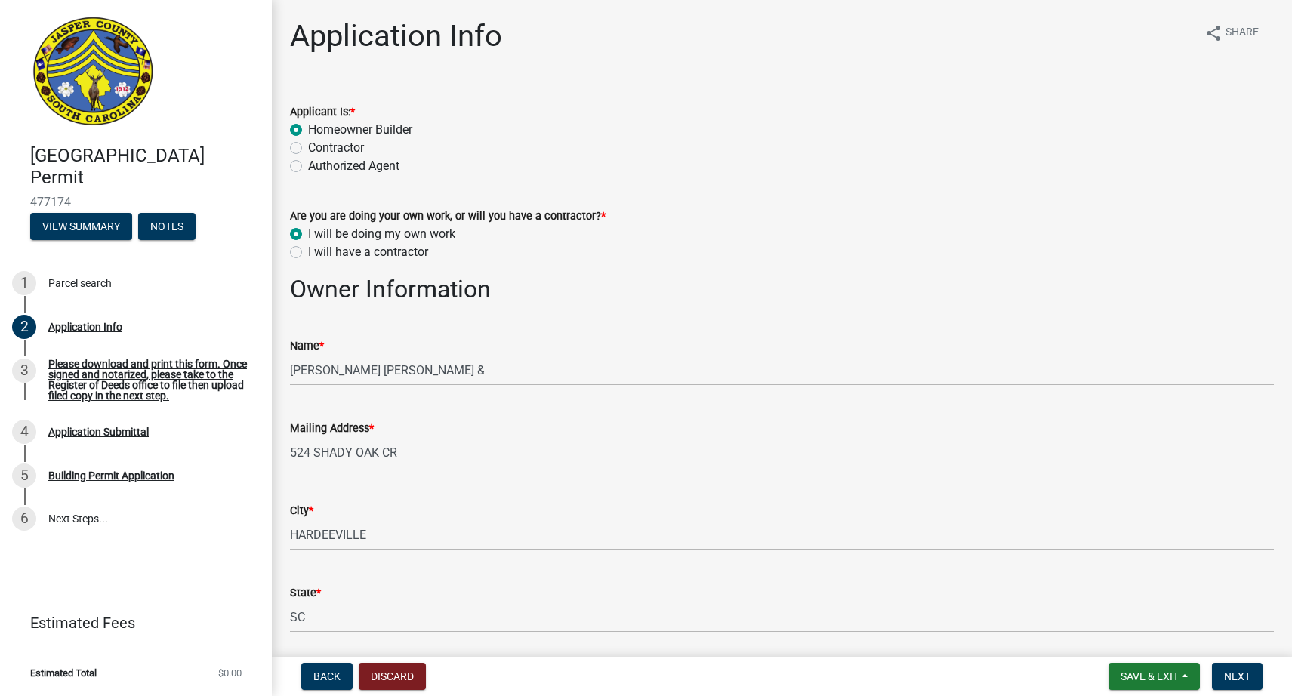
click at [302, 149] on div "Contractor" at bounding box center [782, 148] width 984 height 18
click at [308, 148] on label "Contractor" at bounding box center [336, 148] width 56 height 18
click at [308, 148] on input "Contractor" at bounding box center [313, 144] width 10 height 10
radio input "true"
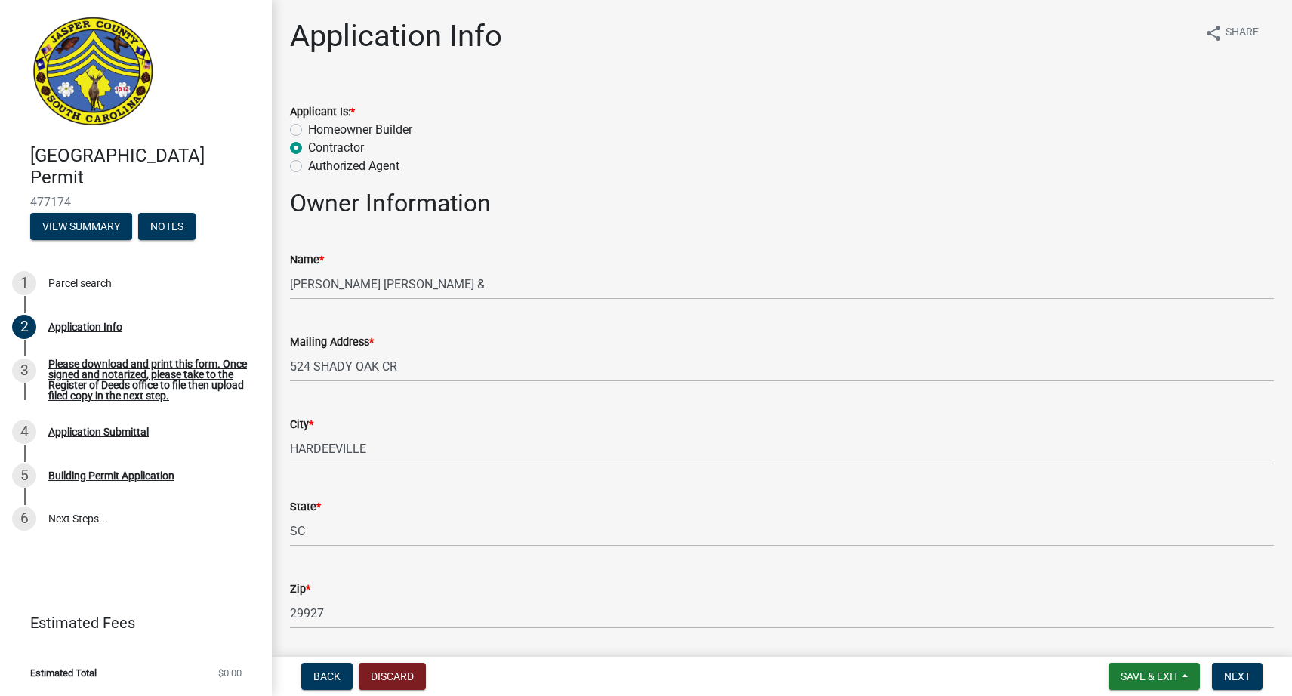
click at [77, 95] on img at bounding box center [93, 72] width 126 height 113
click at [71, 89] on img at bounding box center [93, 72] width 126 height 113
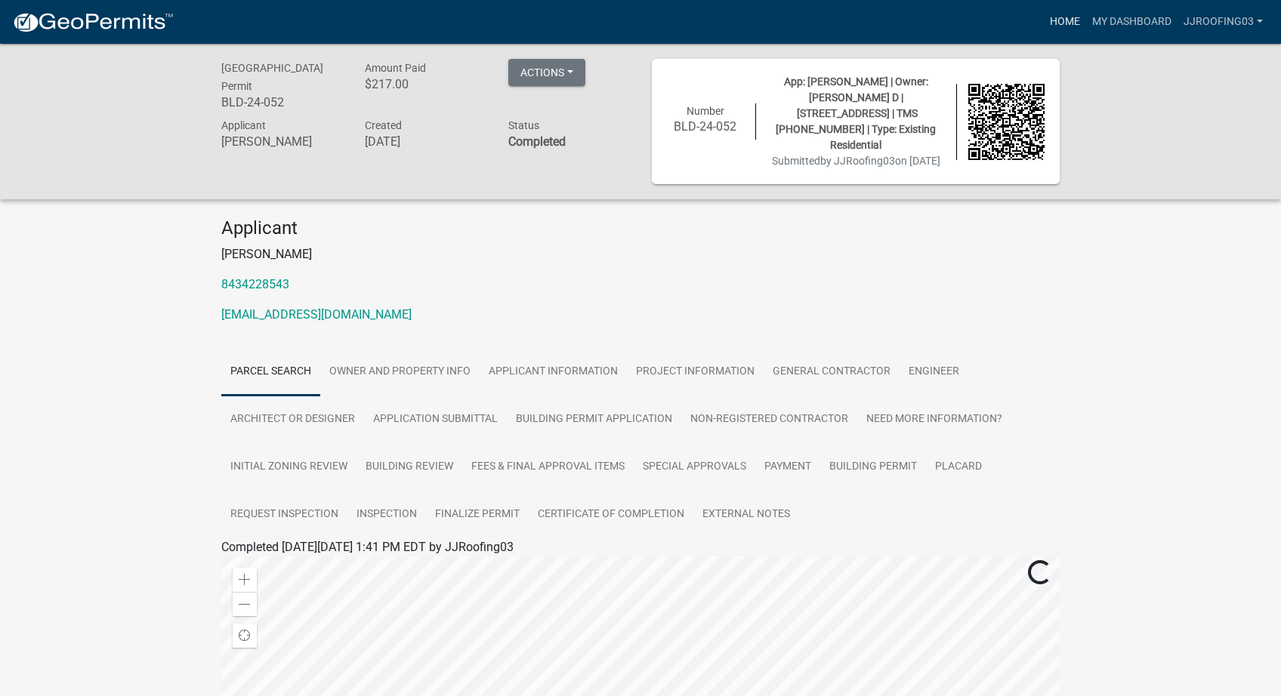
click at [1064, 21] on link "Home" at bounding box center [1065, 22] width 42 height 29
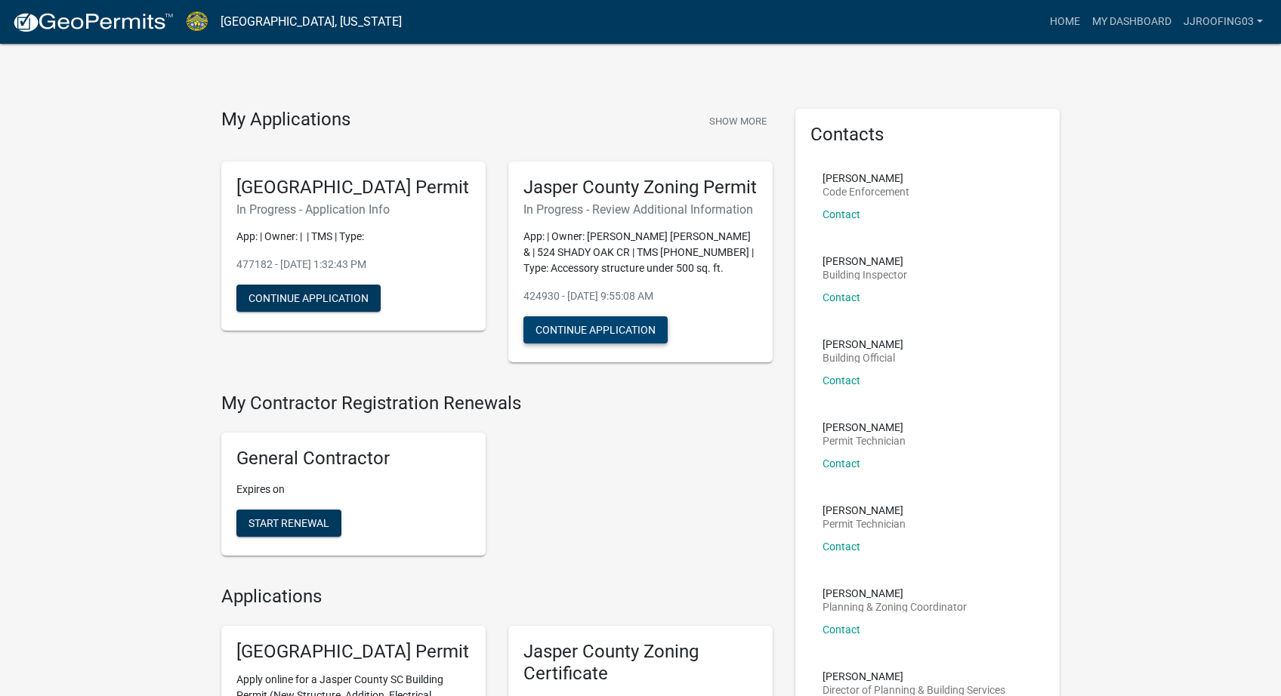
click at [600, 344] on button "Continue Application" at bounding box center [595, 329] width 144 height 27
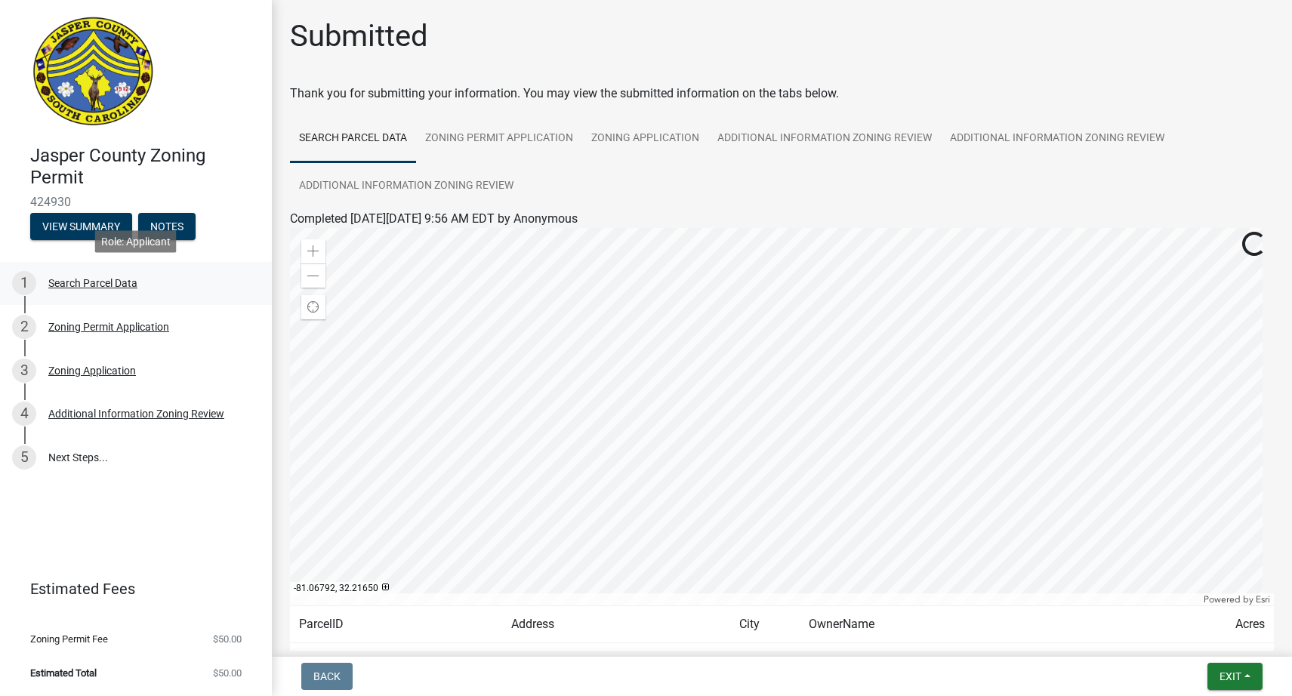
click at [83, 283] on div "Search Parcel Data" at bounding box center [92, 283] width 89 height 11
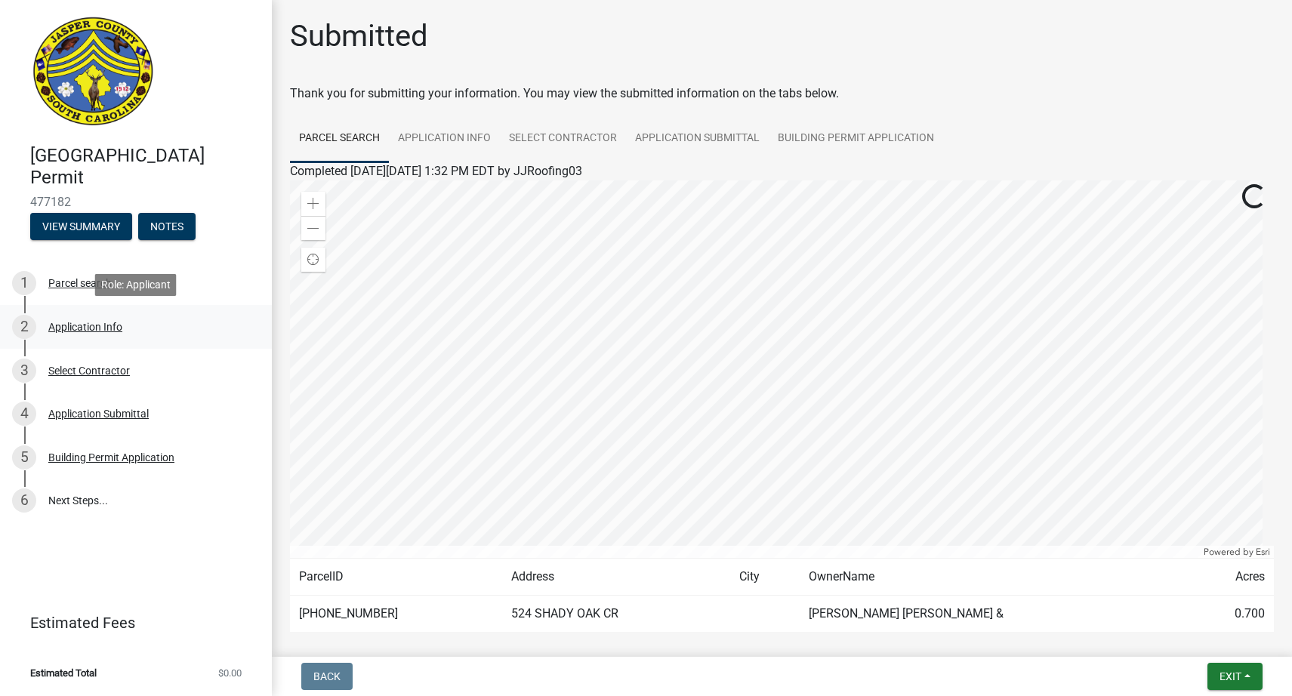
click at [65, 330] on div "Application Info" at bounding box center [85, 327] width 74 height 11
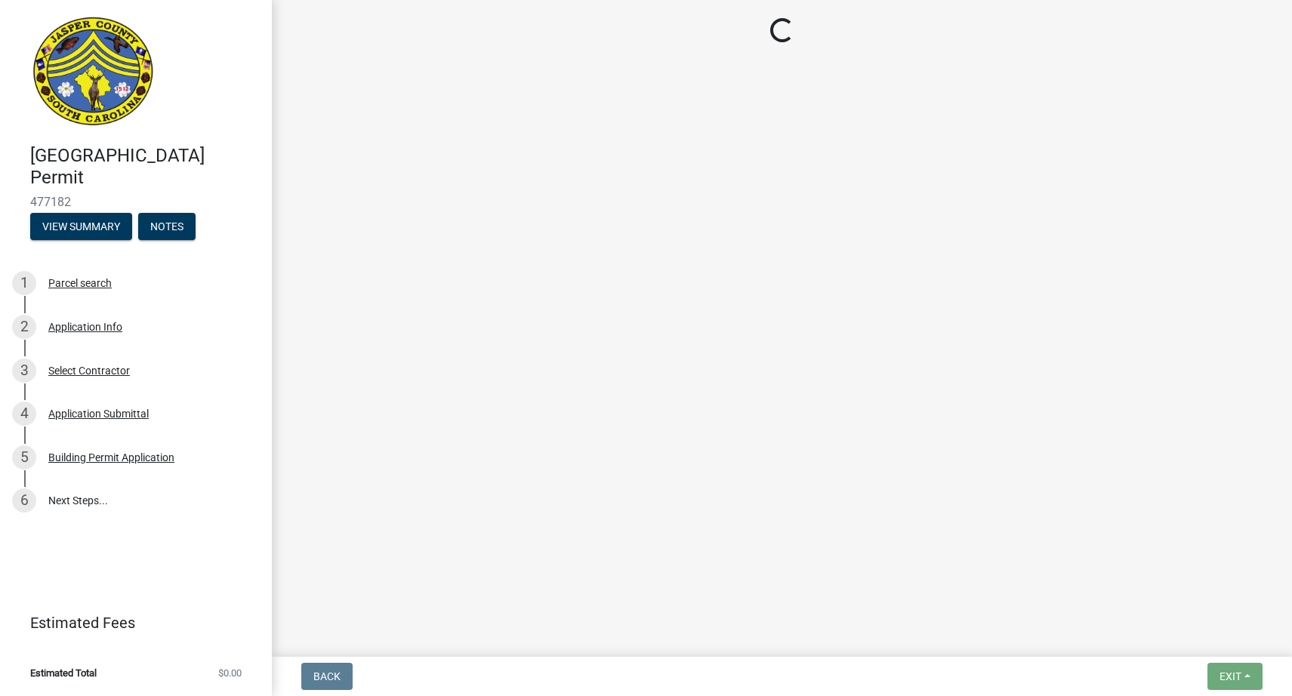
select select "4b7d28f2-ad6d-4146-a007-9cde64d4e27b"
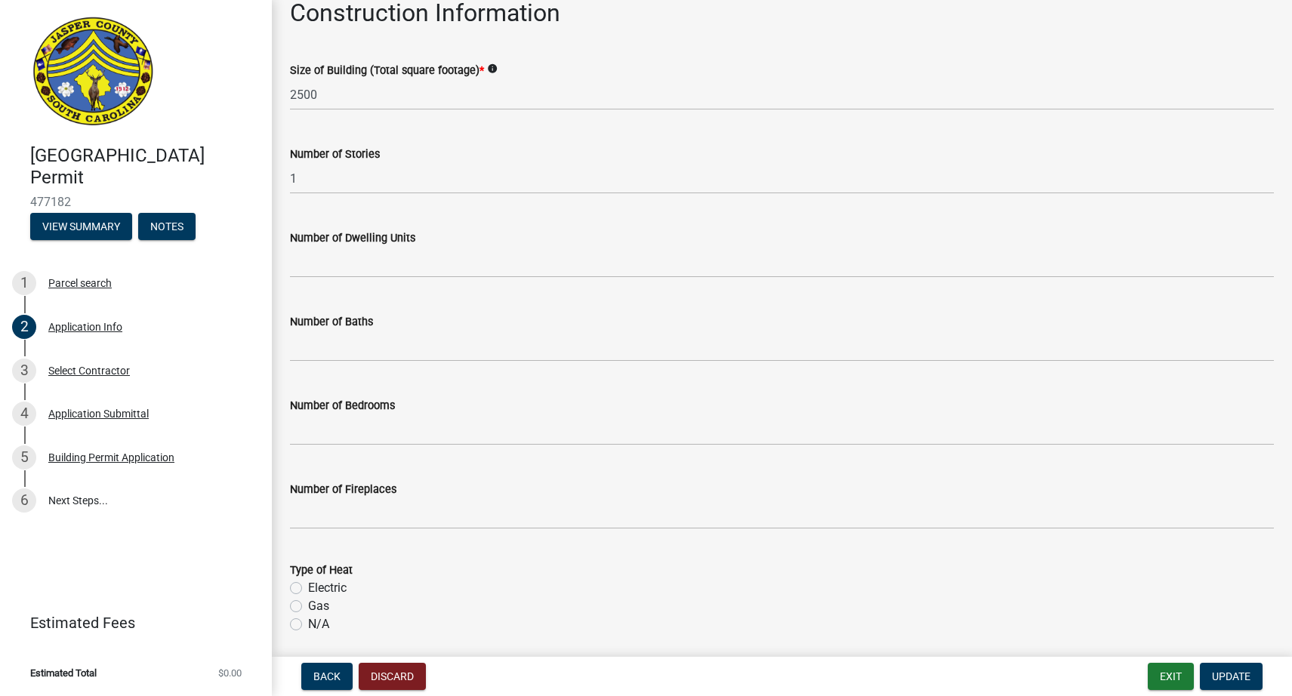
scroll to position [1862, 0]
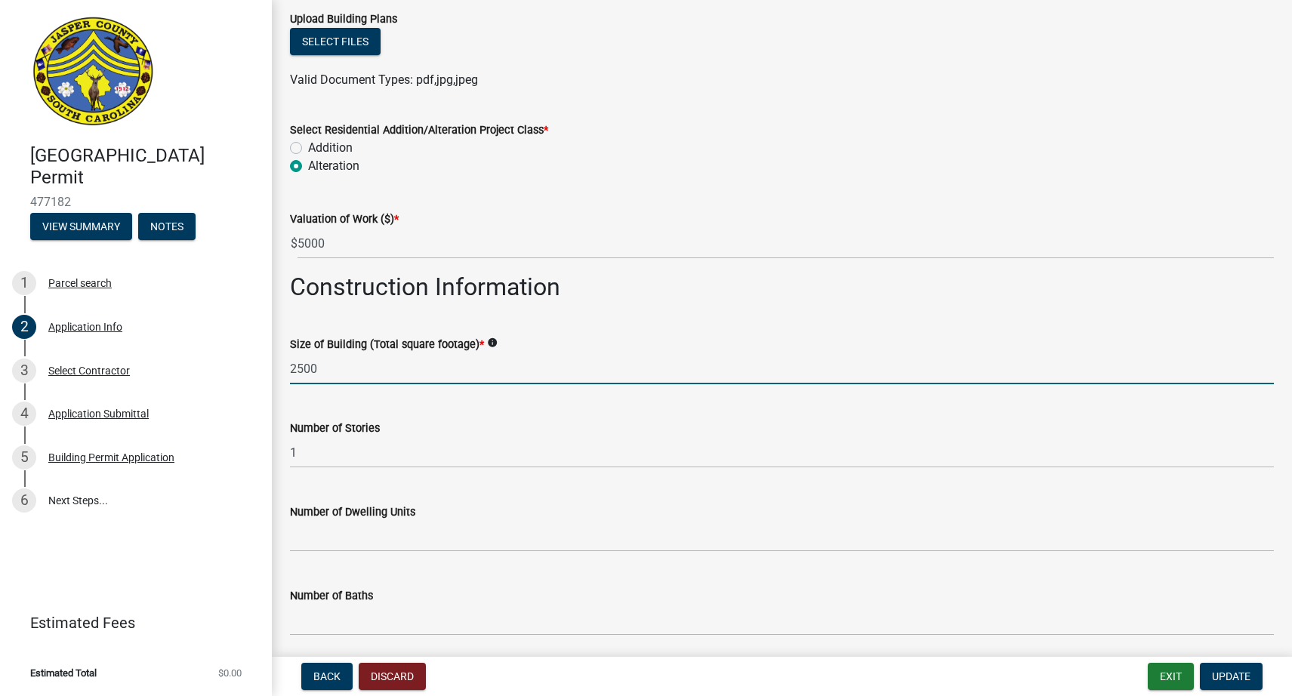
drag, startPoint x: 333, startPoint y: 372, endPoint x: 281, endPoint y: 366, distance: 52.4
click at [281, 366] on div "Size of Building (Total square footage) * info 2500" at bounding box center [782, 349] width 1007 height 70
type input "1300"
click at [1228, 680] on span "Update" at bounding box center [1231, 677] width 39 height 12
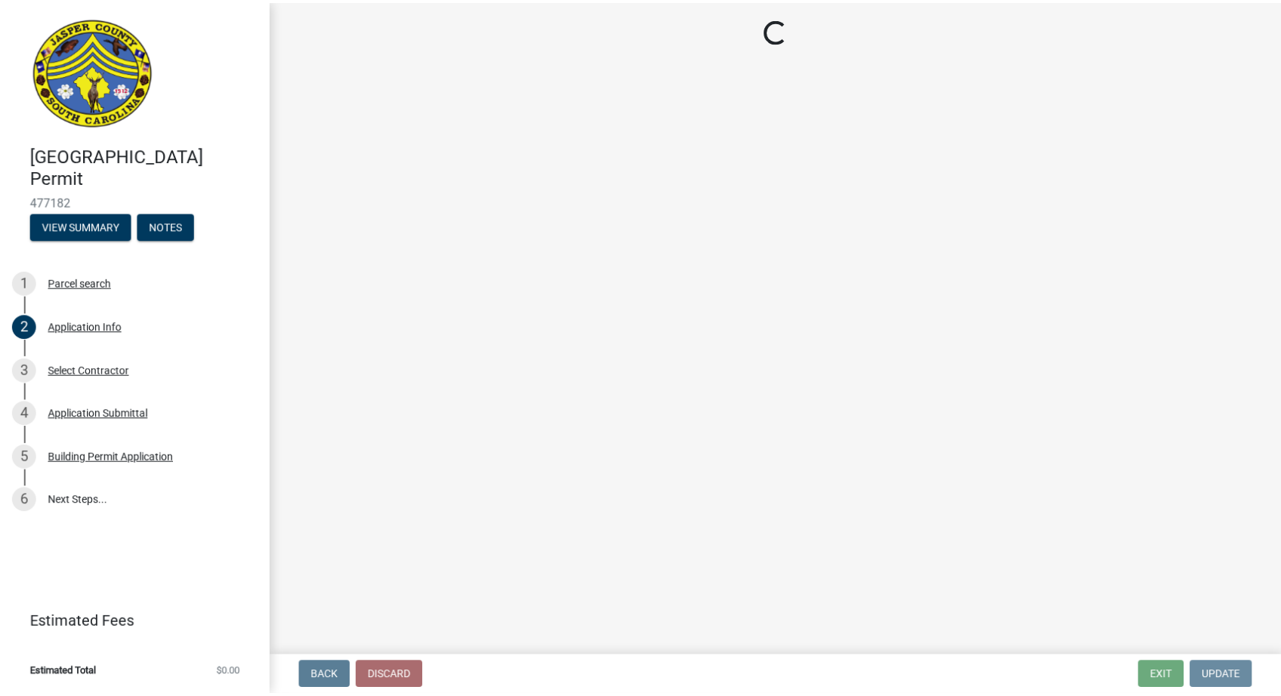
scroll to position [0, 0]
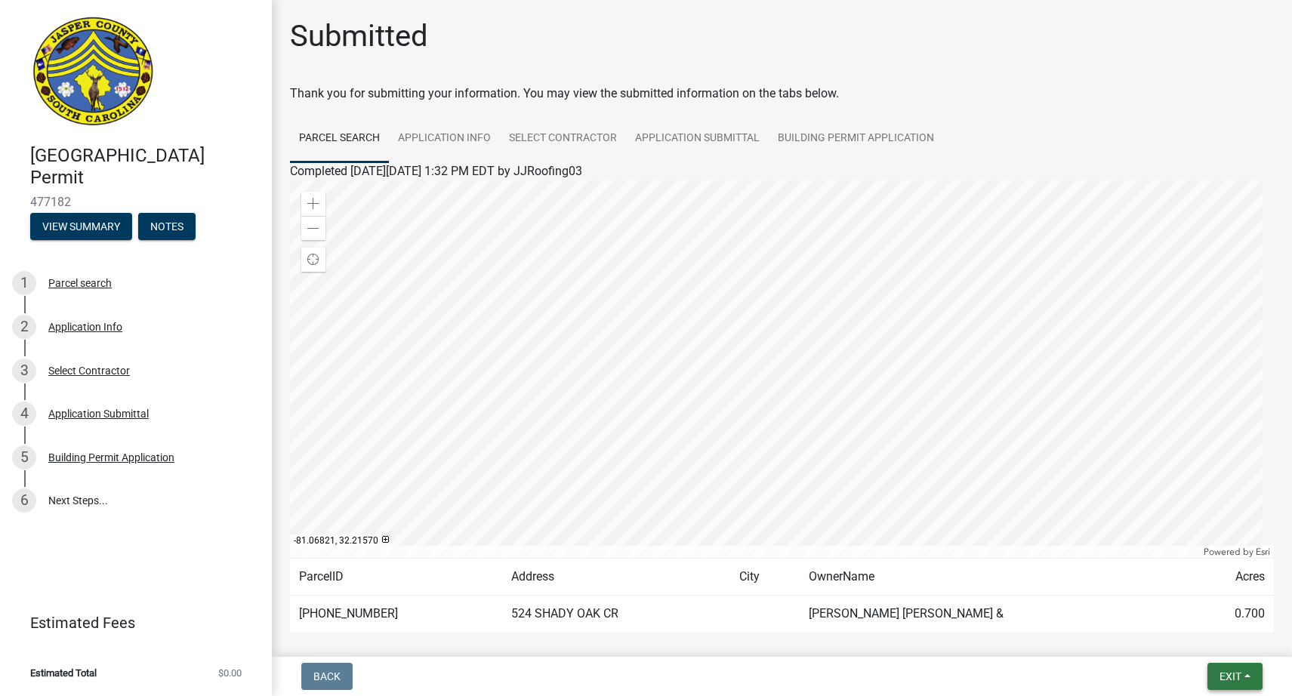
click at [1234, 667] on button "Exit" at bounding box center [1235, 676] width 55 height 27
click at [1221, 633] on button "Save & Exit" at bounding box center [1203, 637] width 121 height 36
